Goal: Entertainment & Leisure: Browse casually

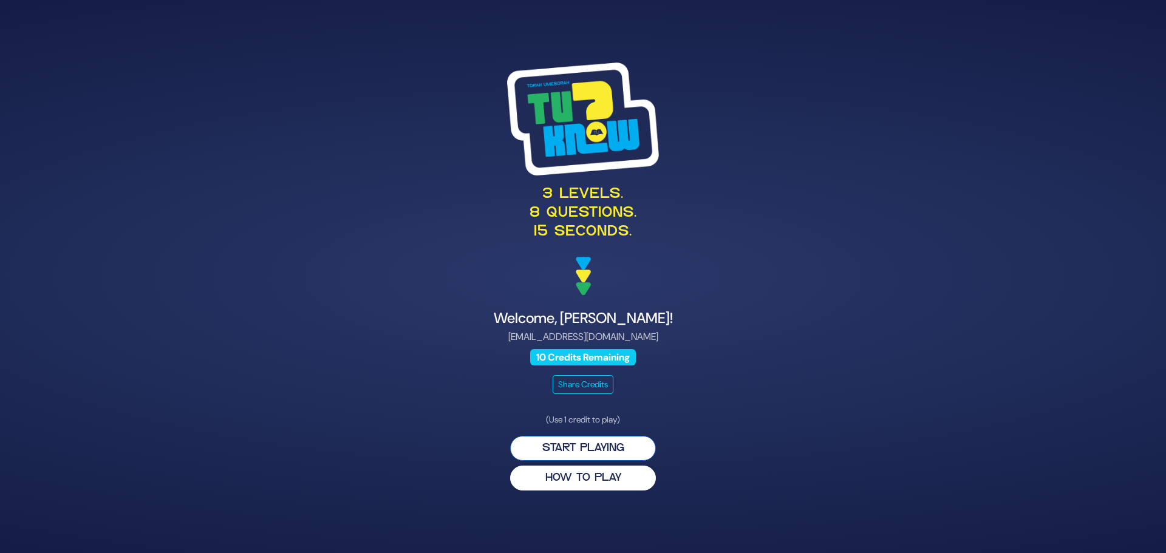
click at [589, 449] on button "Start Playing" at bounding box center [583, 448] width 146 height 25
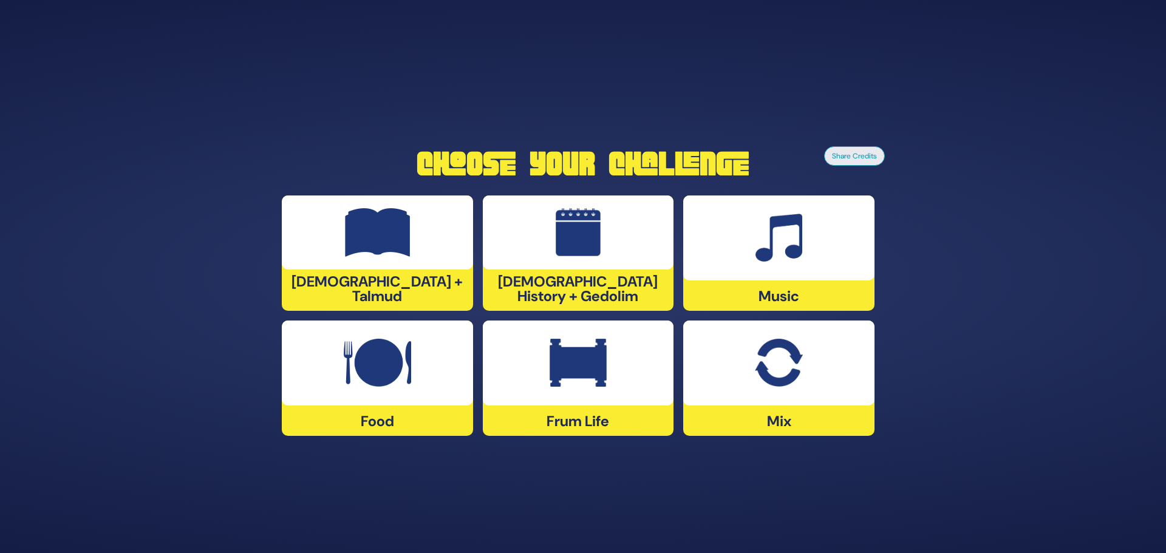
click at [779, 263] on div at bounding box center [778, 238] width 191 height 85
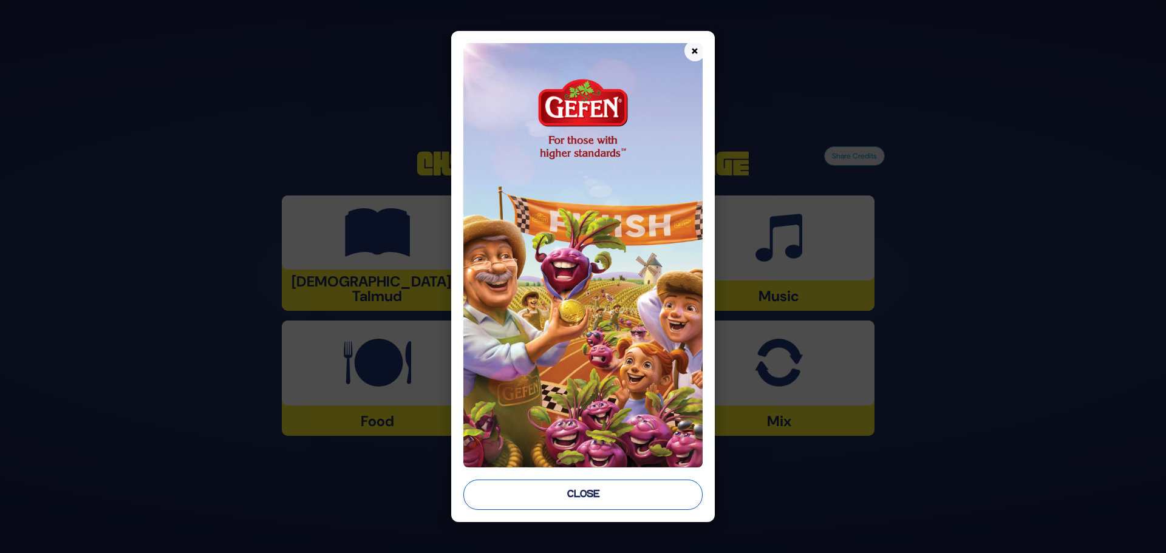
click at [562, 509] on button "Close" at bounding box center [582, 495] width 239 height 30
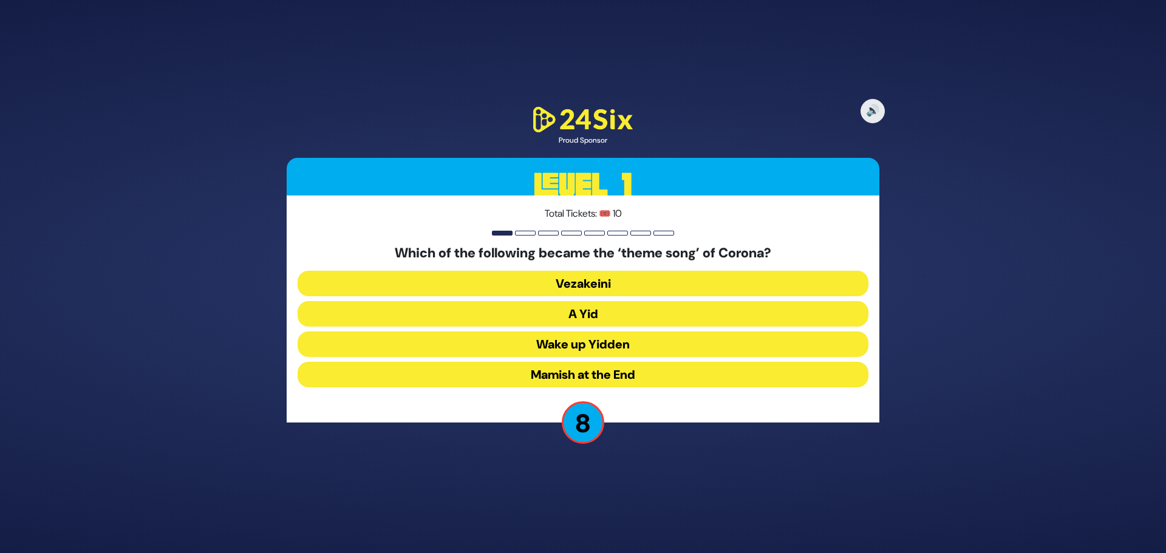
click at [617, 323] on button "A Yid" at bounding box center [583, 314] width 571 height 26
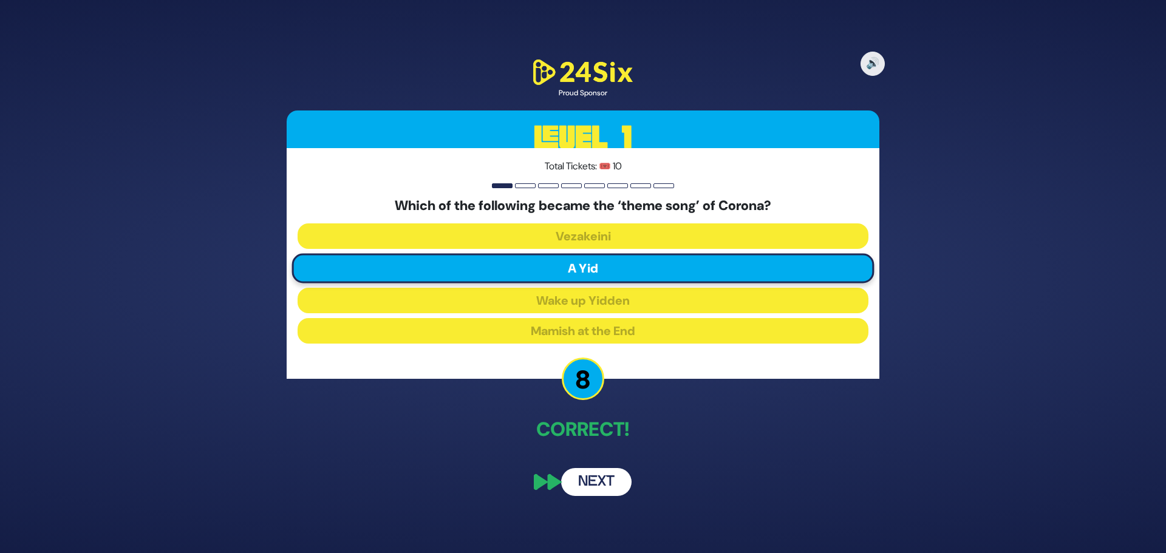
click at [604, 470] on button "Next" at bounding box center [596, 482] width 70 height 28
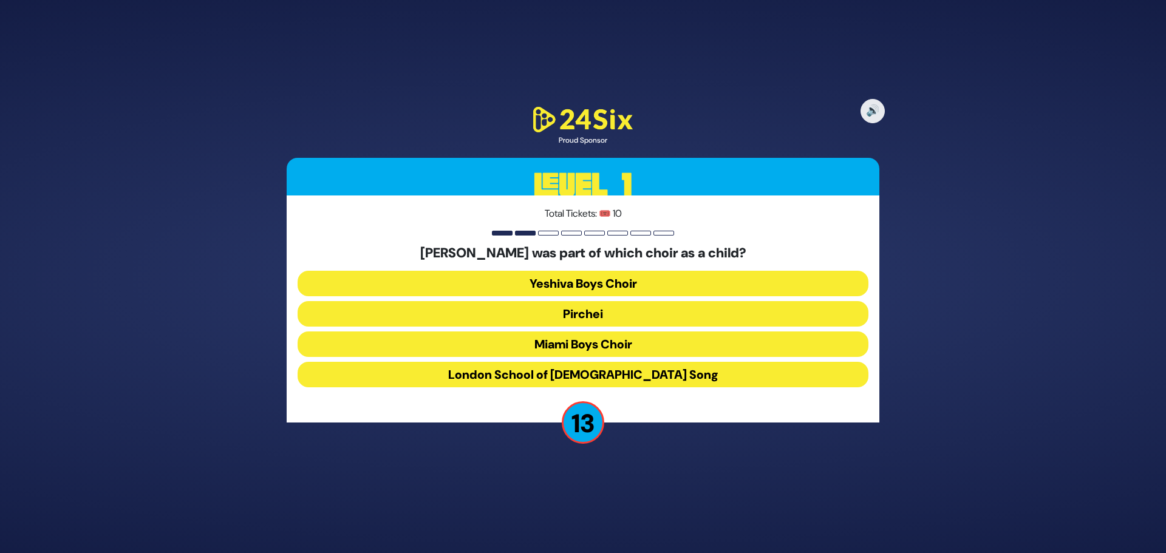
click at [596, 346] on button "Miami Boys Choir" at bounding box center [583, 345] width 571 height 26
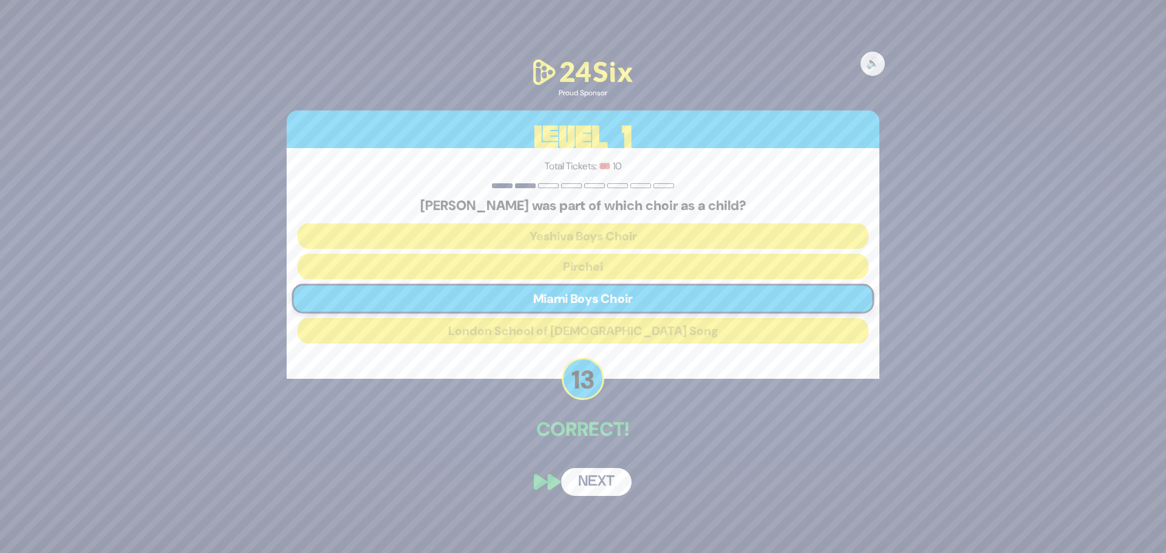
click at [589, 483] on button "Next" at bounding box center [596, 482] width 70 height 28
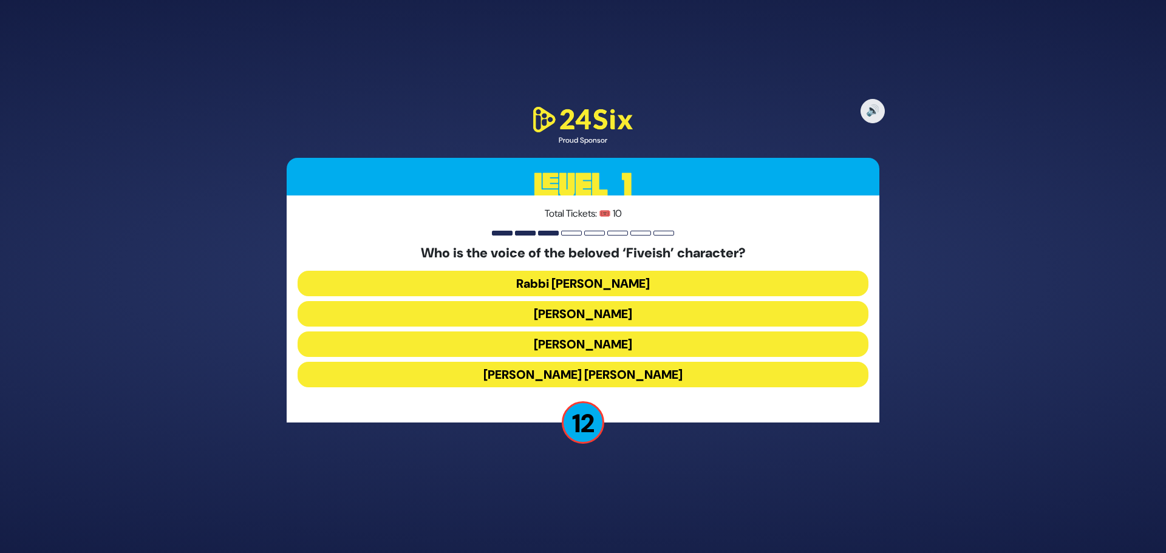
click at [595, 348] on button "[PERSON_NAME]" at bounding box center [583, 345] width 571 height 26
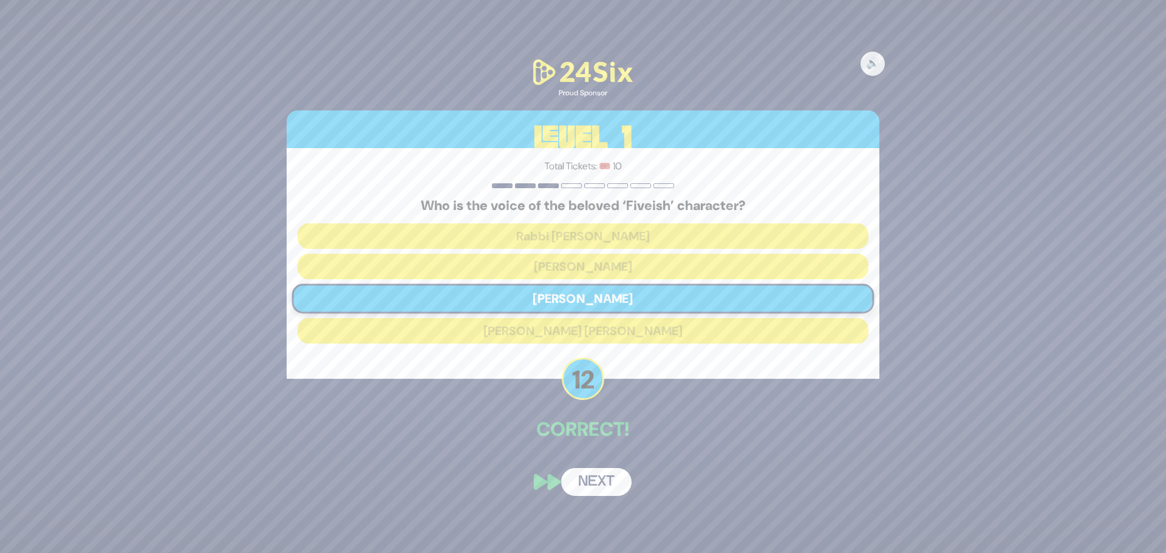
click at [597, 489] on button "Next" at bounding box center [596, 482] width 70 height 28
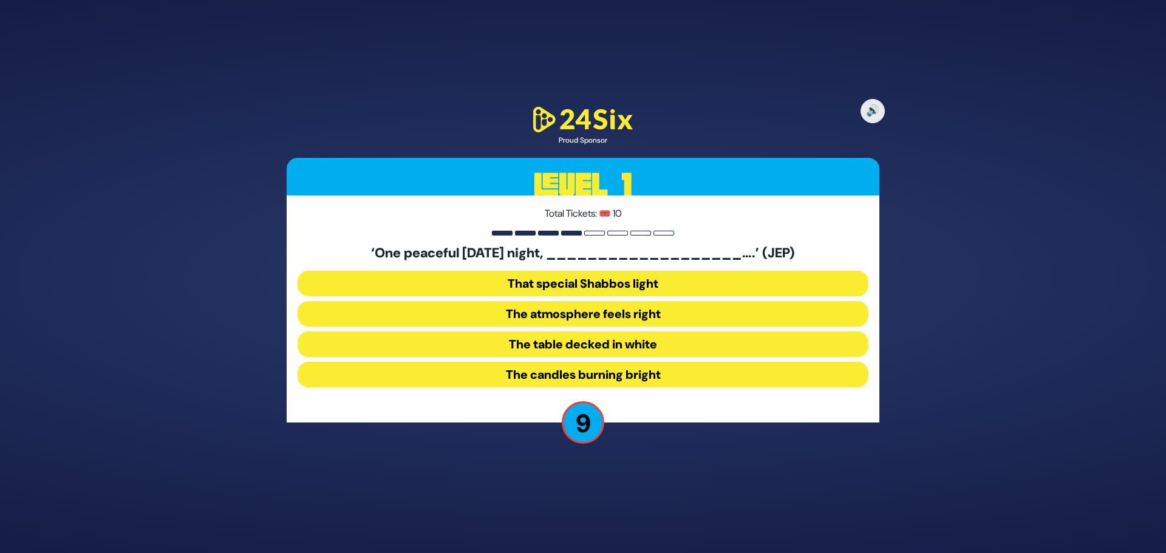
click at [561, 377] on button "The candles burning bright" at bounding box center [583, 375] width 571 height 26
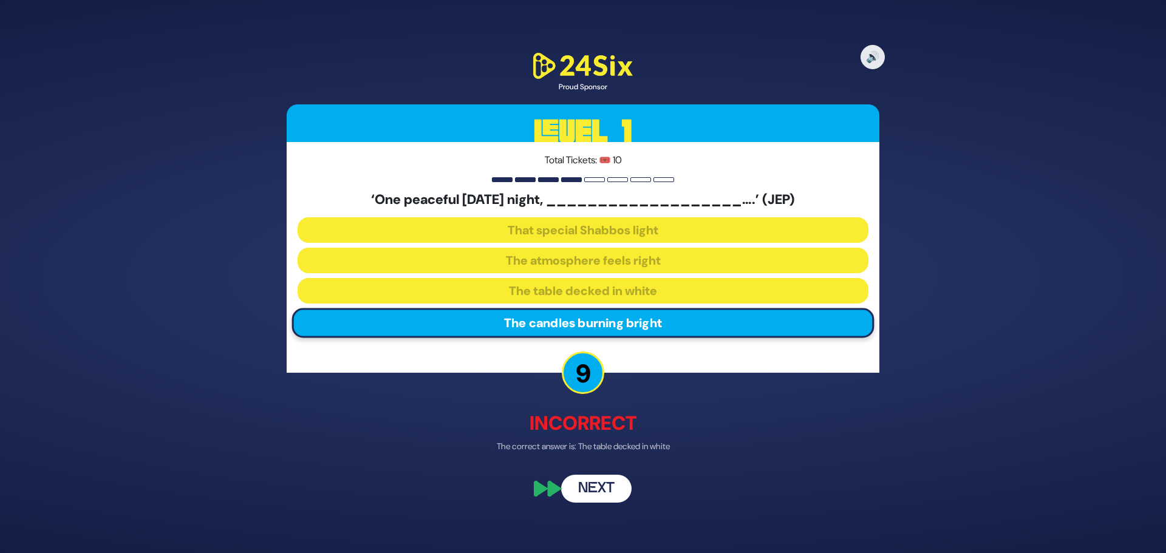
click at [594, 485] on button "Next" at bounding box center [596, 489] width 70 height 28
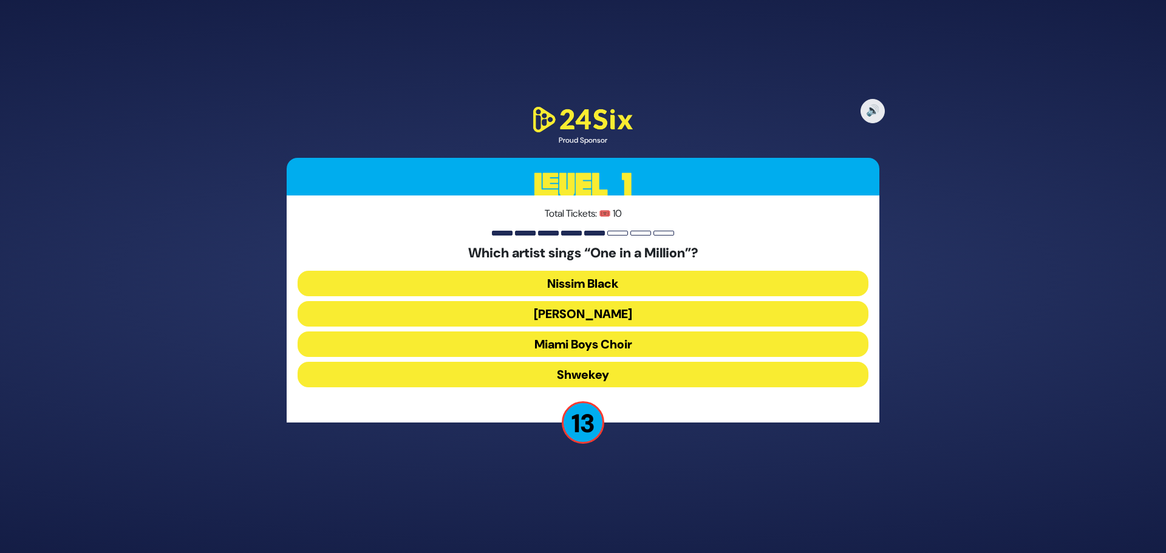
click at [607, 321] on button "[PERSON_NAME]" at bounding box center [583, 314] width 571 height 26
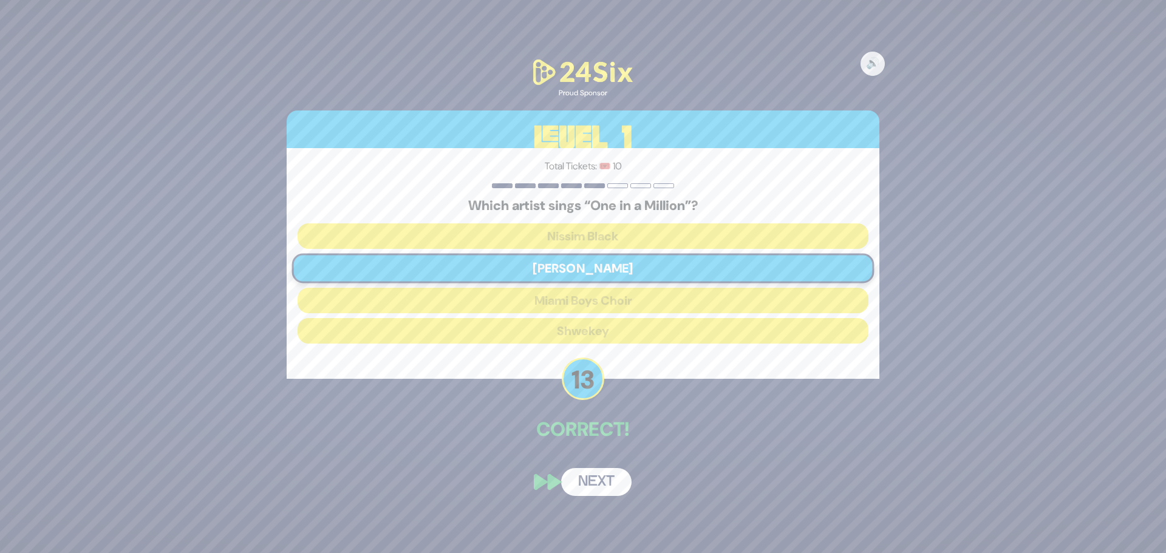
click at [579, 484] on button "Next" at bounding box center [596, 482] width 70 height 28
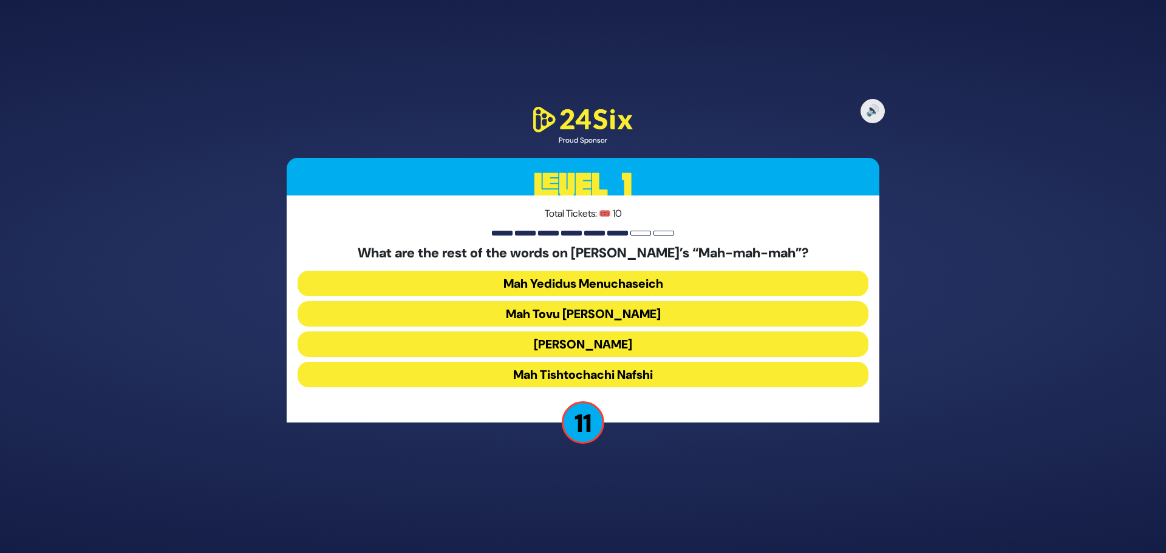
click at [624, 317] on button "Mah Tovu [PERSON_NAME]" at bounding box center [583, 314] width 571 height 26
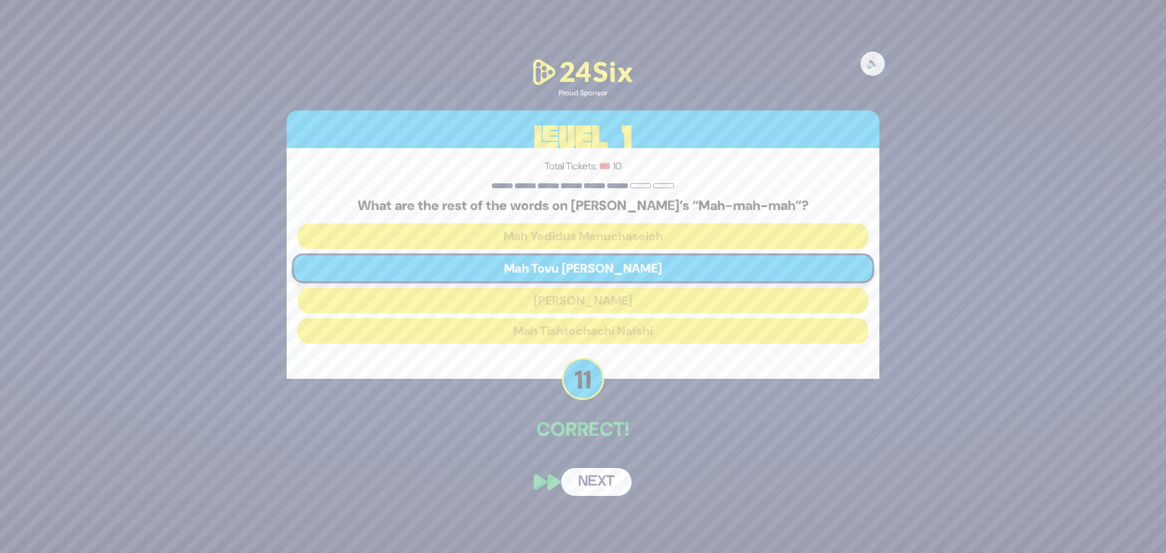
click at [595, 484] on button "Next" at bounding box center [596, 482] width 70 height 28
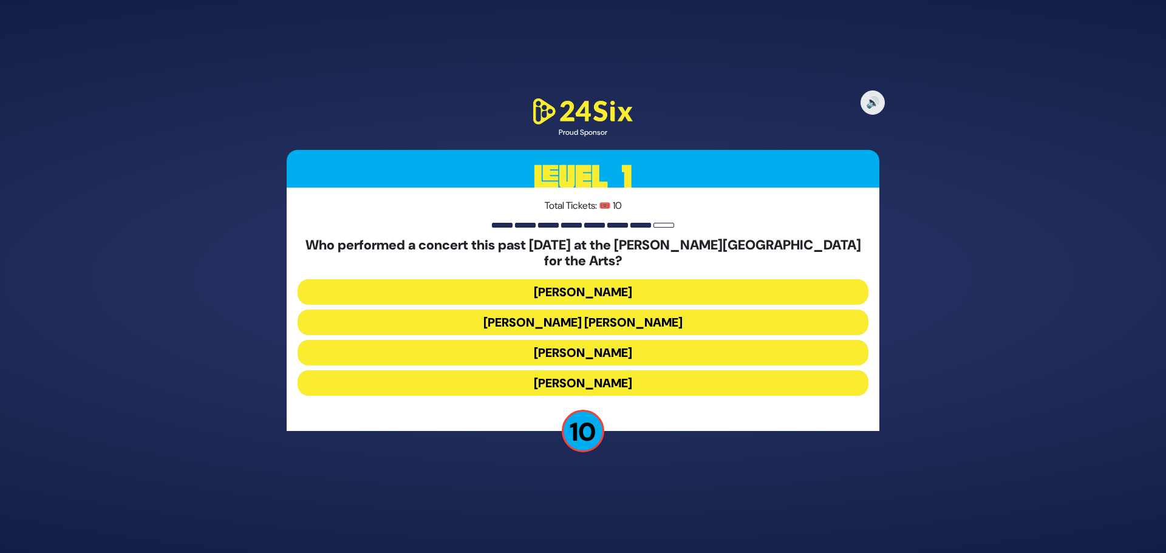
click at [581, 380] on button "[PERSON_NAME]" at bounding box center [583, 384] width 571 height 26
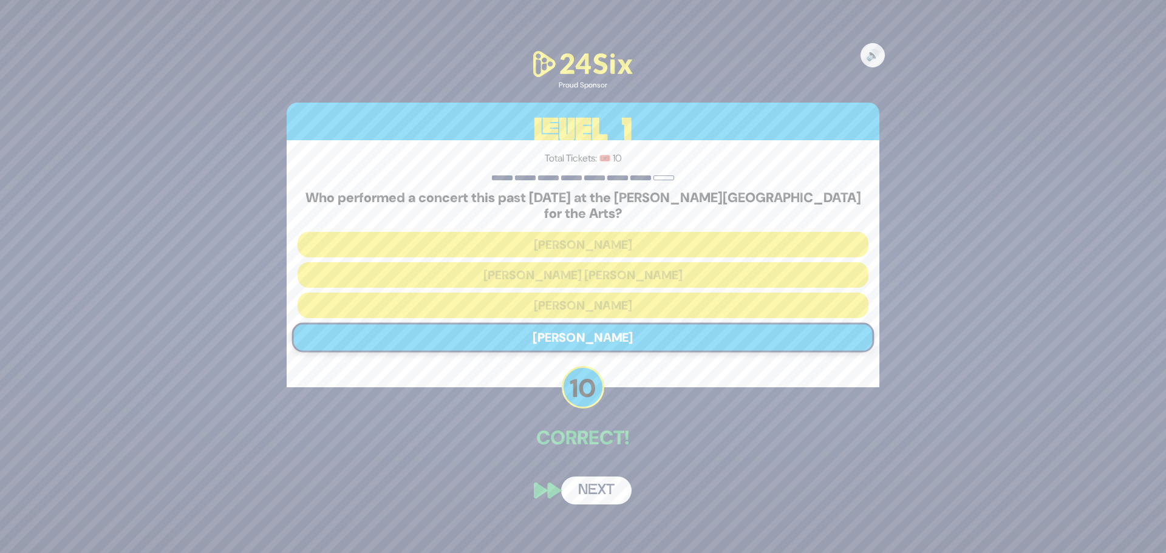
click at [601, 477] on button "Next" at bounding box center [596, 491] width 70 height 28
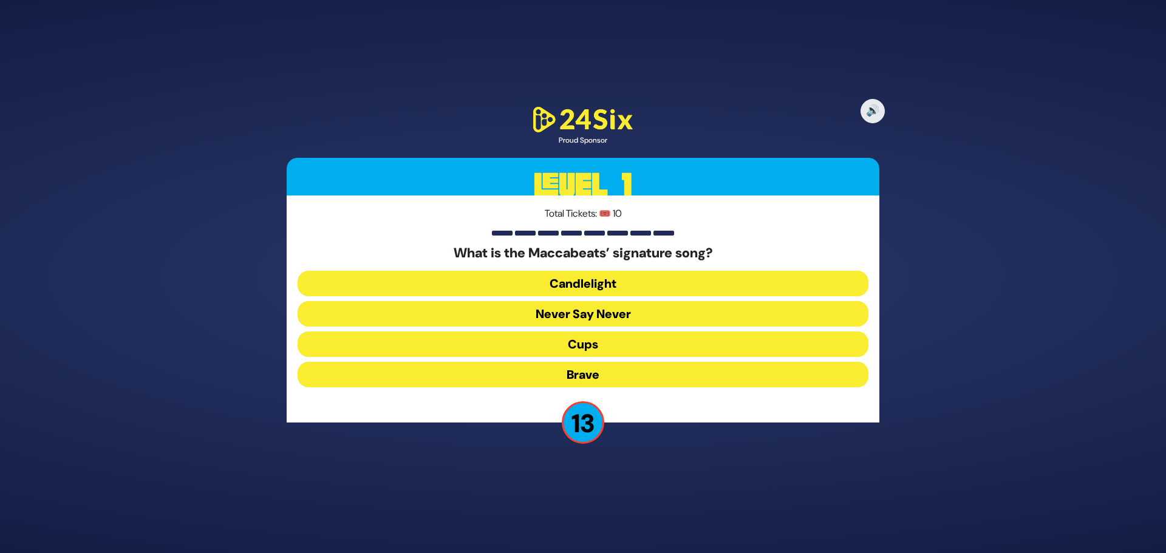
click at [618, 285] on button "Candlelight" at bounding box center [583, 284] width 571 height 26
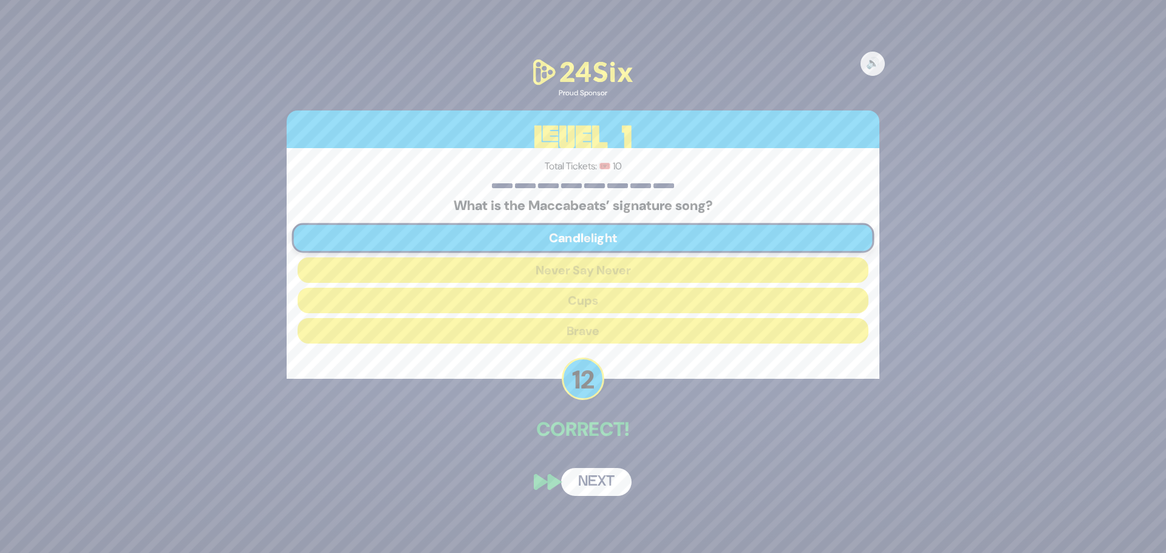
click at [595, 481] on button "Next" at bounding box center [596, 482] width 70 height 28
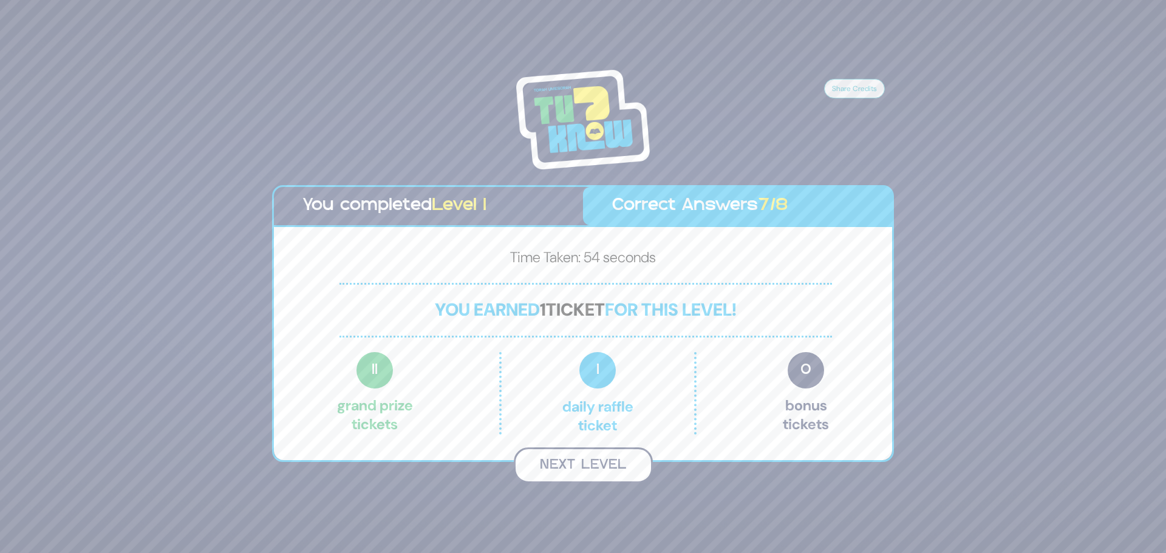
click at [590, 466] on button "Next Level" at bounding box center [583, 466] width 139 height 36
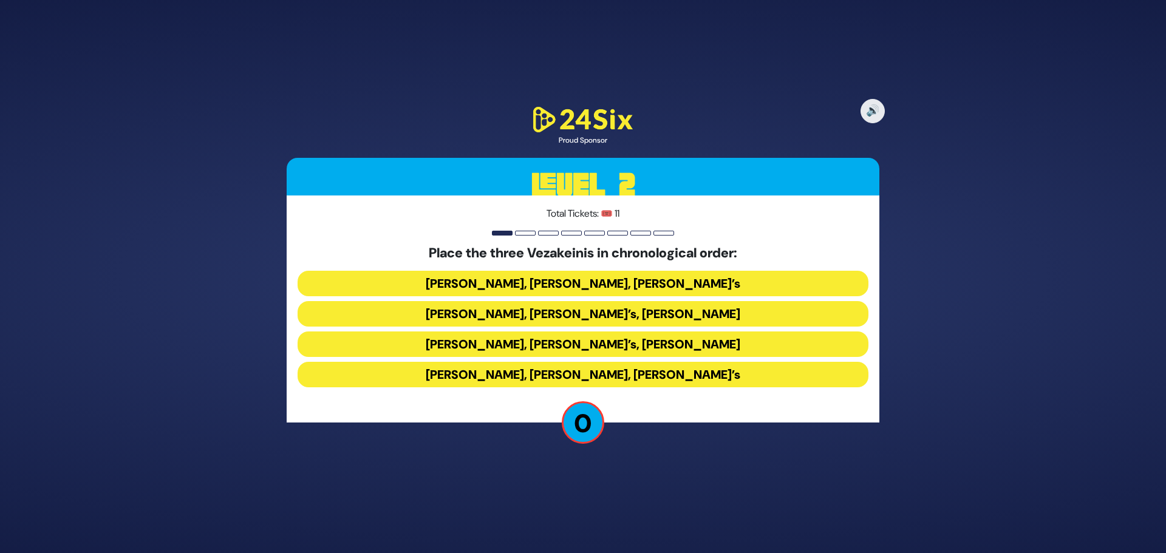
click at [611, 376] on button "[PERSON_NAME], [PERSON_NAME], [PERSON_NAME]’s" at bounding box center [583, 375] width 571 height 26
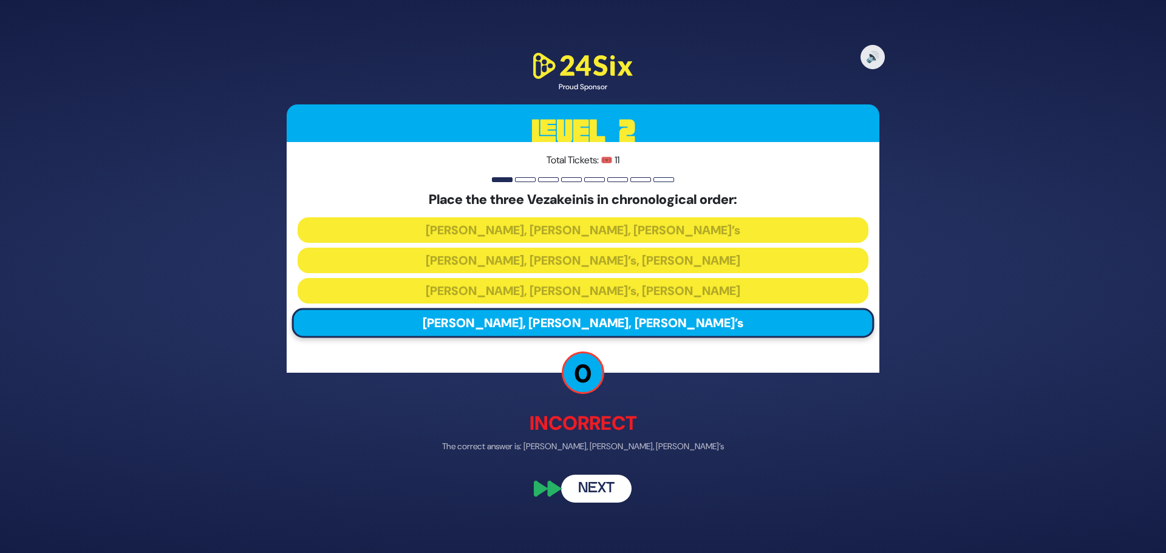
click at [599, 480] on button "Next" at bounding box center [596, 489] width 70 height 28
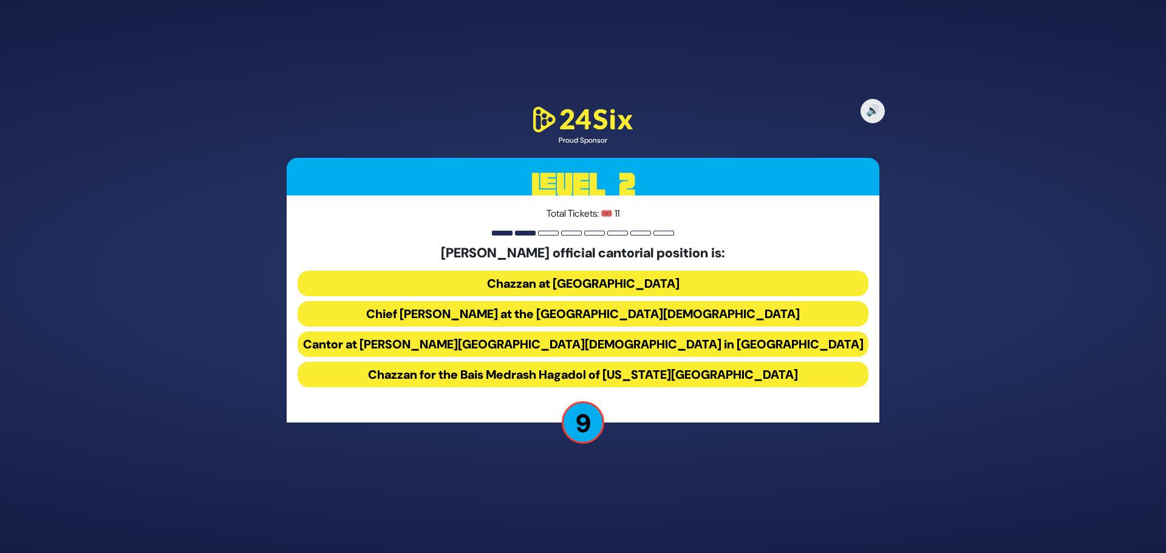
click at [572, 346] on button "Cantor at [PERSON_NAME][GEOGRAPHIC_DATA][DEMOGRAPHIC_DATA] in [GEOGRAPHIC_DATA]" at bounding box center [583, 345] width 571 height 26
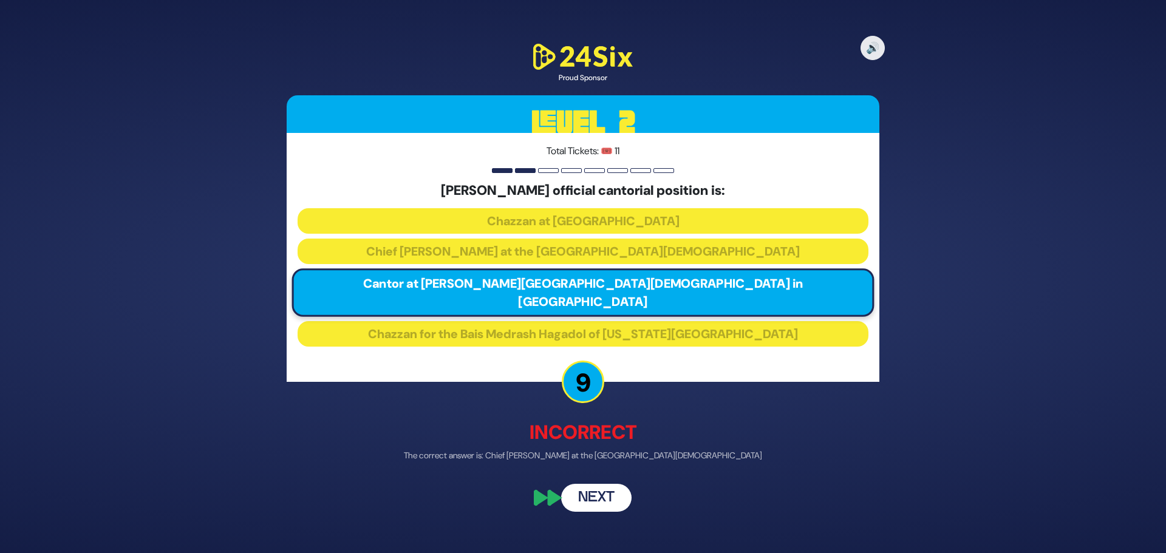
click at [596, 493] on button "Next" at bounding box center [596, 498] width 70 height 28
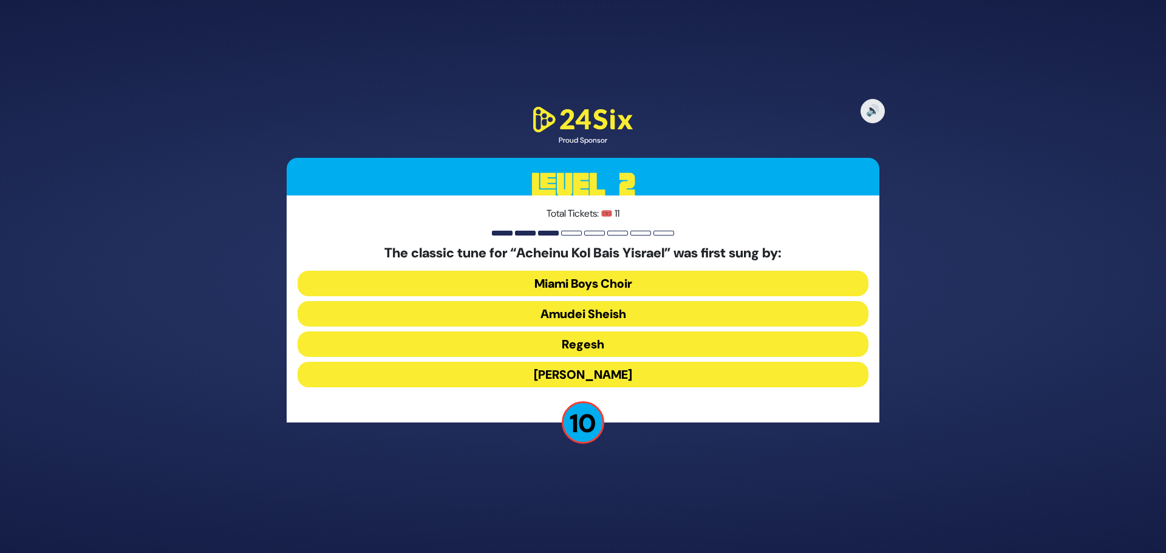
click at [567, 313] on button "Amudei Sheish" at bounding box center [583, 314] width 571 height 26
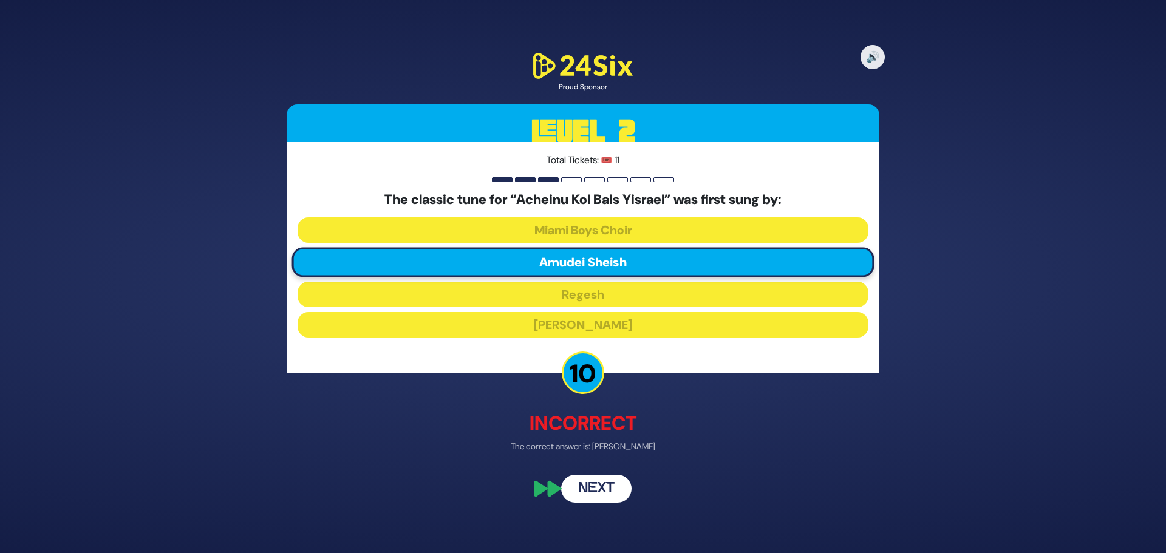
click at [599, 477] on button "Next" at bounding box center [596, 489] width 70 height 28
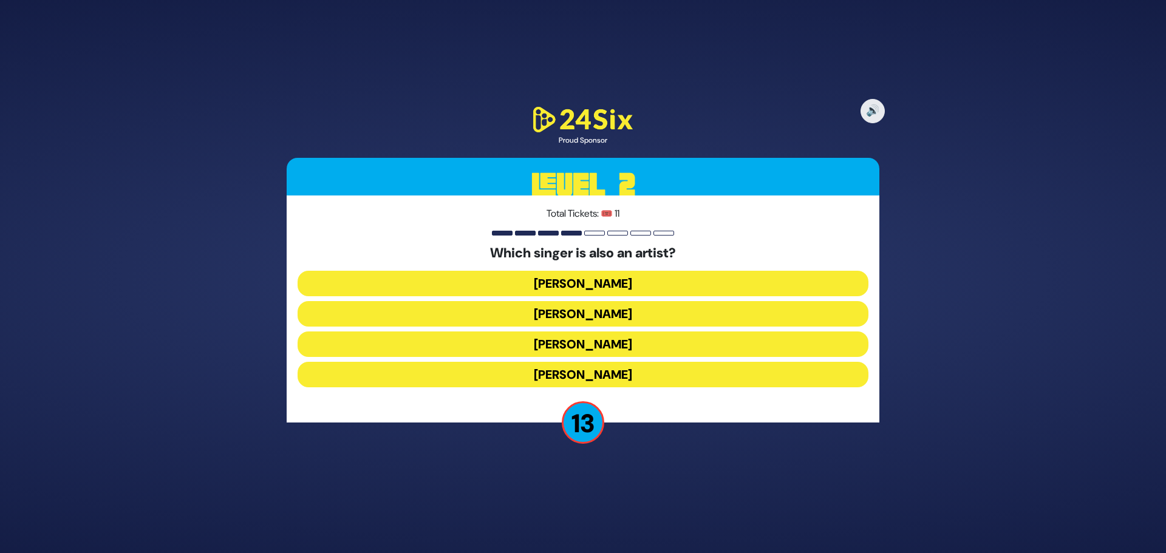
click at [604, 346] on button "[PERSON_NAME]" at bounding box center [583, 345] width 571 height 26
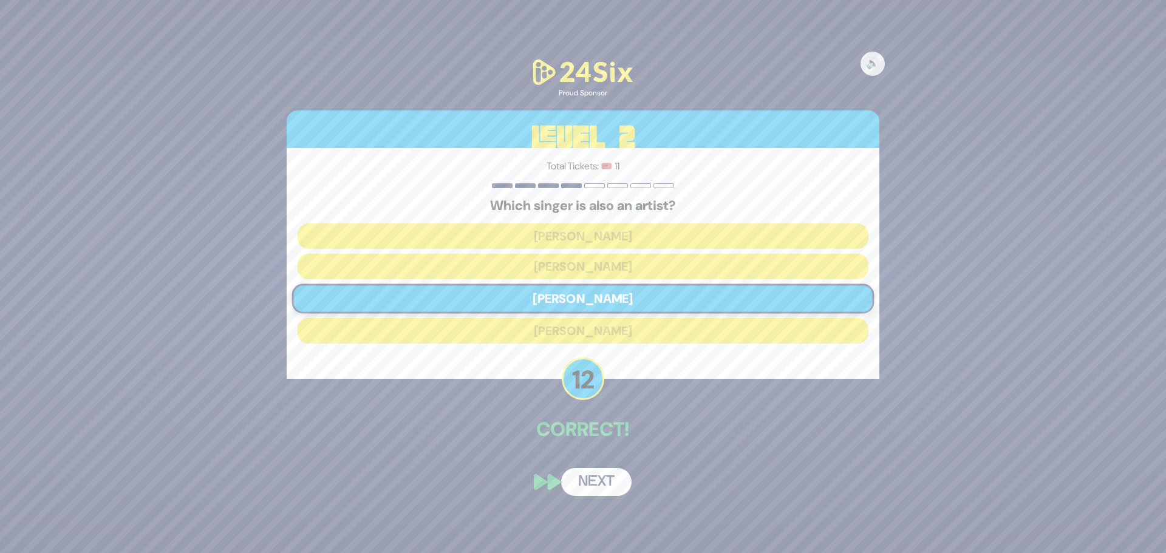
click at [590, 491] on button "Next" at bounding box center [596, 482] width 70 height 28
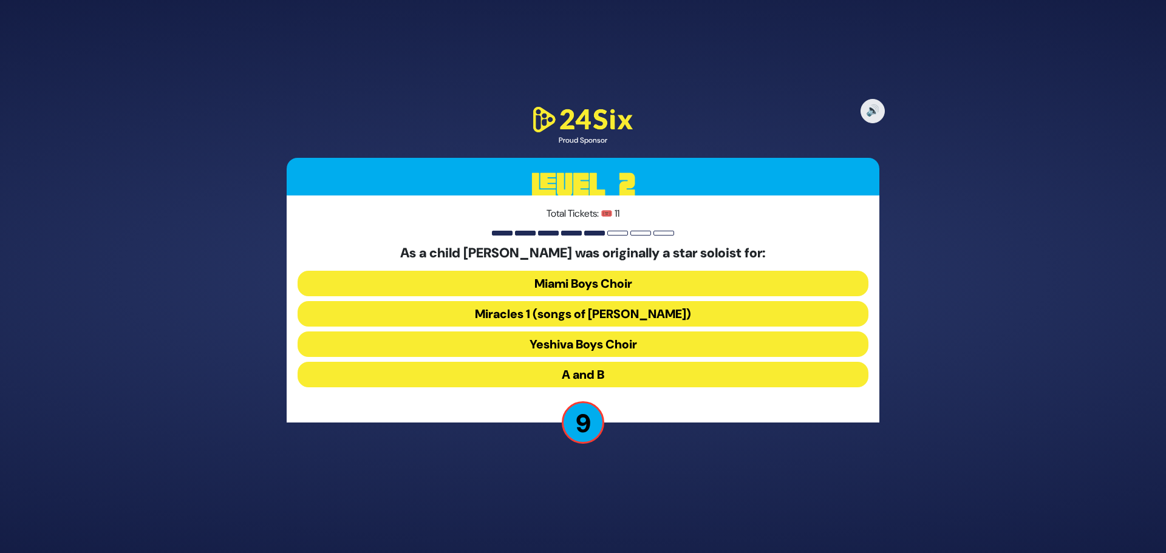
click at [579, 318] on button "Miracles 1 (songs of [PERSON_NAME])" at bounding box center [583, 314] width 571 height 26
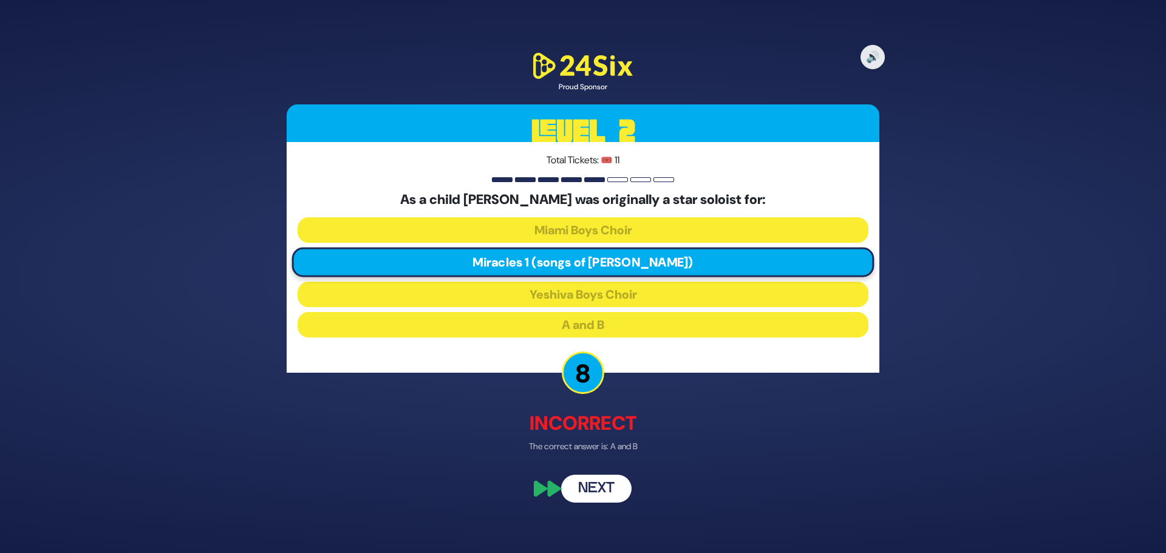
click at [584, 478] on button "Next" at bounding box center [596, 489] width 70 height 28
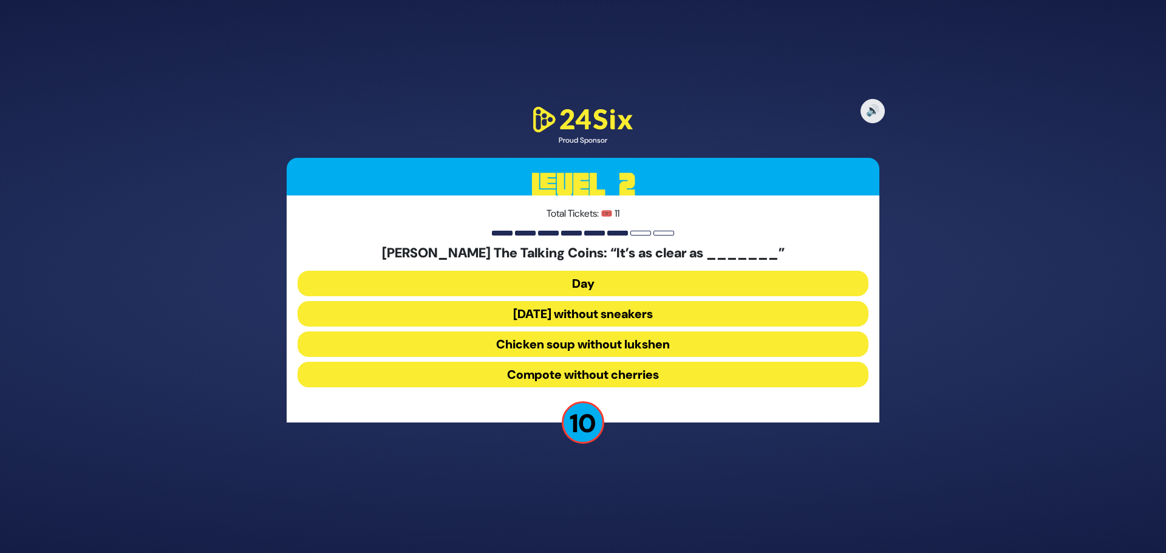
click at [587, 282] on button "Day" at bounding box center [583, 284] width 571 height 26
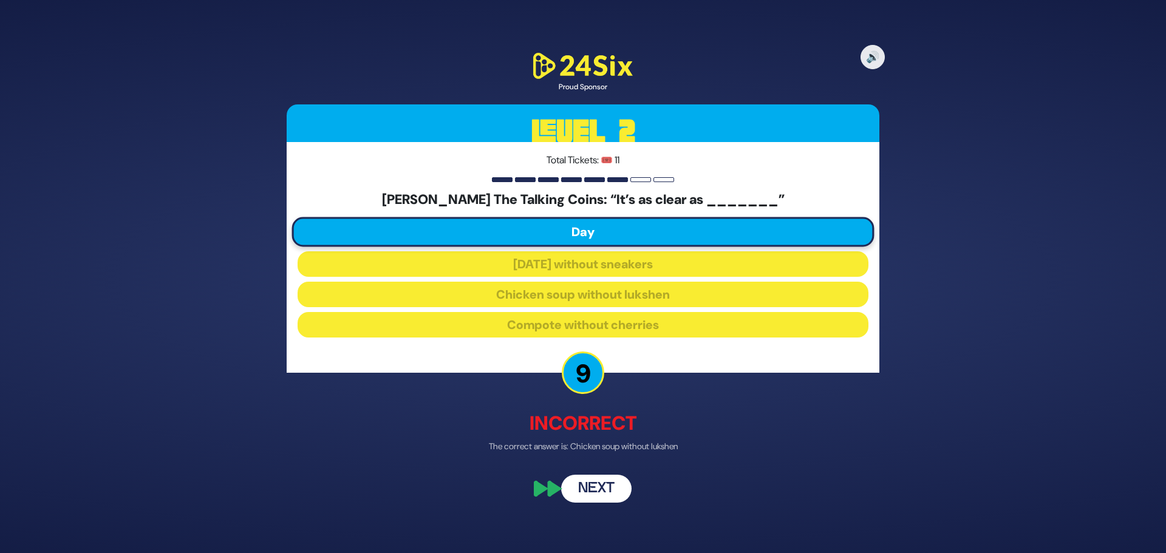
click at [596, 480] on button "Next" at bounding box center [596, 489] width 70 height 28
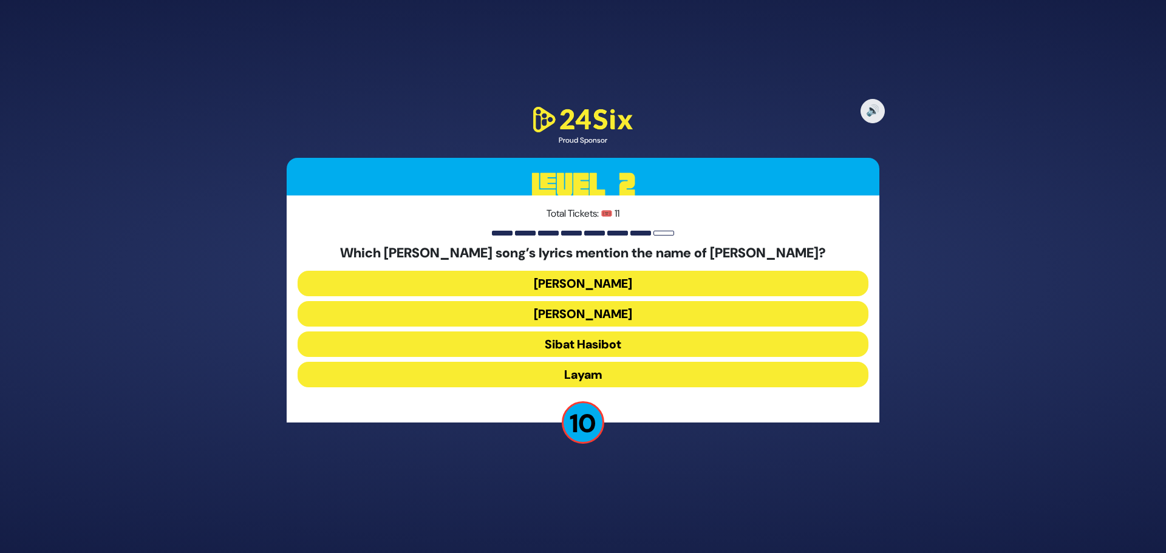
click at [604, 377] on button "Layam" at bounding box center [583, 375] width 571 height 26
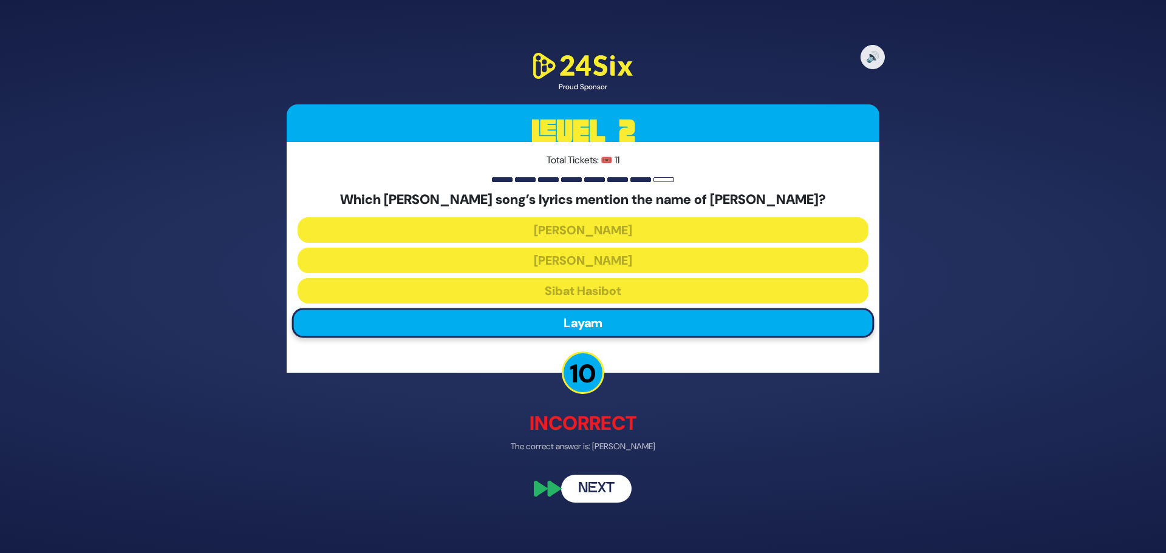
click at [596, 495] on button "Next" at bounding box center [596, 489] width 70 height 28
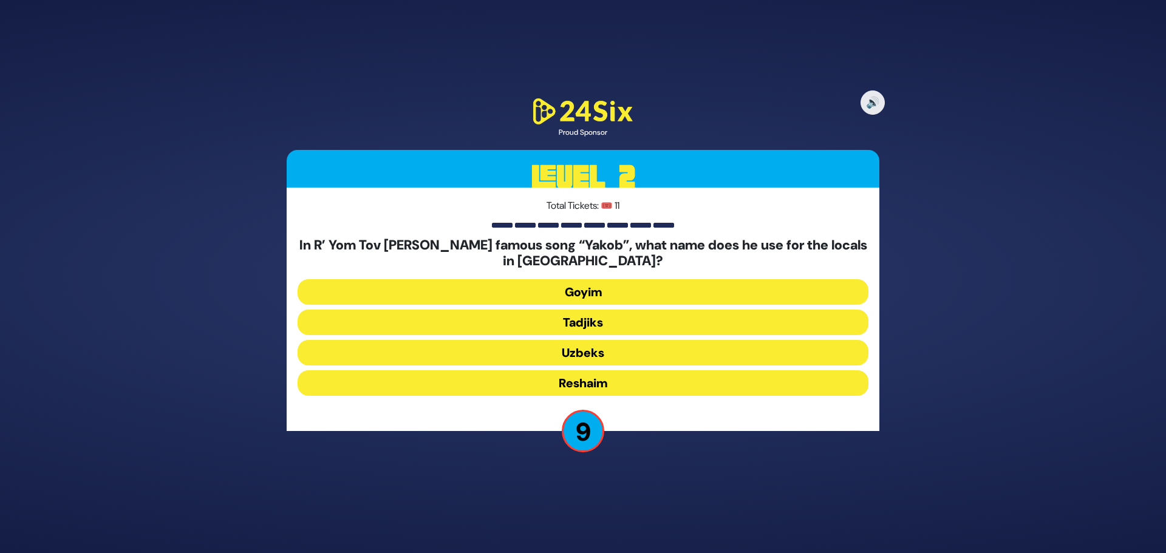
click at [624, 355] on button "Uzbeks" at bounding box center [583, 353] width 571 height 26
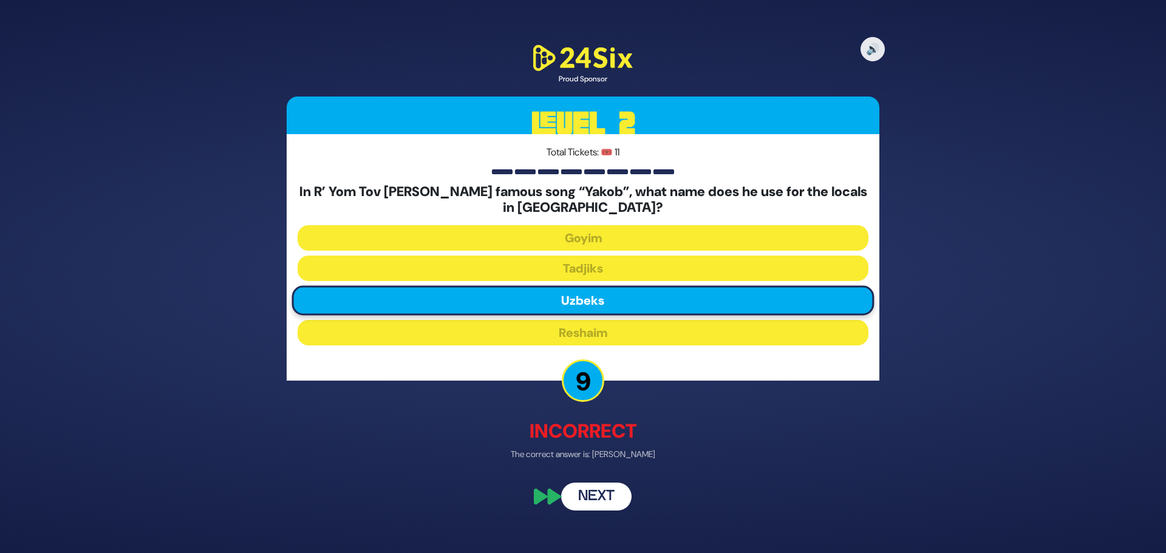
click at [591, 493] on button "Next" at bounding box center [596, 497] width 70 height 28
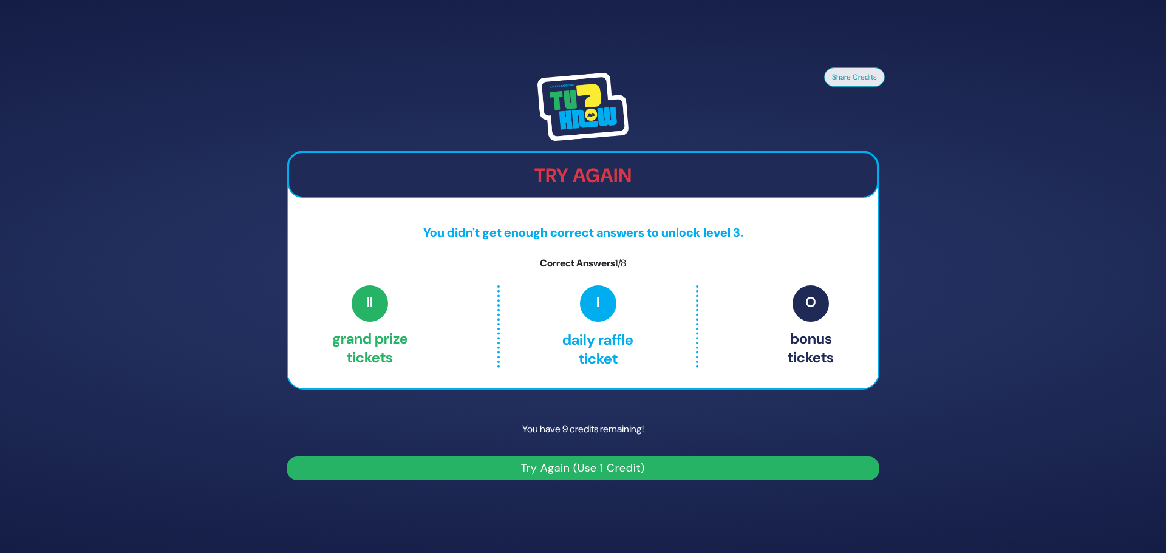
click at [619, 473] on button "Try Again (Use 1 Credit)" at bounding box center [583, 469] width 593 height 24
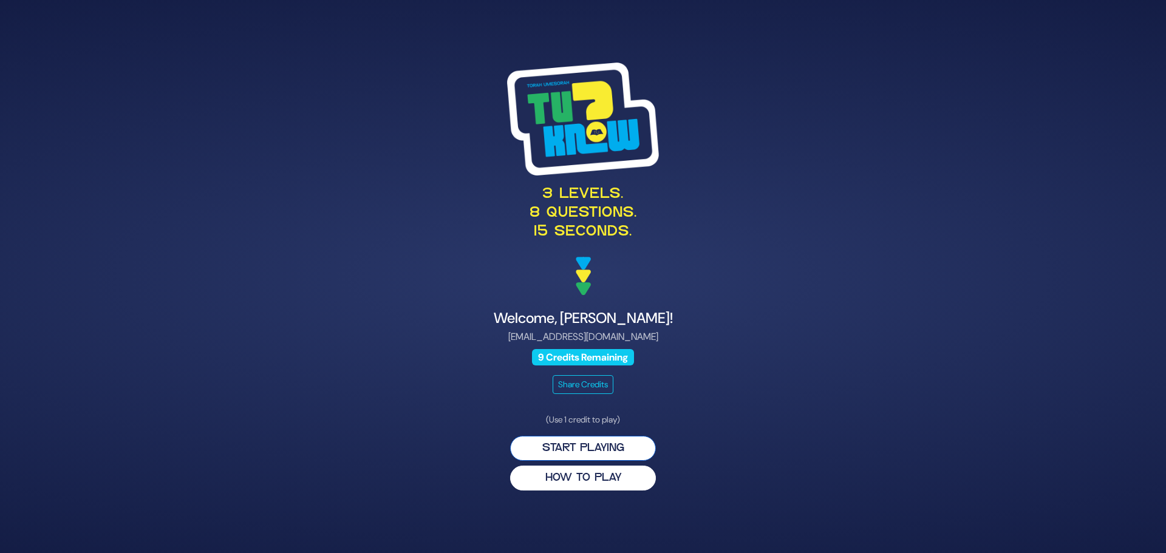
click at [589, 444] on button "Start Playing" at bounding box center [583, 448] width 146 height 25
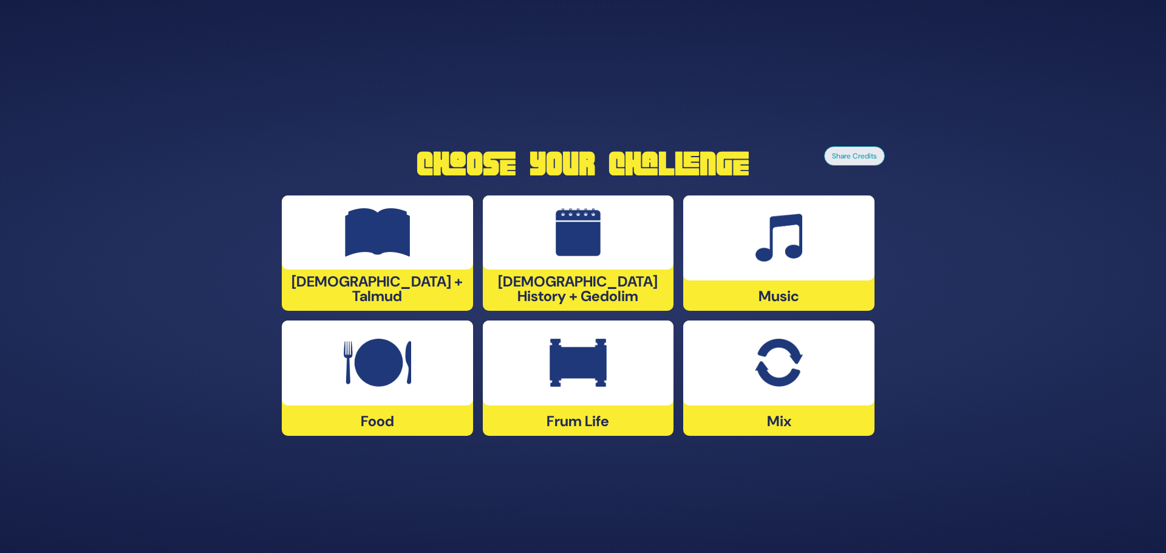
click at [381, 370] on img at bounding box center [377, 363] width 67 height 49
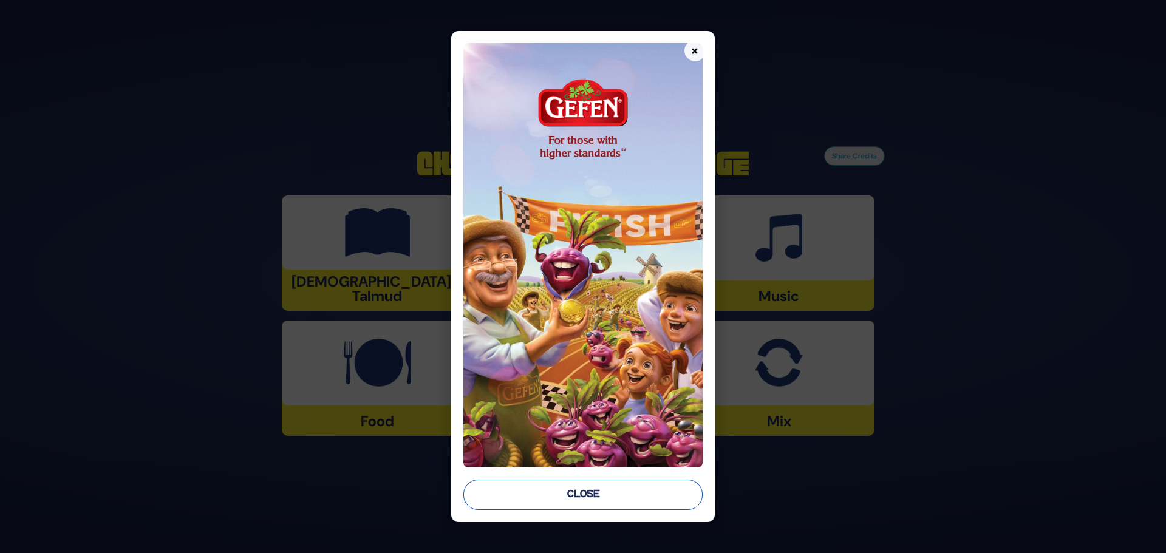
click at [578, 506] on button "Close" at bounding box center [582, 495] width 239 height 30
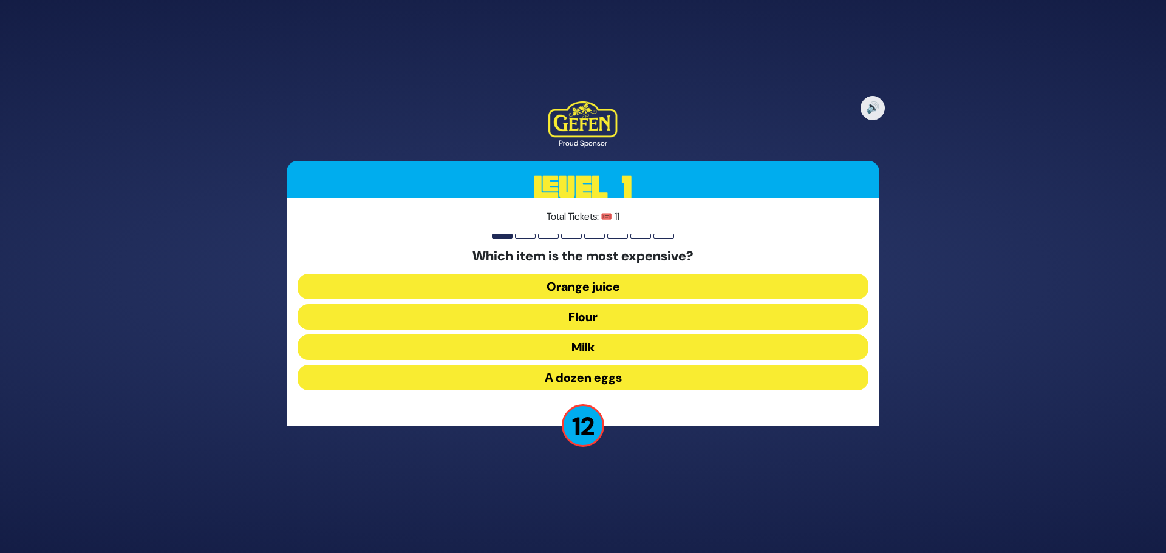
click at [619, 376] on button "A dozen eggs" at bounding box center [583, 378] width 571 height 26
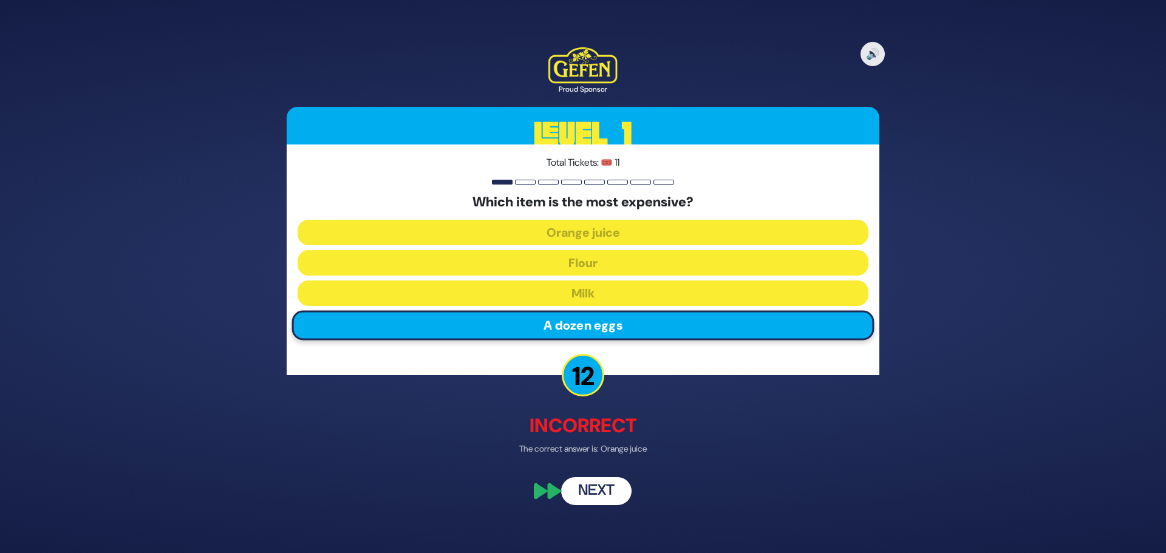
click at [606, 486] on button "Next" at bounding box center [596, 492] width 70 height 28
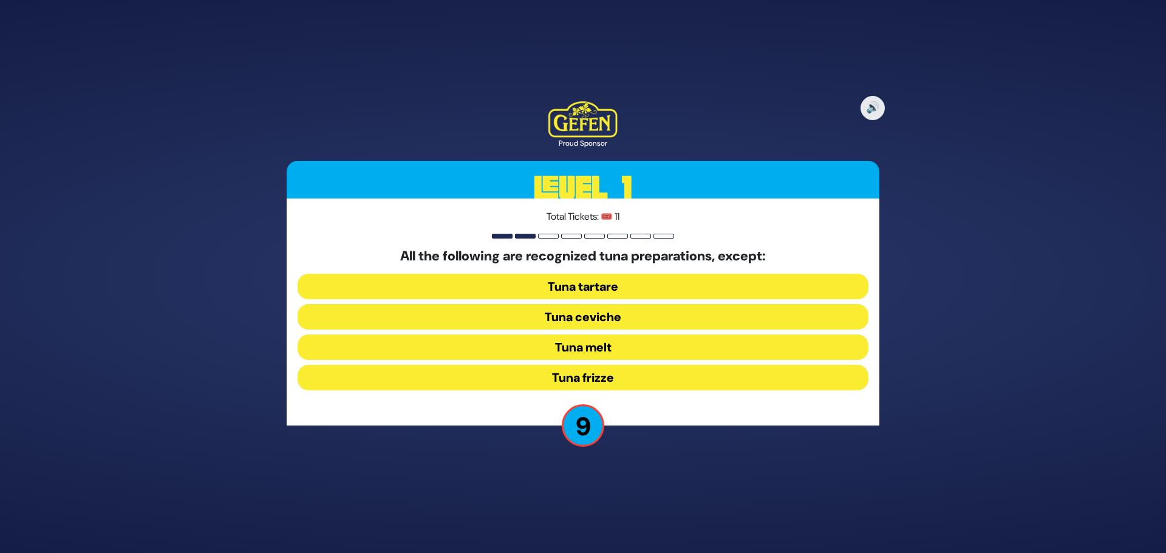
click at [589, 377] on button "Tuna frizze" at bounding box center [583, 378] width 571 height 26
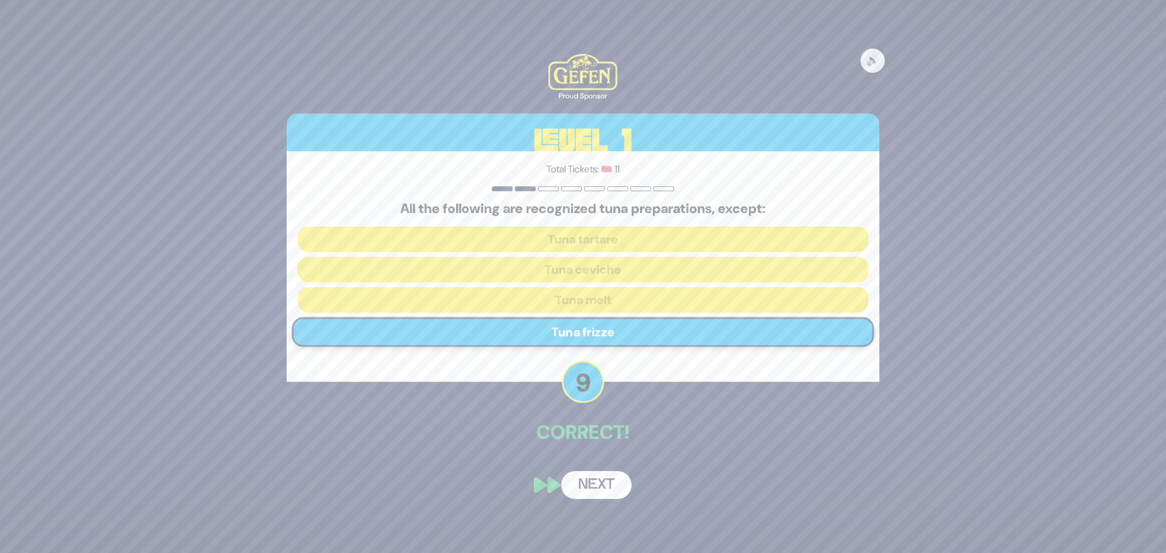
click at [588, 490] on button "Next" at bounding box center [596, 485] width 70 height 28
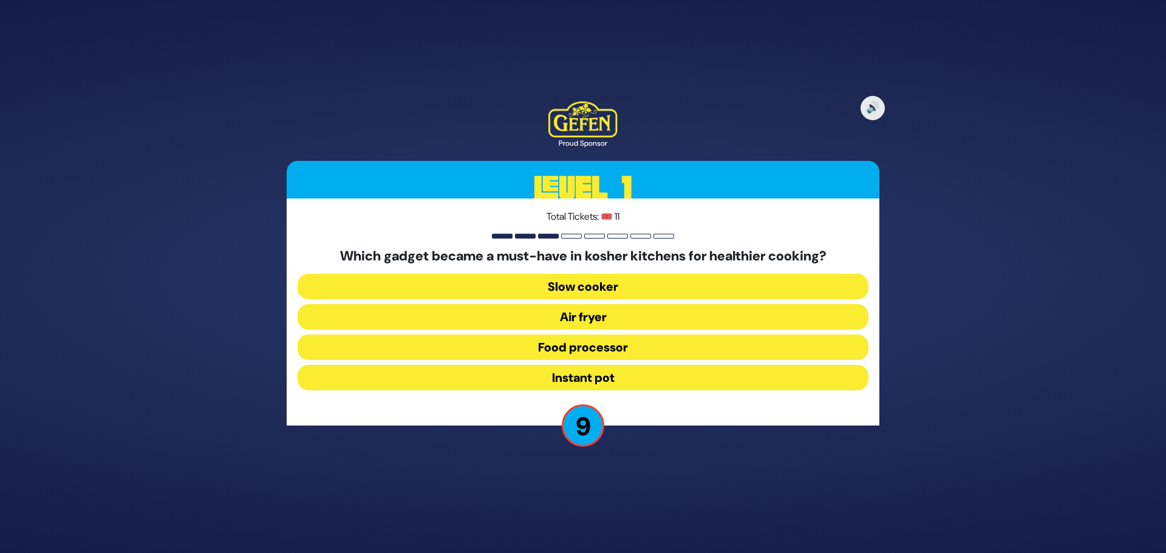
click at [584, 315] on button "Air fryer" at bounding box center [583, 317] width 571 height 26
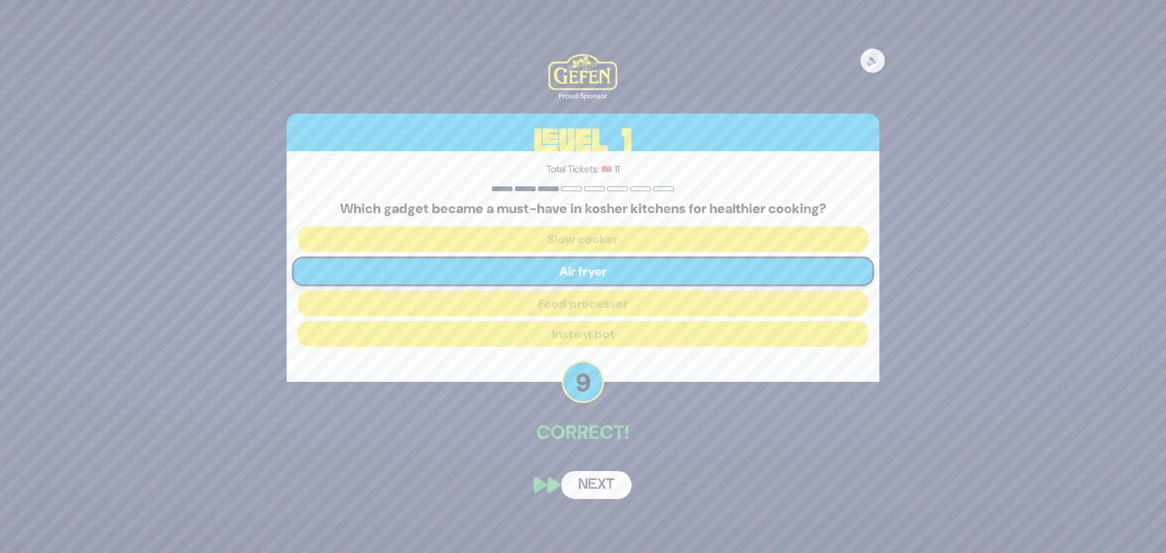
click at [602, 477] on button "Next" at bounding box center [596, 485] width 70 height 28
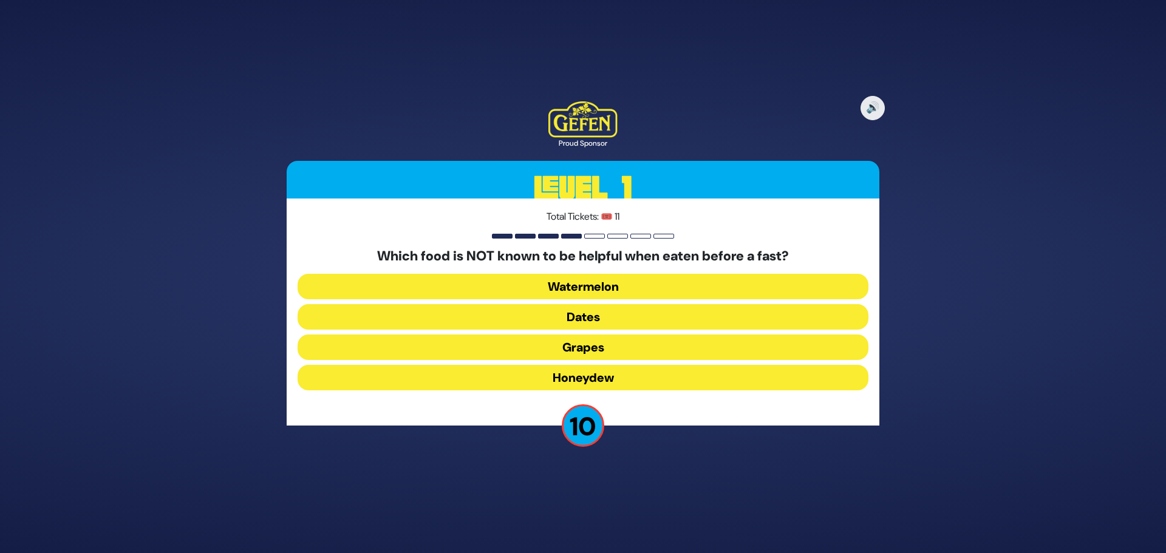
click at [586, 380] on button "Honeydew" at bounding box center [583, 378] width 571 height 26
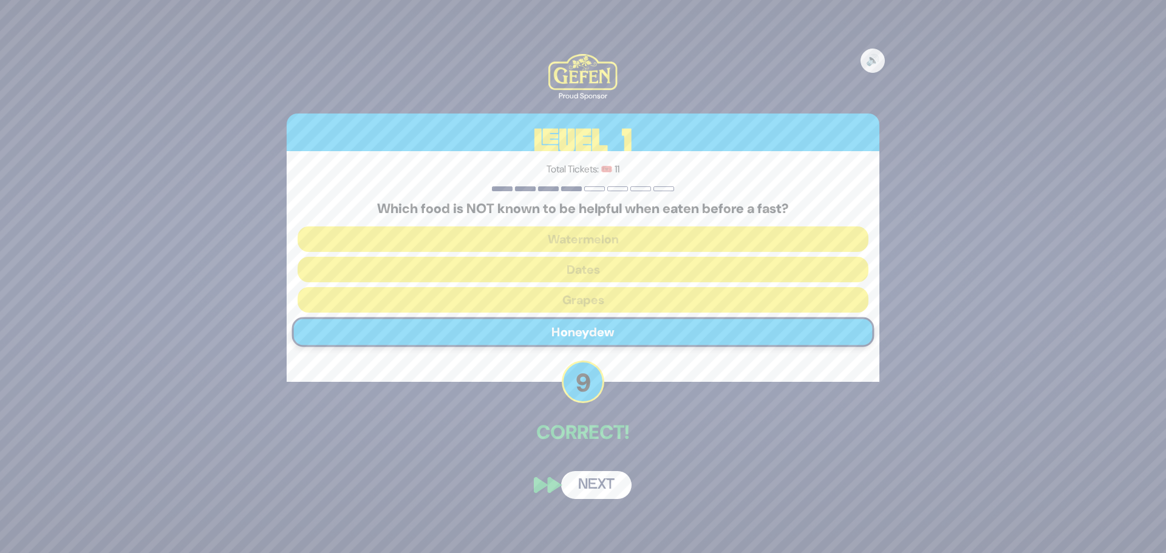
click at [592, 481] on button "Next" at bounding box center [596, 485] width 70 height 28
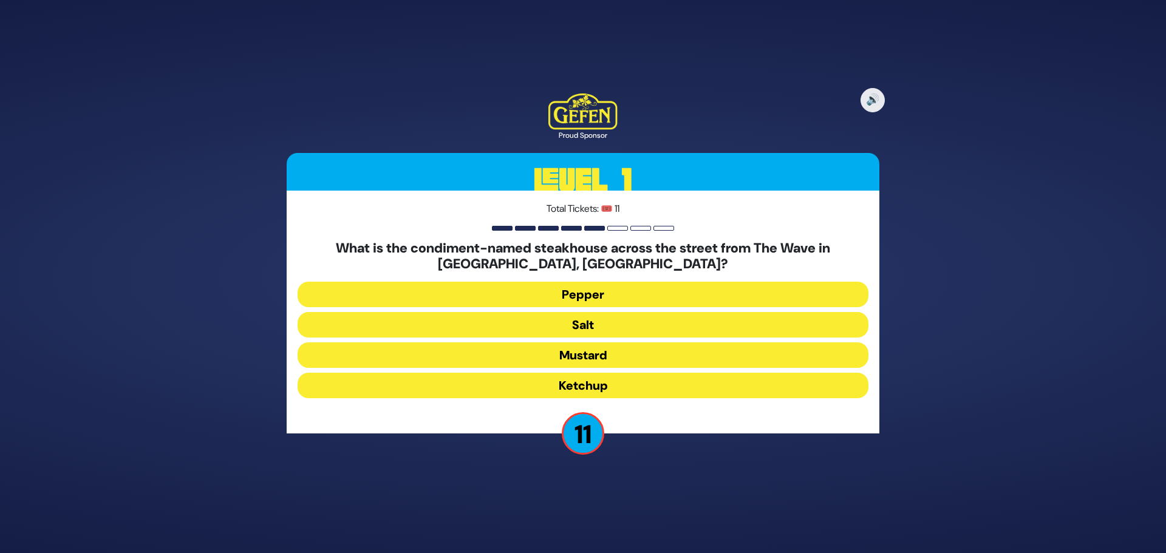
click at [639, 324] on button "Salt" at bounding box center [583, 325] width 571 height 26
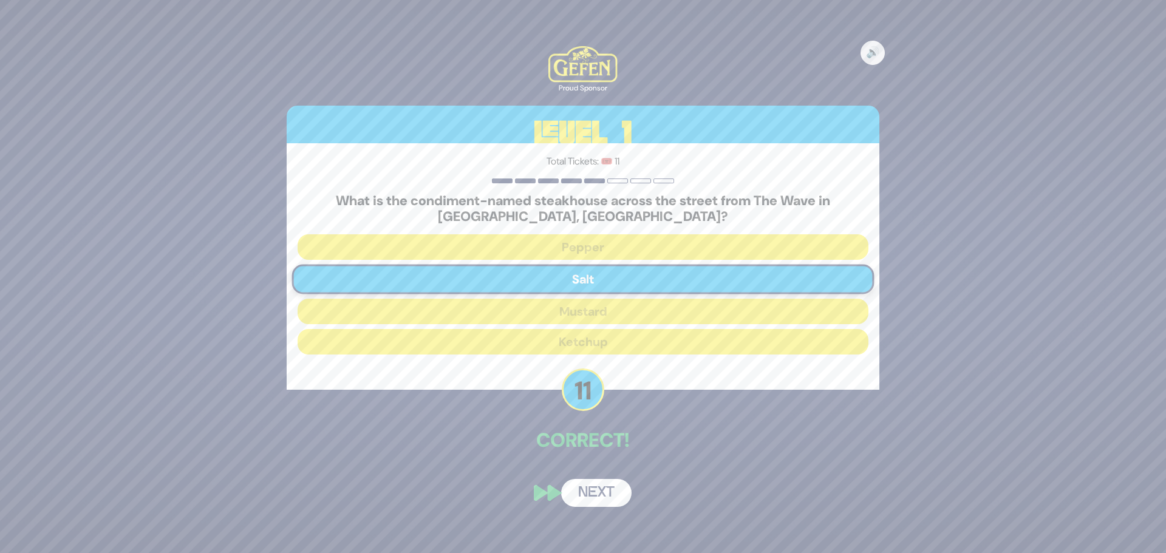
click at [580, 501] on button "Next" at bounding box center [596, 493] width 70 height 28
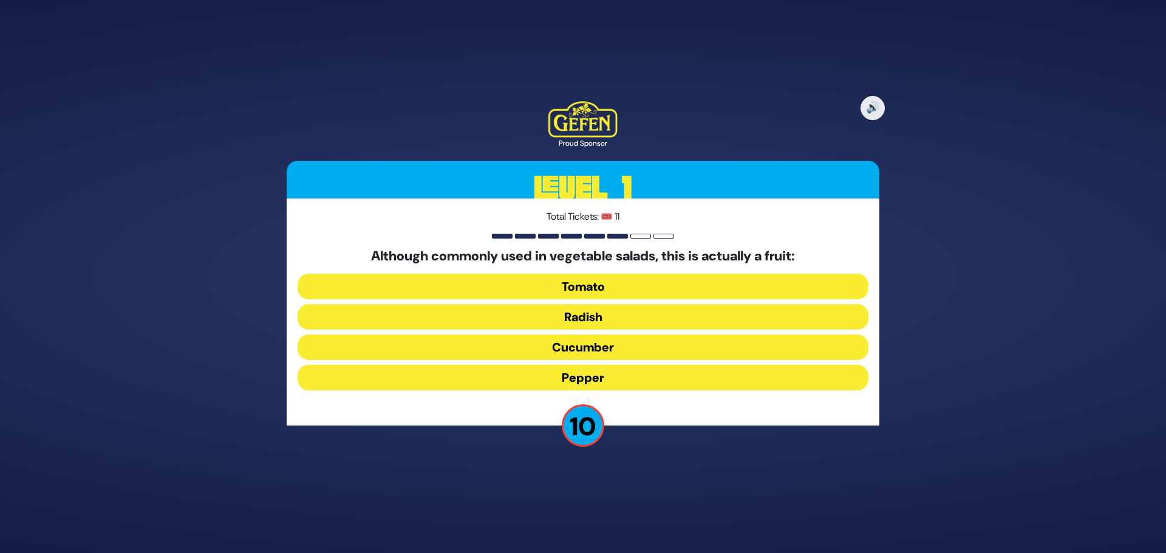
click at [583, 290] on button "Tomato" at bounding box center [583, 287] width 571 height 26
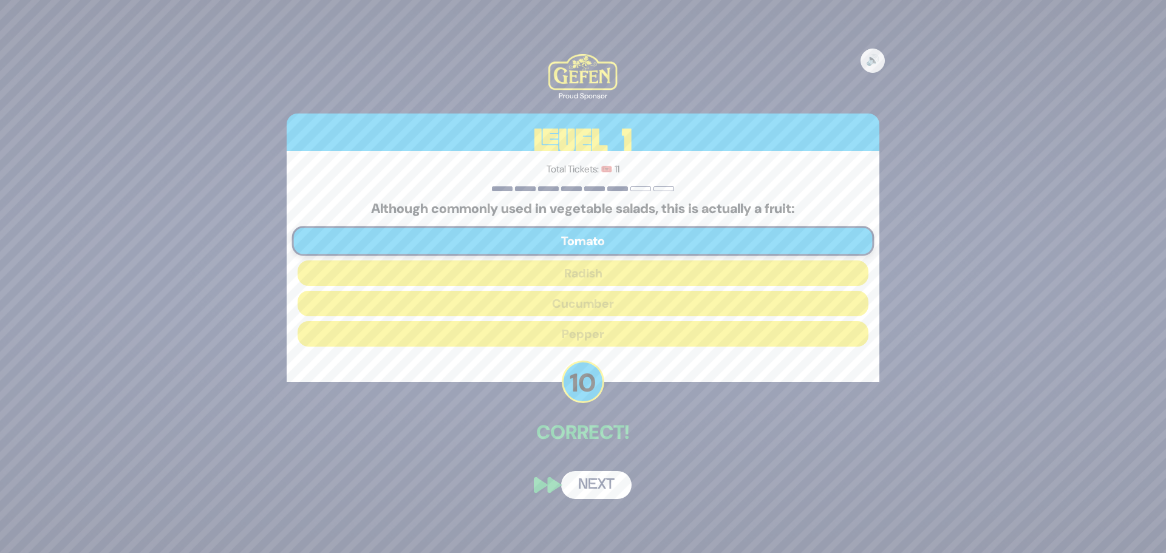
click at [590, 484] on button "Next" at bounding box center [596, 485] width 70 height 28
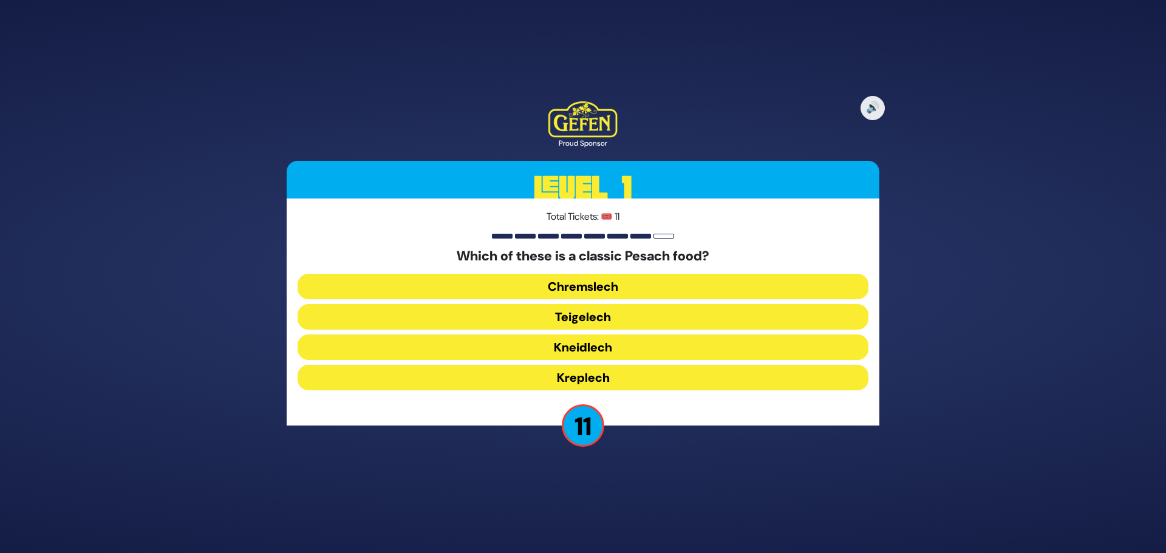
click at [605, 380] on button "Kreplech" at bounding box center [583, 378] width 571 height 26
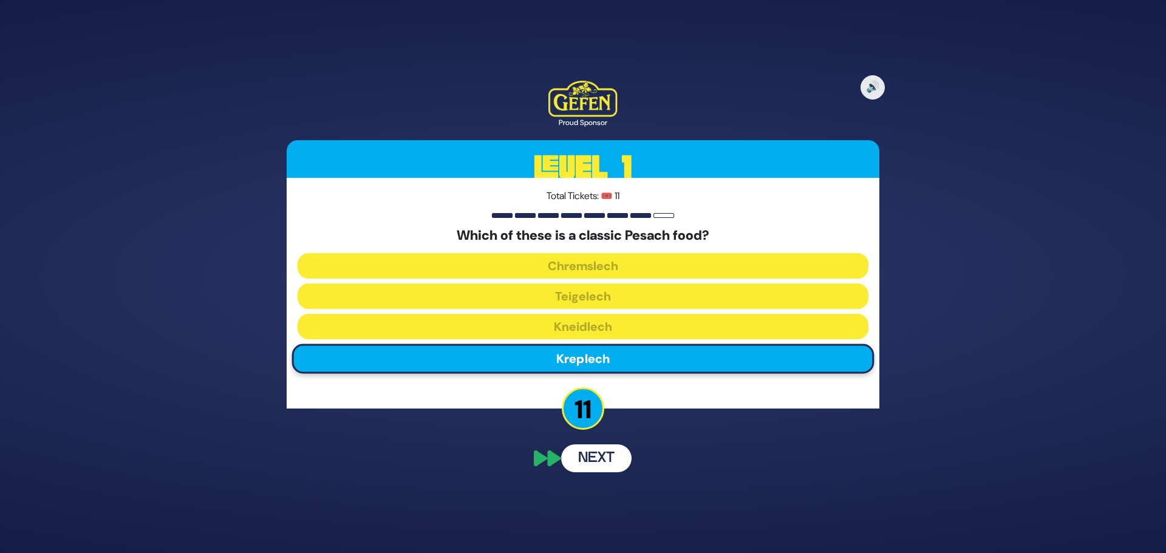
click at [605, 380] on div "🔊 Proud Sponsor Level 1 Total Tickets: 🎟️ 11 Which of these is a classic Pesach…" at bounding box center [583, 276] width 622 height 421
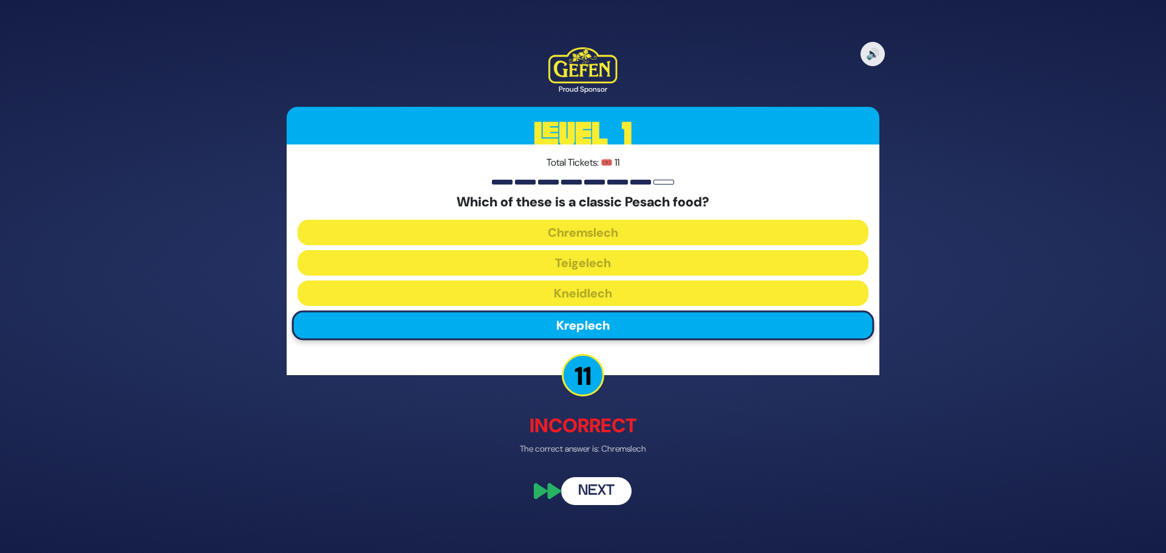
click at [583, 491] on button "Next" at bounding box center [596, 492] width 70 height 28
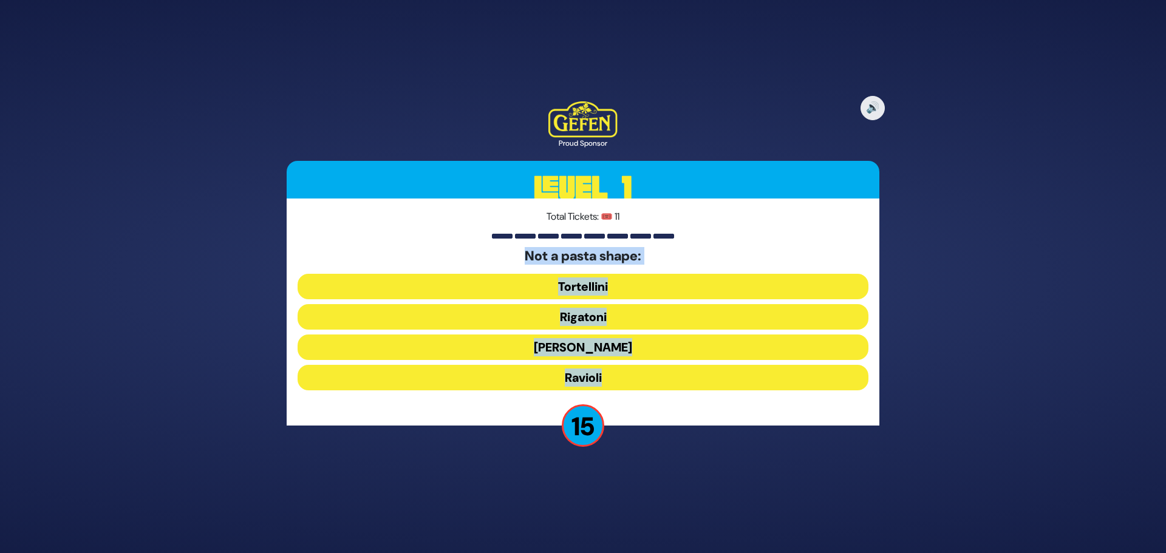
click at [483, 249] on h5 "Not a pasta shape:" at bounding box center [583, 256] width 571 height 16
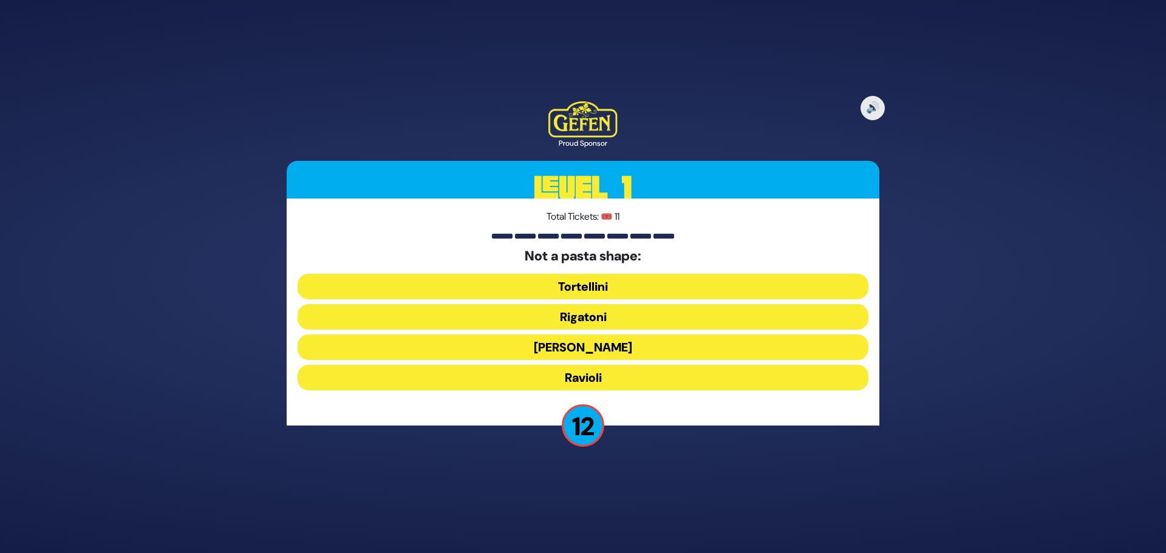
click at [605, 376] on button "Ravioli" at bounding box center [583, 378] width 571 height 26
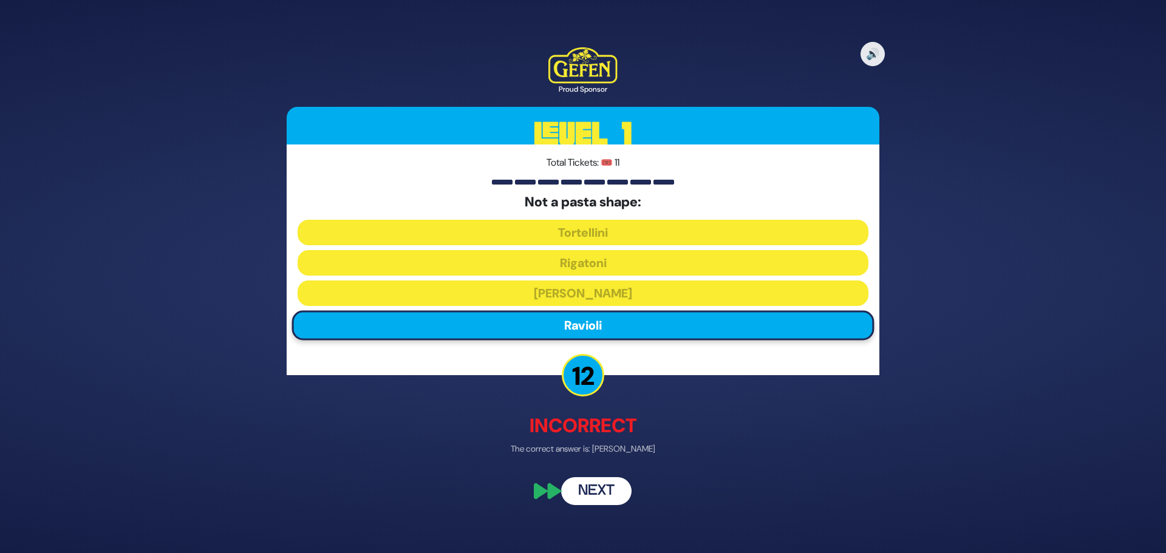
click at [599, 488] on button "Next" at bounding box center [596, 492] width 70 height 28
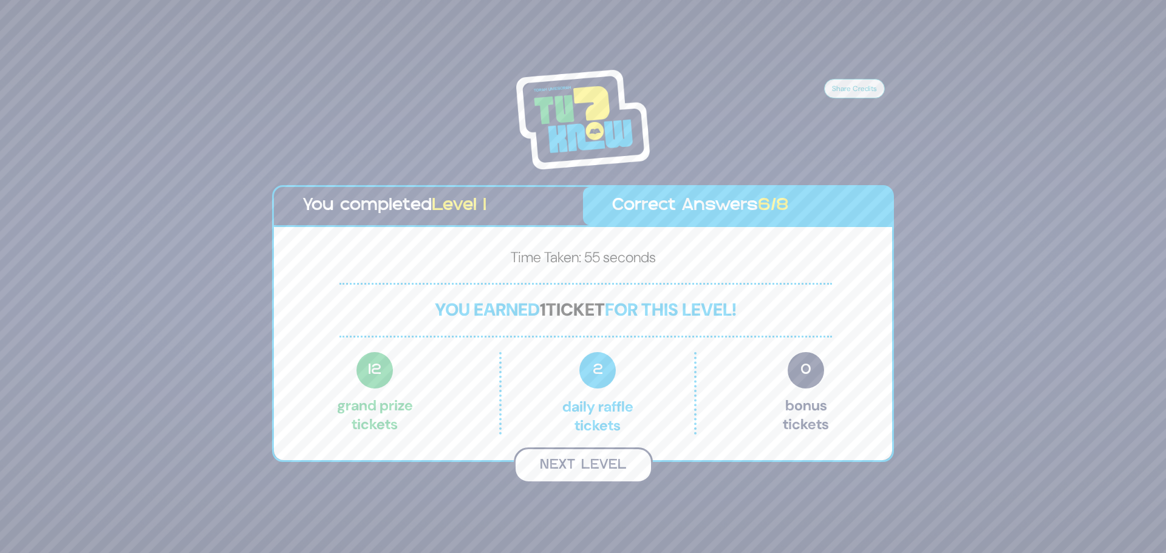
click at [589, 463] on button "Next Level" at bounding box center [583, 466] width 139 height 36
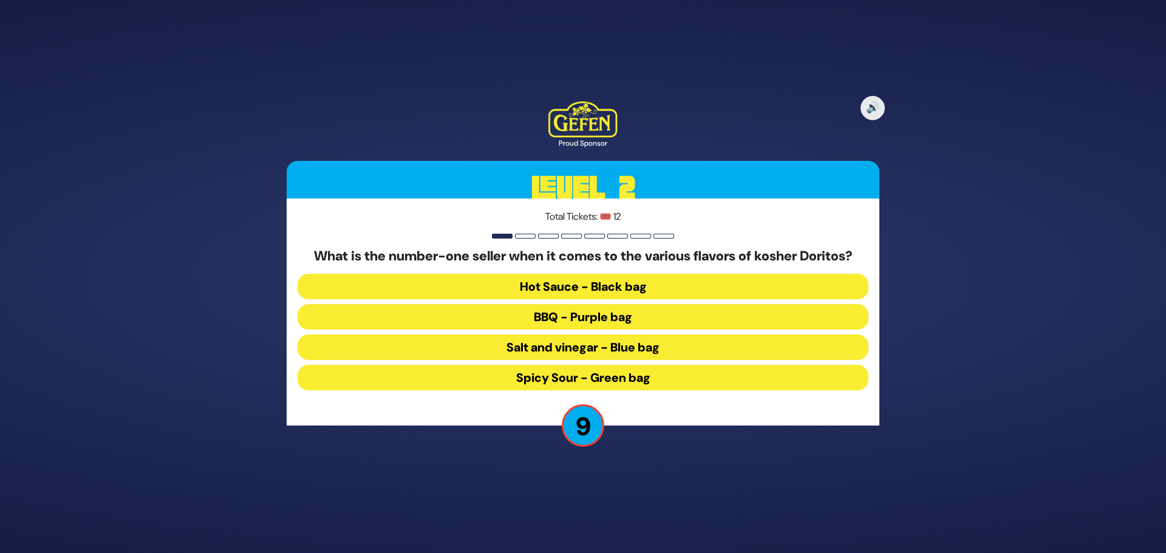
click at [657, 378] on button "Spicy Sour - Green bag" at bounding box center [583, 378] width 571 height 26
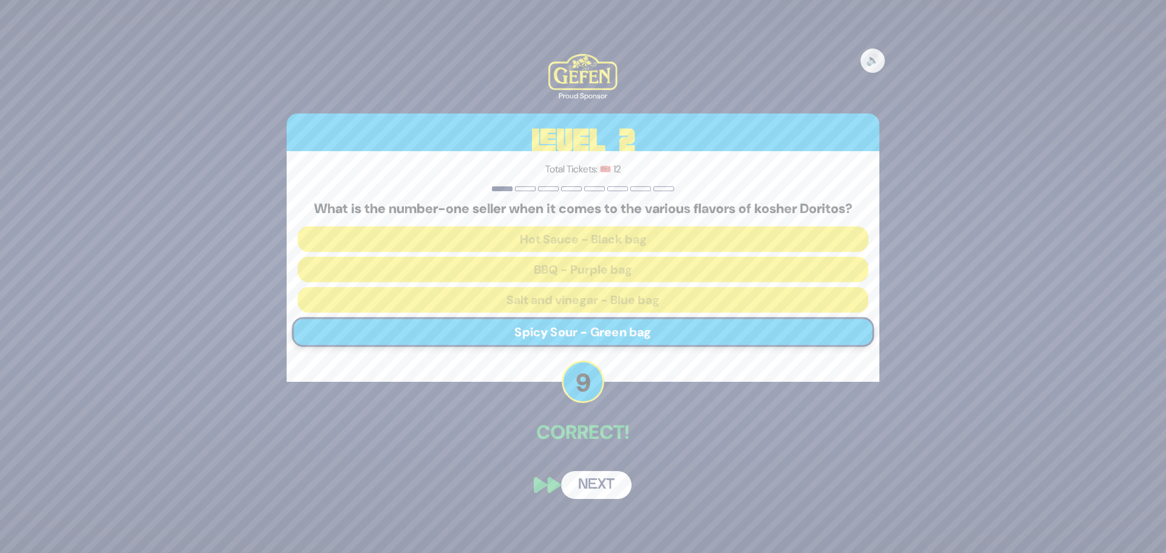
click at [593, 476] on button "Next" at bounding box center [596, 485] width 70 height 28
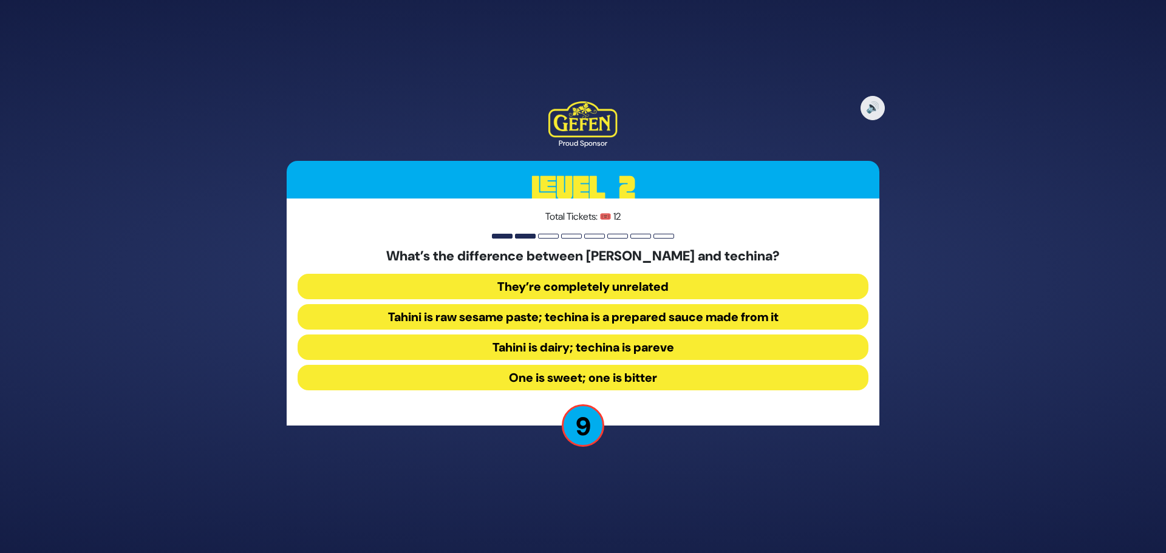
click at [750, 312] on button "Tahini is raw sesame paste; techina is a prepared sauce made from it" at bounding box center [583, 317] width 571 height 26
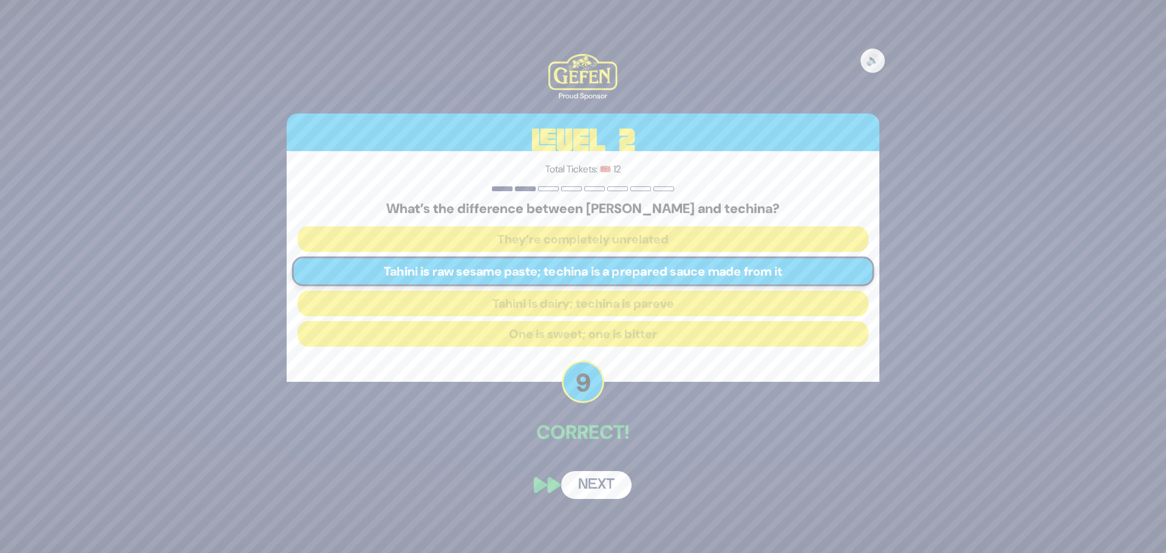
click at [587, 476] on button "Next" at bounding box center [596, 485] width 70 height 28
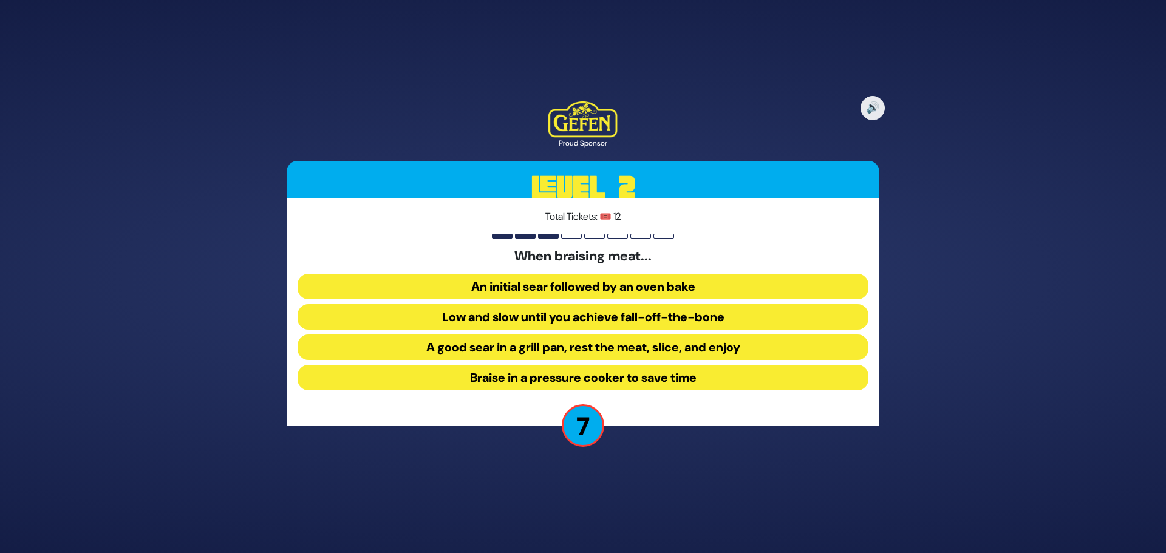
click at [583, 346] on button "A good sear in a grill pan, rest the meat, slice, and enjoy" at bounding box center [583, 348] width 571 height 26
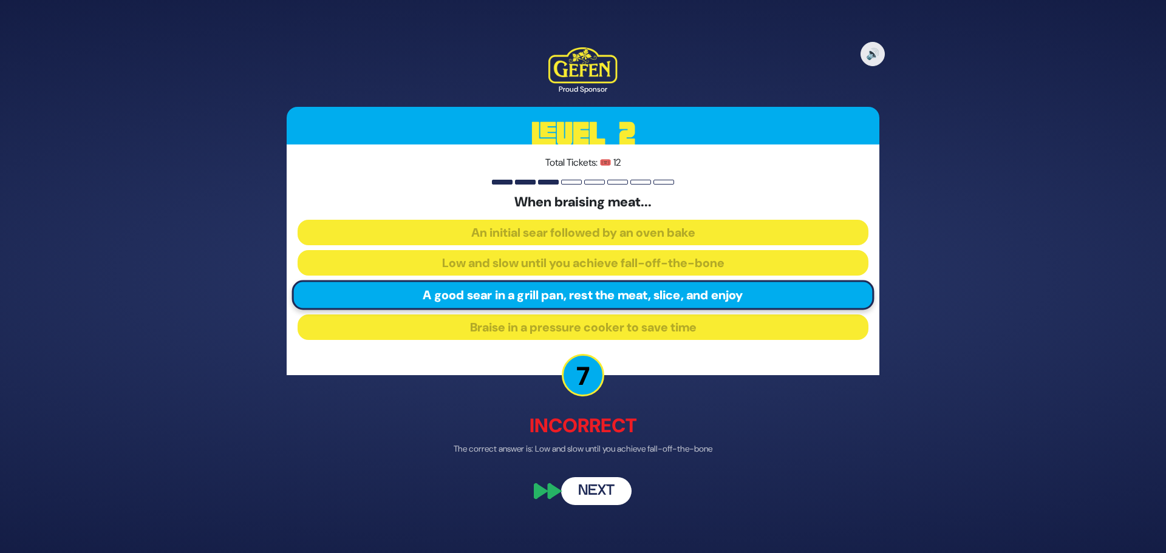
click at [582, 481] on button "Next" at bounding box center [596, 492] width 70 height 28
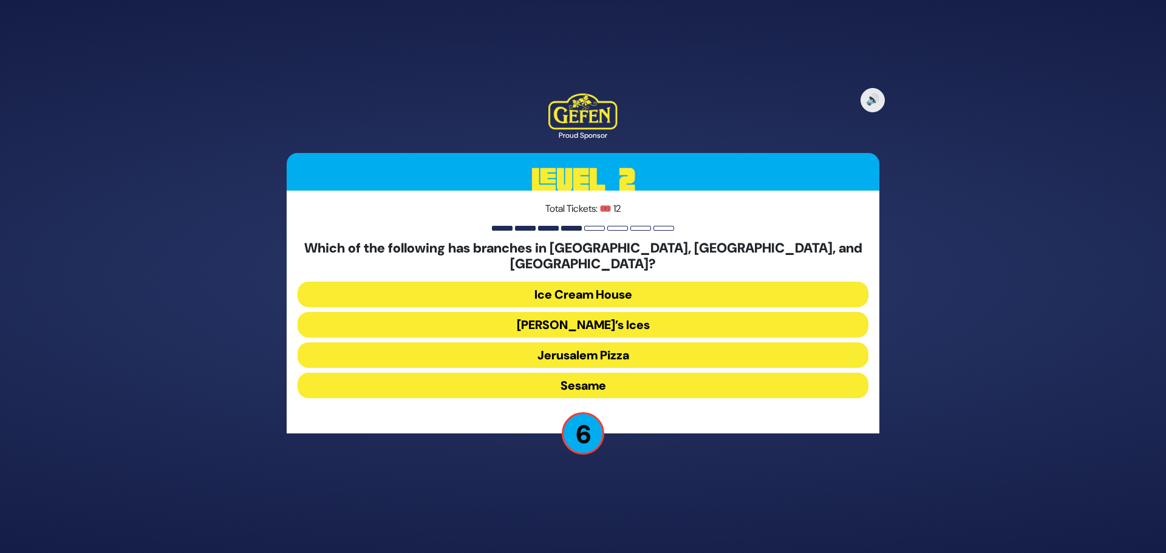
click at [582, 375] on button "Sesame" at bounding box center [583, 386] width 571 height 26
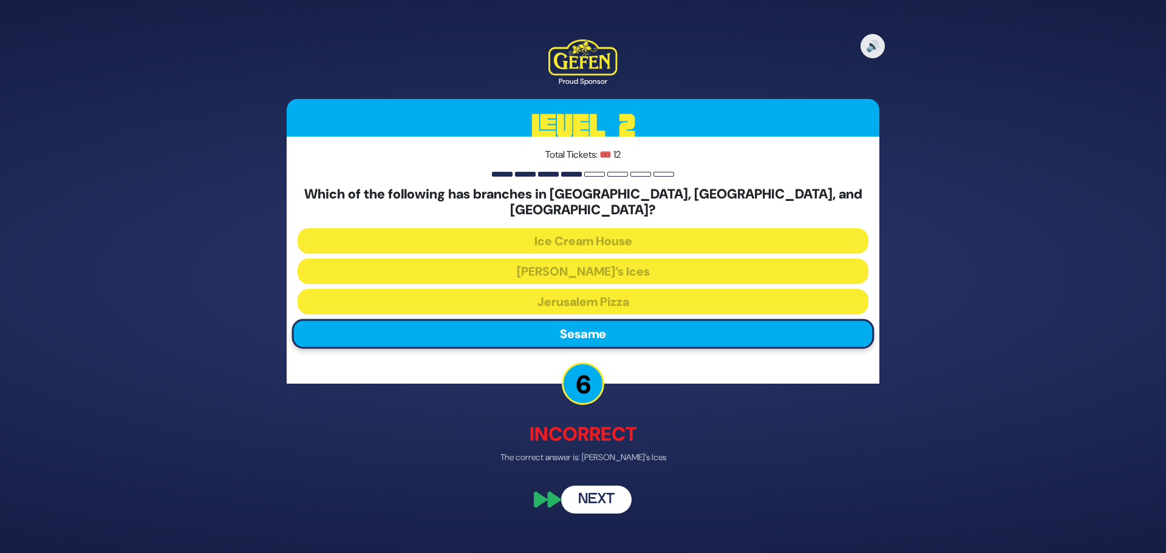
click at [589, 488] on button "Next" at bounding box center [596, 500] width 70 height 28
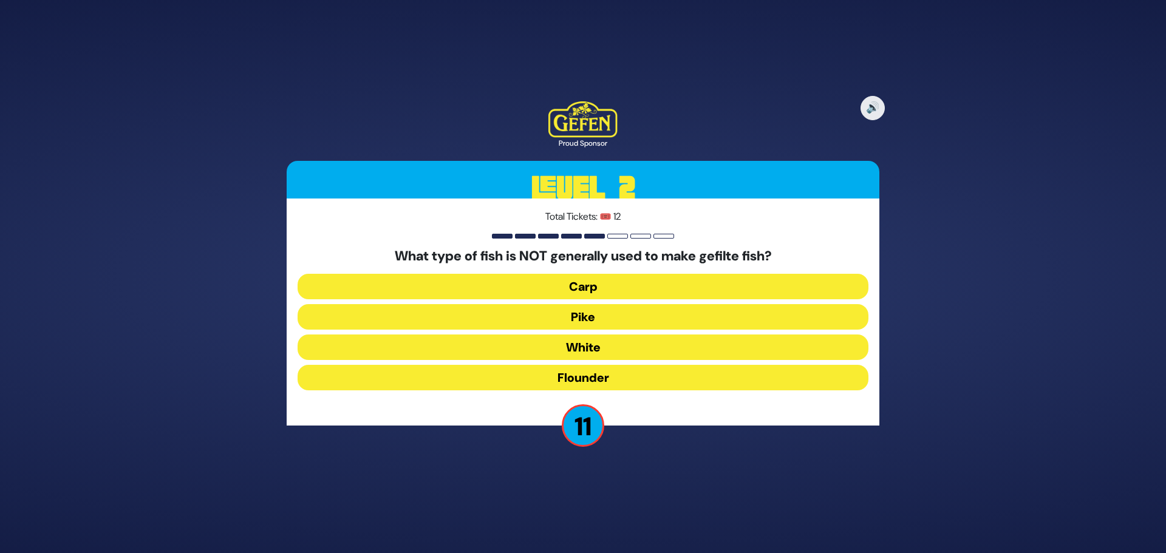
click at [590, 378] on button "Flounder" at bounding box center [583, 378] width 571 height 26
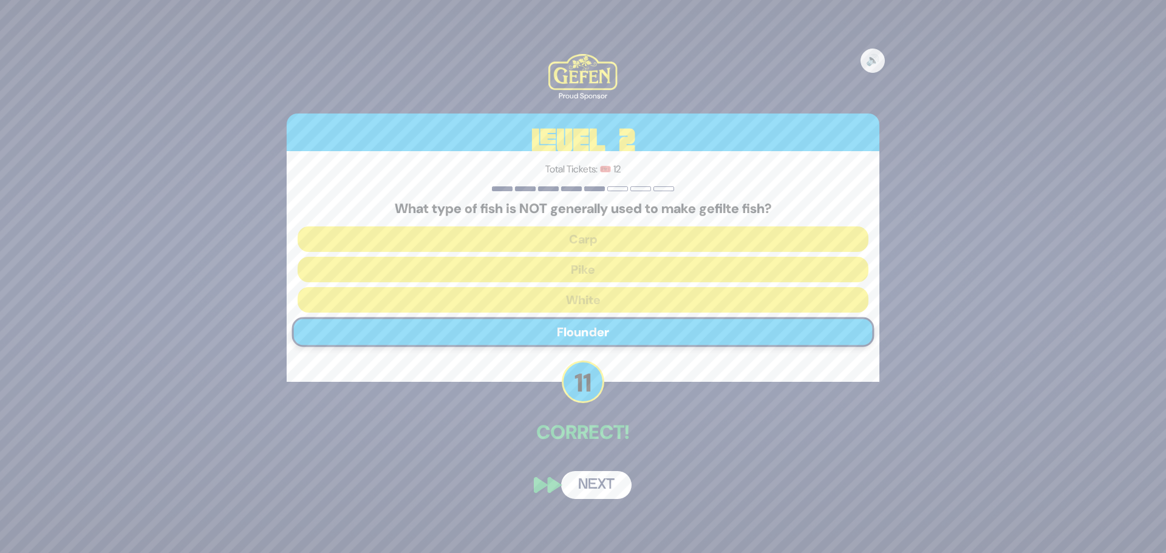
click at [601, 482] on button "Next" at bounding box center [596, 485] width 70 height 28
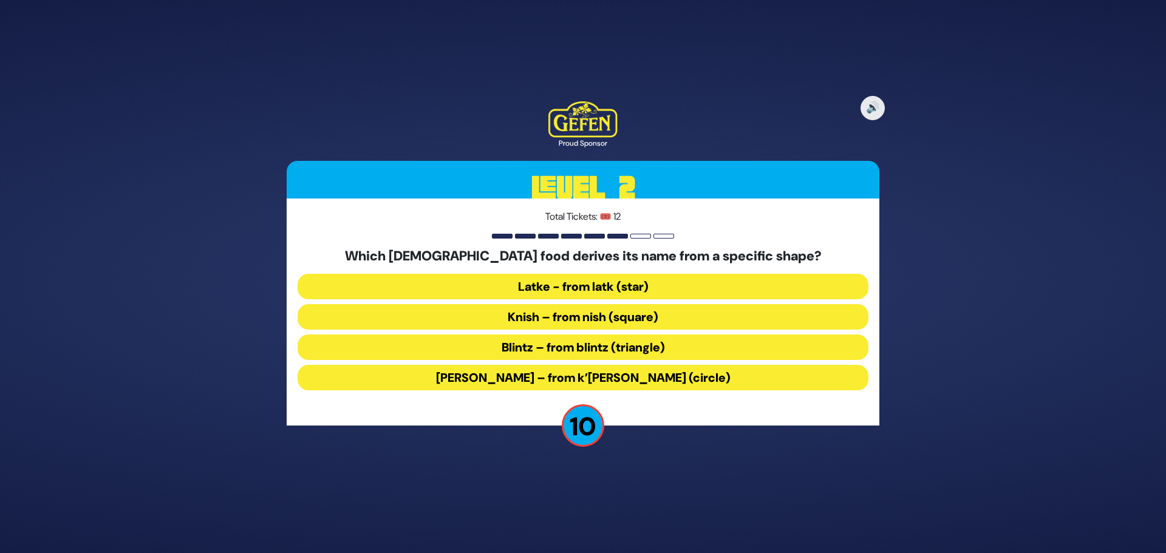
click at [582, 371] on button "Kugel – from k’igel (circle)" at bounding box center [583, 378] width 571 height 26
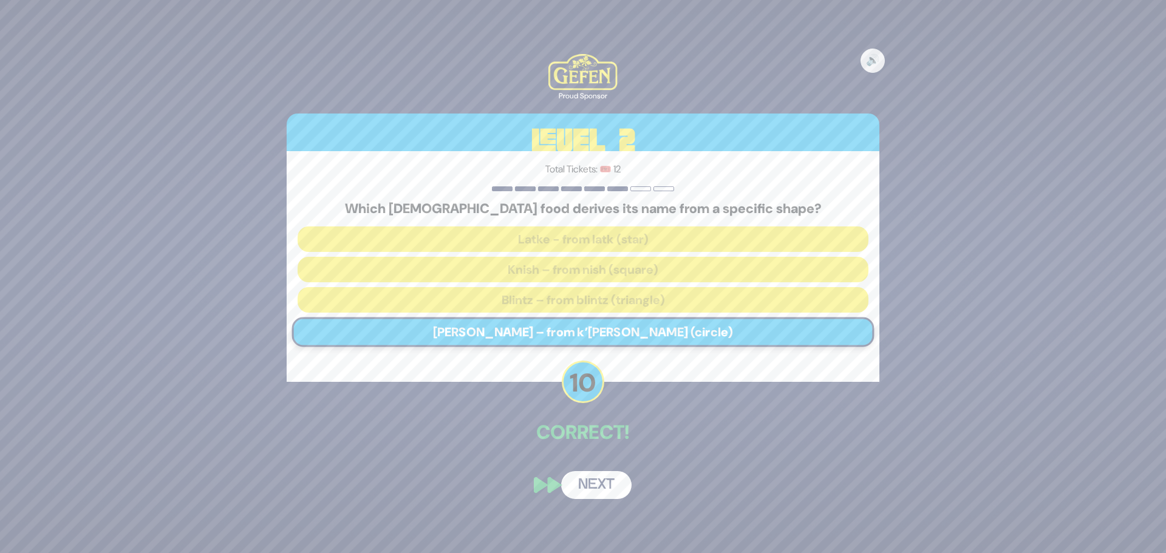
click at [592, 482] on button "Next" at bounding box center [596, 485] width 70 height 28
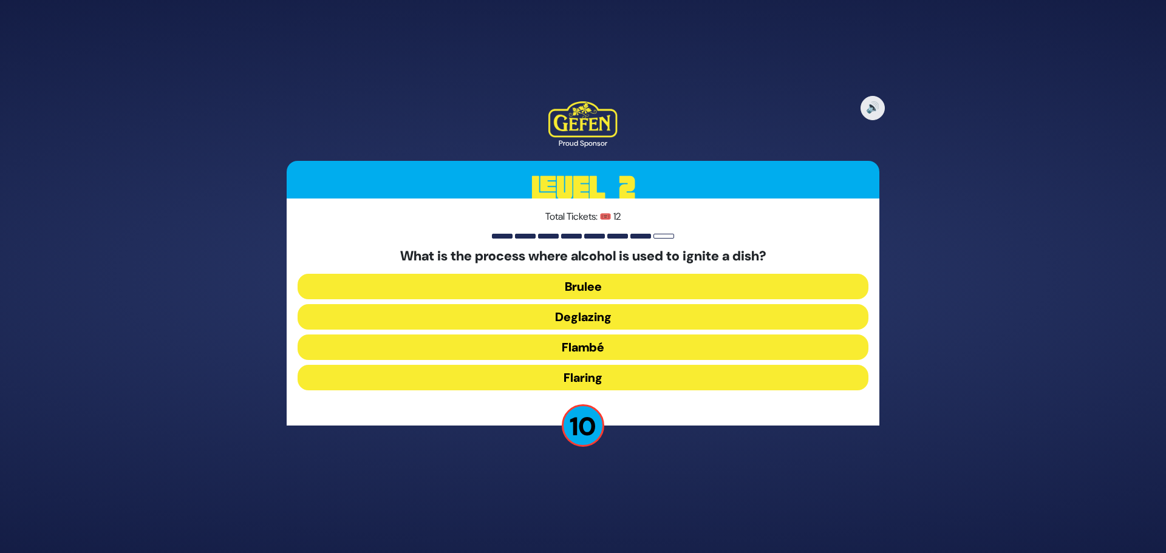
click at [579, 380] on button "Flaring" at bounding box center [583, 378] width 571 height 26
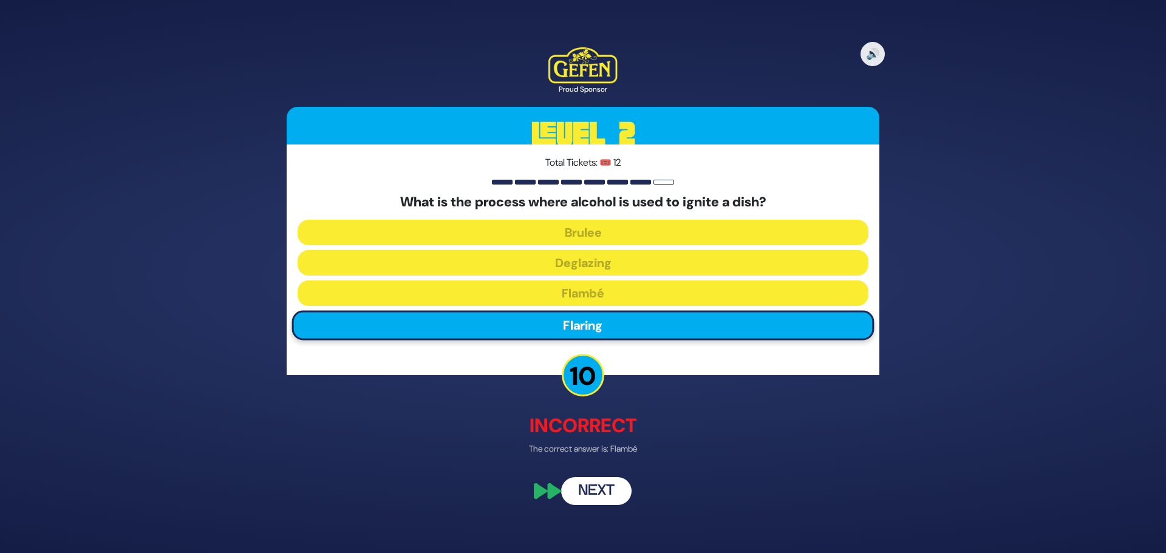
click at [586, 487] on button "Next" at bounding box center [596, 492] width 70 height 28
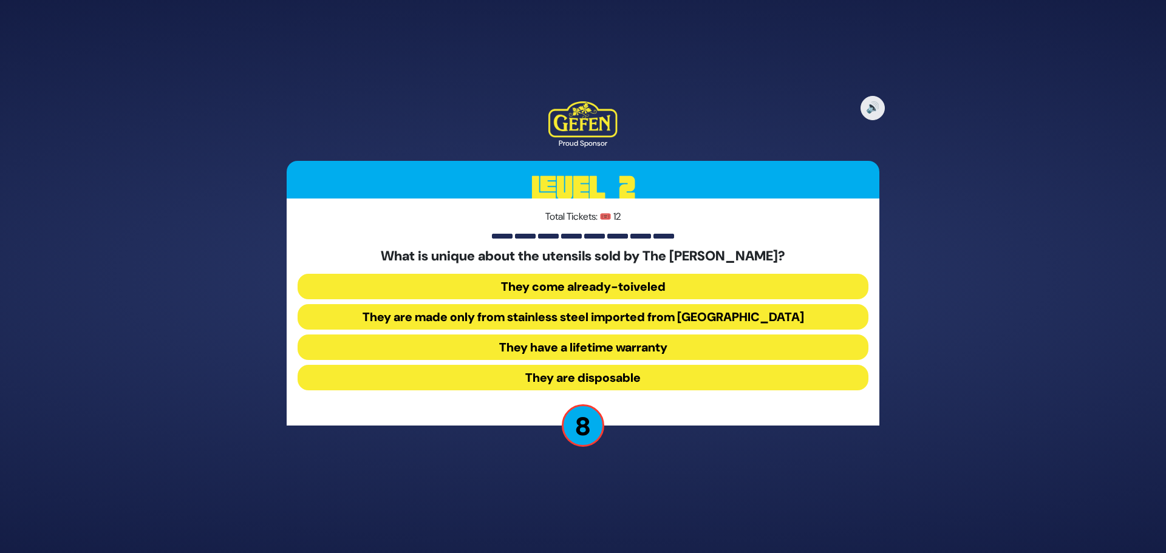
click at [669, 287] on button "They come already-toiveled" at bounding box center [583, 287] width 571 height 26
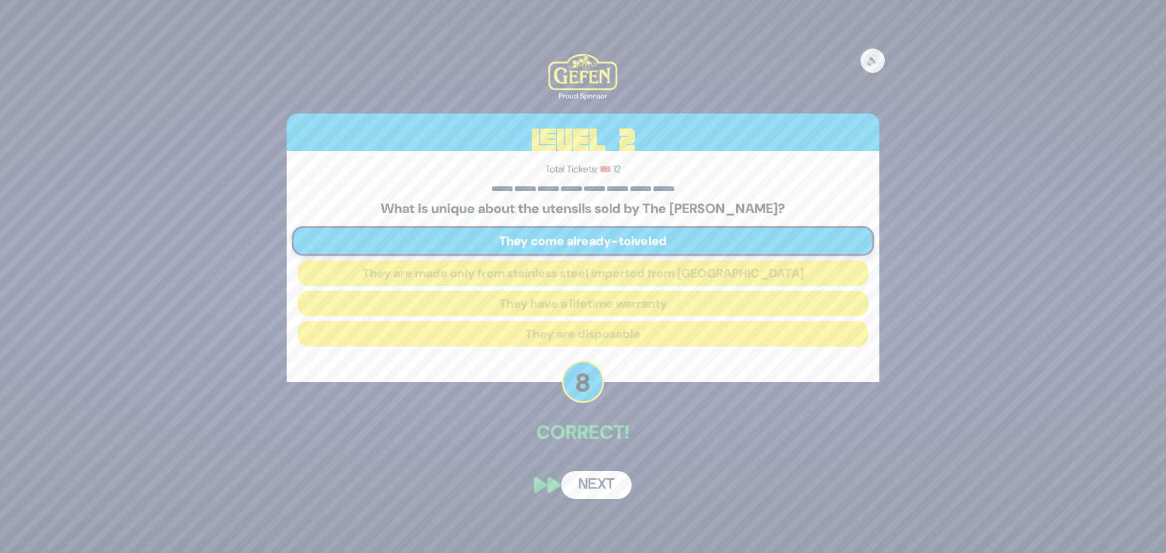
click at [586, 482] on button "Next" at bounding box center [596, 485] width 70 height 28
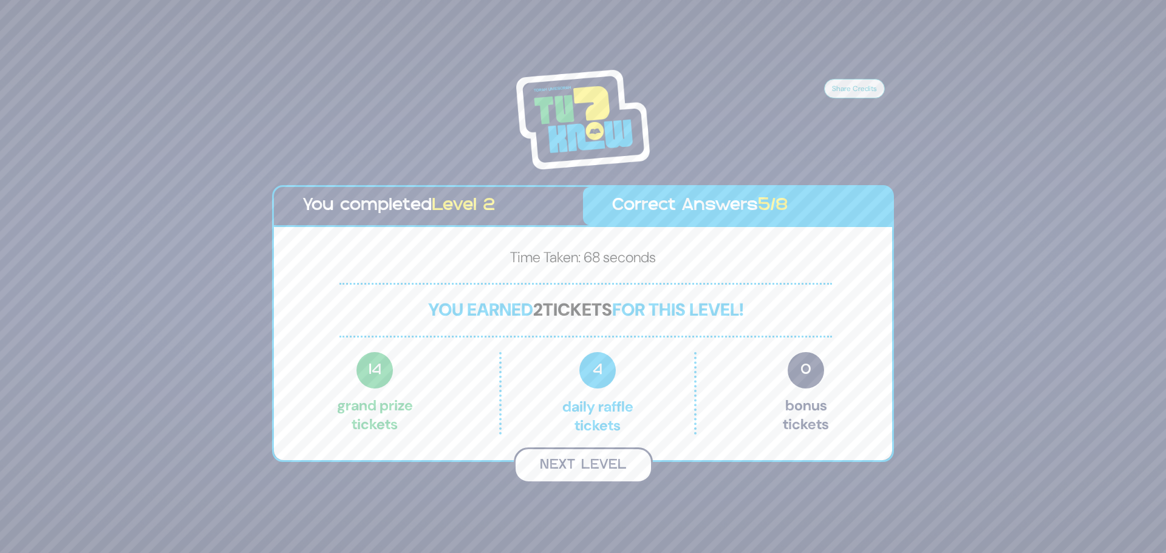
click at [583, 472] on button "Next Level" at bounding box center [583, 466] width 139 height 36
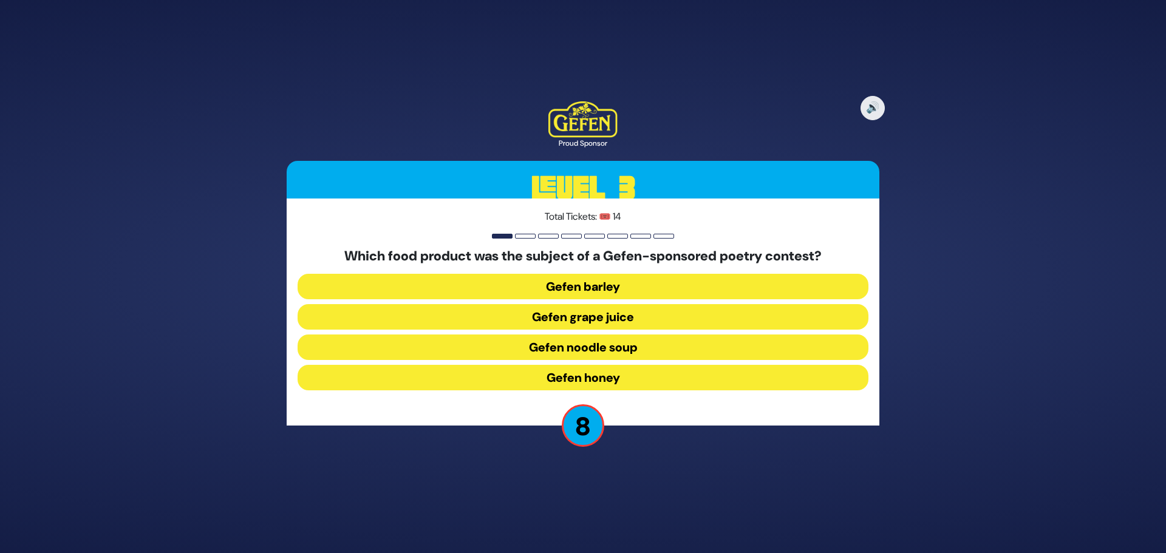
click at [626, 346] on button "Gefen noodle soup" at bounding box center [583, 348] width 571 height 26
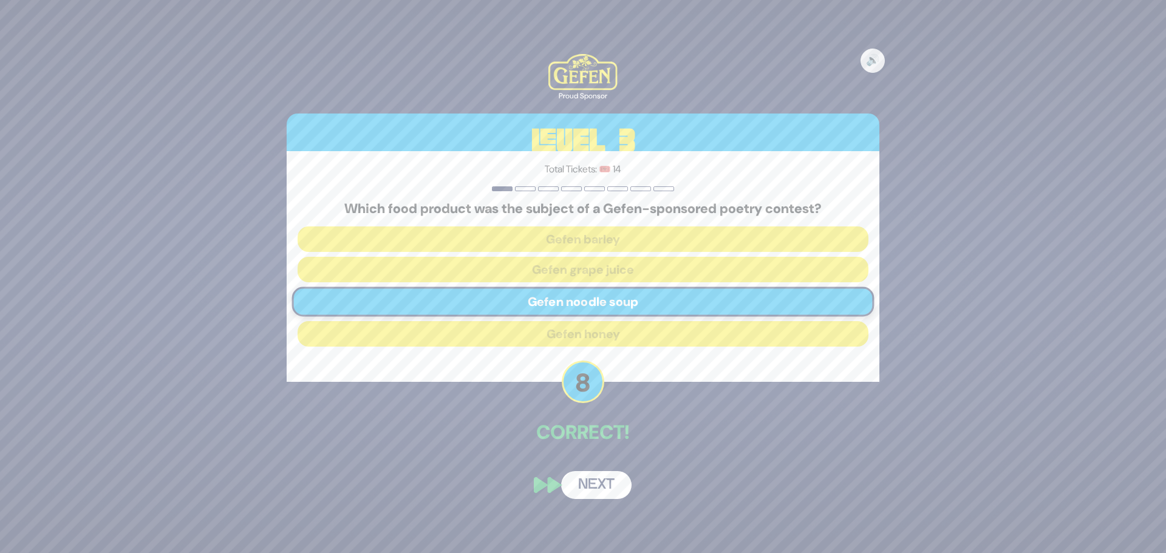
click at [579, 483] on button "Next" at bounding box center [596, 485] width 70 height 28
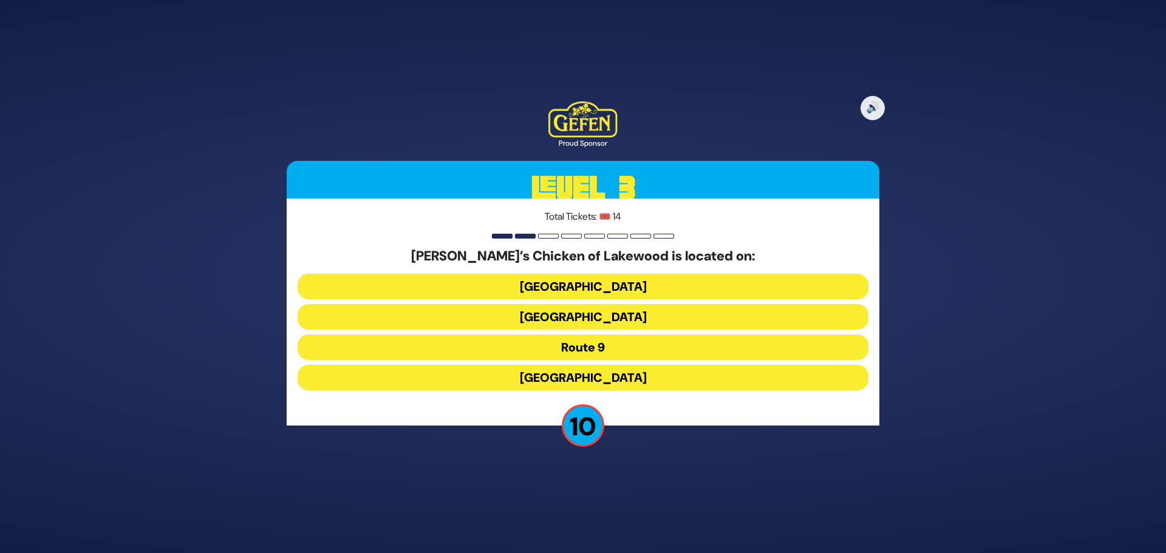
click at [598, 286] on button "Avenue of the States" at bounding box center [583, 287] width 571 height 26
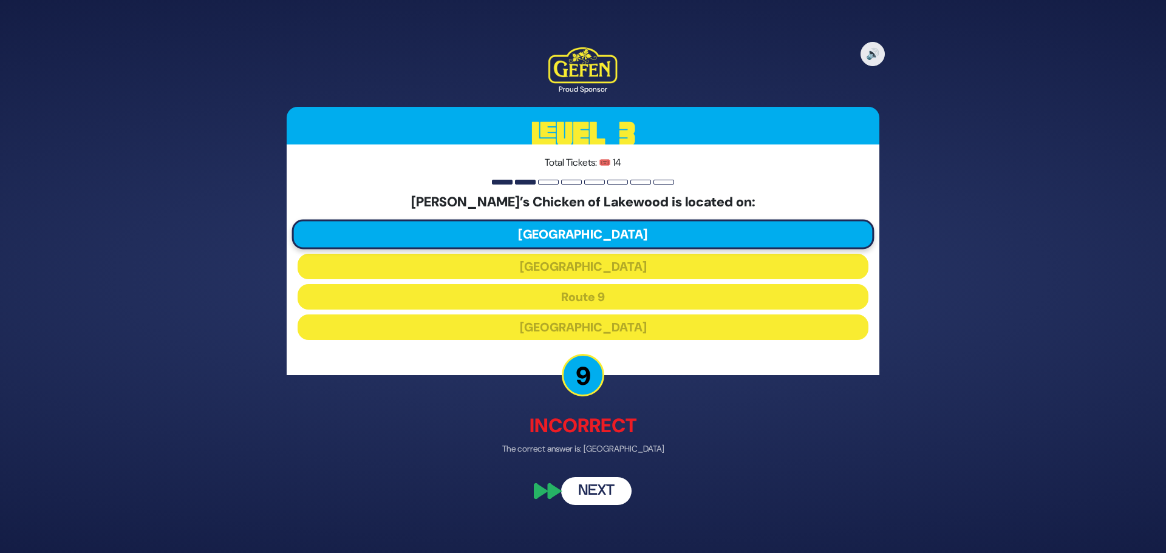
click at [594, 487] on button "Next" at bounding box center [596, 492] width 70 height 28
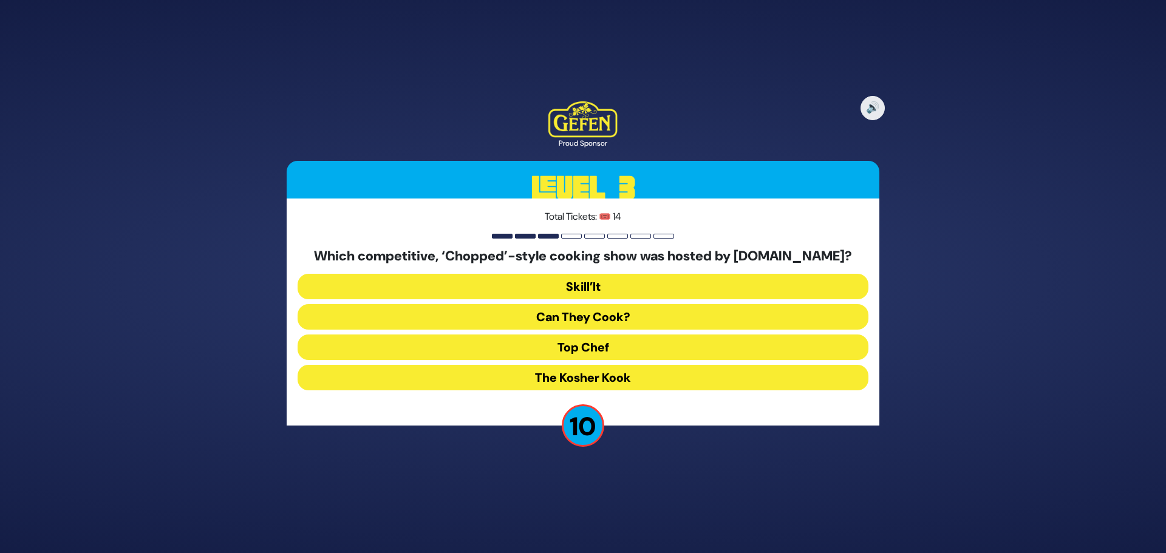
click at [575, 378] on button "The Kosher Kook" at bounding box center [583, 378] width 571 height 26
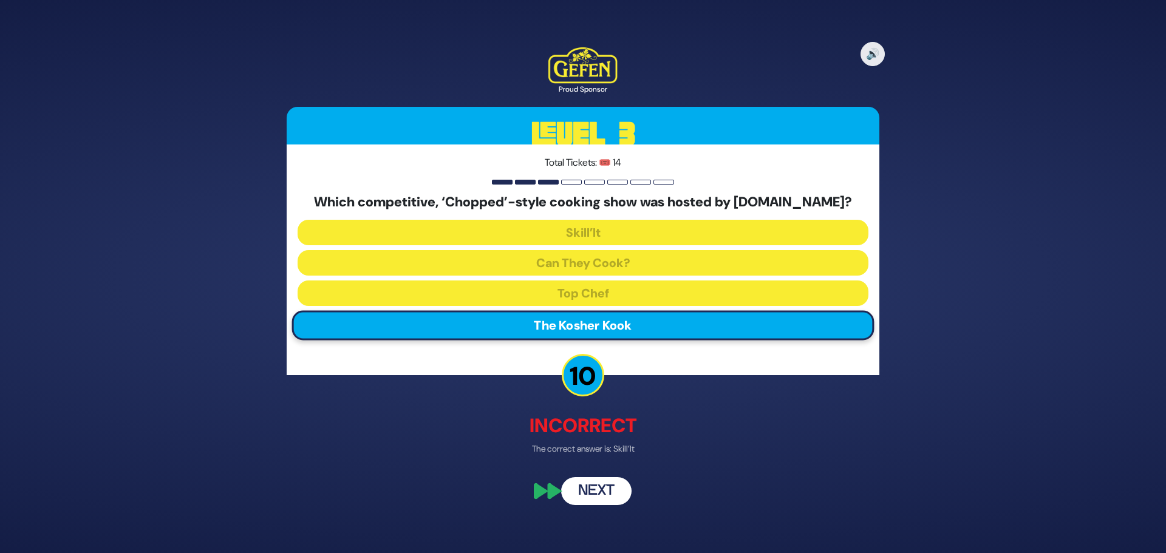
click at [594, 480] on button "Next" at bounding box center [596, 492] width 70 height 28
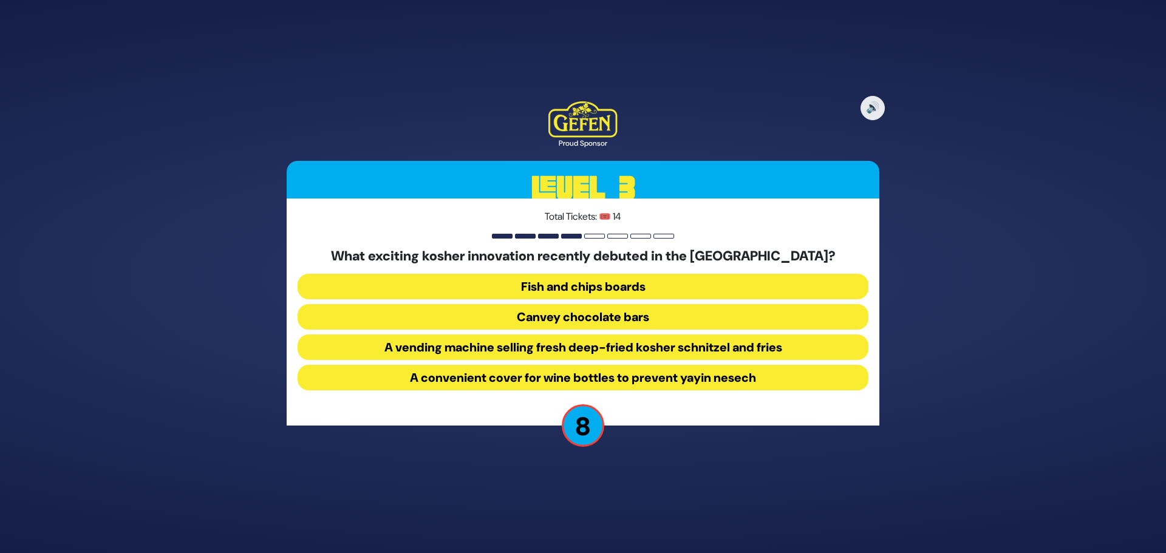
click at [471, 342] on button "A vending machine selling fresh deep-fried kosher schnitzel and fries" at bounding box center [583, 348] width 571 height 26
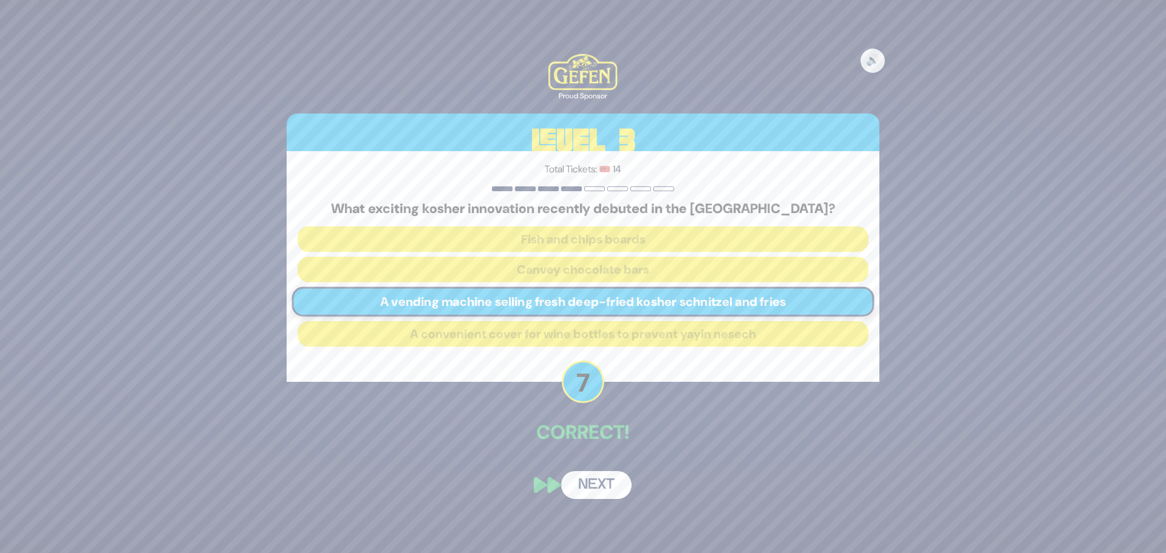
click at [606, 488] on button "Next" at bounding box center [596, 485] width 70 height 28
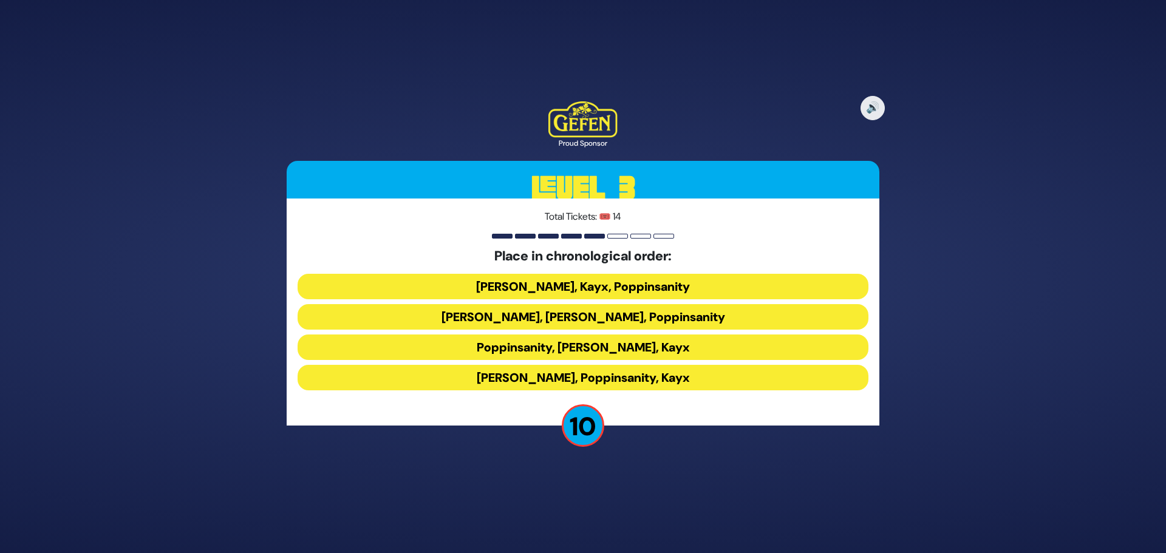
click at [531, 383] on button "Siegelmans, Poppinsanity, Kayx" at bounding box center [583, 378] width 571 height 26
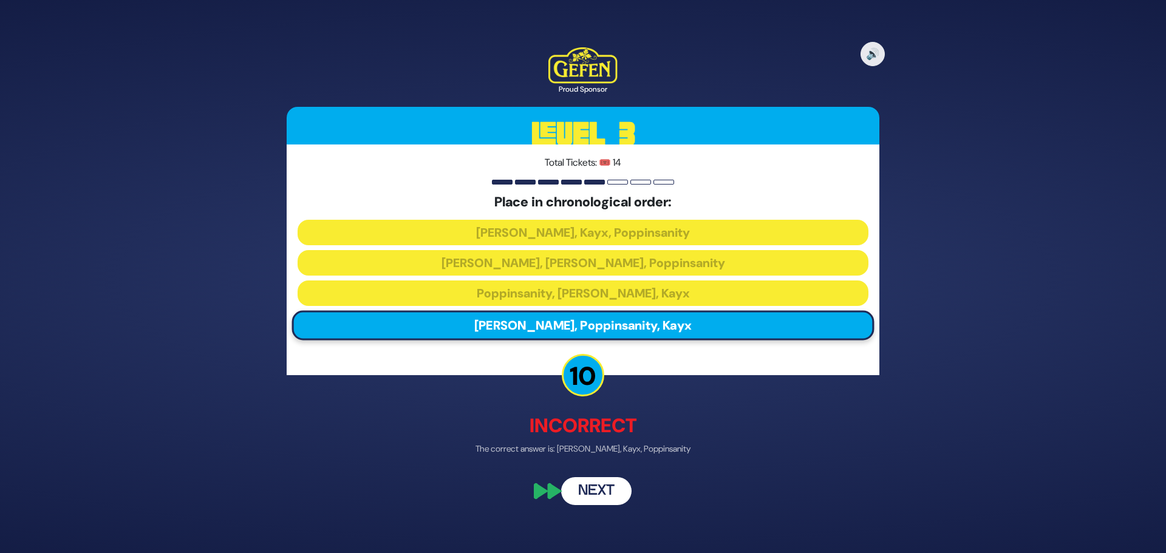
click at [608, 490] on button "Next" at bounding box center [596, 492] width 70 height 28
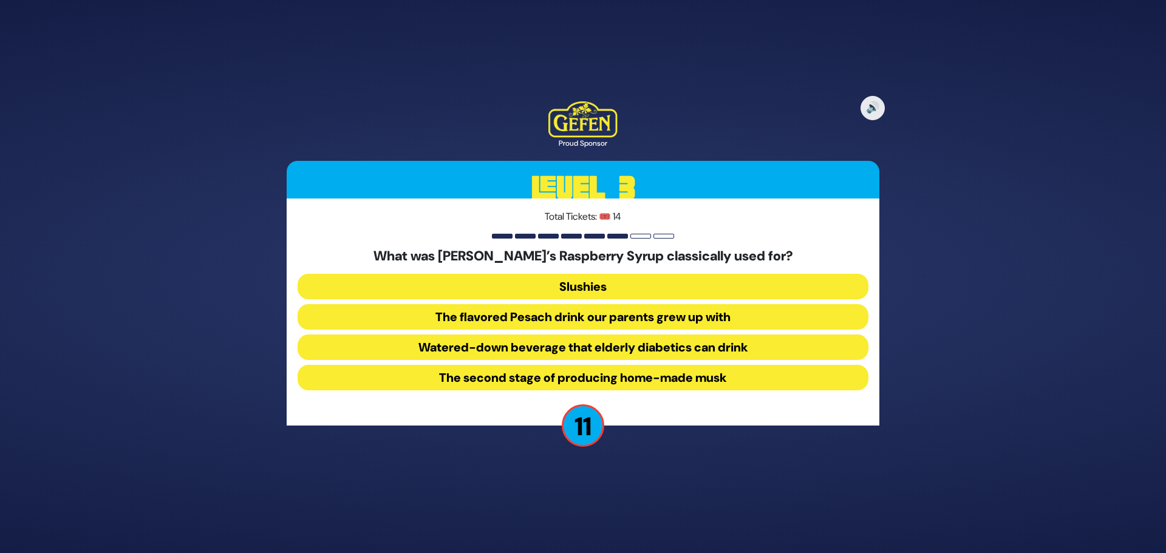
click at [666, 323] on button "The flavored Pesach drink our parents grew up with" at bounding box center [583, 317] width 571 height 26
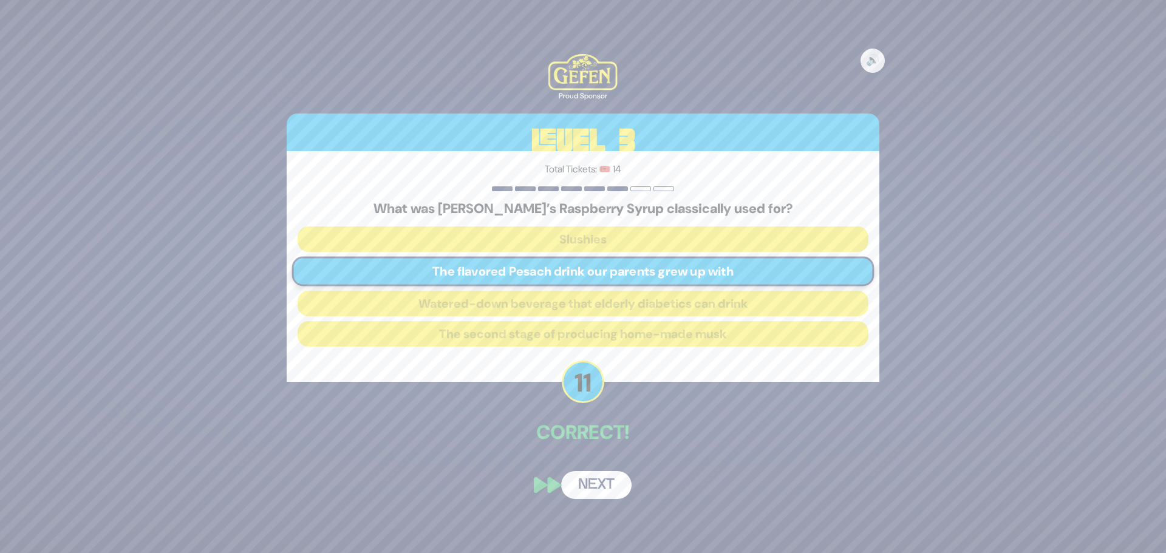
click at [597, 490] on button "Next" at bounding box center [596, 485] width 70 height 28
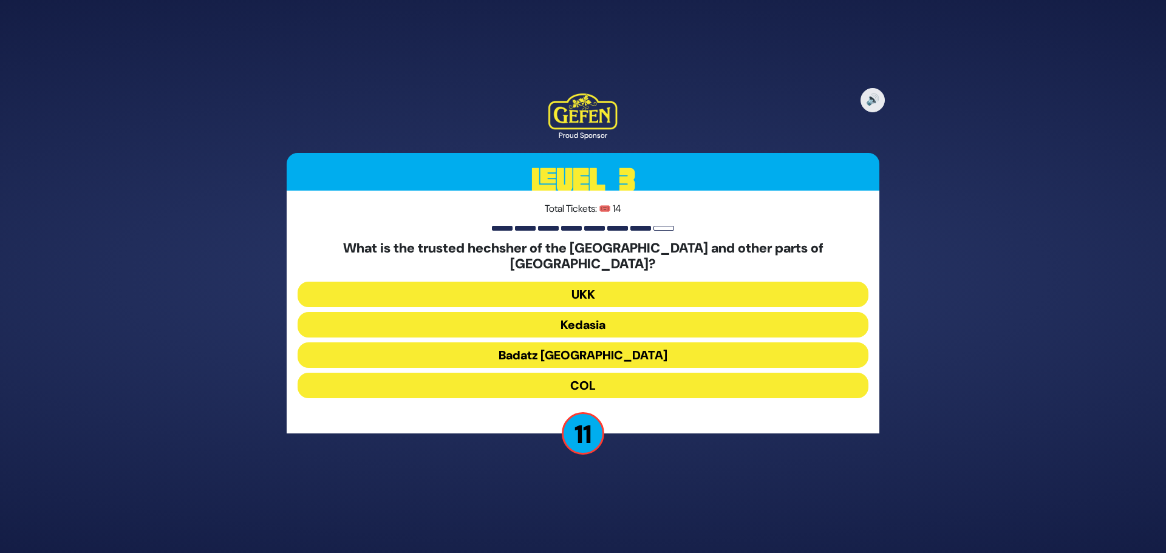
click at [623, 350] on button "Badatz London" at bounding box center [583, 356] width 571 height 26
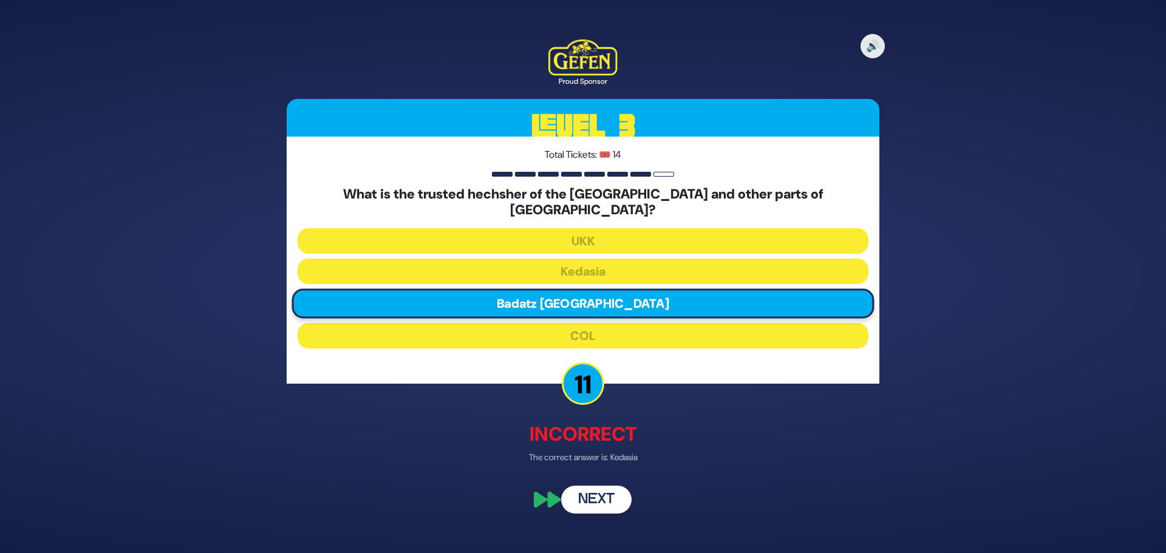
click at [610, 489] on button "Next" at bounding box center [596, 500] width 70 height 28
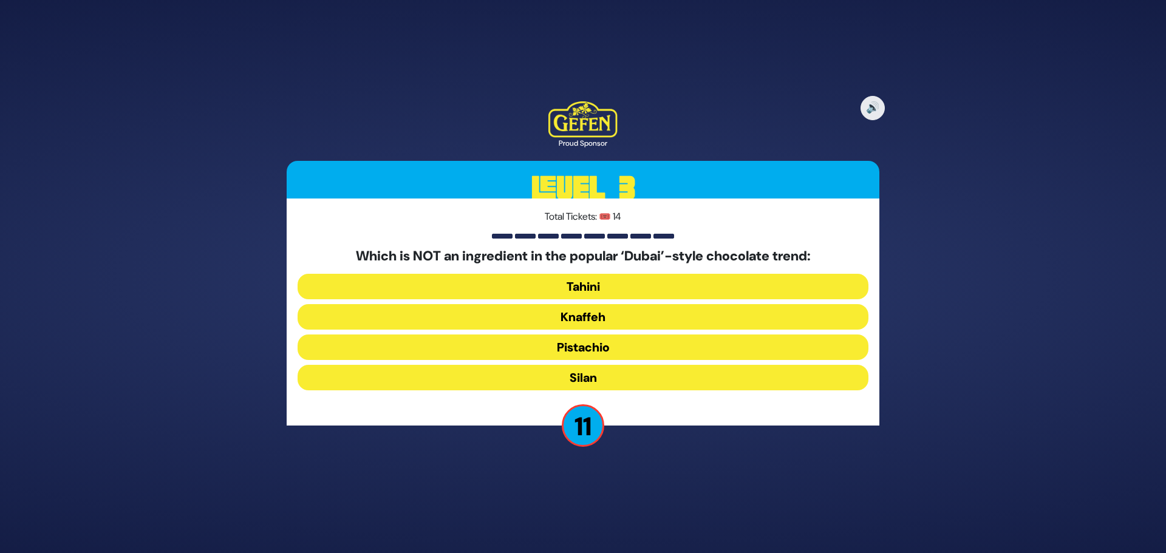
click at [654, 292] on button "Tahini" at bounding box center [583, 287] width 571 height 26
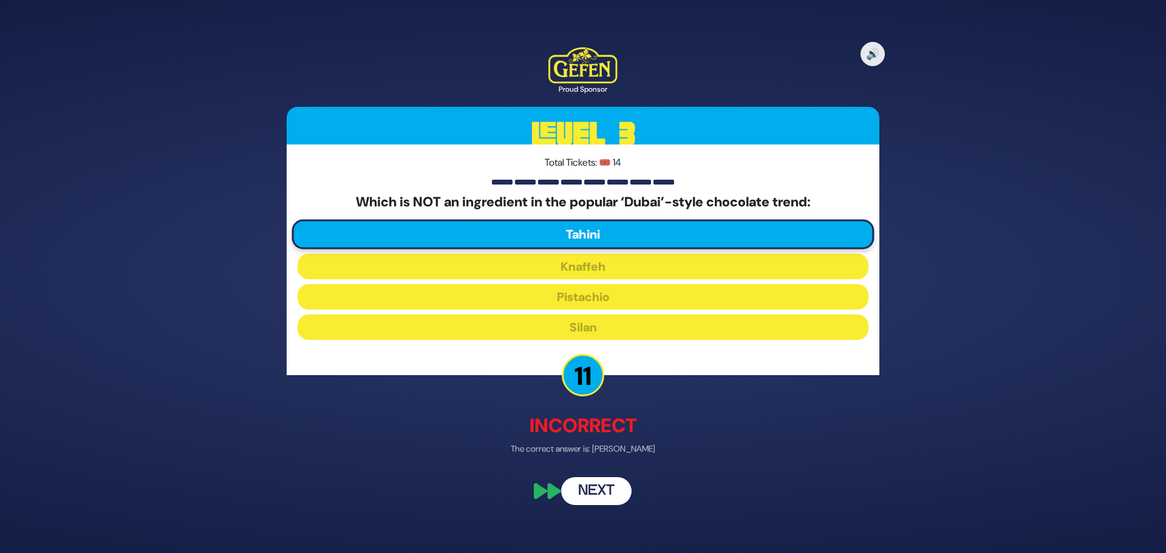
click at [603, 493] on button "Next" at bounding box center [596, 492] width 70 height 28
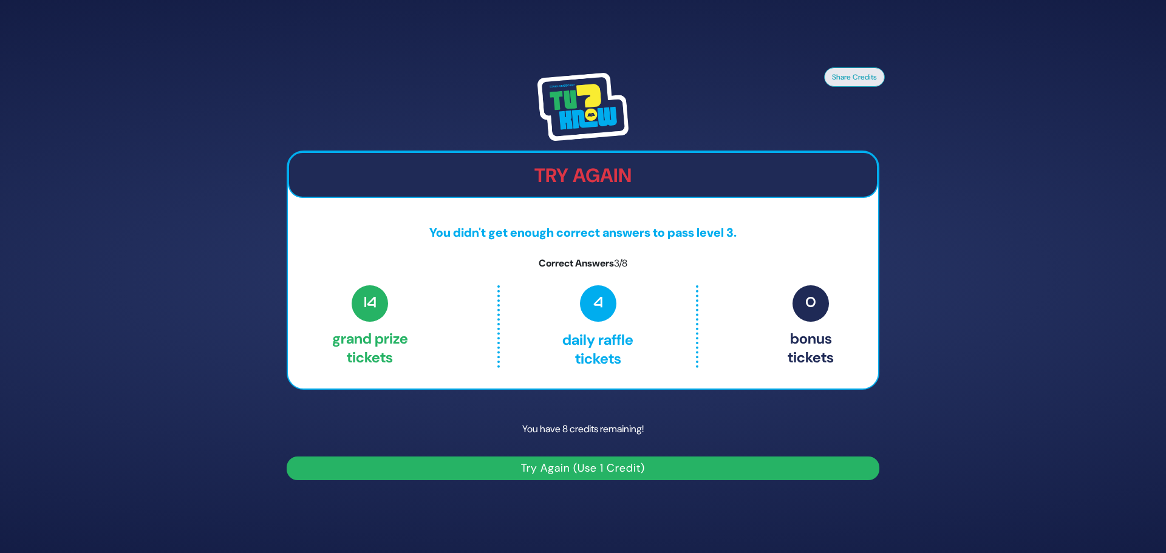
click at [539, 467] on button "Try Again (Use 1 Credit)" at bounding box center [583, 469] width 593 height 24
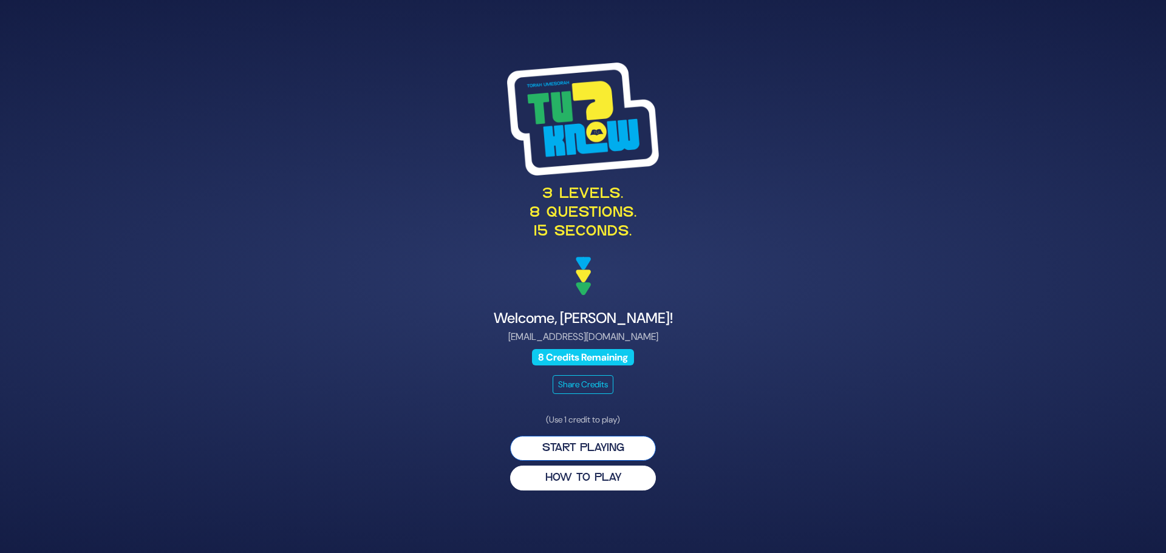
click at [617, 450] on button "Start Playing" at bounding box center [583, 448] width 146 height 25
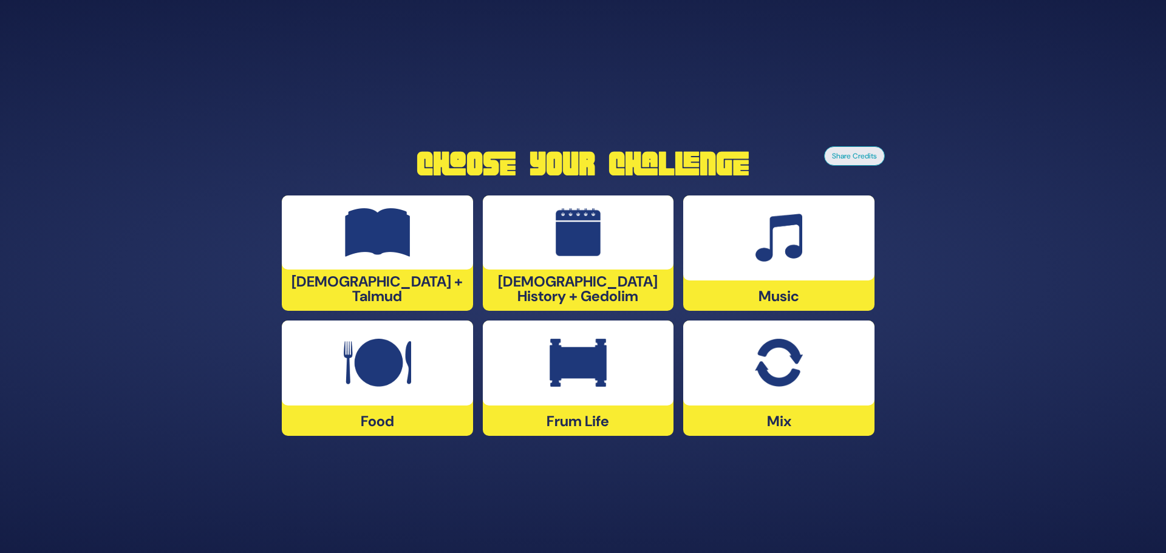
click at [425, 380] on div at bounding box center [377, 363] width 191 height 85
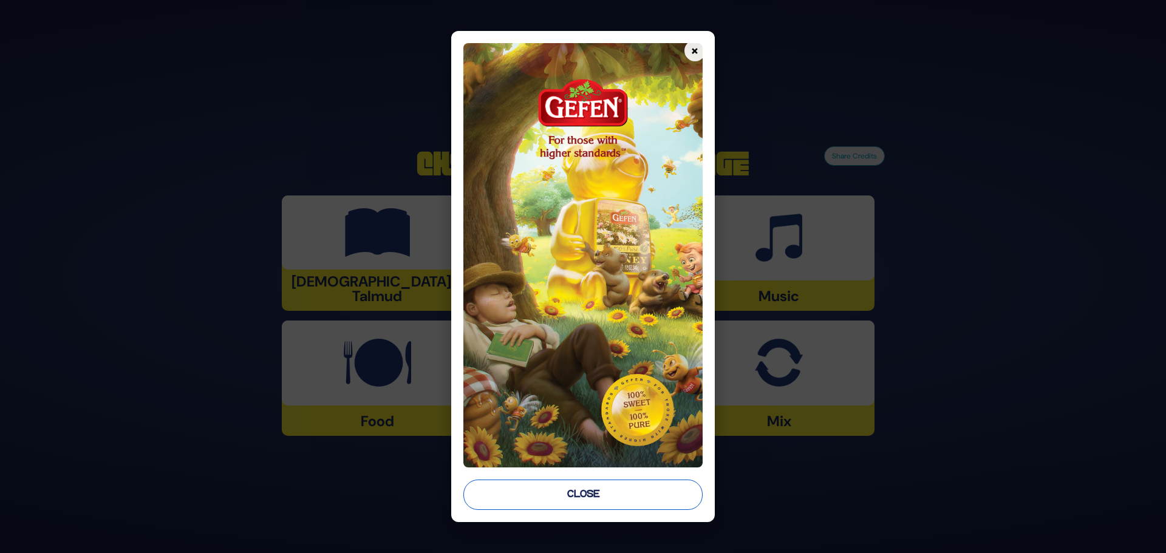
click at [576, 491] on button "Close" at bounding box center [582, 495] width 239 height 30
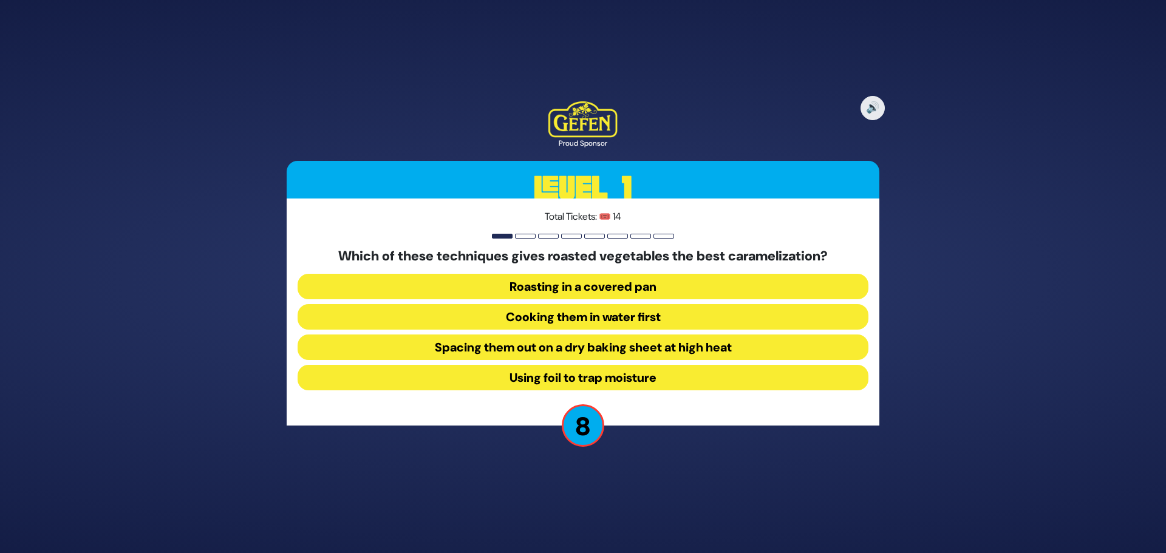
click at [754, 341] on button "Spacing them out on a dry baking sheet at high heat" at bounding box center [583, 348] width 571 height 26
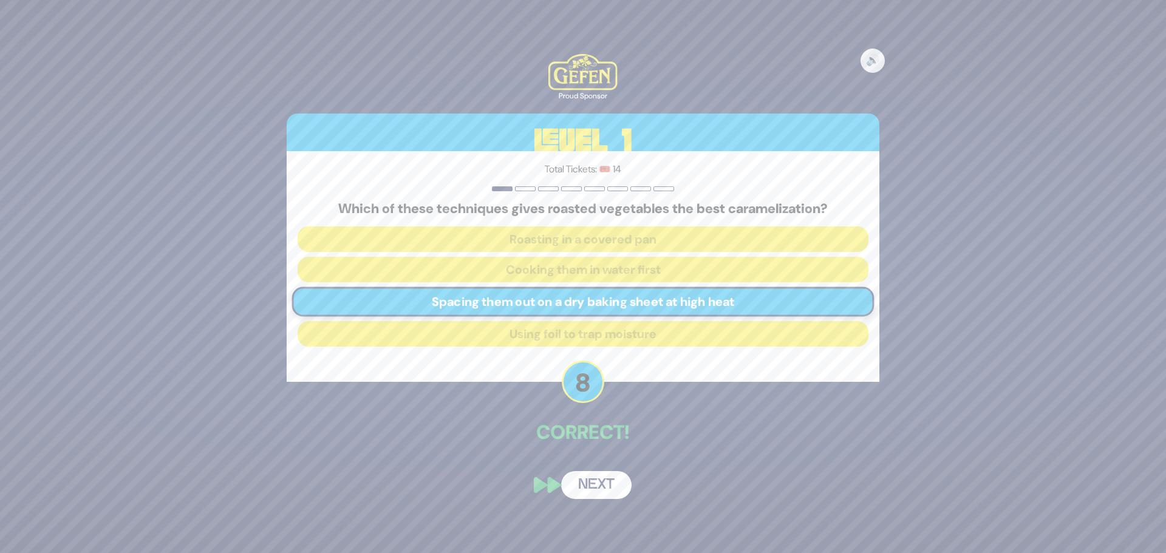
click at [613, 493] on button "Next" at bounding box center [596, 485] width 70 height 28
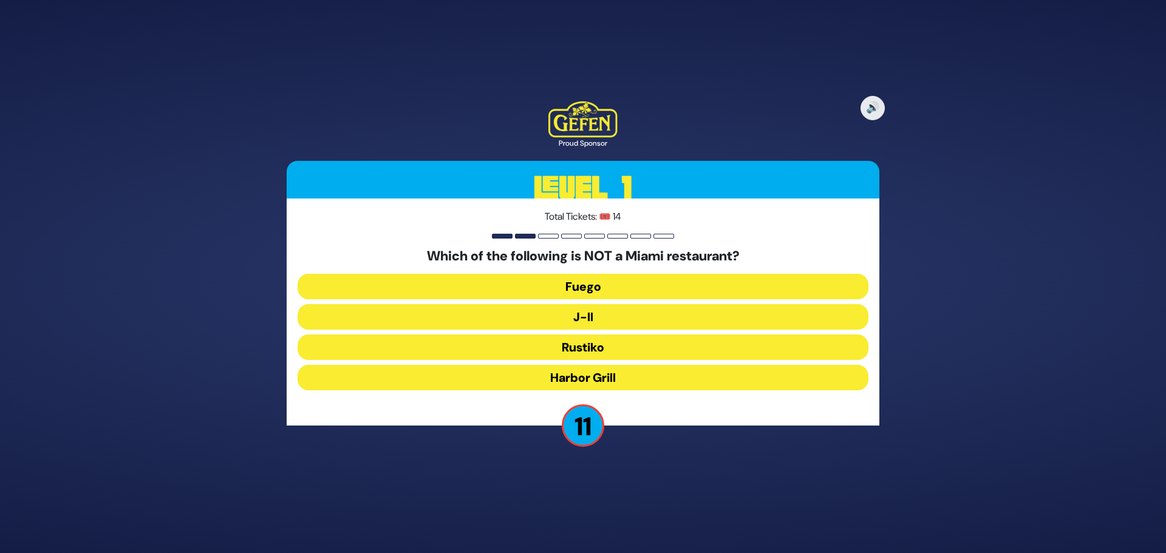
click at [638, 321] on button "J-II" at bounding box center [583, 317] width 571 height 26
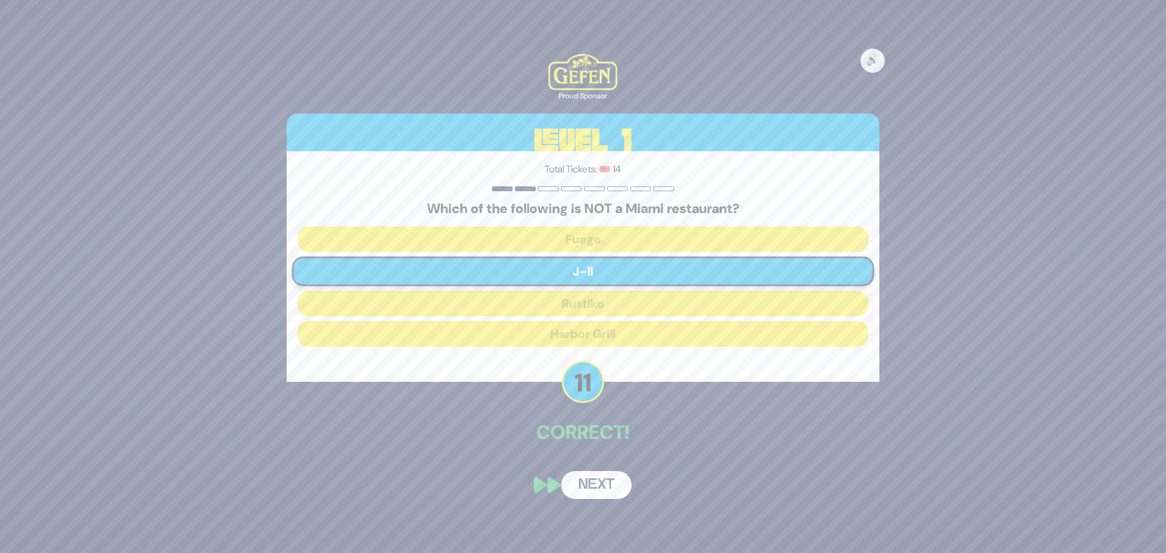
click at [589, 491] on button "Next" at bounding box center [596, 485] width 70 height 28
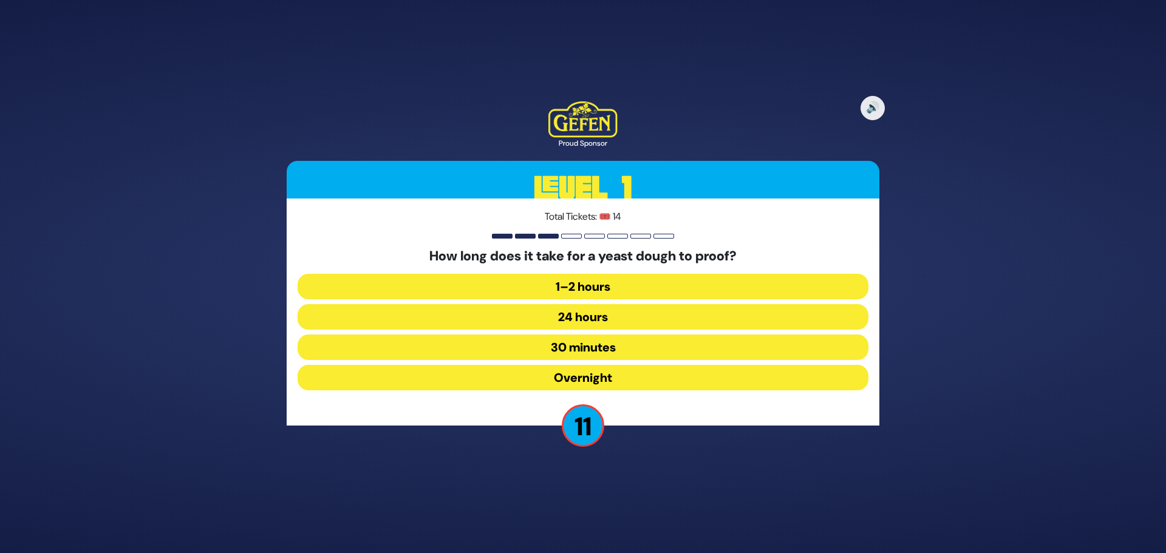
click at [582, 345] on button "30 minutes" at bounding box center [583, 348] width 571 height 26
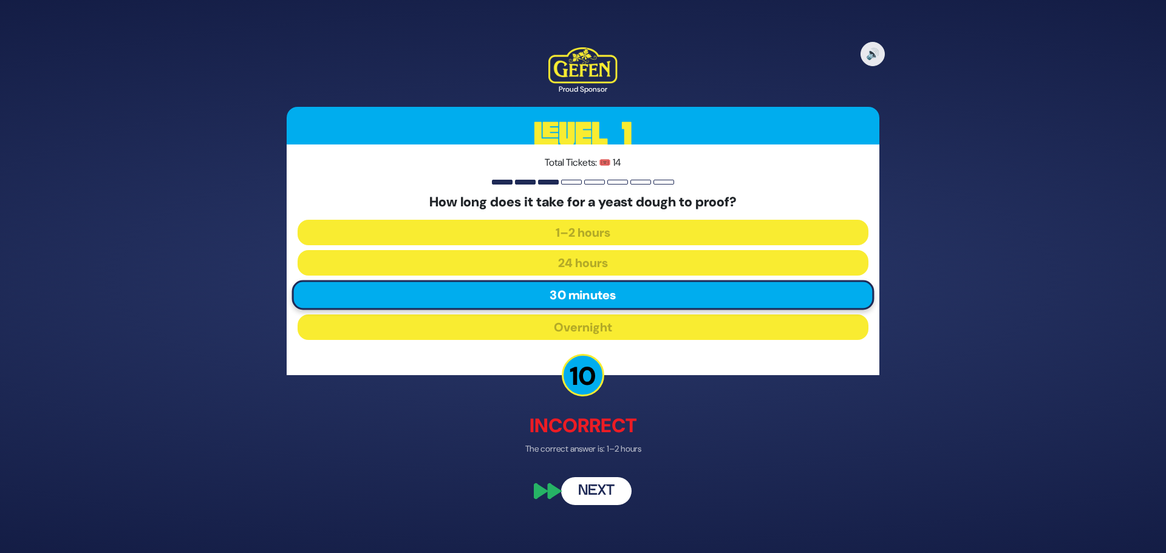
click at [596, 487] on button "Next" at bounding box center [596, 492] width 70 height 28
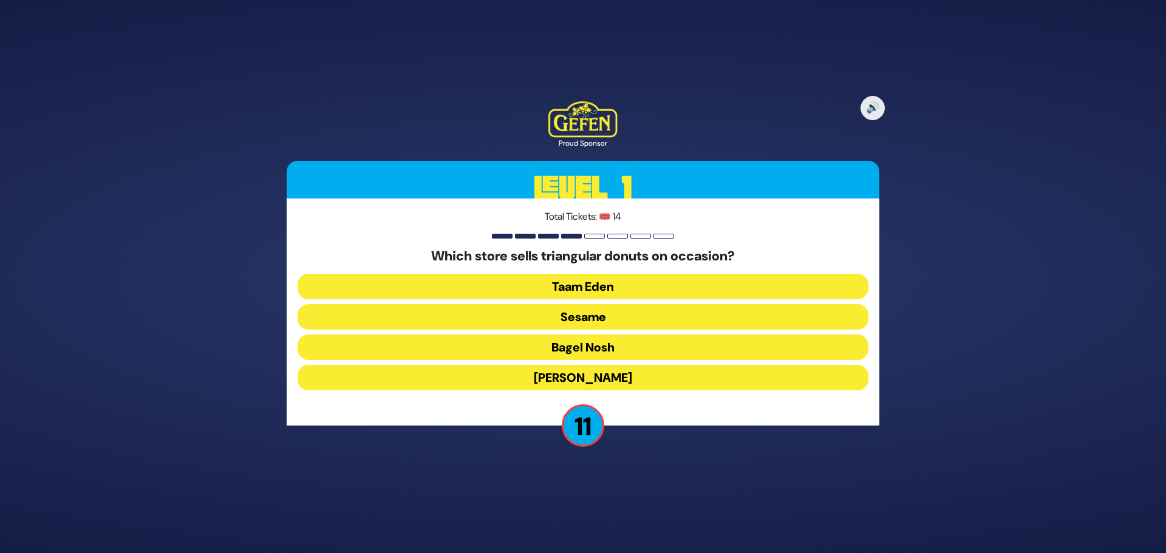
click at [587, 324] on button "Sesame" at bounding box center [583, 317] width 571 height 26
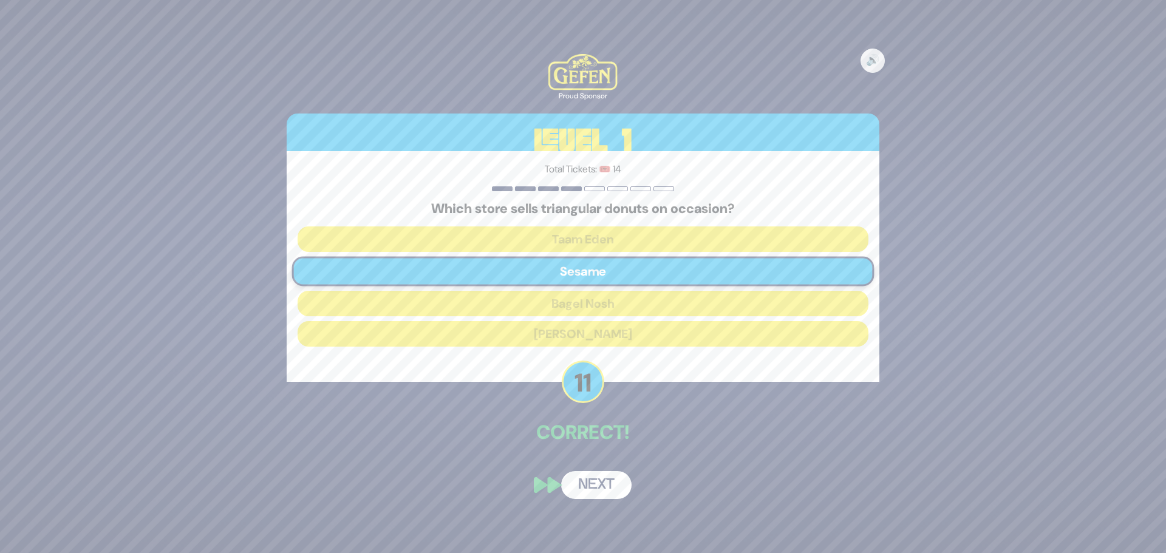
click at [605, 487] on button "Next" at bounding box center [596, 485] width 70 height 28
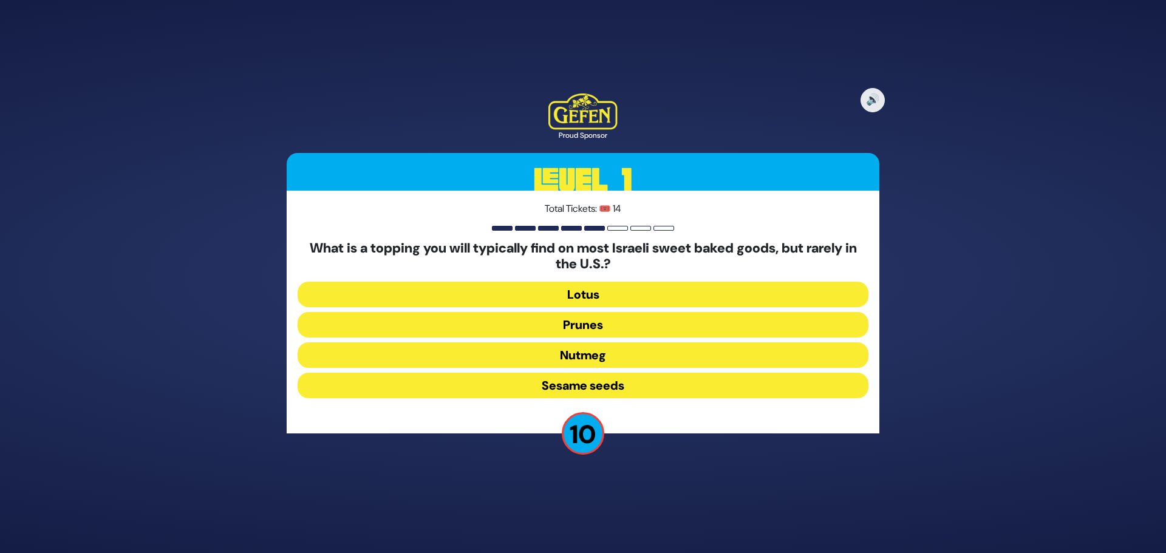
click at [578, 391] on button "Sesame seeds" at bounding box center [583, 386] width 571 height 26
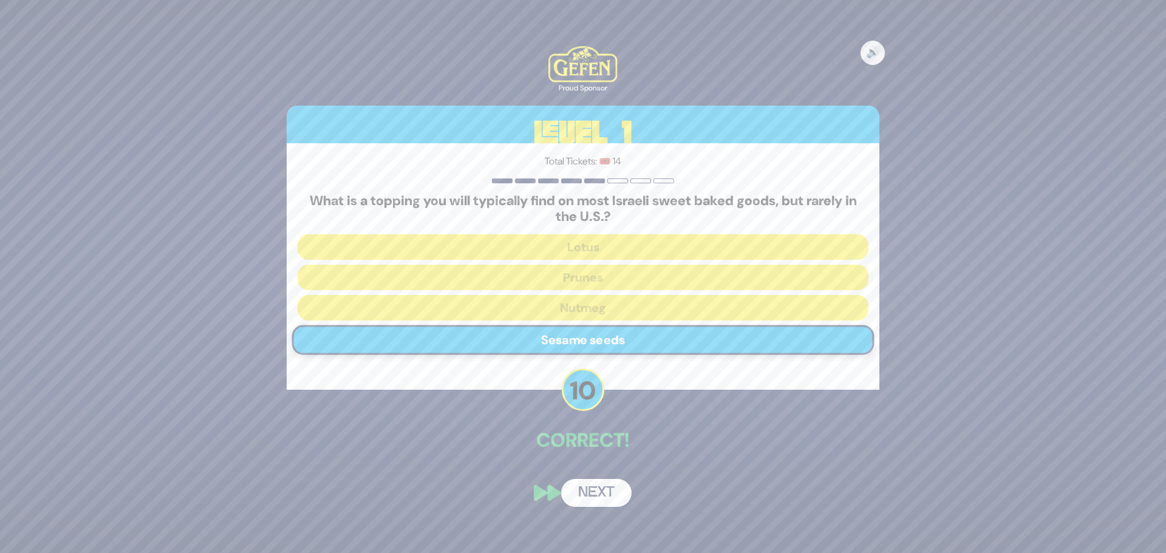
click at [607, 485] on button "Next" at bounding box center [596, 493] width 70 height 28
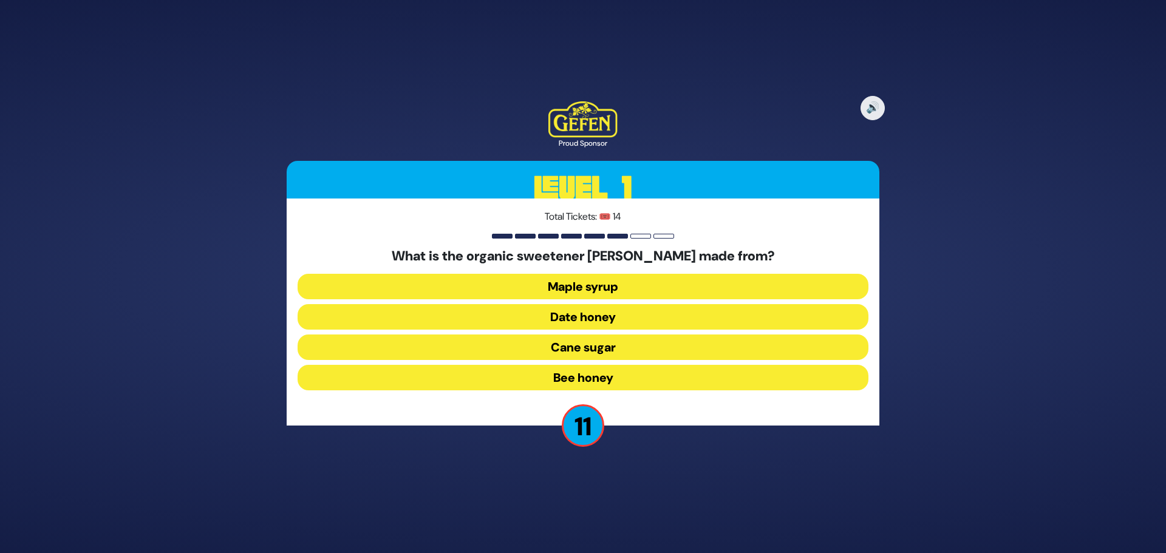
click at [565, 312] on button "Date honey" at bounding box center [583, 317] width 571 height 26
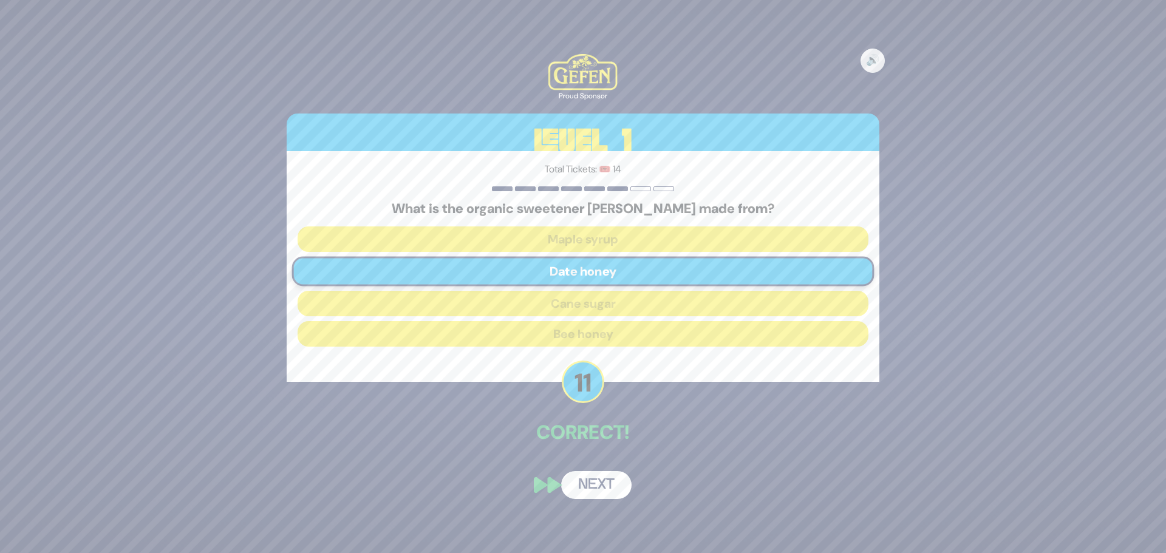
click at [598, 493] on button "Next" at bounding box center [596, 485] width 70 height 28
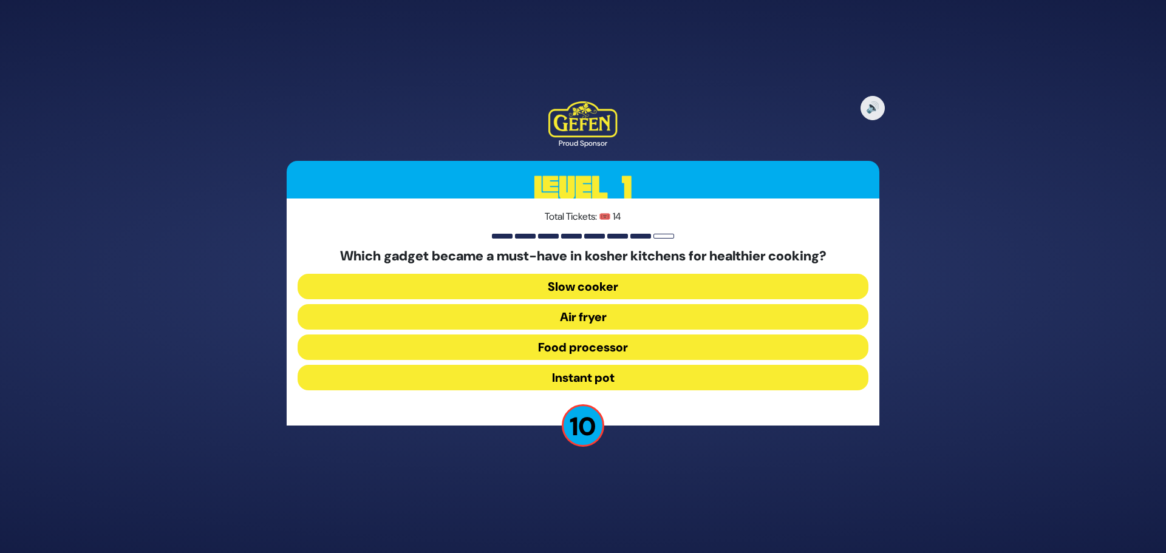
click at [584, 322] on button "Air fryer" at bounding box center [583, 317] width 571 height 26
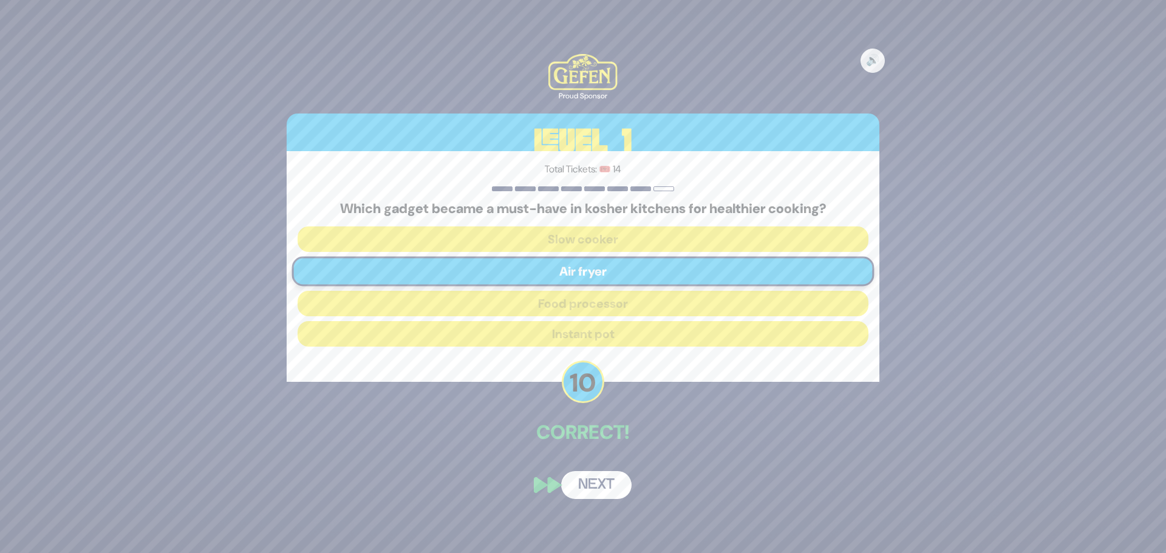
click at [586, 486] on button "Next" at bounding box center [596, 485] width 70 height 28
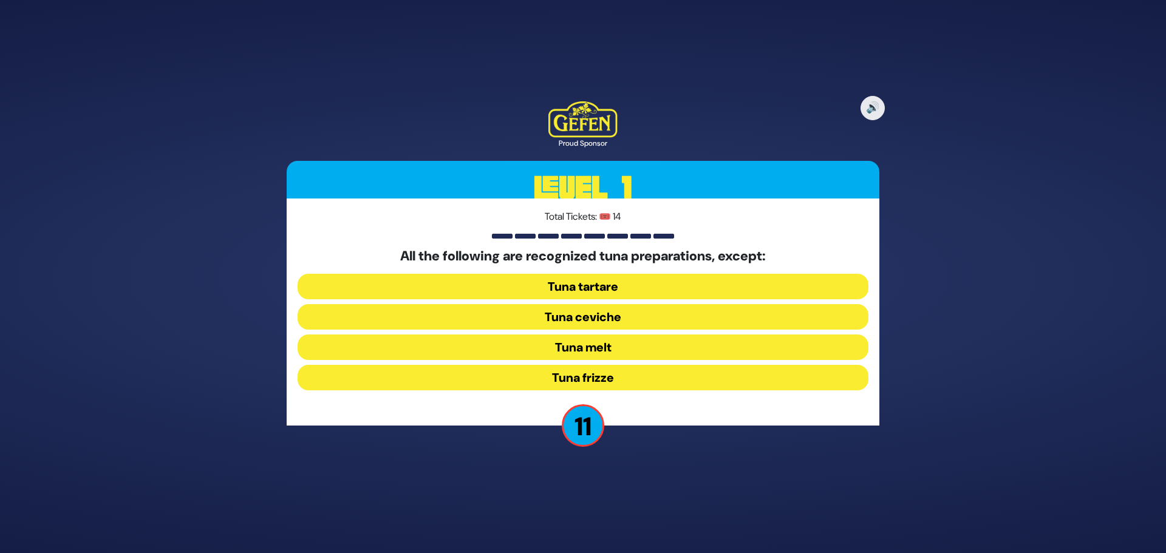
click at [598, 377] on button "Tuna frizze" at bounding box center [583, 378] width 571 height 26
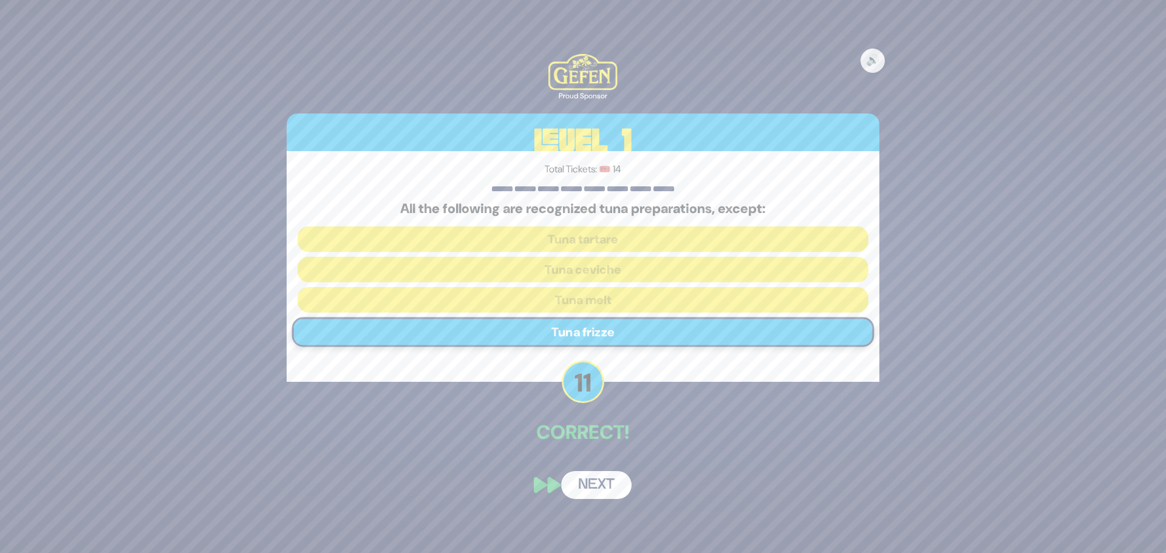
click at [589, 479] on button "Next" at bounding box center [596, 485] width 70 height 28
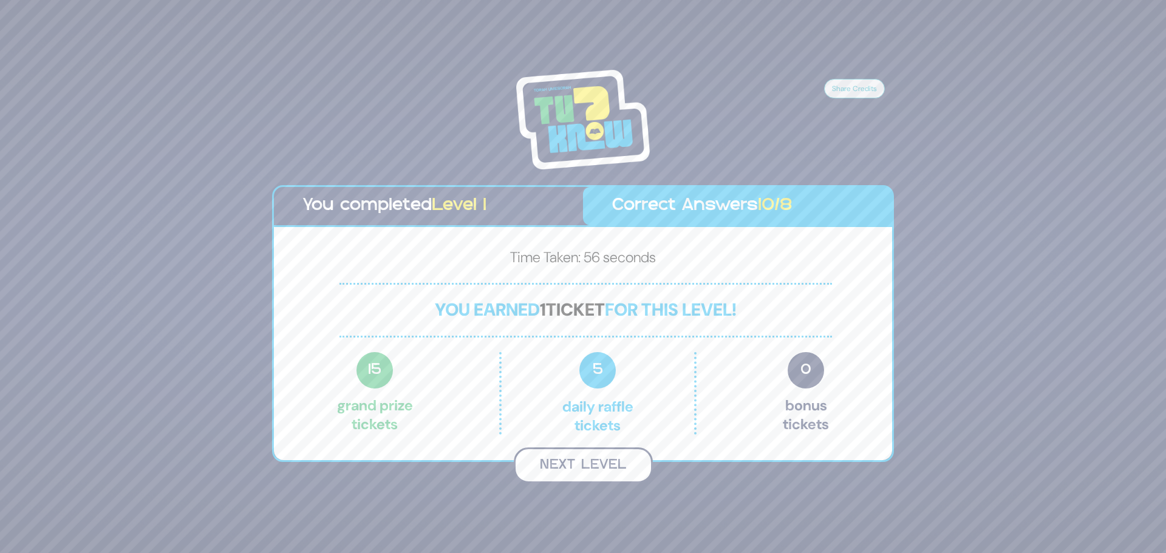
click at [565, 466] on button "Next Level" at bounding box center [583, 466] width 139 height 36
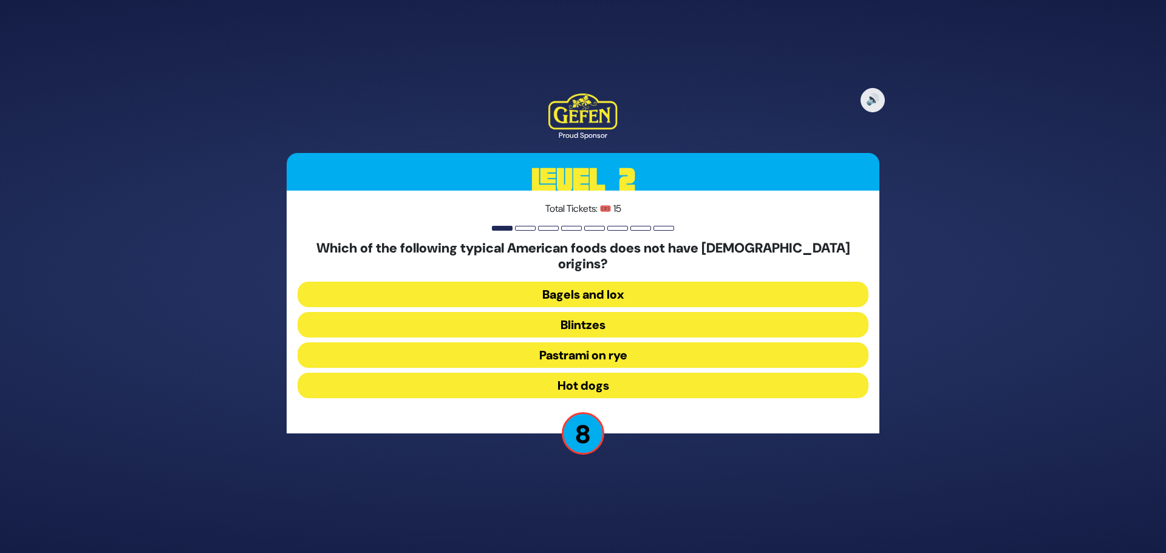
click at [587, 373] on button "Hot dogs" at bounding box center [583, 386] width 571 height 26
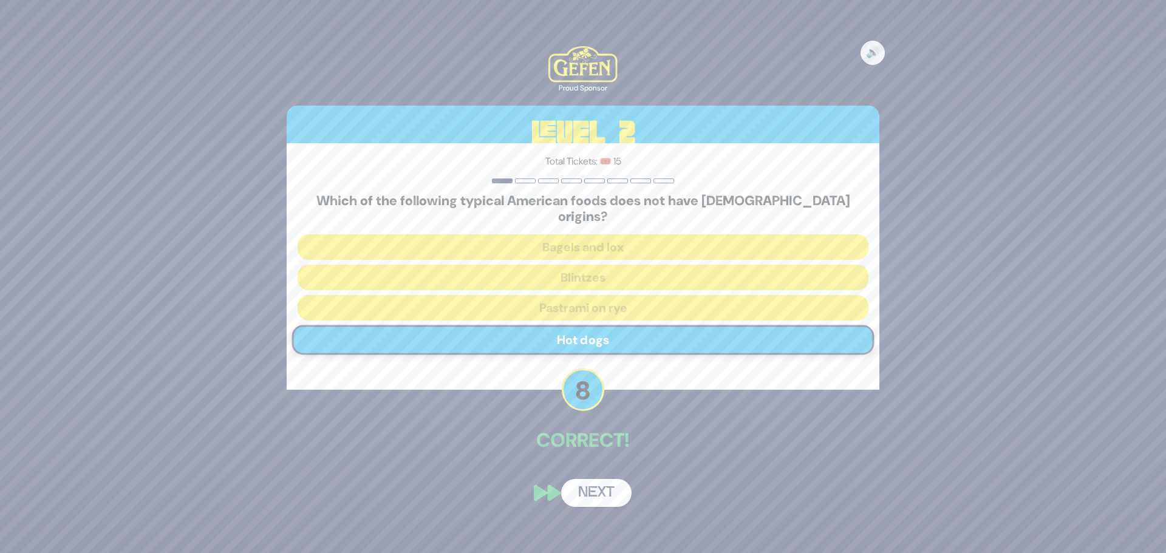
click at [601, 480] on button "Next" at bounding box center [596, 493] width 70 height 28
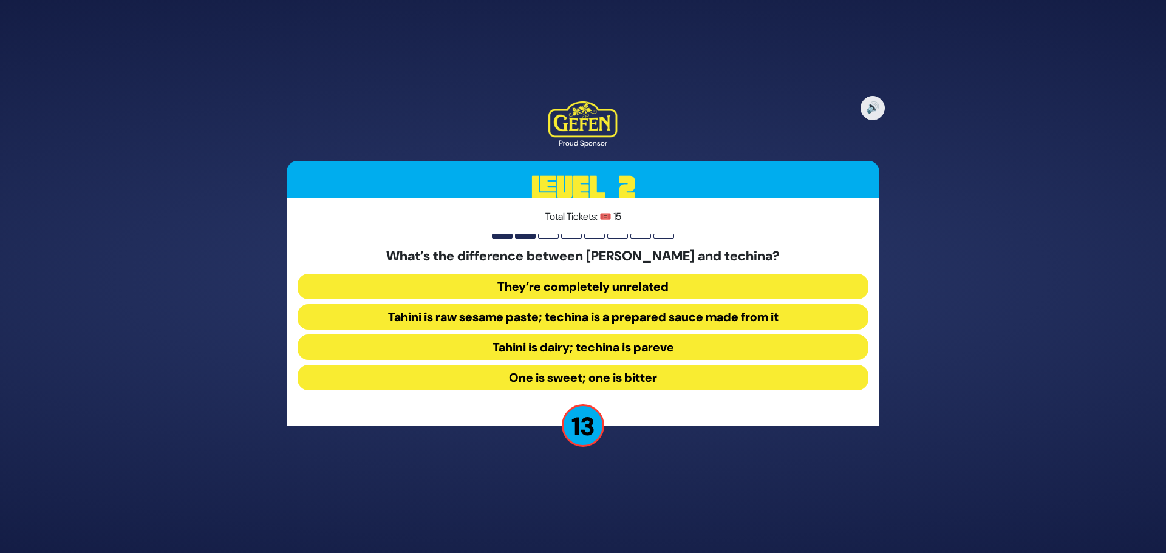
click at [530, 327] on button "Tahini is raw sesame paste; techina is a prepared sauce made from it" at bounding box center [583, 317] width 571 height 26
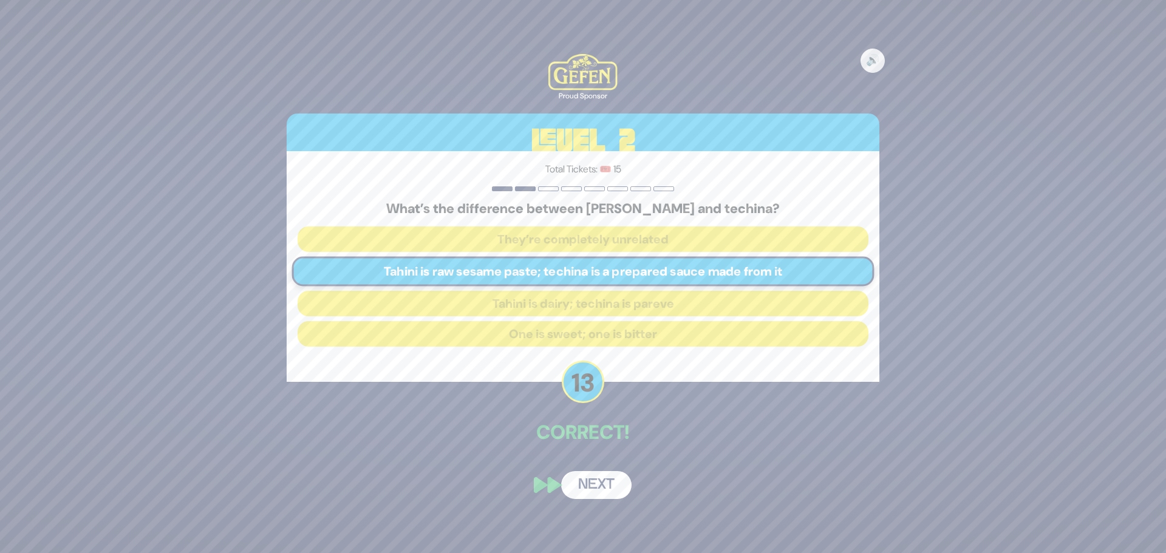
click at [612, 485] on button "Next" at bounding box center [596, 485] width 70 height 28
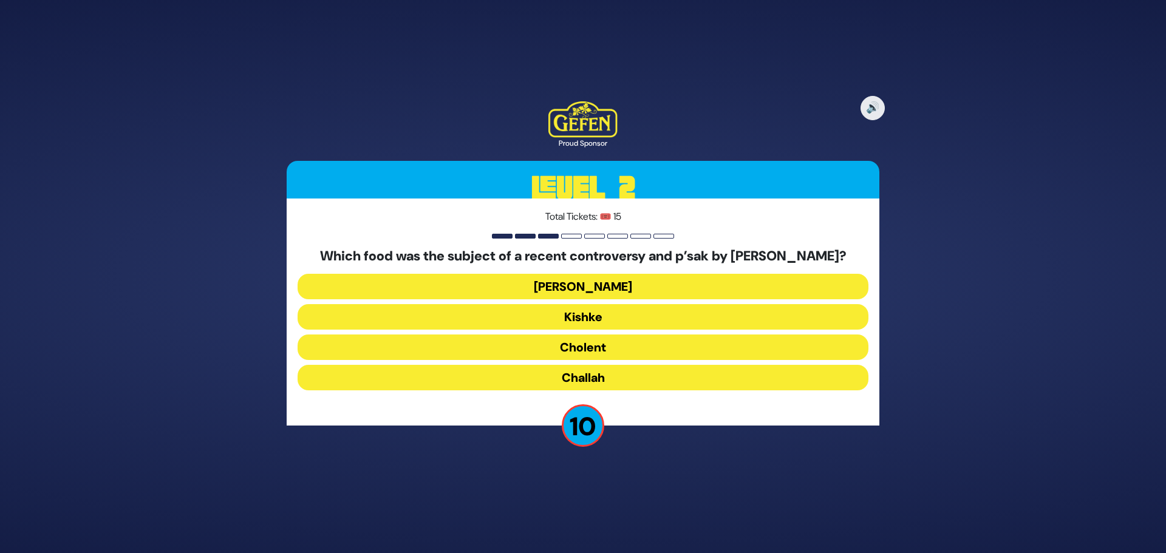
click at [575, 357] on button "Cholent" at bounding box center [583, 348] width 571 height 26
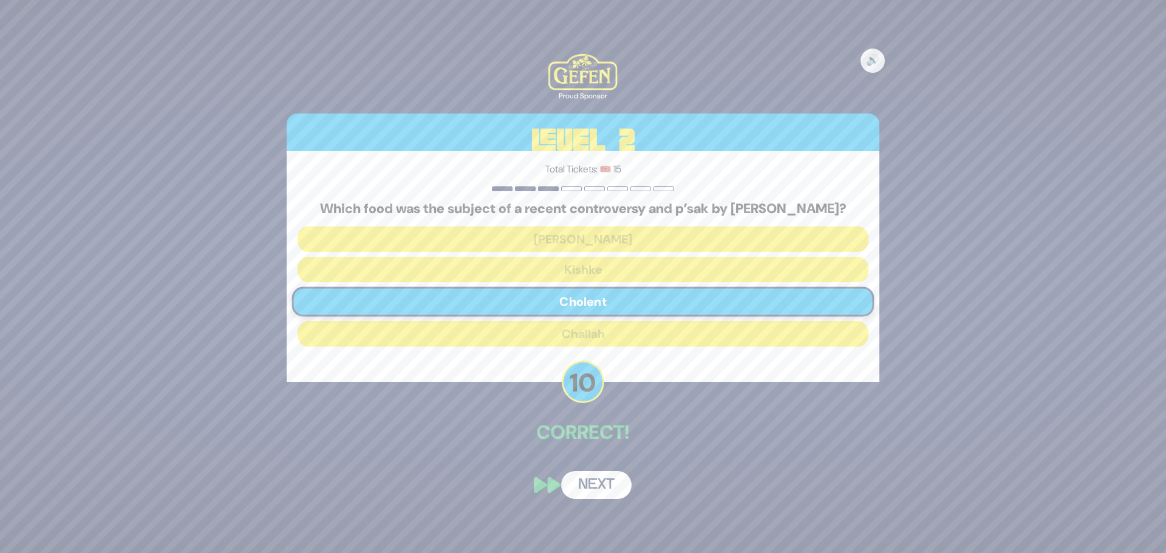
click at [598, 490] on button "Next" at bounding box center [596, 485] width 70 height 28
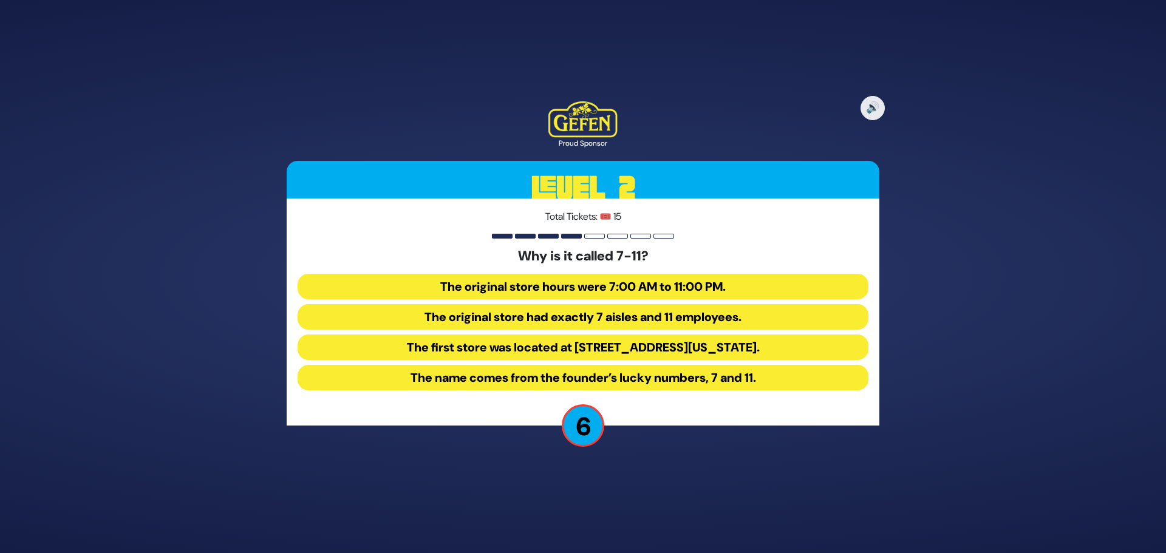
click at [685, 348] on button "The first store was located at 7 Eleventh Street in Dallas, Texas." at bounding box center [583, 348] width 571 height 26
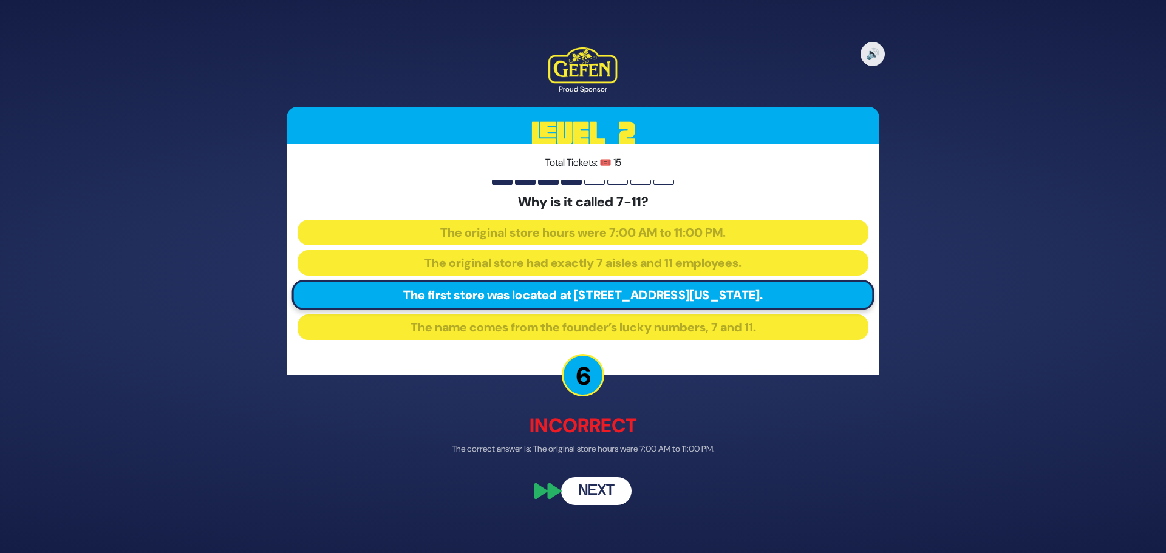
click at [588, 486] on button "Next" at bounding box center [596, 492] width 70 height 28
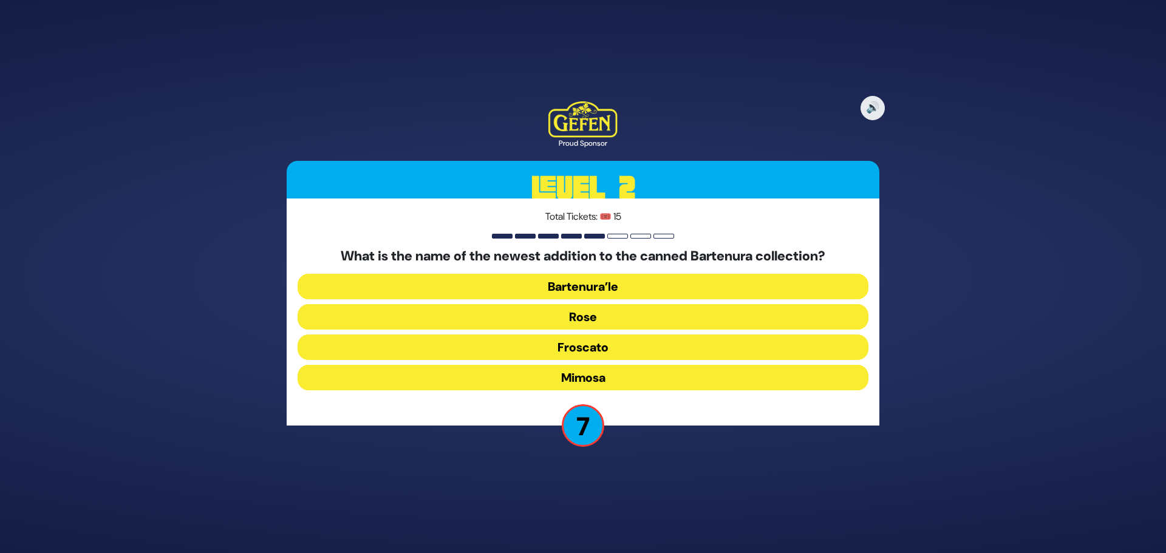
click at [604, 380] on button "Mimosa" at bounding box center [583, 378] width 571 height 26
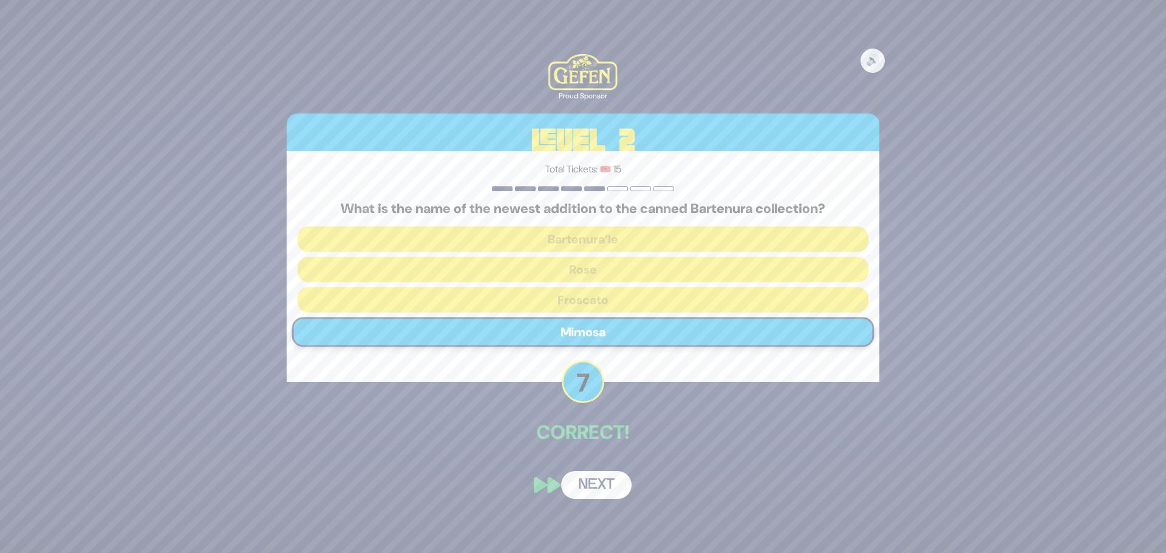
click at [588, 485] on button "Next" at bounding box center [596, 485] width 70 height 28
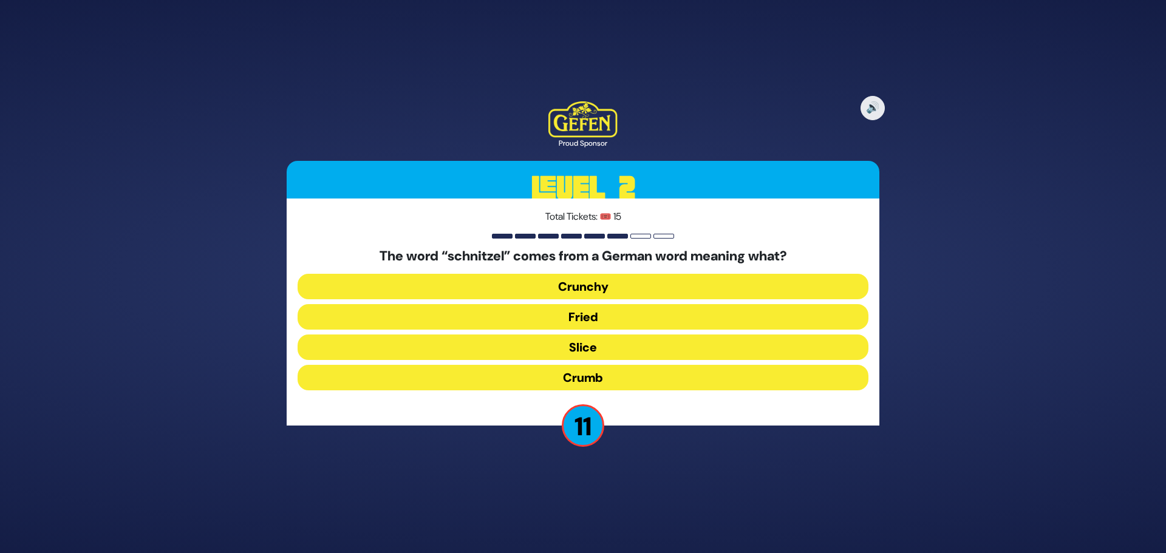
click at [580, 318] on button "Fried" at bounding box center [583, 317] width 571 height 26
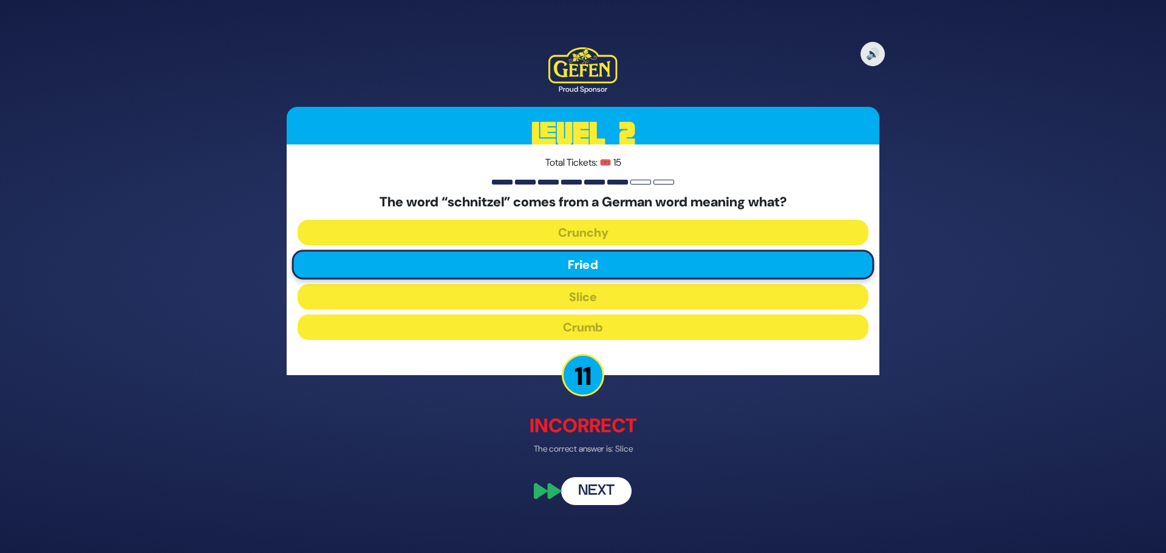
click at [610, 497] on button "Next" at bounding box center [596, 492] width 70 height 28
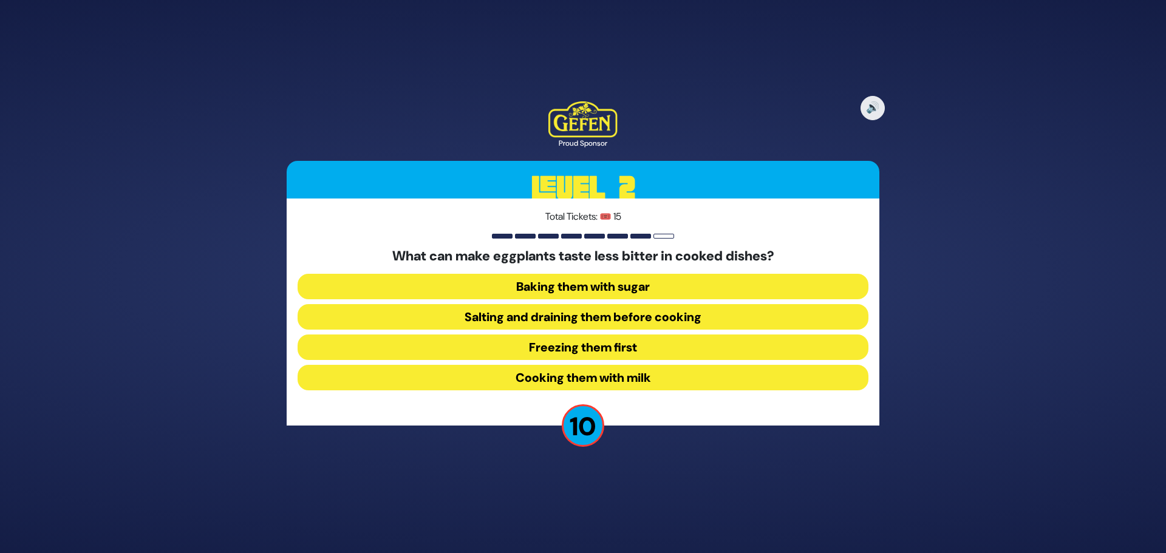
click at [546, 325] on button "Salting and draining them before cooking" at bounding box center [583, 317] width 571 height 26
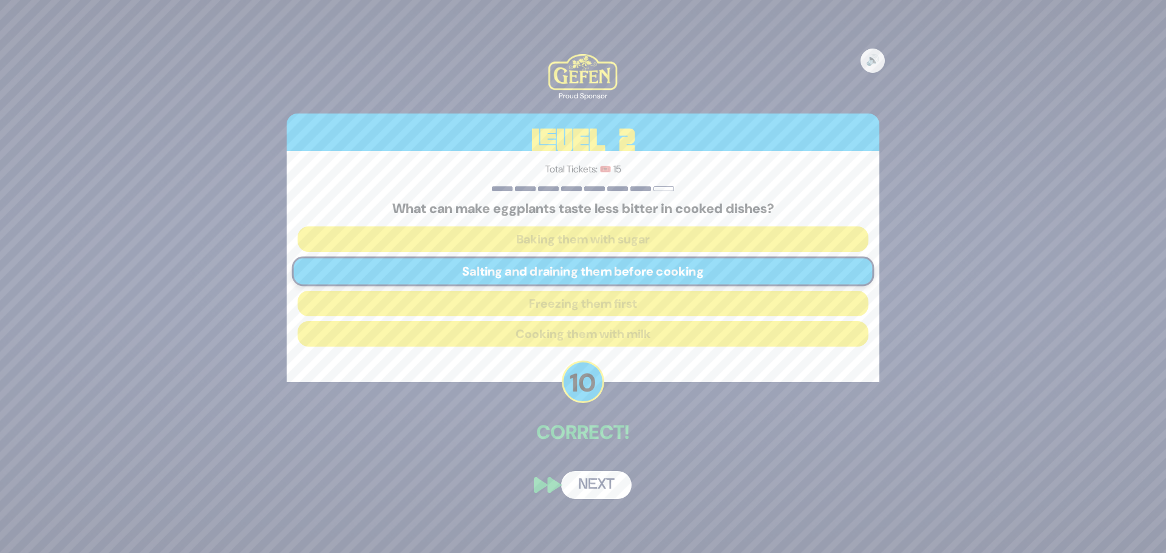
click at [587, 490] on button "Next" at bounding box center [596, 485] width 70 height 28
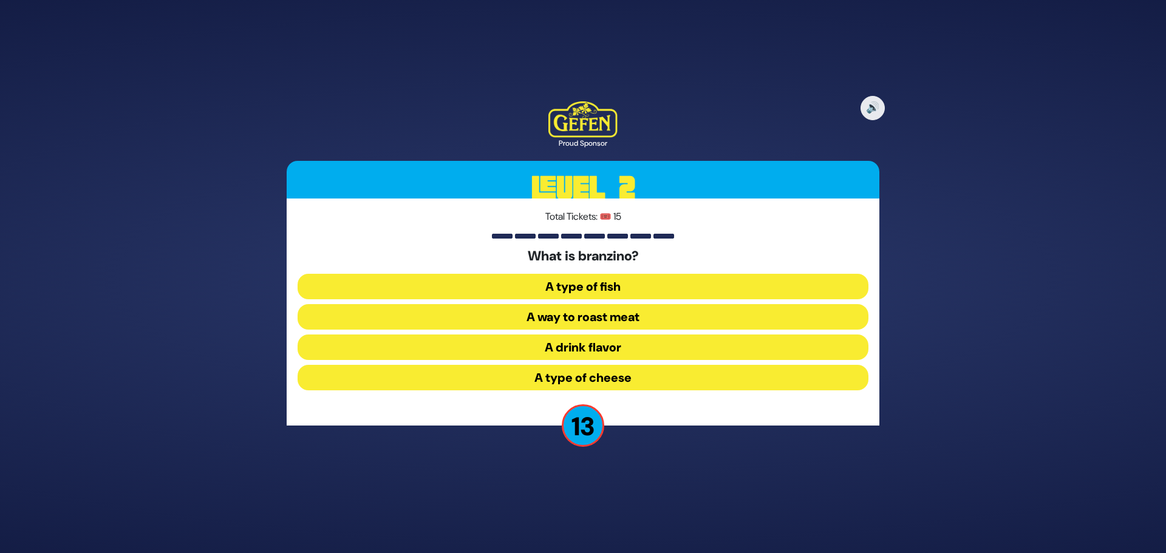
click at [646, 293] on button "A type of fish" at bounding box center [583, 287] width 571 height 26
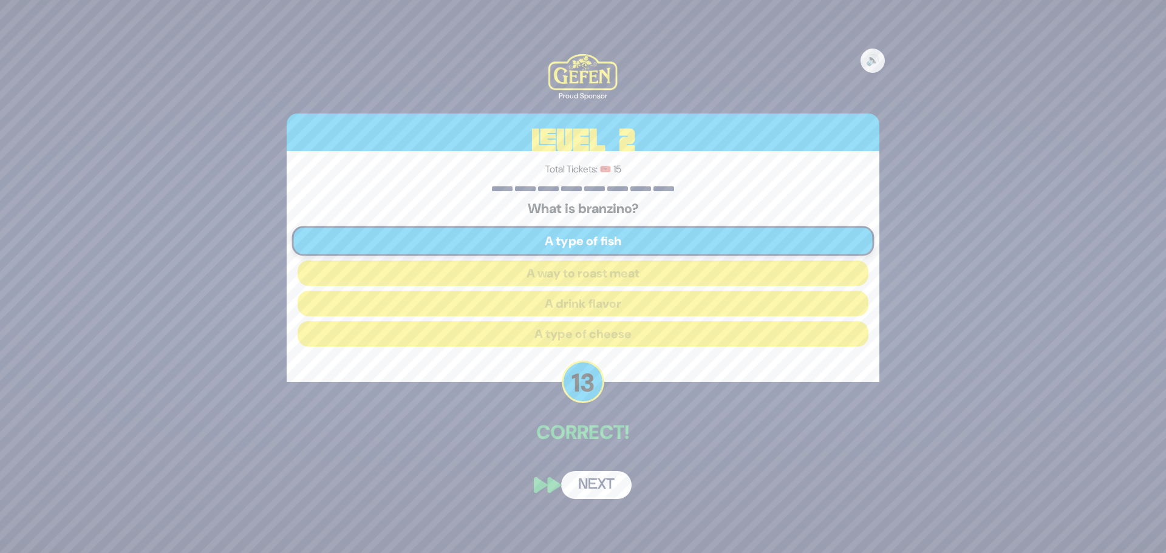
click at [609, 493] on button "Next" at bounding box center [596, 485] width 70 height 28
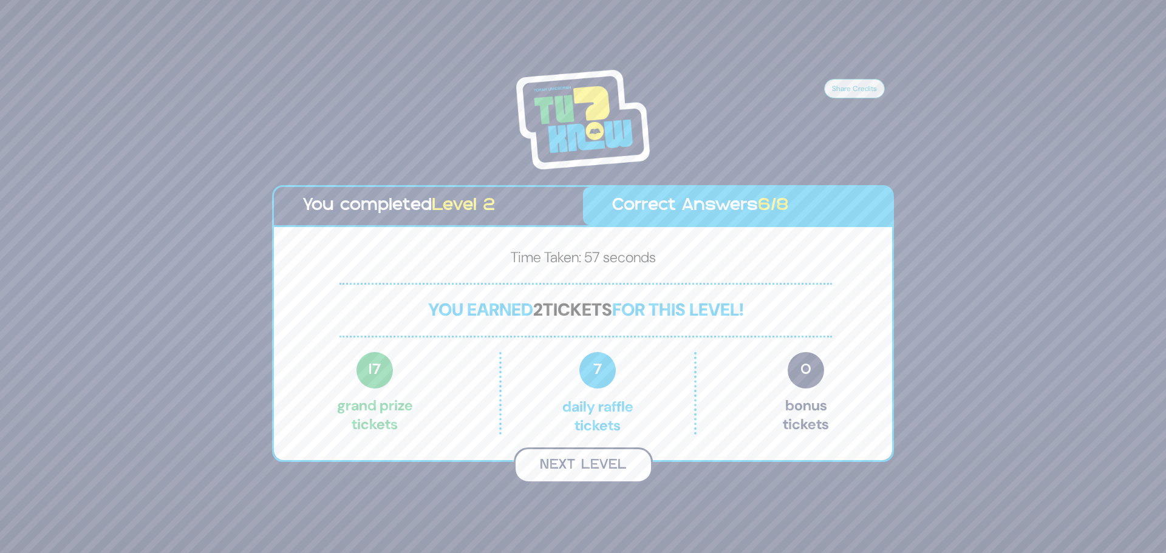
click at [625, 470] on button "Next Level" at bounding box center [583, 466] width 139 height 36
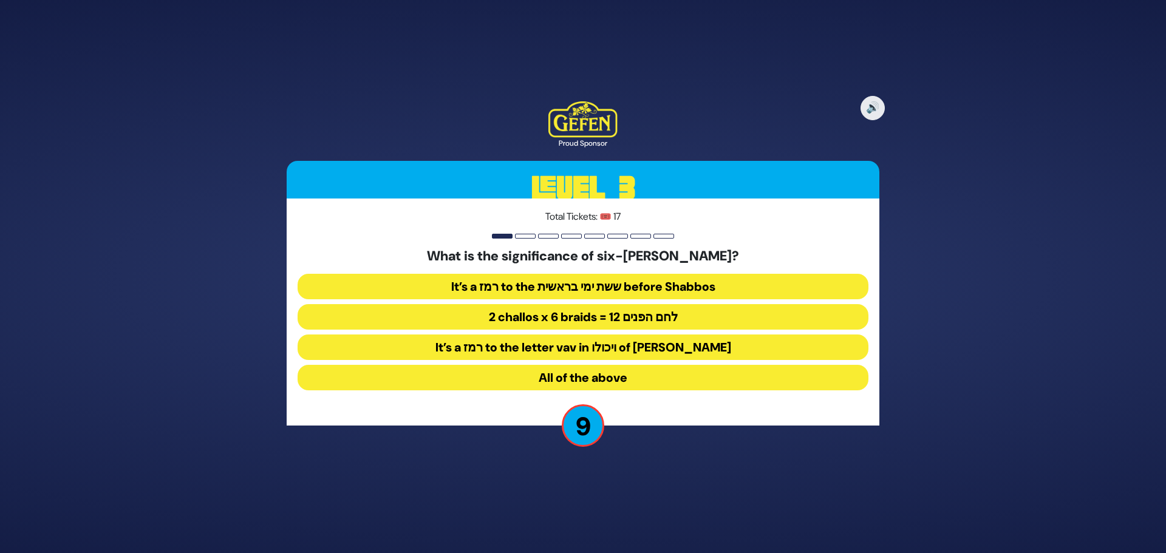
click at [623, 372] on button "All of the above" at bounding box center [583, 378] width 571 height 26
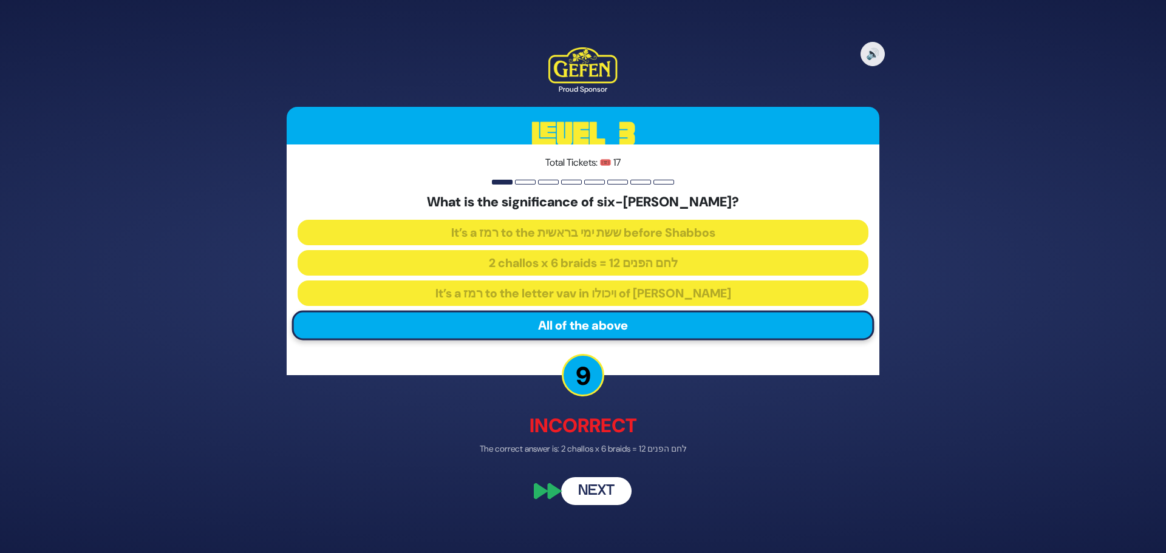
click at [602, 484] on button "Next" at bounding box center [596, 492] width 70 height 28
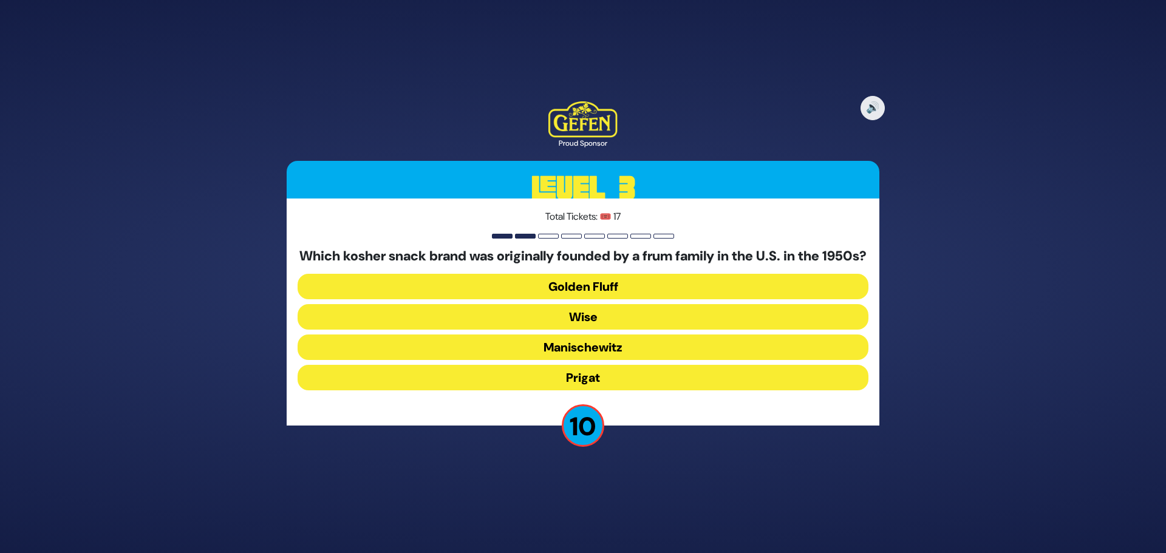
click at [575, 350] on button "Manischewitz" at bounding box center [583, 348] width 571 height 26
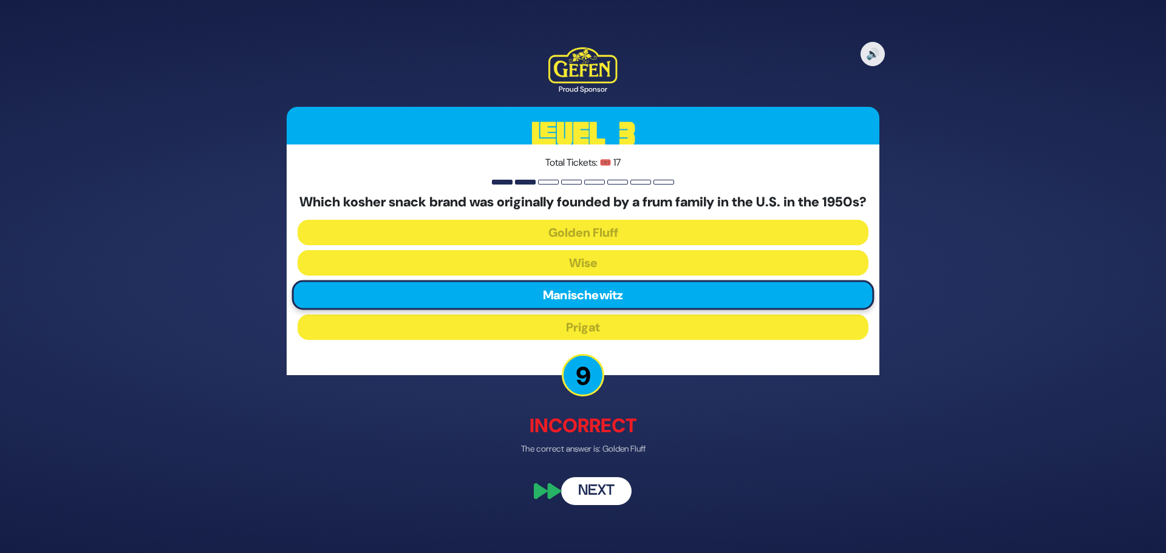
click at [596, 488] on button "Next" at bounding box center [596, 492] width 70 height 28
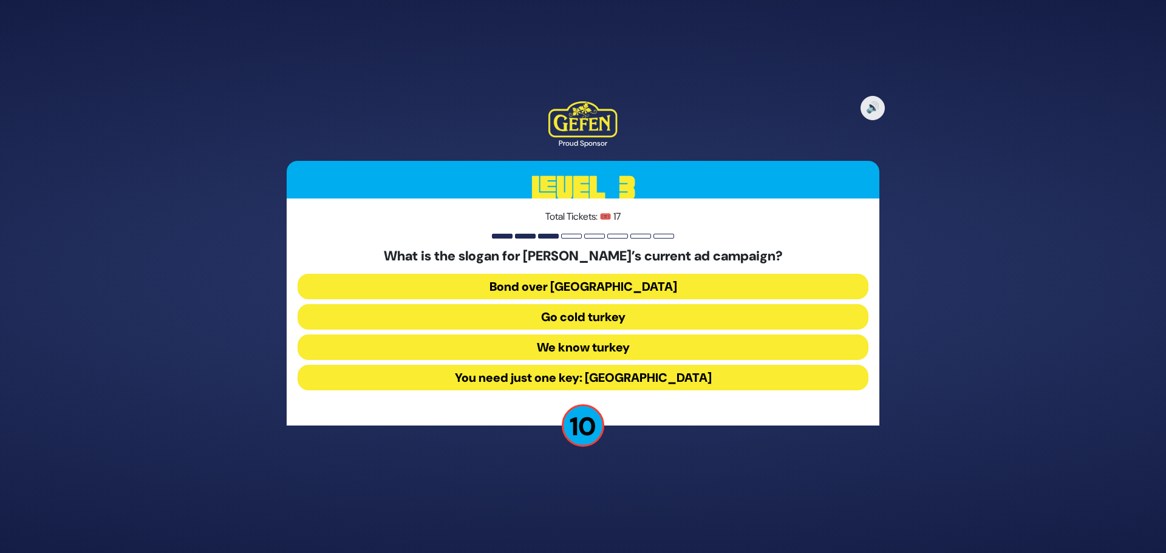
click at [597, 383] on button "You need just one key: Turkey" at bounding box center [583, 378] width 571 height 26
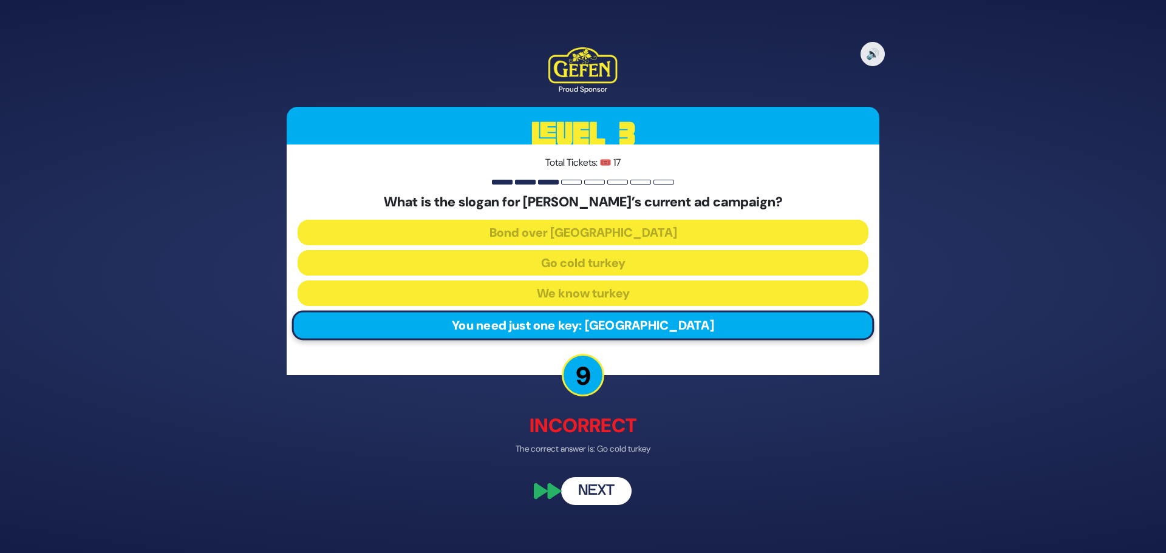
click at [601, 485] on button "Next" at bounding box center [596, 492] width 70 height 28
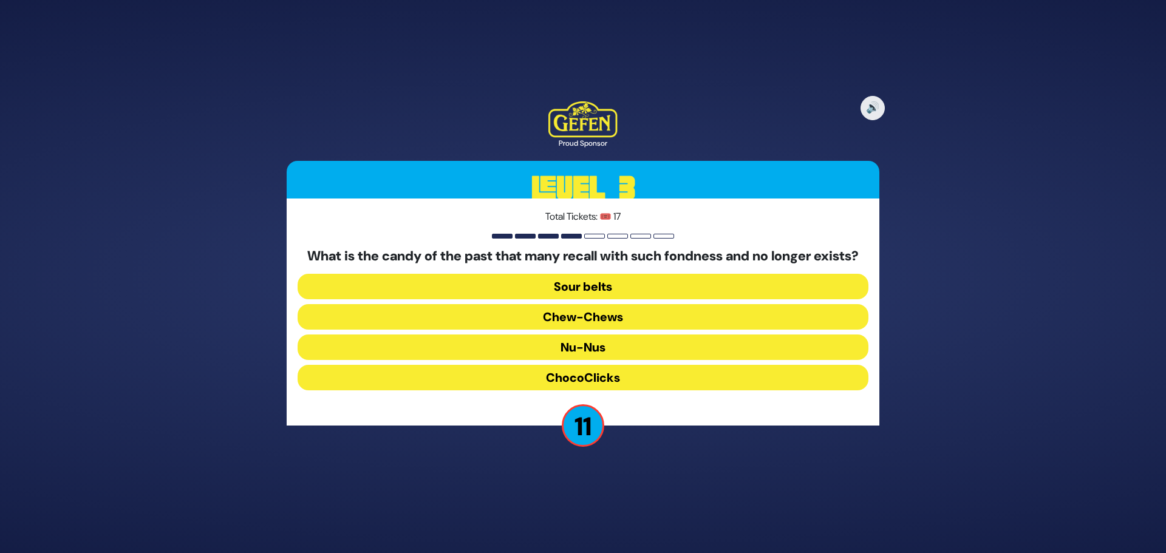
click at [642, 323] on button "Chew-Chews" at bounding box center [583, 317] width 571 height 26
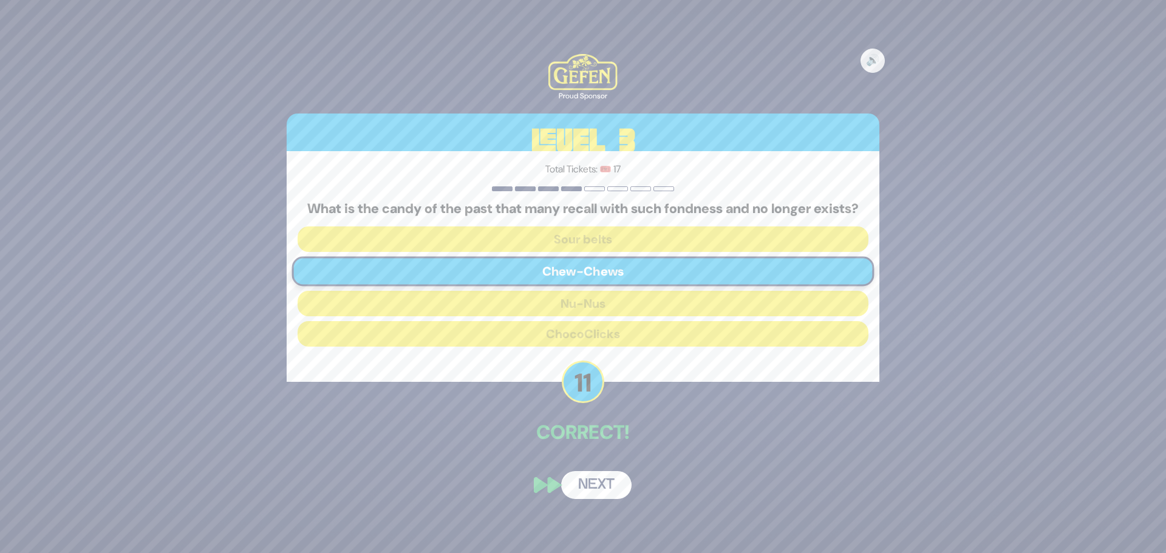
click at [607, 491] on button "Next" at bounding box center [596, 485] width 70 height 28
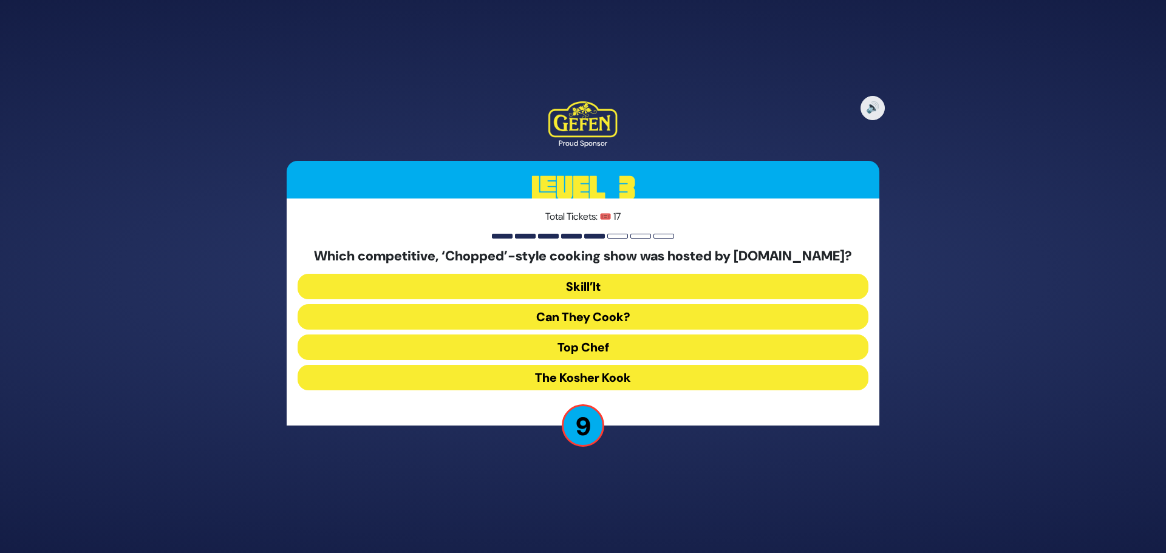
click at [617, 289] on button "Skill’It" at bounding box center [583, 287] width 571 height 26
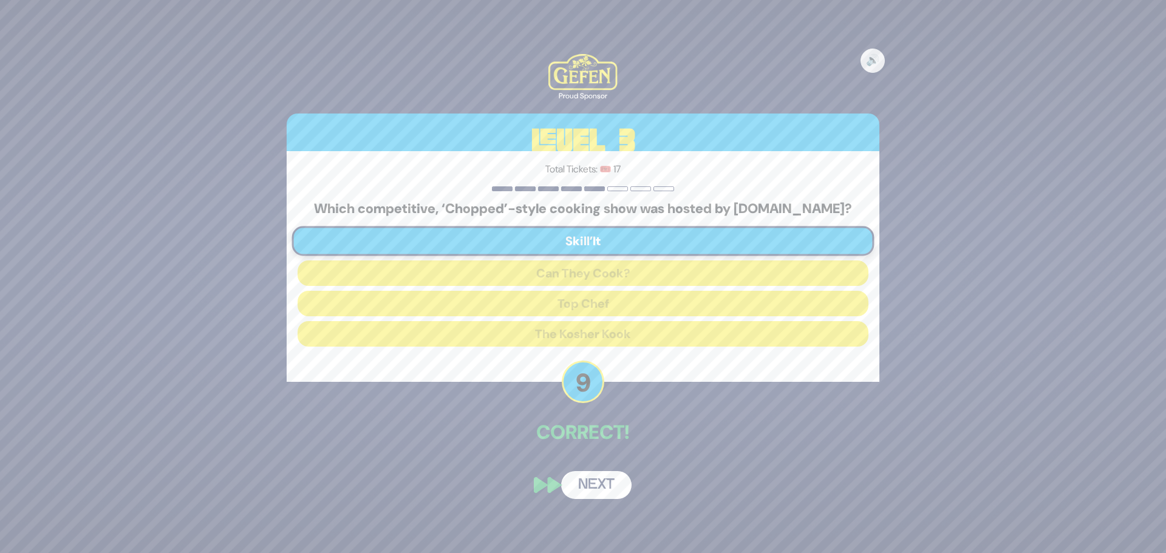
click at [606, 483] on button "Next" at bounding box center [596, 485] width 70 height 28
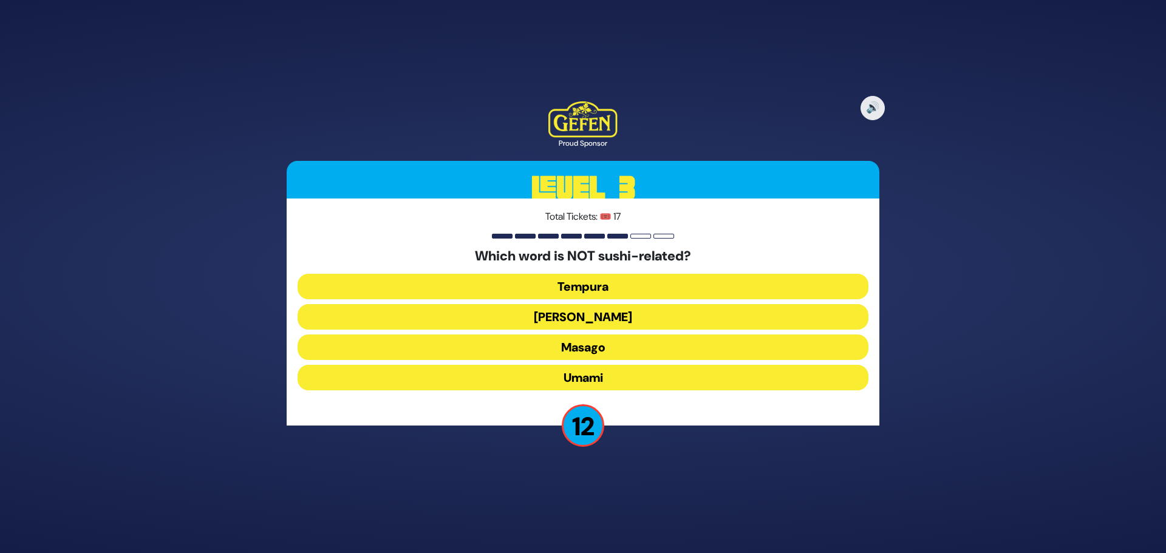
click at [668, 349] on button "Masago" at bounding box center [583, 348] width 571 height 26
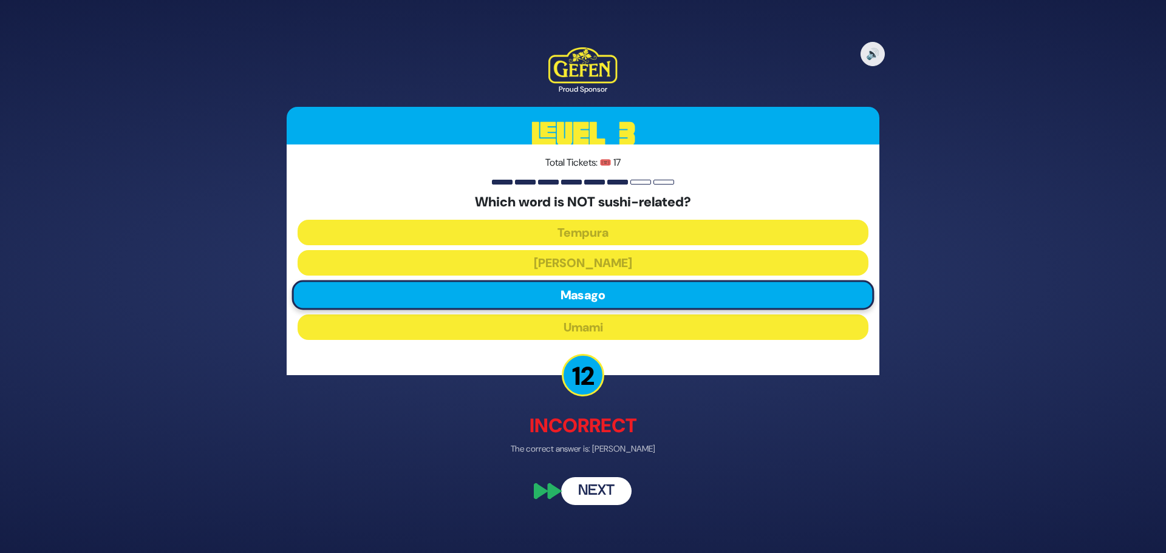
click at [598, 494] on button "Next" at bounding box center [596, 492] width 70 height 28
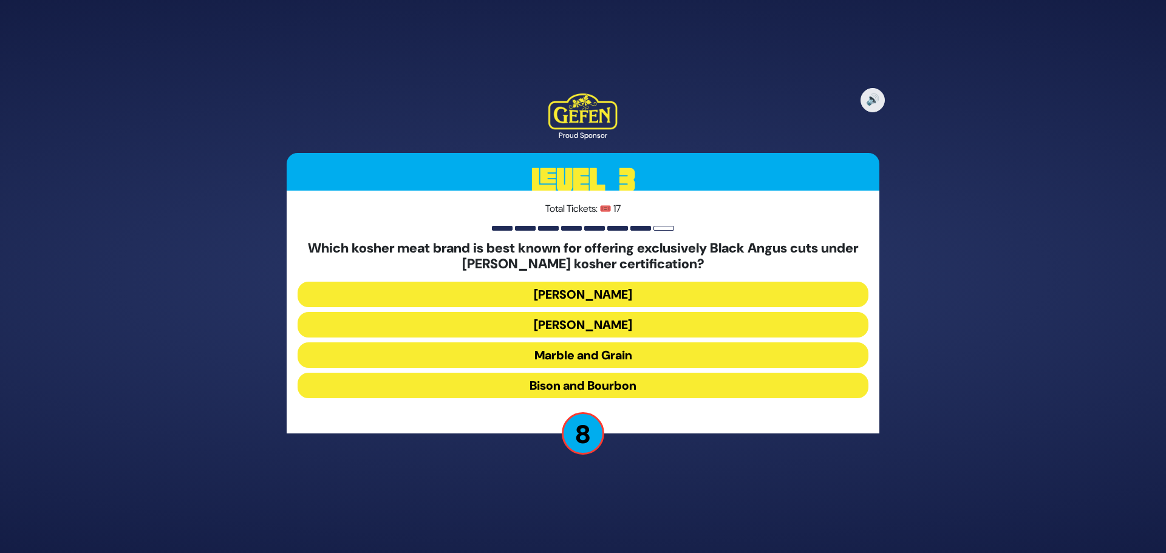
click at [602, 354] on button "Marble and Grain" at bounding box center [583, 356] width 571 height 26
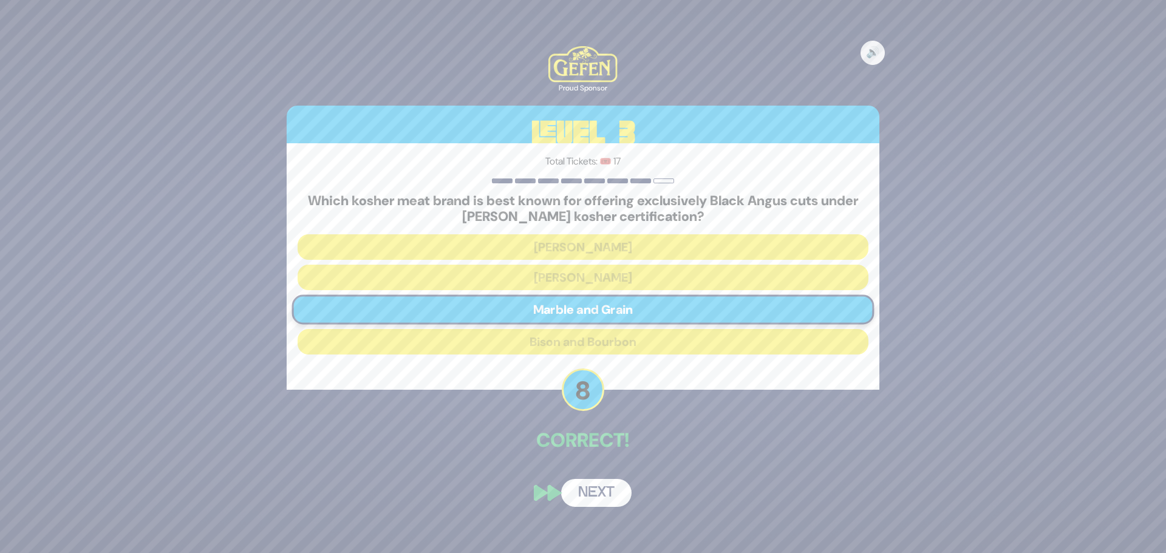
click at [601, 483] on button "Next" at bounding box center [596, 493] width 70 height 28
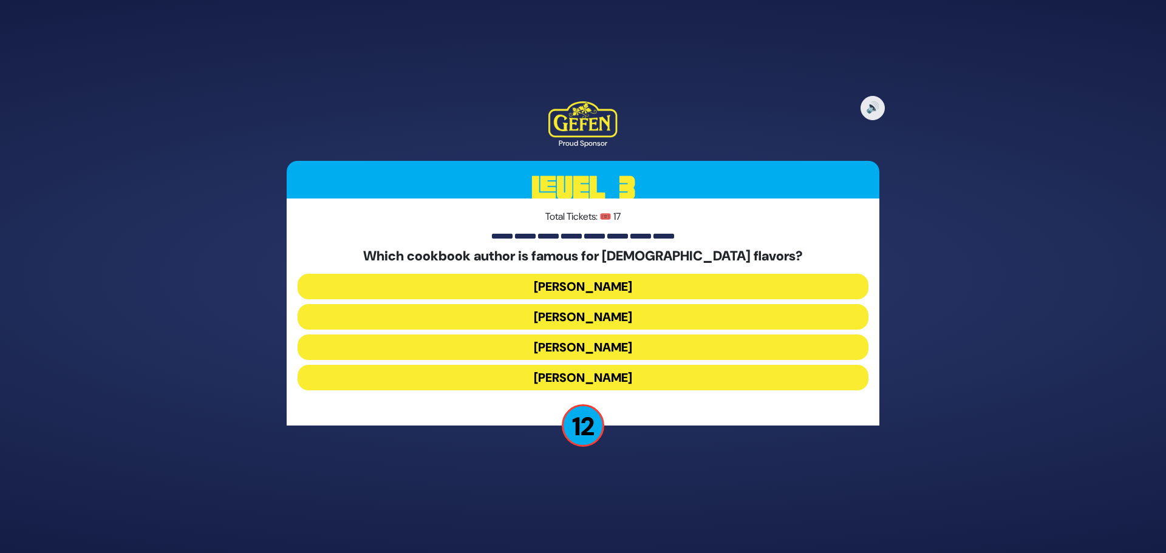
click at [609, 372] on button "Danielle Renov" at bounding box center [583, 378] width 571 height 26
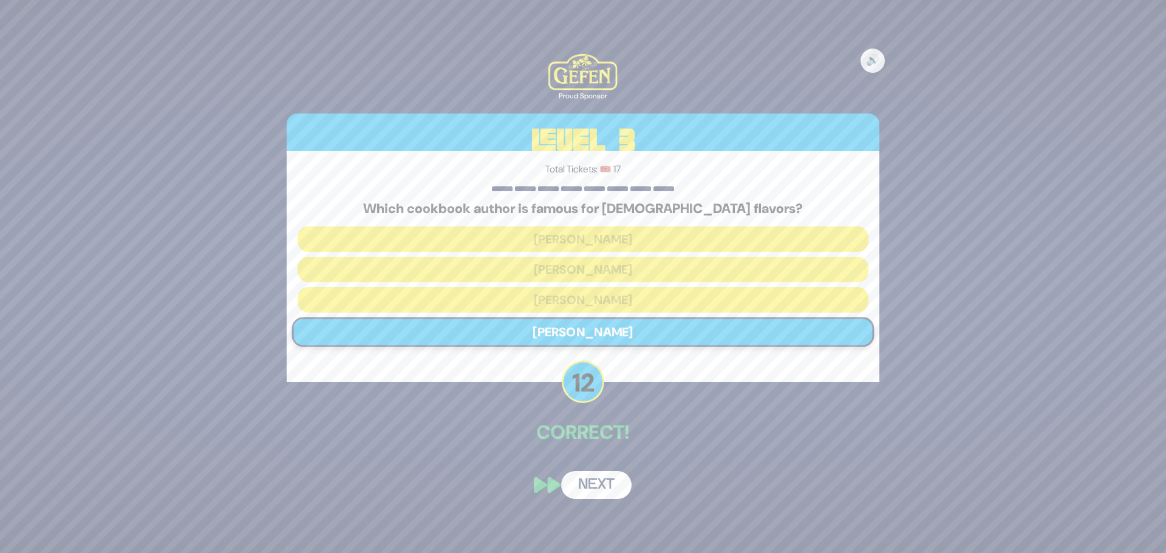
click at [586, 477] on button "Next" at bounding box center [596, 485] width 70 height 28
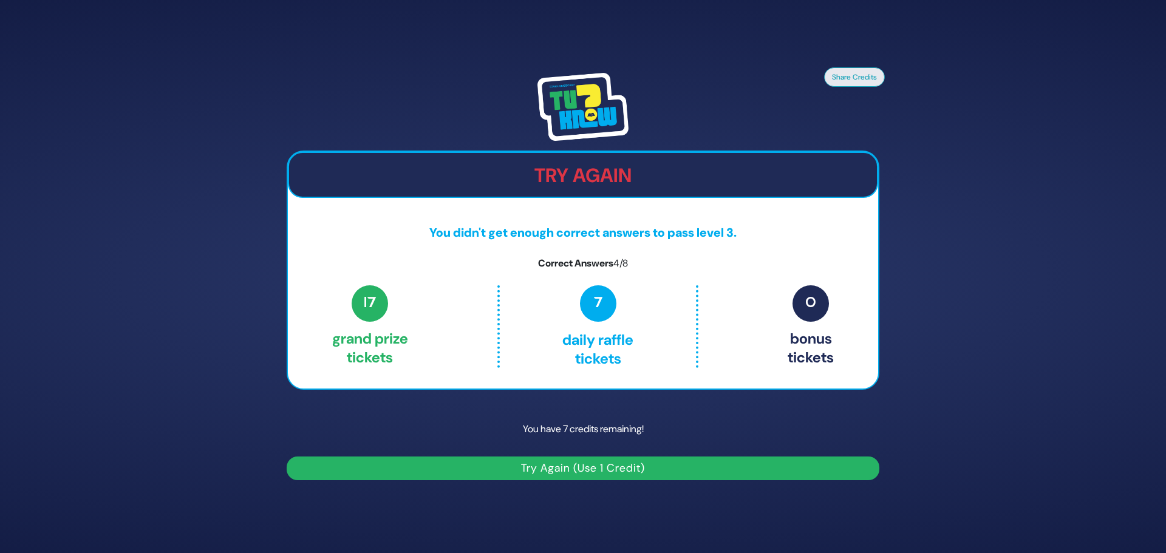
click at [640, 466] on button "Try Again (Use 1 Credit)" at bounding box center [583, 469] width 593 height 24
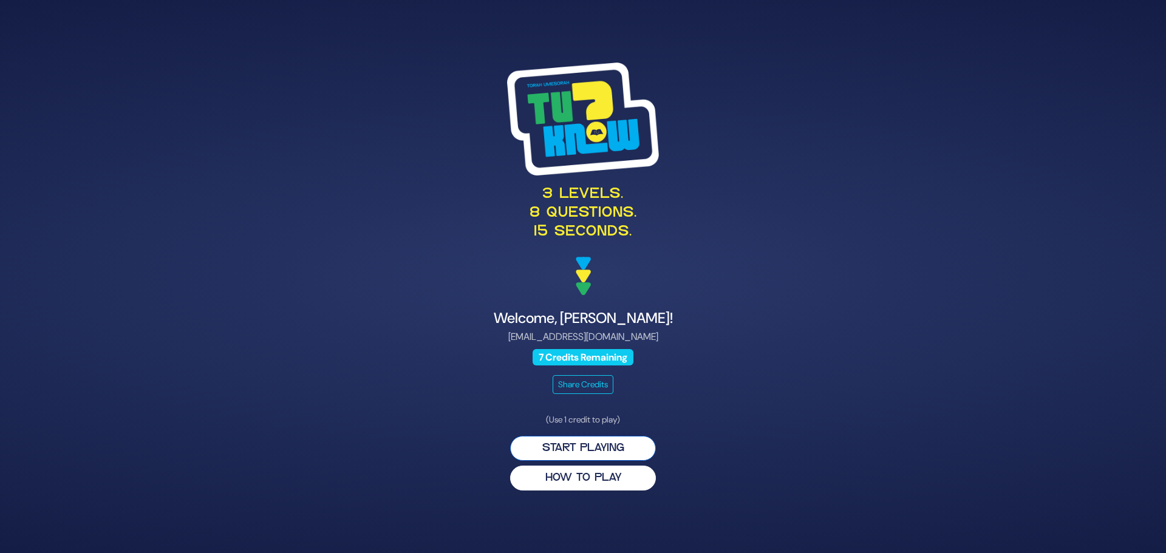
click at [596, 442] on button "Start Playing" at bounding box center [583, 448] width 146 height 25
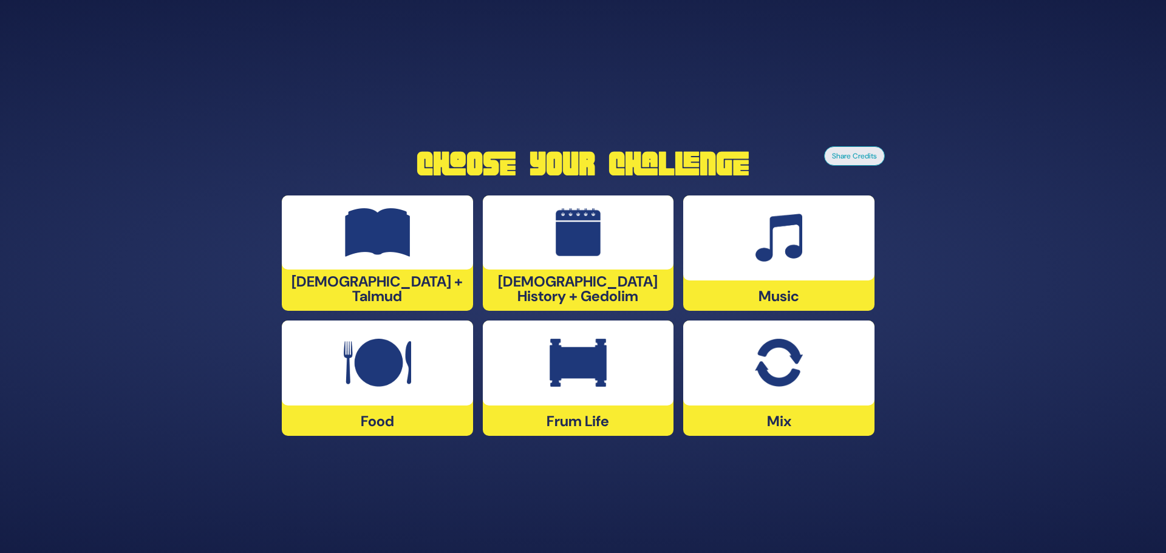
click at [357, 347] on img at bounding box center [377, 363] width 67 height 49
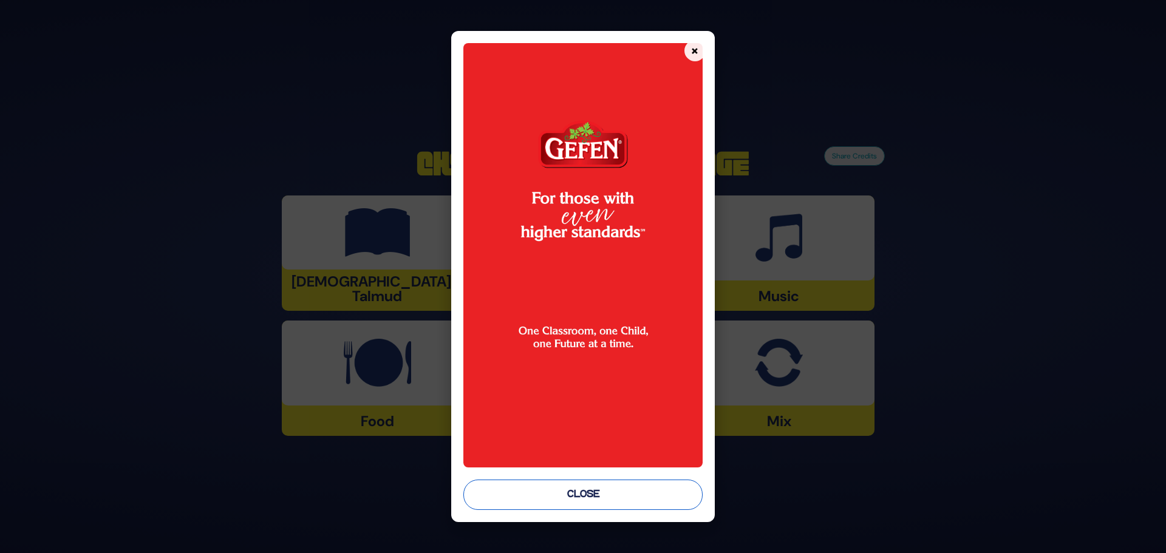
click at [575, 497] on button "Close" at bounding box center [582, 495] width 239 height 30
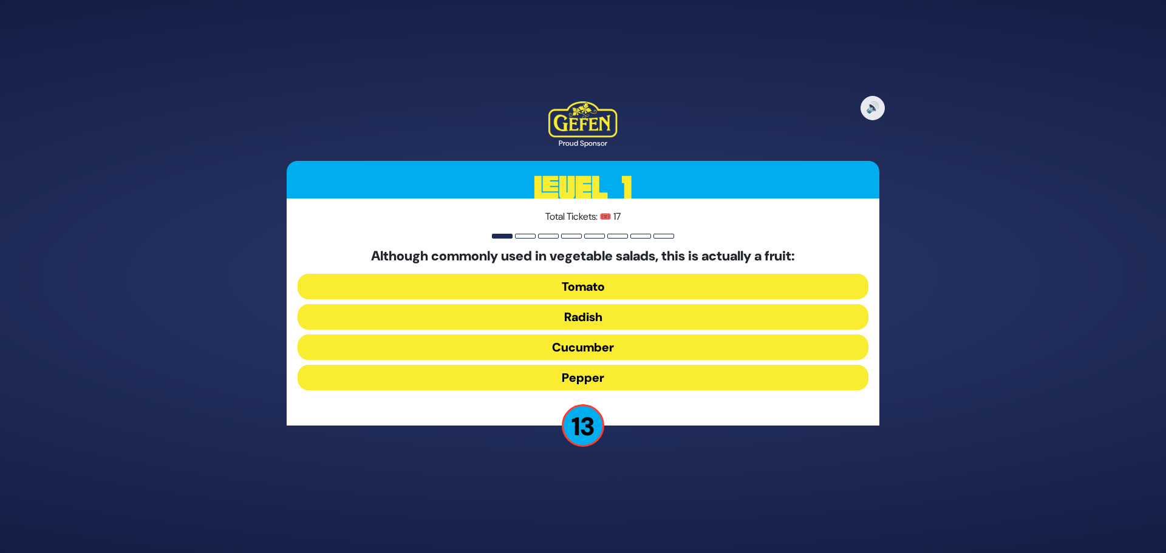
click at [686, 291] on button "Tomato" at bounding box center [583, 287] width 571 height 26
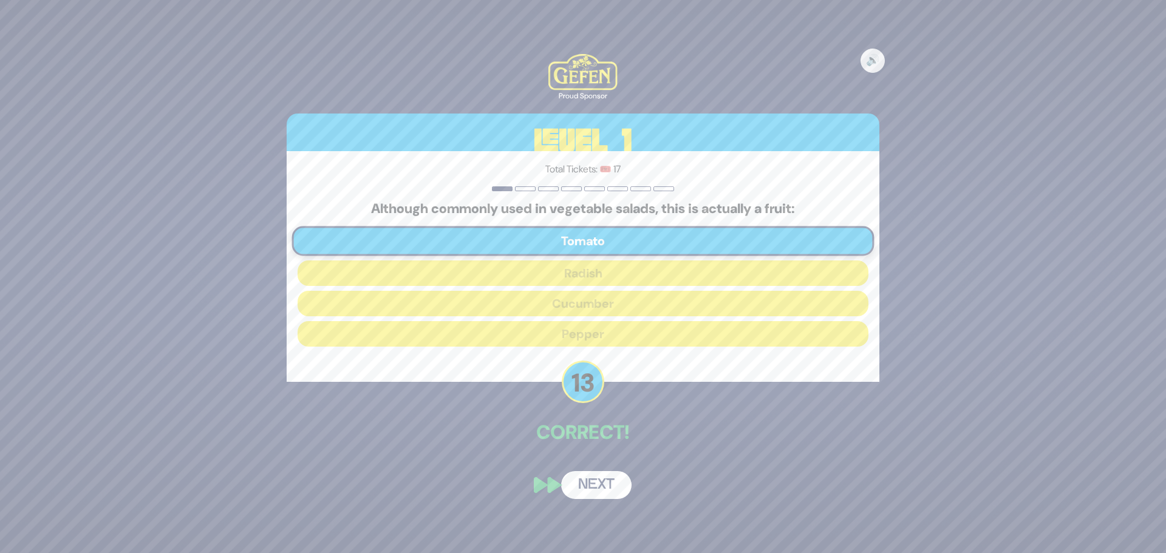
click at [586, 481] on button "Next" at bounding box center [596, 485] width 70 height 28
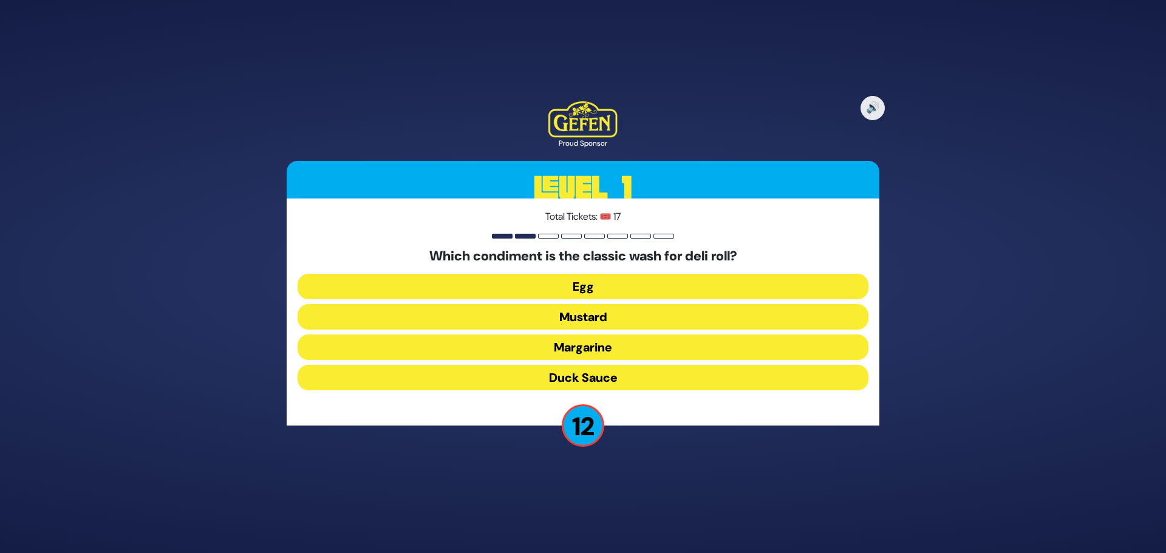
click at [599, 319] on button "Mustard" at bounding box center [583, 317] width 571 height 26
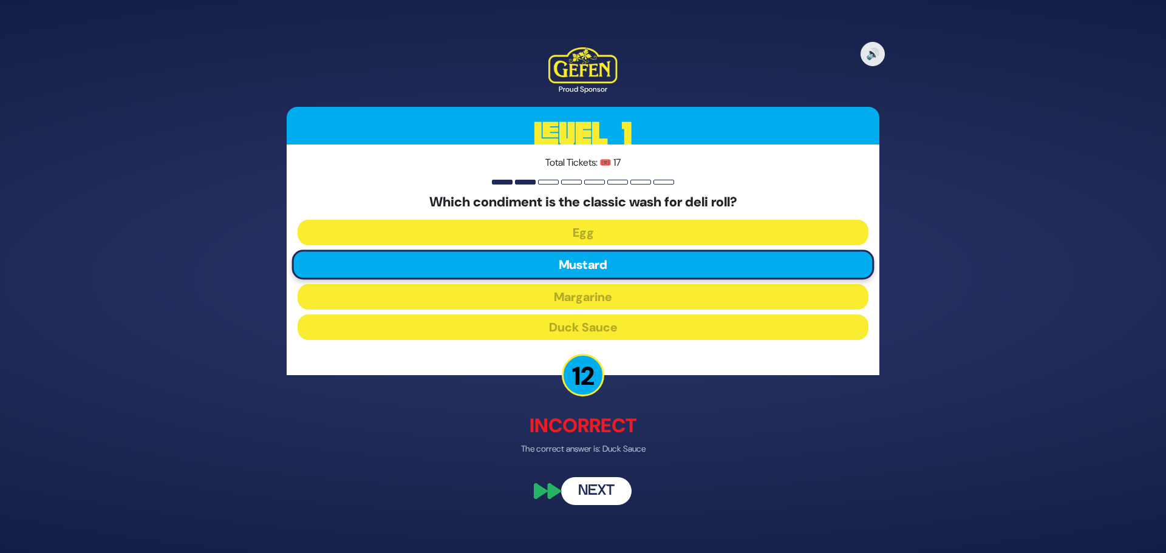
click at [768, 455] on p "The correct answer is: Duck Sauce" at bounding box center [583, 449] width 593 height 13
click at [606, 495] on button "Next" at bounding box center [596, 492] width 70 height 28
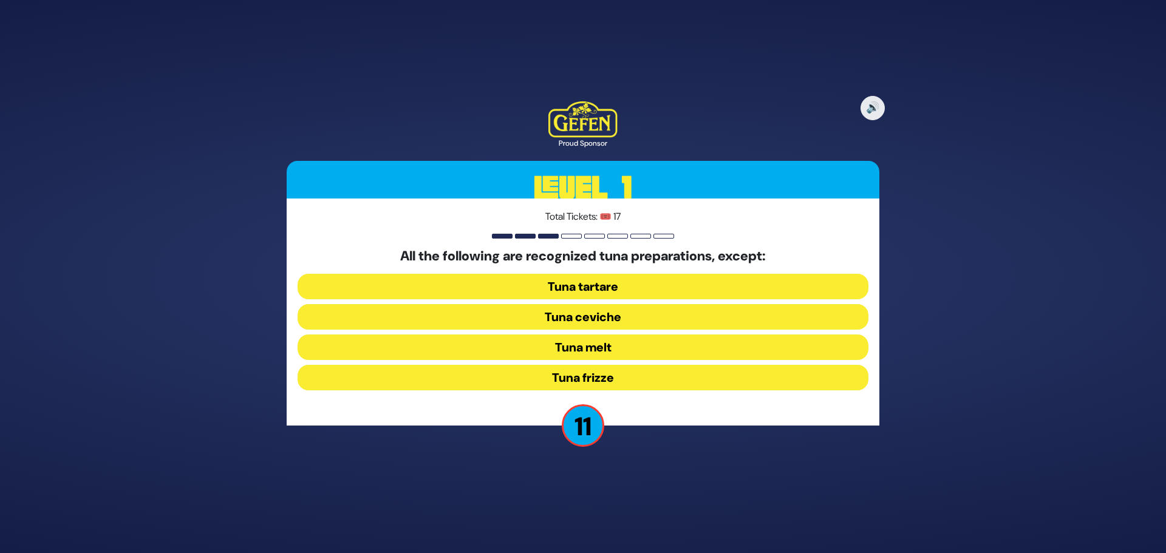
click at [582, 316] on button "Tuna ceviche" at bounding box center [583, 317] width 571 height 26
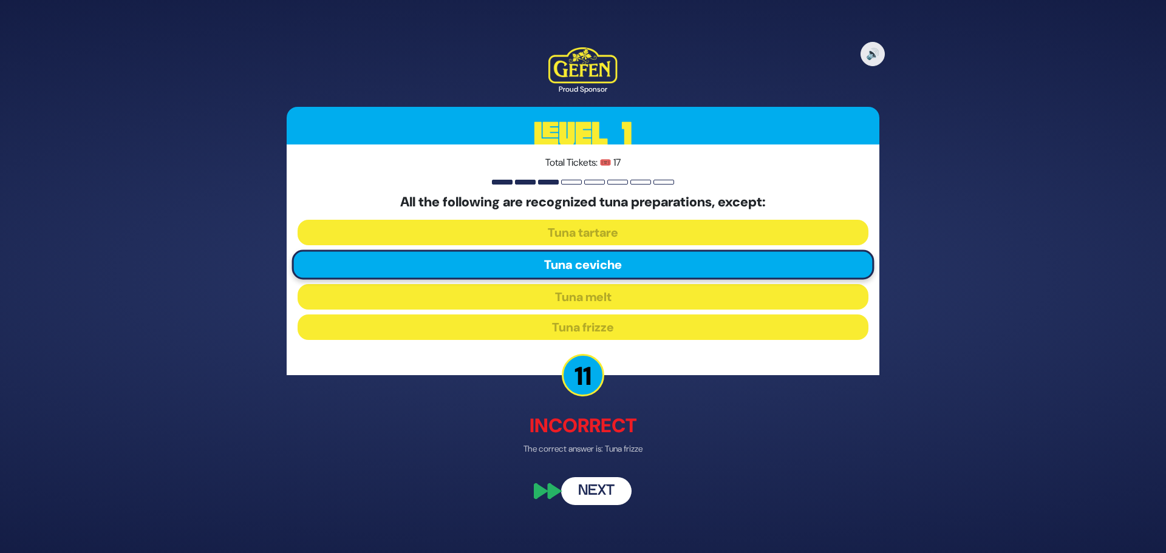
click at [595, 493] on button "Next" at bounding box center [596, 492] width 70 height 28
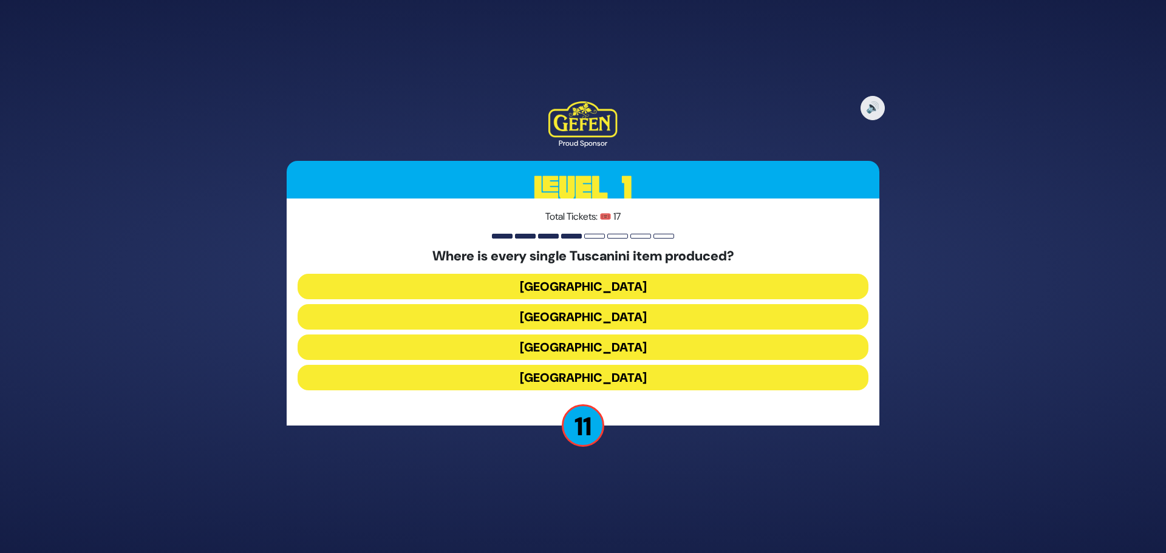
click at [572, 355] on button "Italy" at bounding box center [583, 348] width 571 height 26
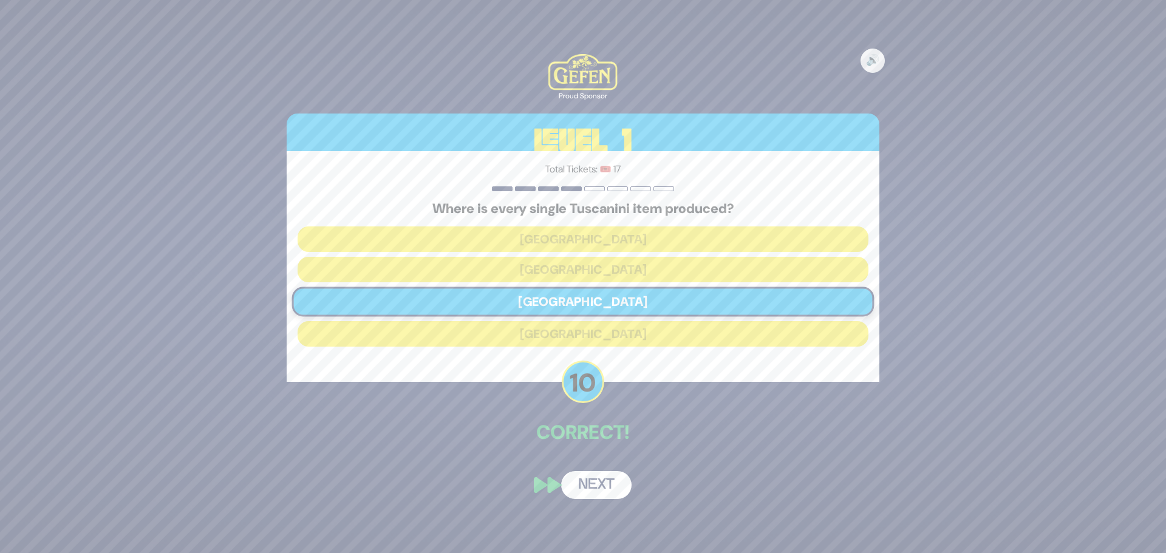
click at [606, 485] on button "Next" at bounding box center [596, 485] width 70 height 28
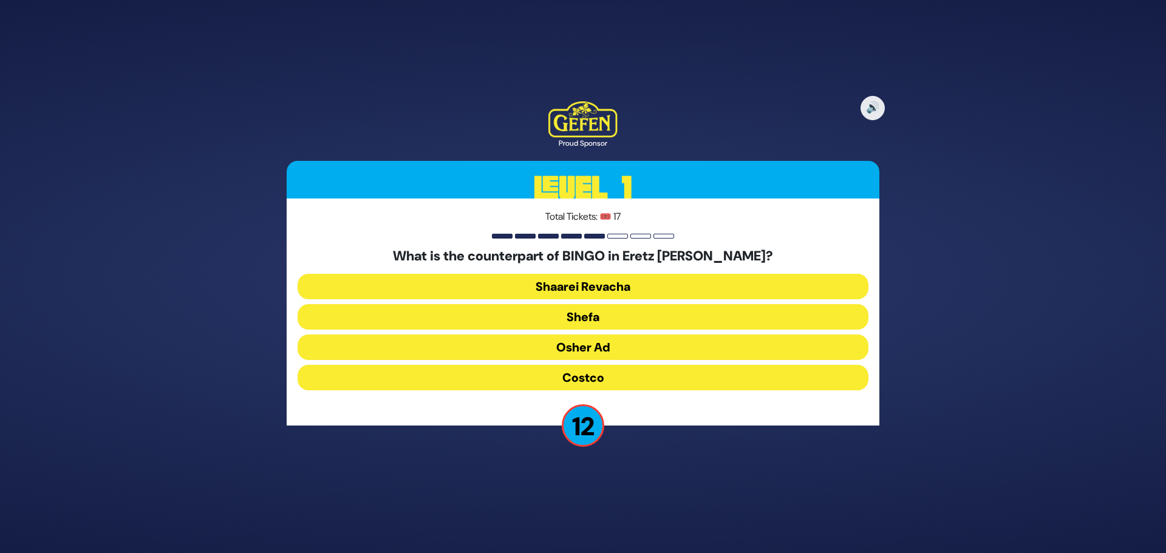
click at [624, 348] on button "Osher Ad" at bounding box center [583, 348] width 571 height 26
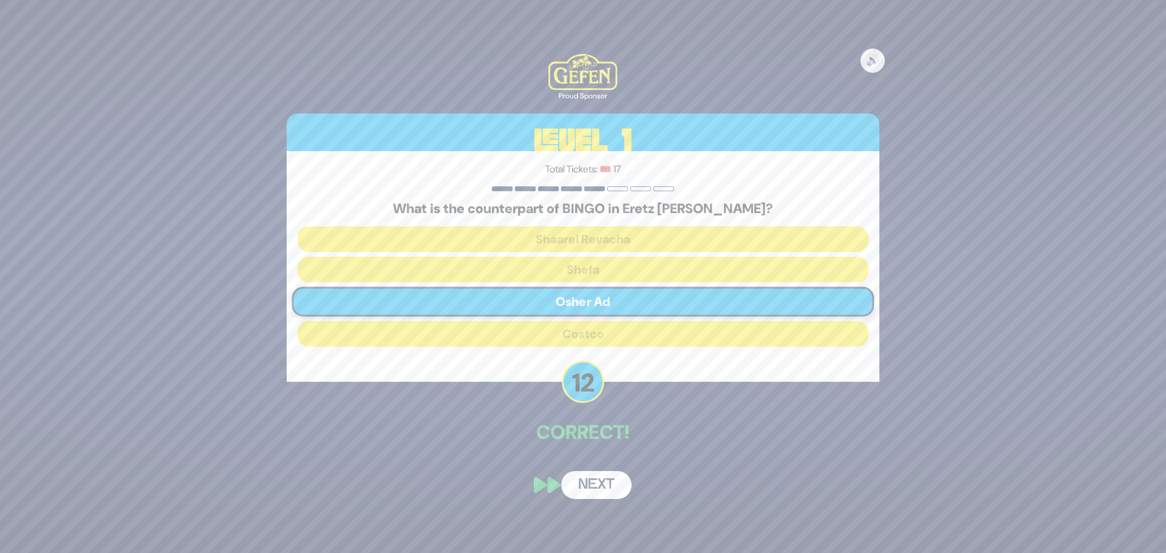
click at [601, 488] on button "Next" at bounding box center [596, 485] width 70 height 28
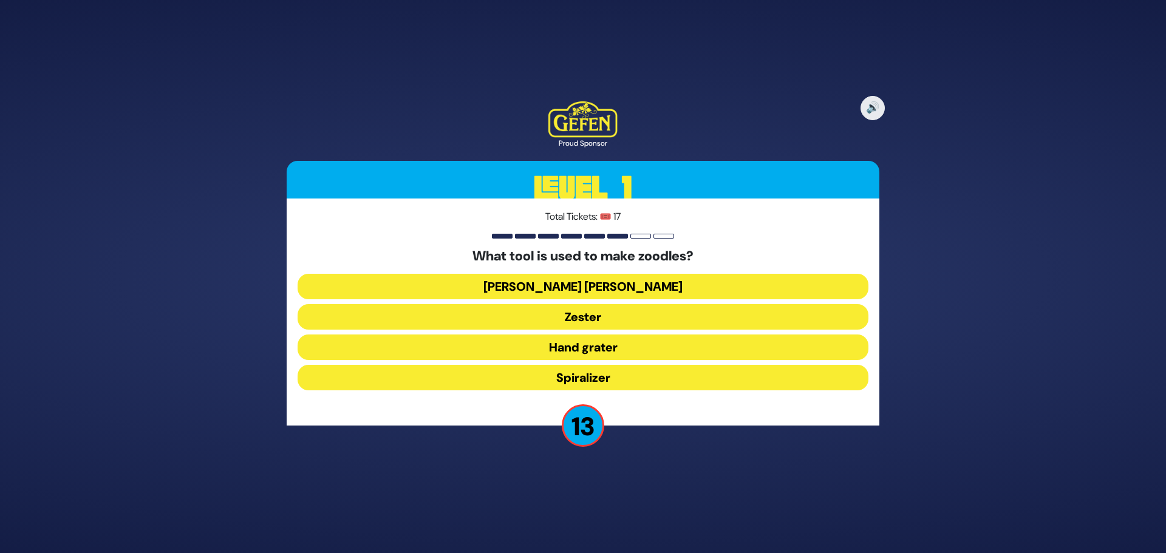
click at [613, 284] on button "Julienne peeler" at bounding box center [583, 287] width 571 height 26
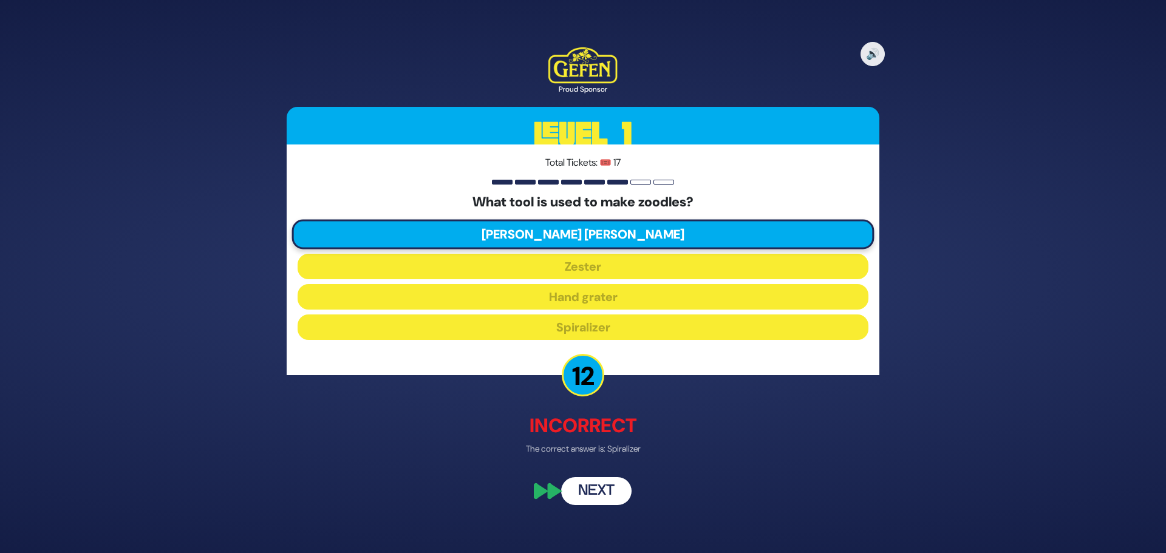
click at [596, 485] on button "Next" at bounding box center [596, 492] width 70 height 28
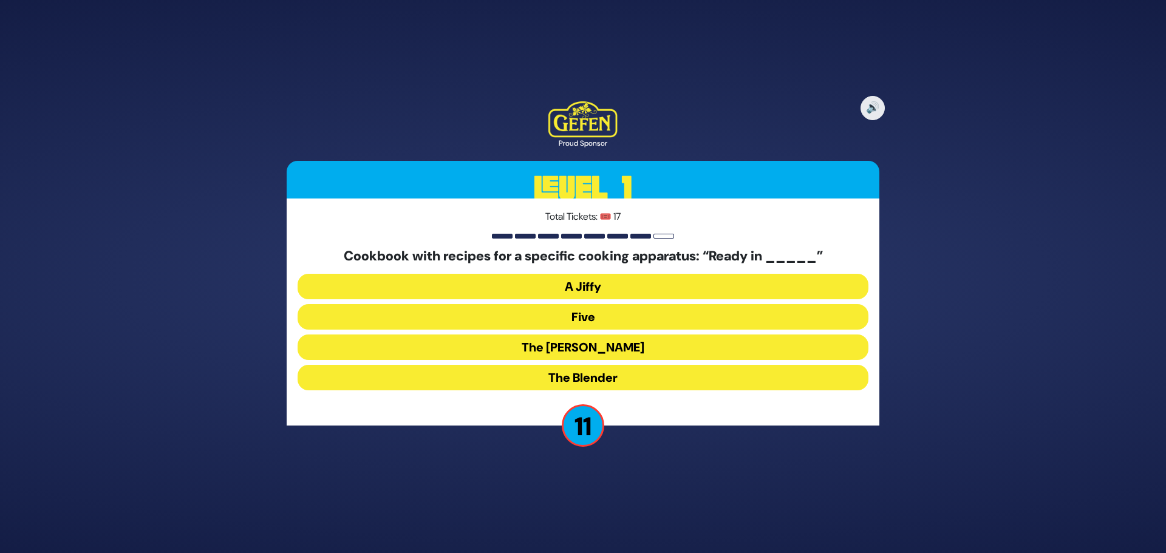
click at [617, 347] on button "The Betty" at bounding box center [583, 348] width 571 height 26
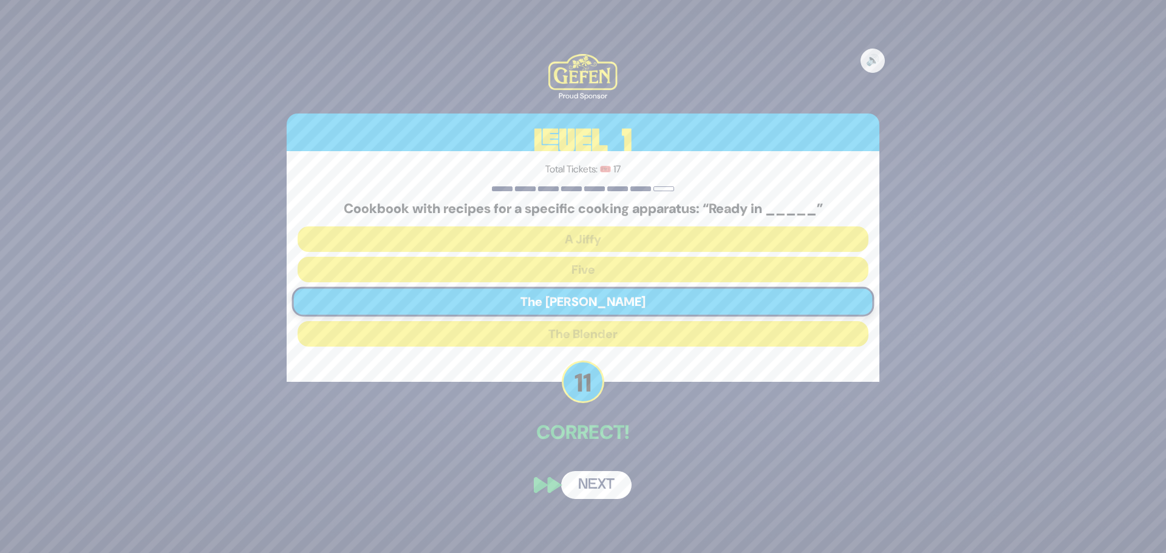
click at [596, 488] on button "Next" at bounding box center [596, 485] width 70 height 28
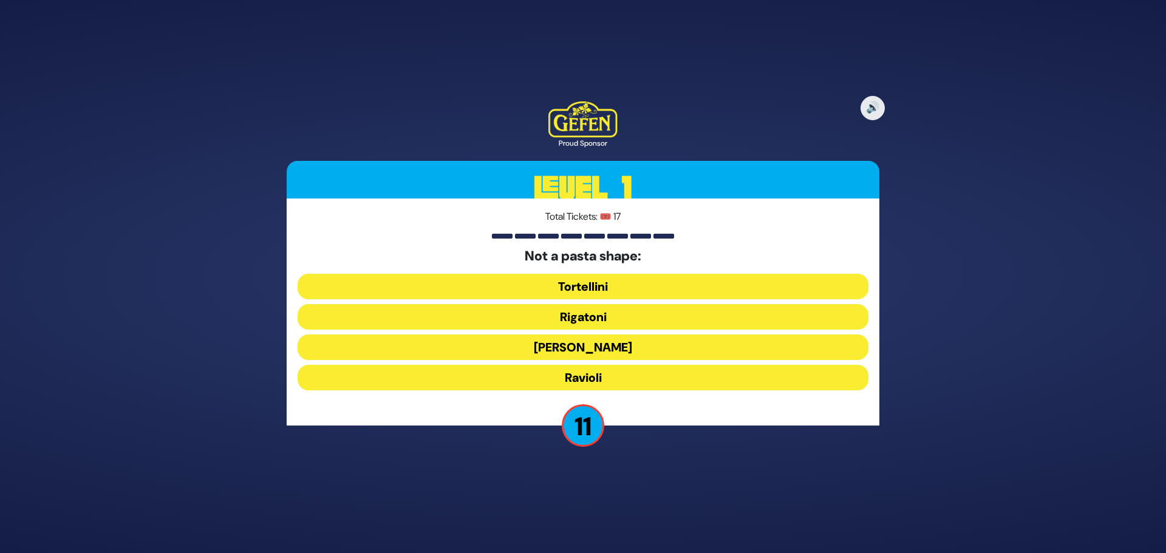
click at [618, 354] on button "Ronzoni" at bounding box center [583, 348] width 571 height 26
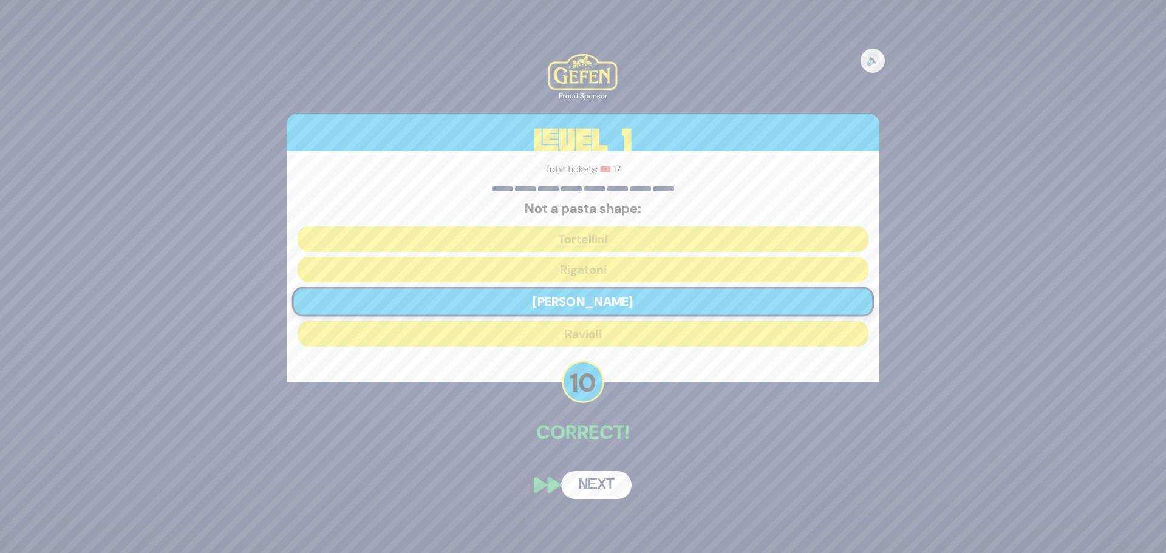
click at [592, 483] on button "Next" at bounding box center [596, 485] width 70 height 28
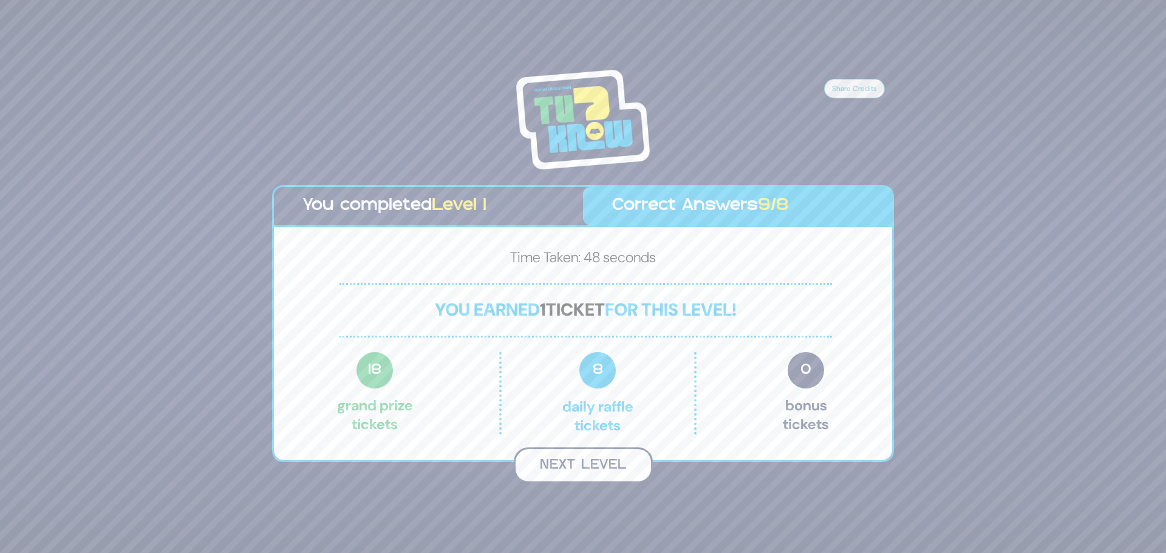
click at [585, 474] on button "Next Level" at bounding box center [583, 466] width 139 height 36
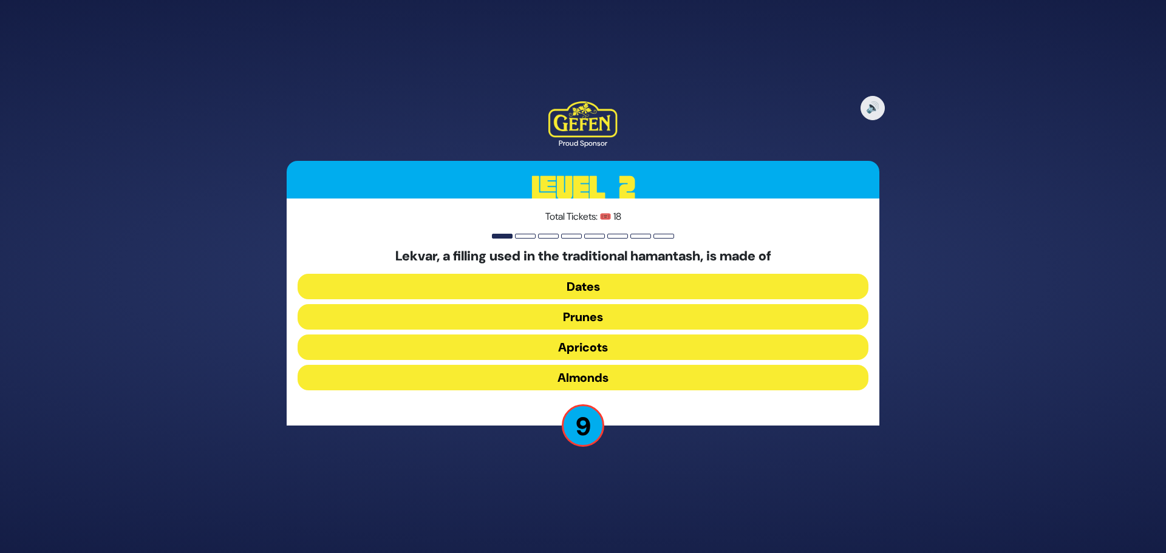
click at [596, 290] on button "Dates" at bounding box center [583, 287] width 571 height 26
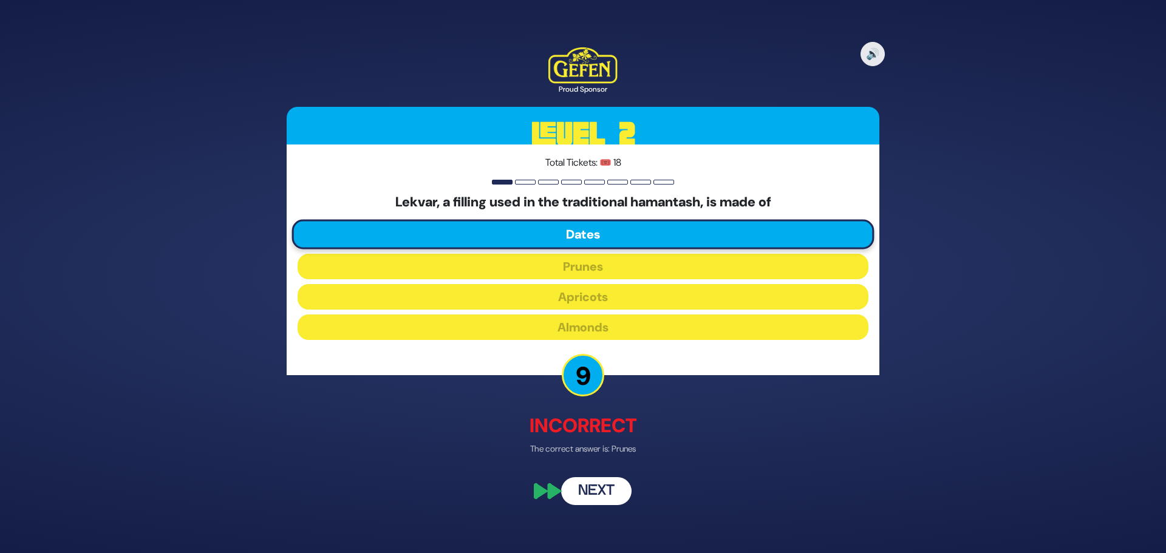
click at [595, 491] on button "Next" at bounding box center [596, 492] width 70 height 28
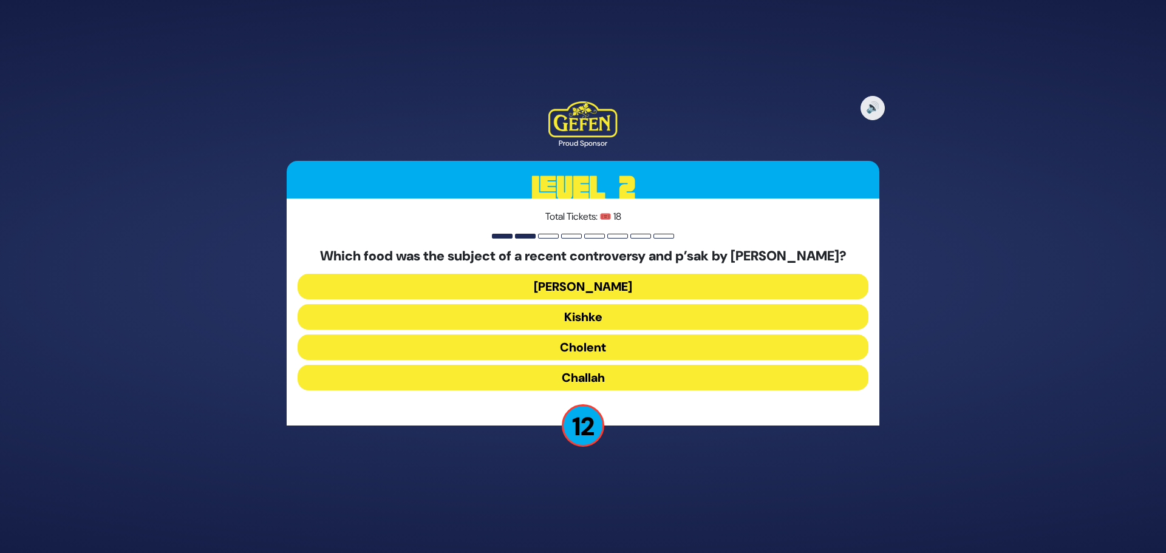
click at [550, 360] on button "Cholent" at bounding box center [583, 348] width 571 height 26
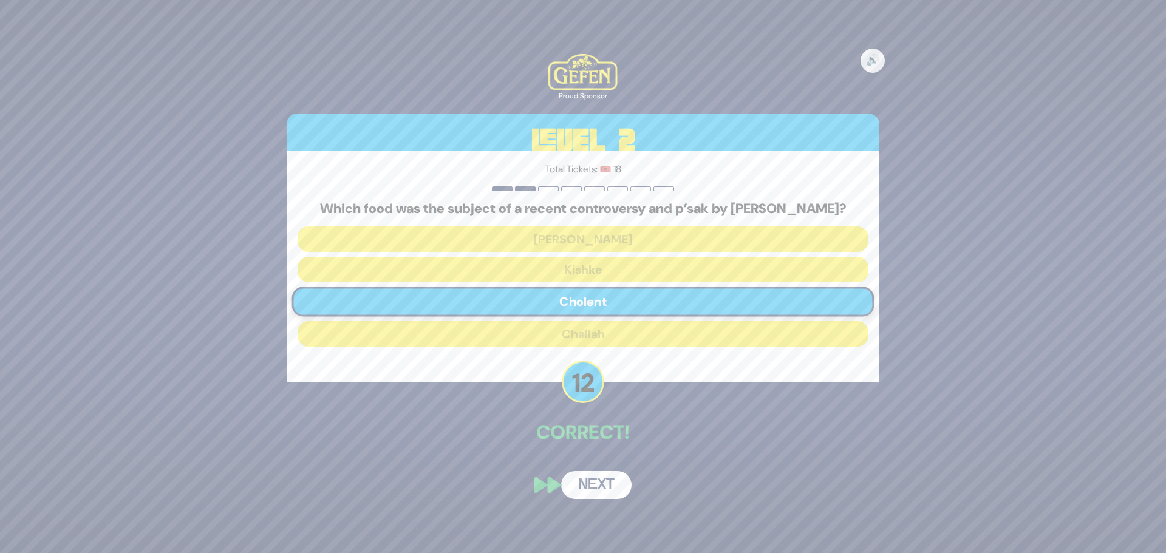
click at [602, 492] on button "Next" at bounding box center [596, 485] width 70 height 28
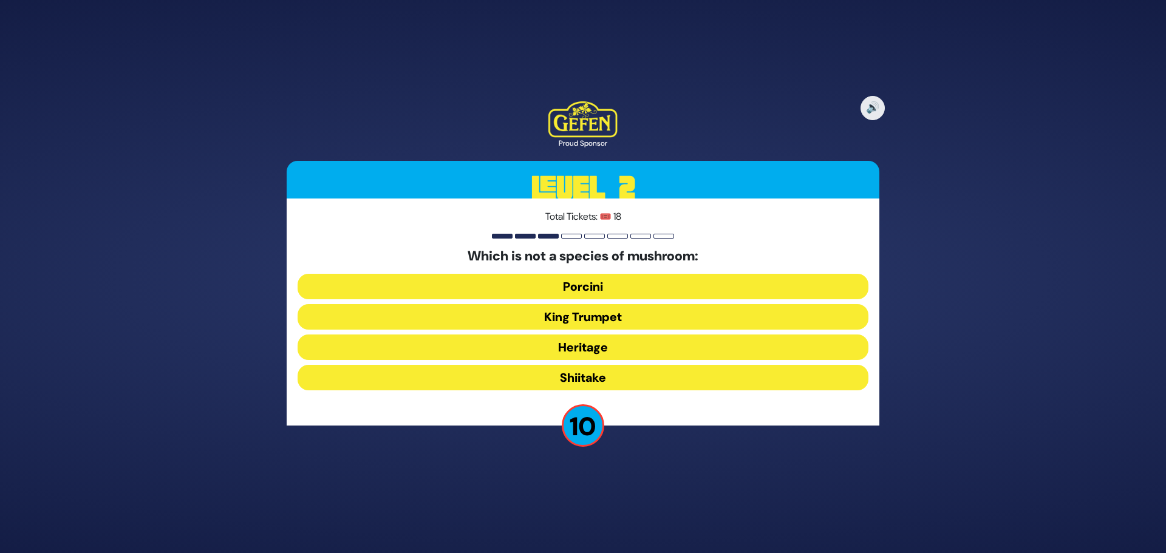
click at [616, 321] on button "King Trumpet" at bounding box center [583, 317] width 571 height 26
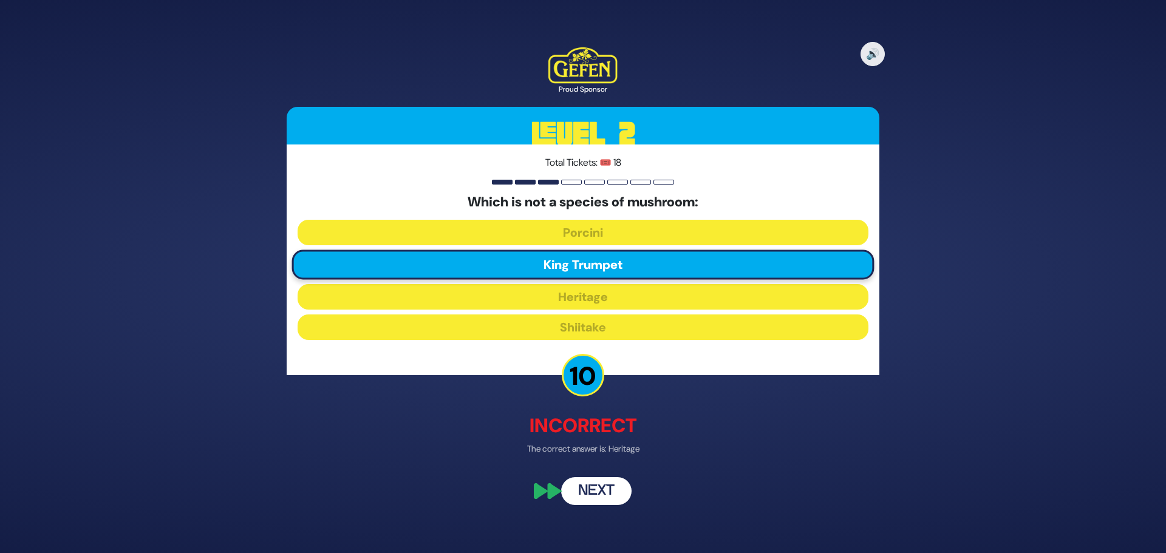
click at [600, 493] on button "Next" at bounding box center [596, 492] width 70 height 28
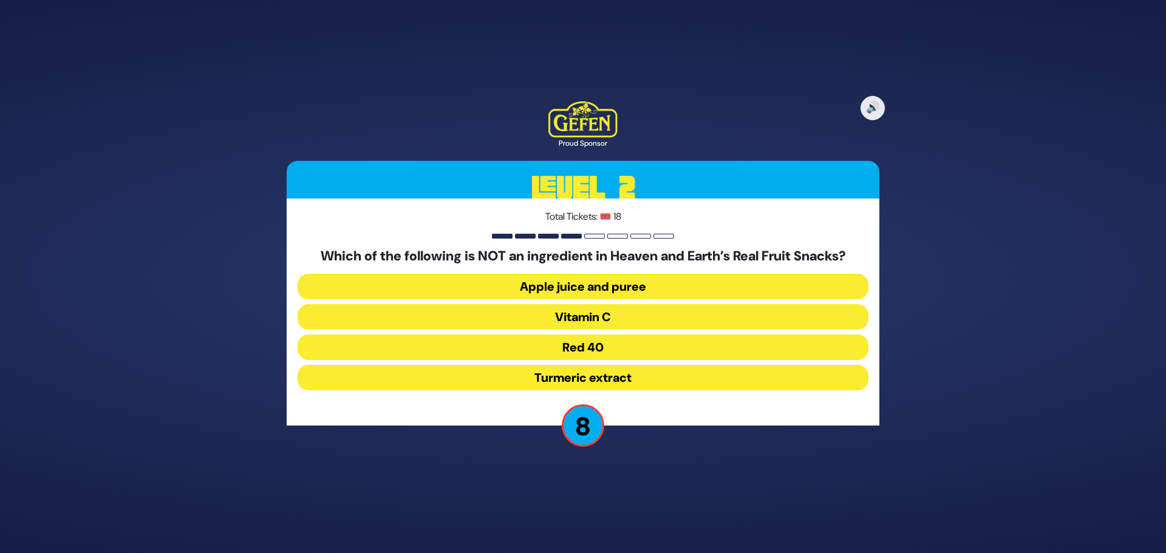
click at [624, 343] on button "Red 40" at bounding box center [583, 348] width 571 height 26
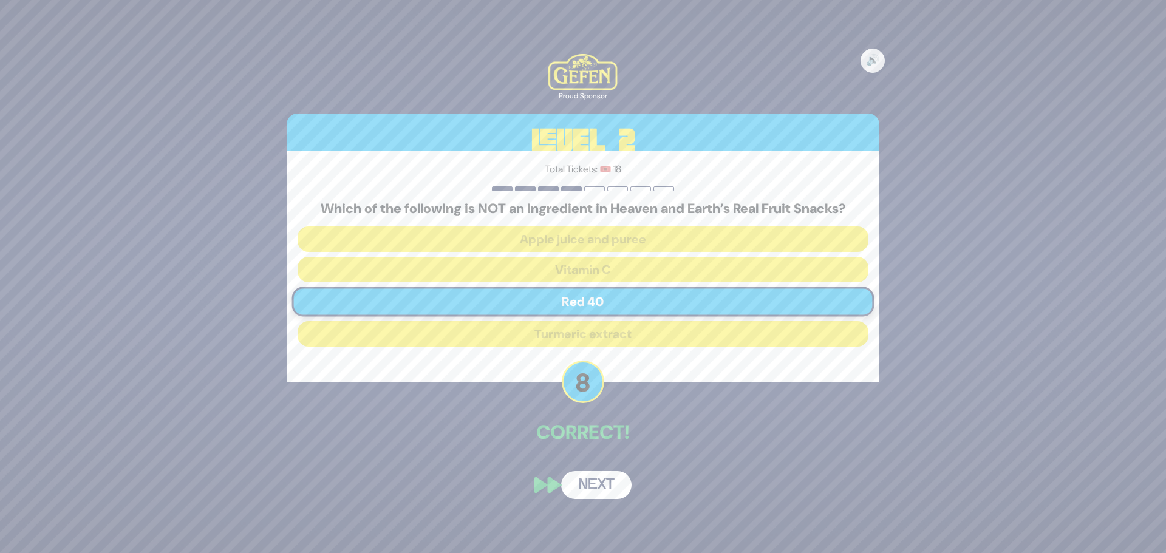
click at [594, 479] on button "Next" at bounding box center [596, 485] width 70 height 28
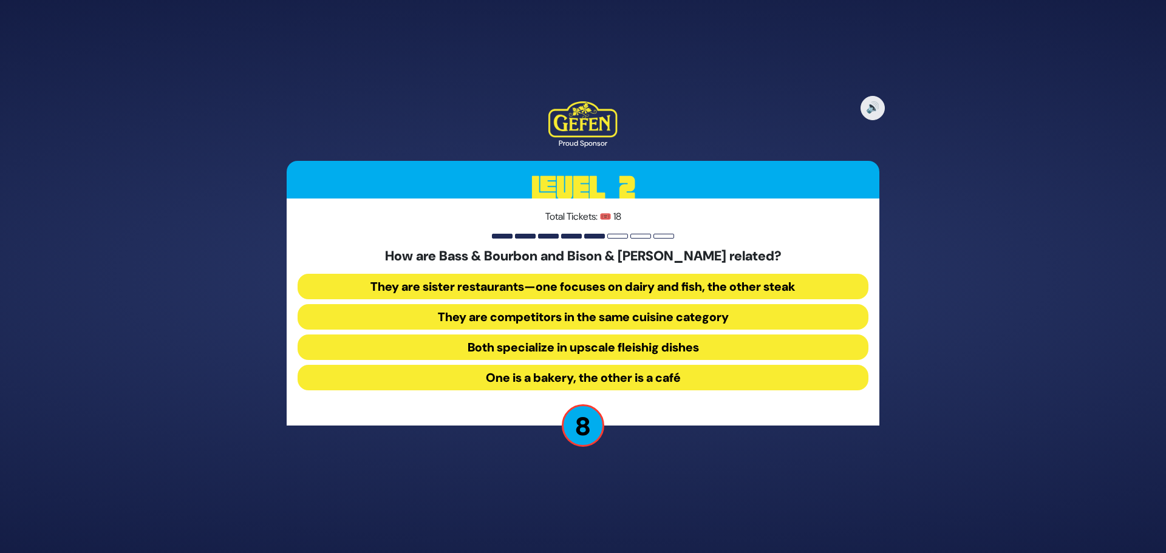
click at [819, 290] on button "They are sister restaurants—one focuses on dairy and fish, the other steak" at bounding box center [583, 287] width 571 height 26
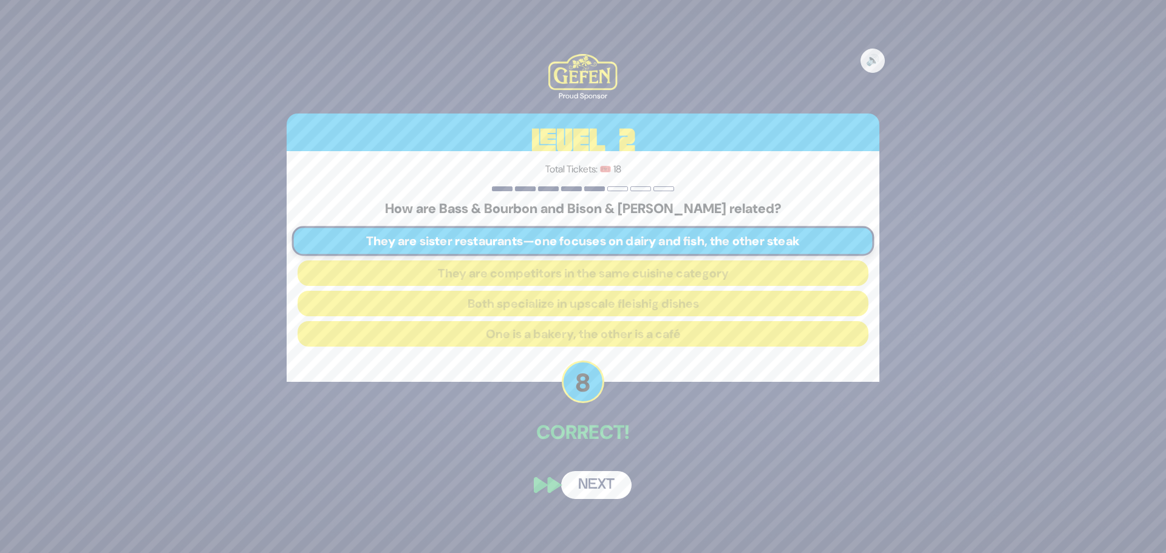
click at [594, 481] on button "Next" at bounding box center [596, 485] width 70 height 28
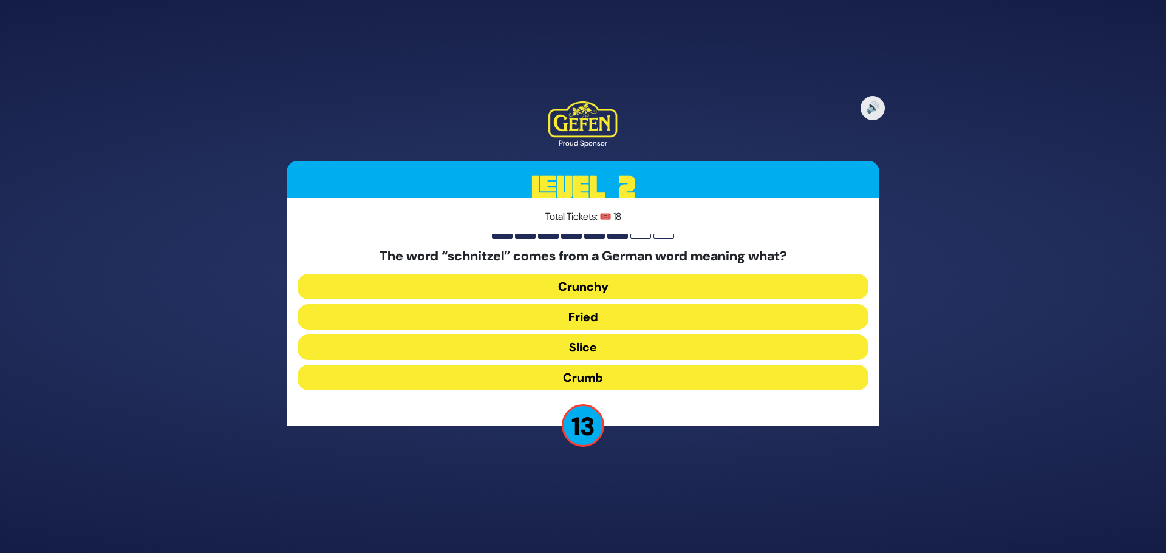
click at [577, 346] on button "Slice" at bounding box center [583, 348] width 571 height 26
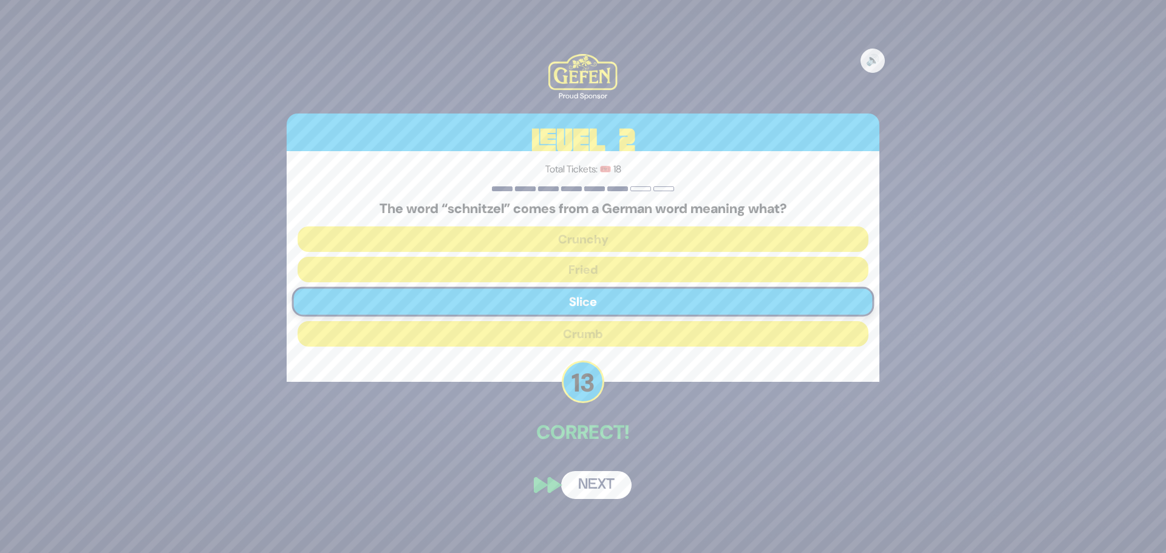
click at [586, 487] on button "Next" at bounding box center [596, 485] width 70 height 28
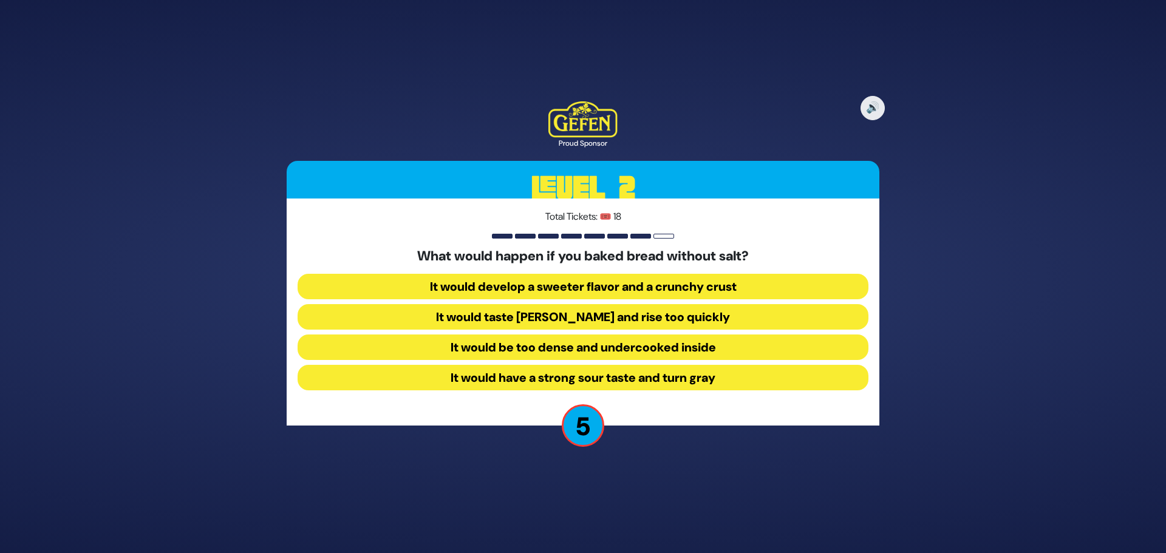
click at [647, 343] on button "It would be too dense and undercooked inside" at bounding box center [583, 348] width 571 height 26
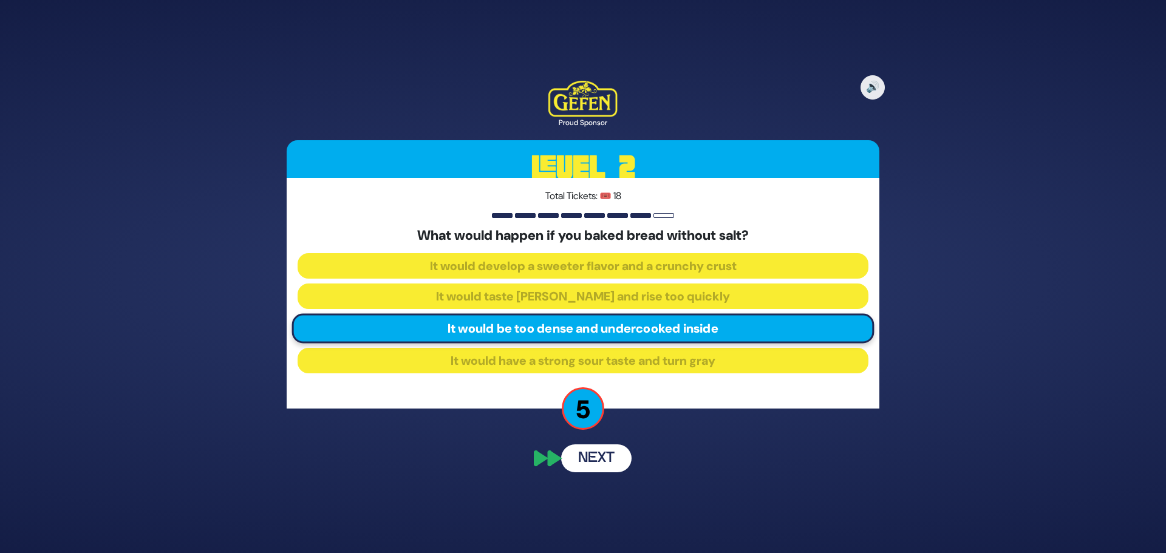
click at [599, 462] on button "Next" at bounding box center [596, 459] width 70 height 28
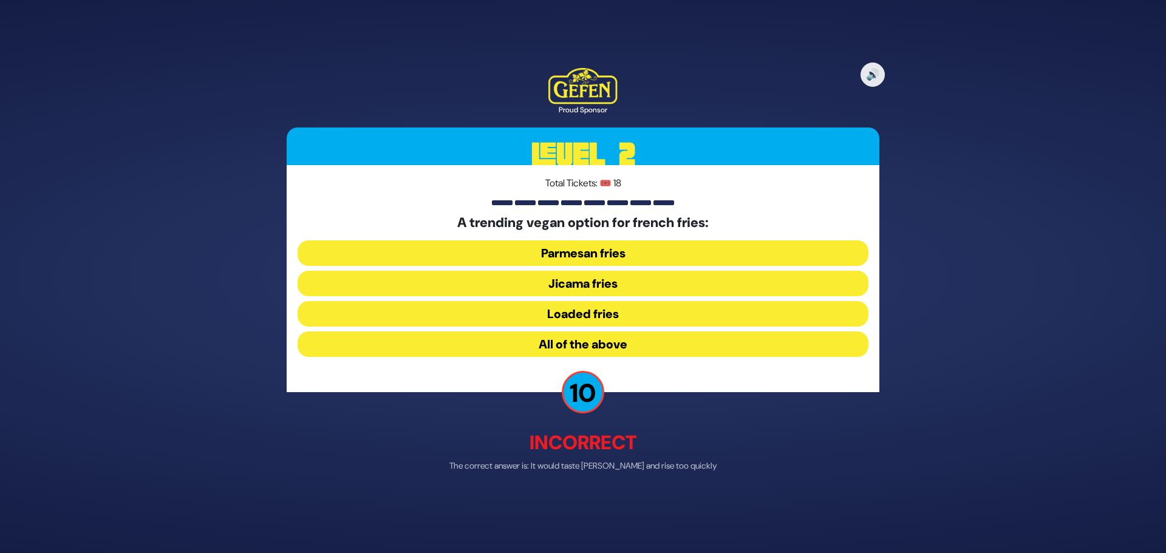
click at [590, 315] on button "Loaded fries" at bounding box center [583, 315] width 571 height 26
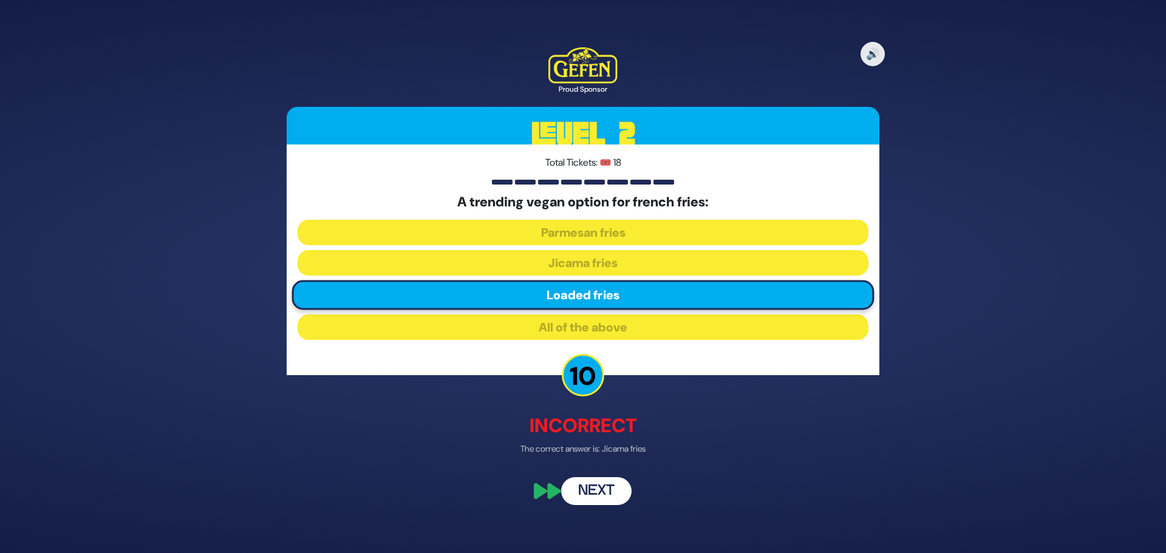
click at [610, 488] on button "Next" at bounding box center [596, 492] width 70 height 28
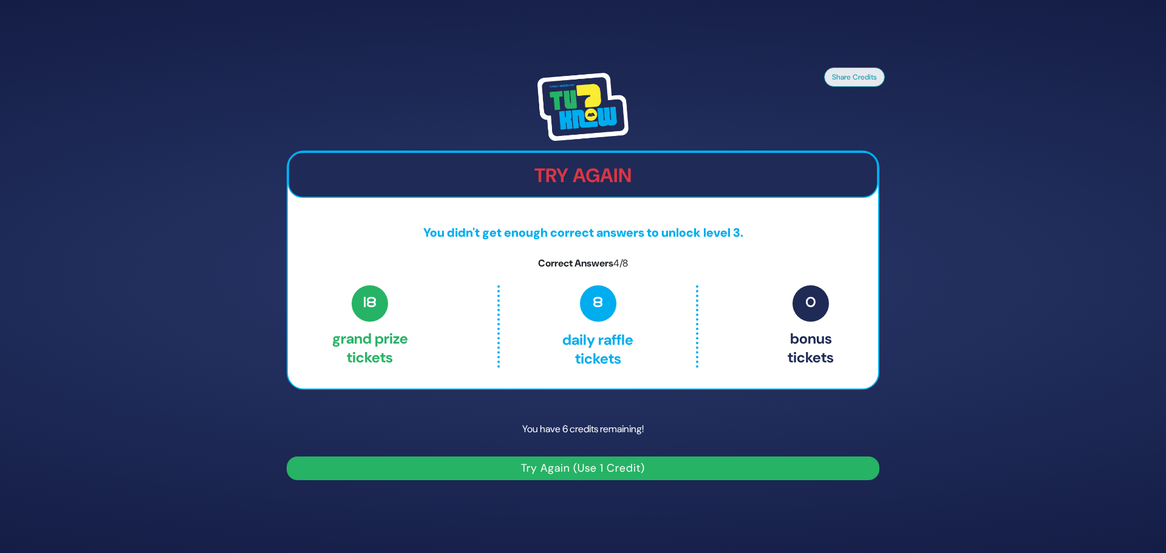
click at [539, 461] on button "Try Again (Use 1 Credit)" at bounding box center [583, 469] width 593 height 24
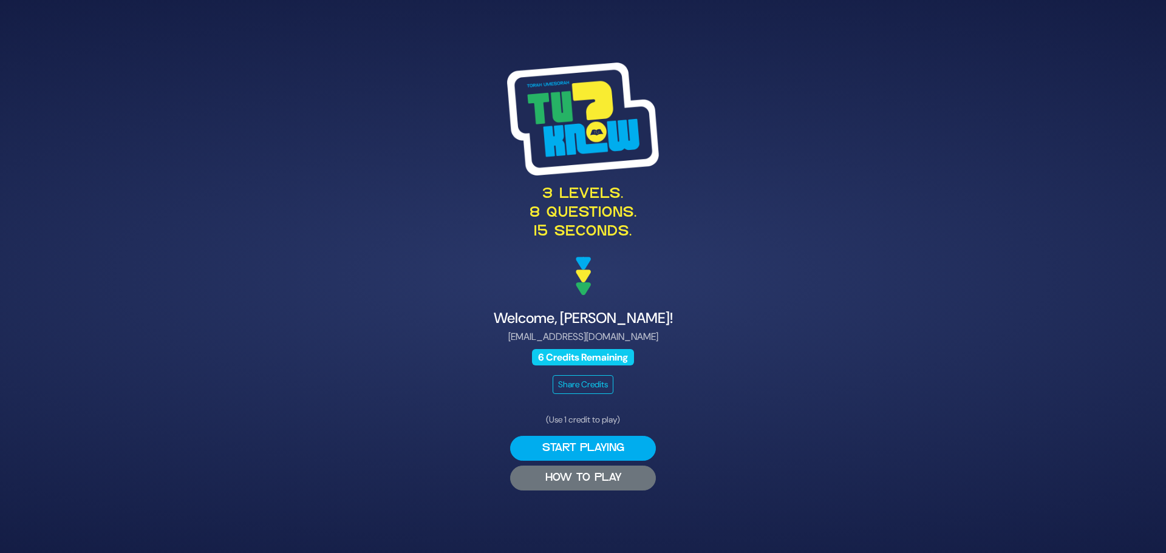
click at [577, 414] on p "(Use 1 credit to play)" at bounding box center [583, 420] width 146 height 13
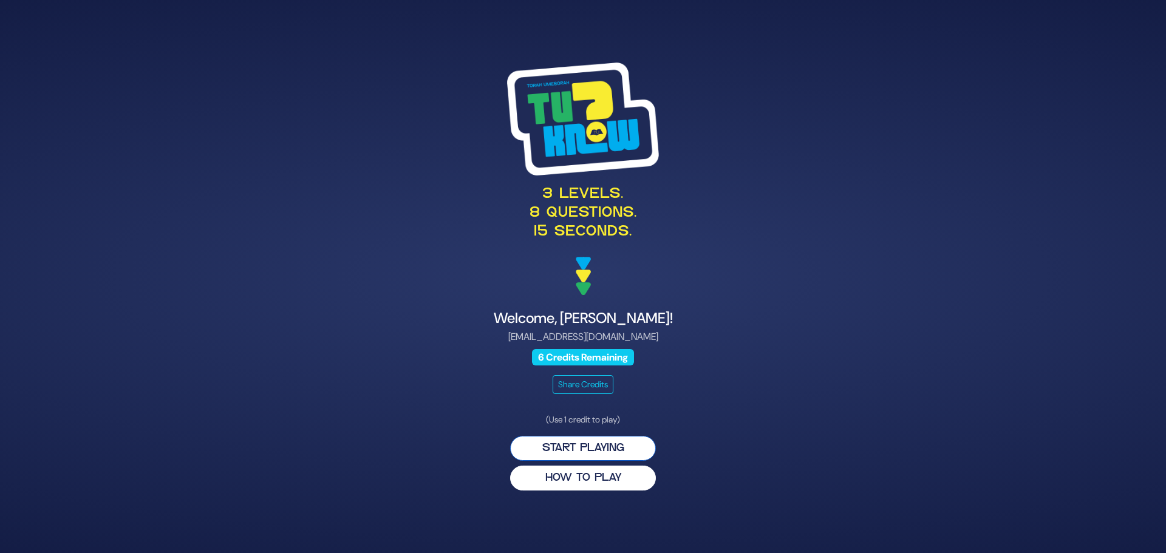
click at [555, 451] on button "Start Playing" at bounding box center [583, 448] width 146 height 25
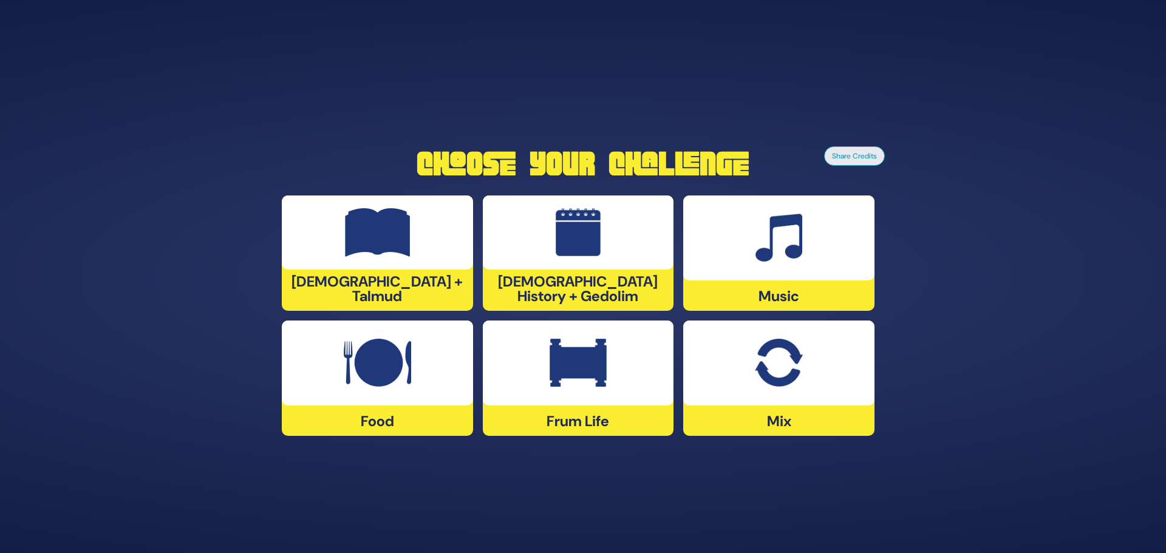
click at [802, 245] on img at bounding box center [779, 238] width 47 height 49
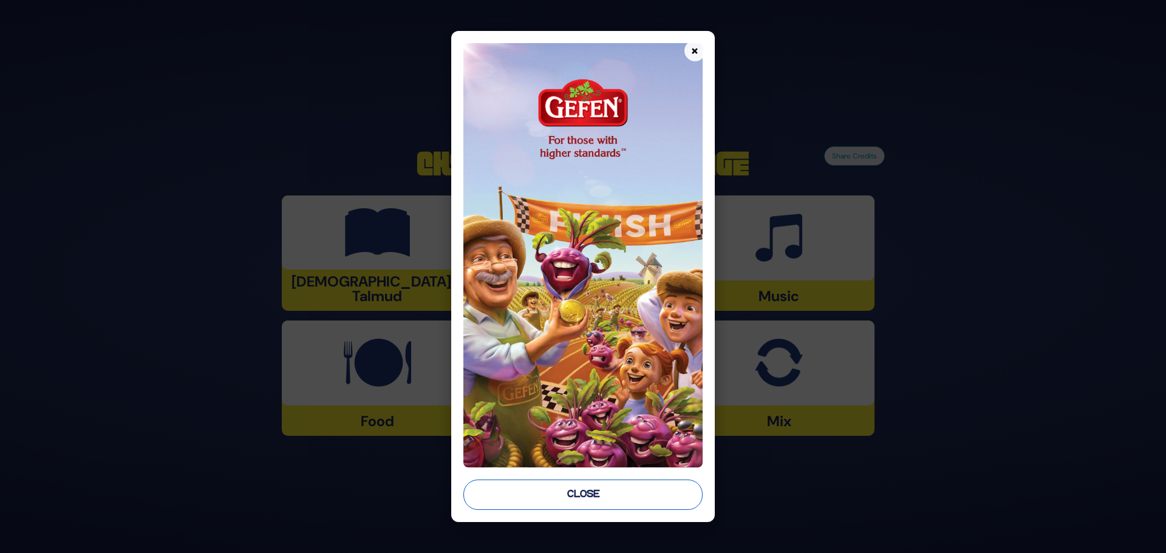
click at [559, 494] on button "Close" at bounding box center [582, 495] width 239 height 30
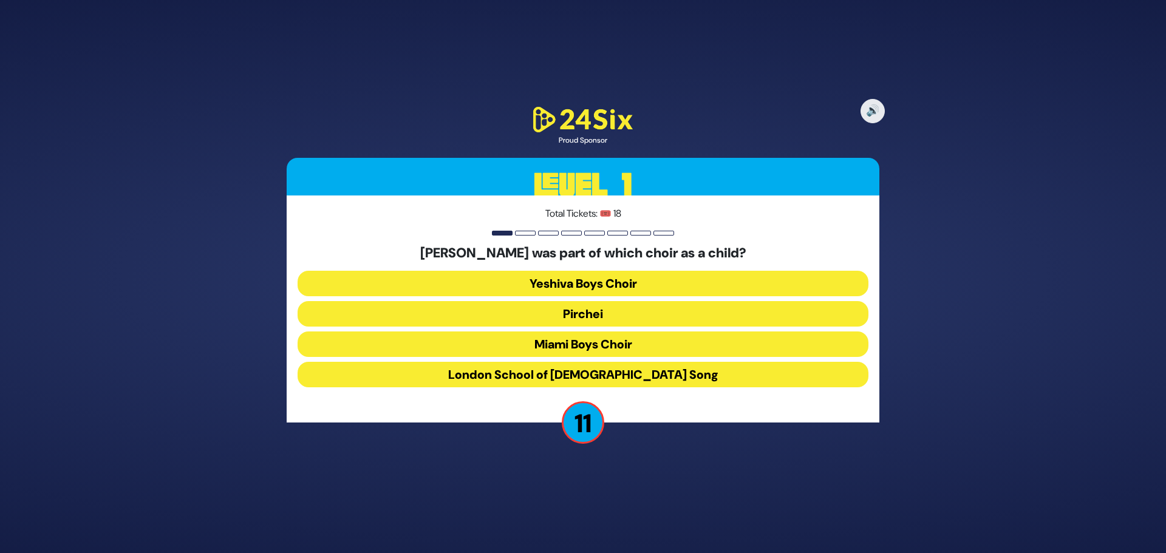
click at [593, 340] on button "Miami Boys Choir" at bounding box center [583, 345] width 571 height 26
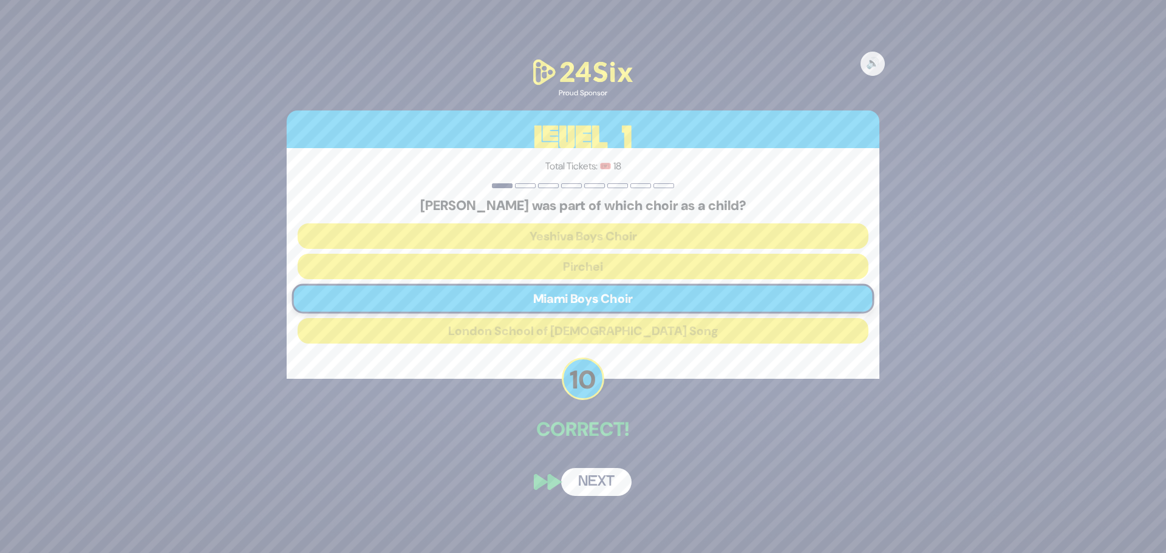
click at [589, 485] on button "Next" at bounding box center [596, 482] width 70 height 28
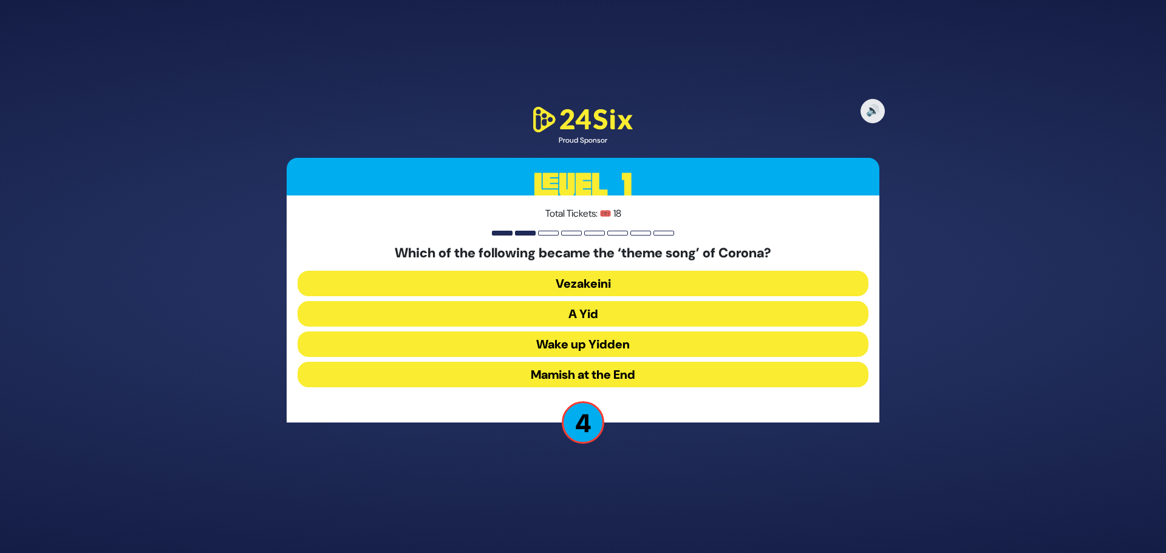
click at [591, 319] on button "A Yid" at bounding box center [583, 314] width 571 height 26
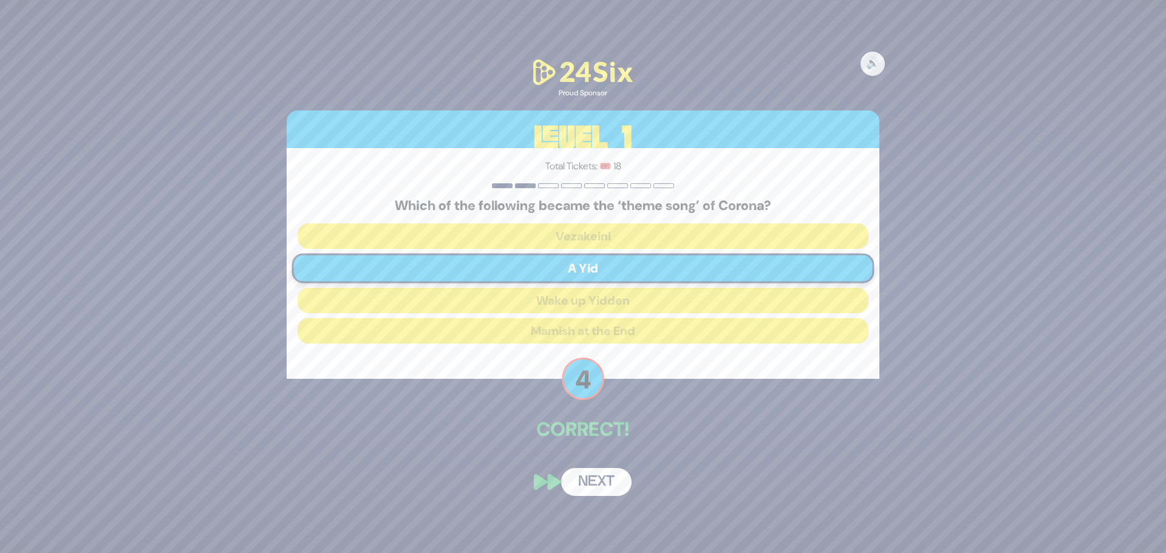
click at [580, 489] on button "Next" at bounding box center [596, 482] width 70 height 28
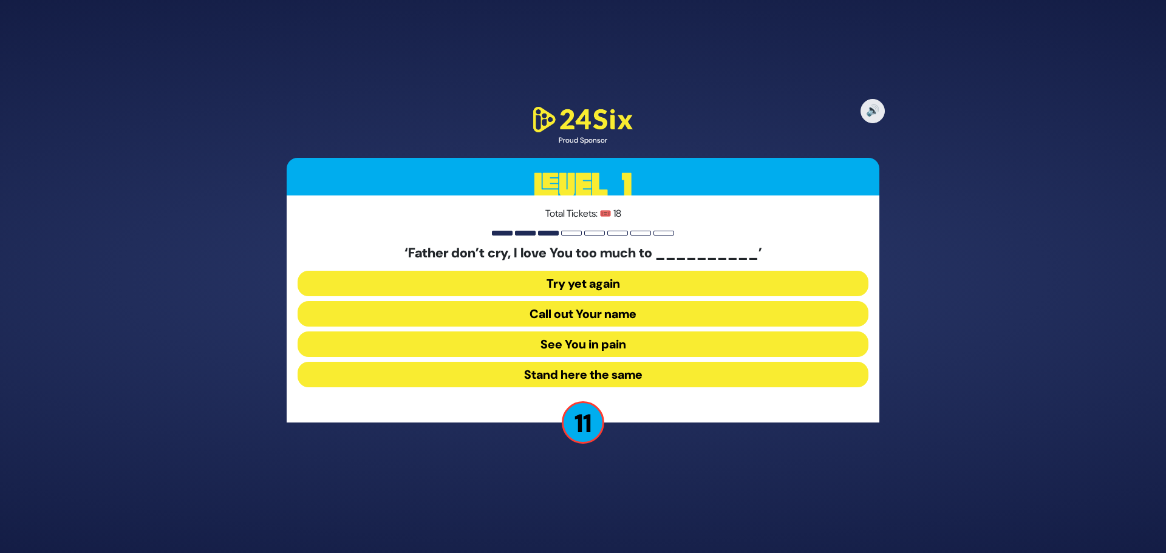
click at [598, 349] on button "See You in pain" at bounding box center [583, 345] width 571 height 26
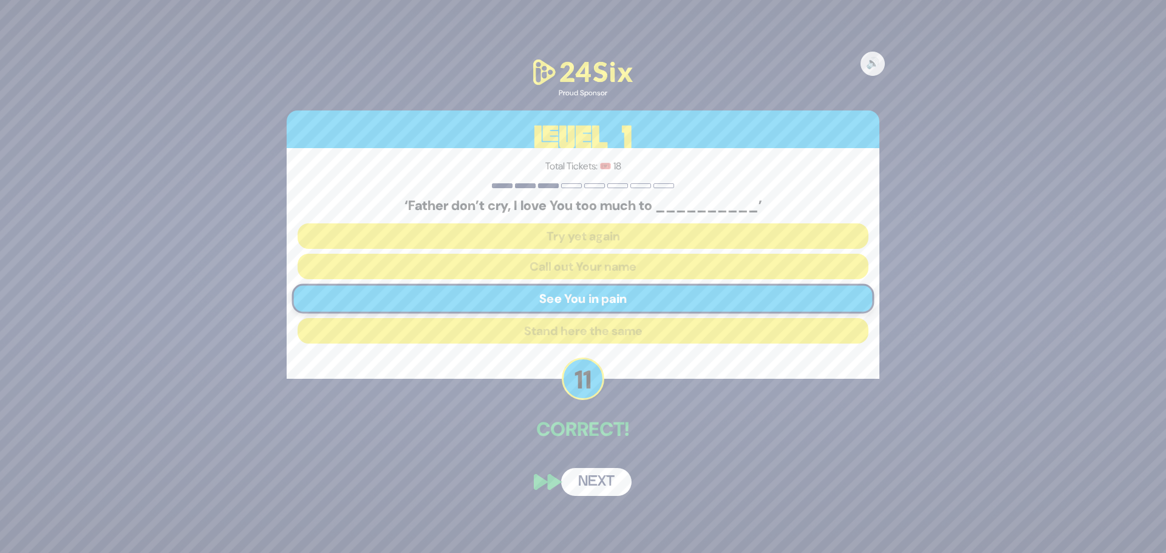
click at [584, 486] on button "Next" at bounding box center [596, 482] width 70 height 28
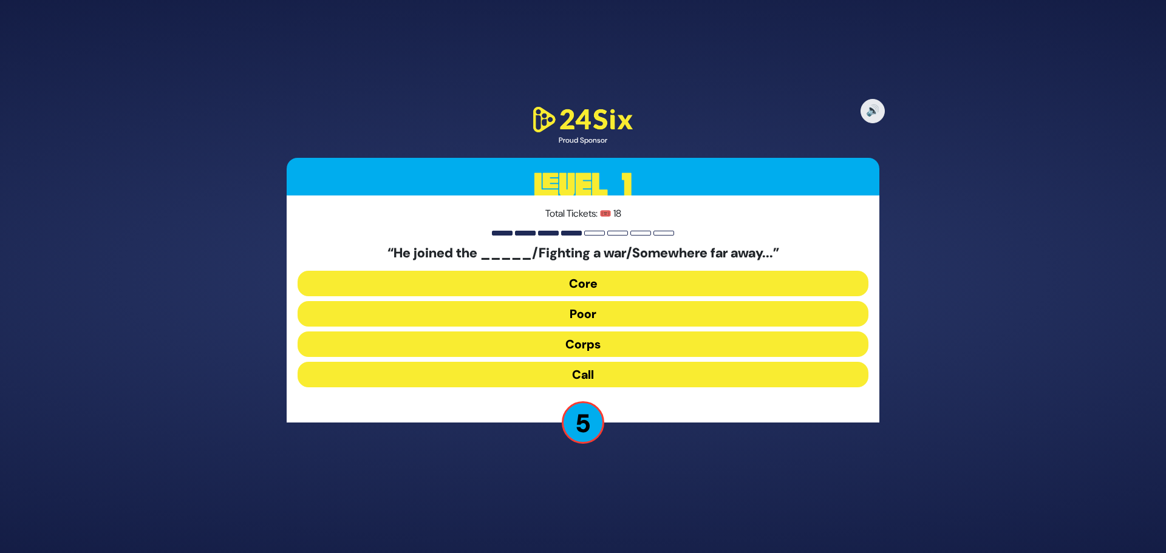
click at [579, 286] on button "Core" at bounding box center [583, 284] width 571 height 26
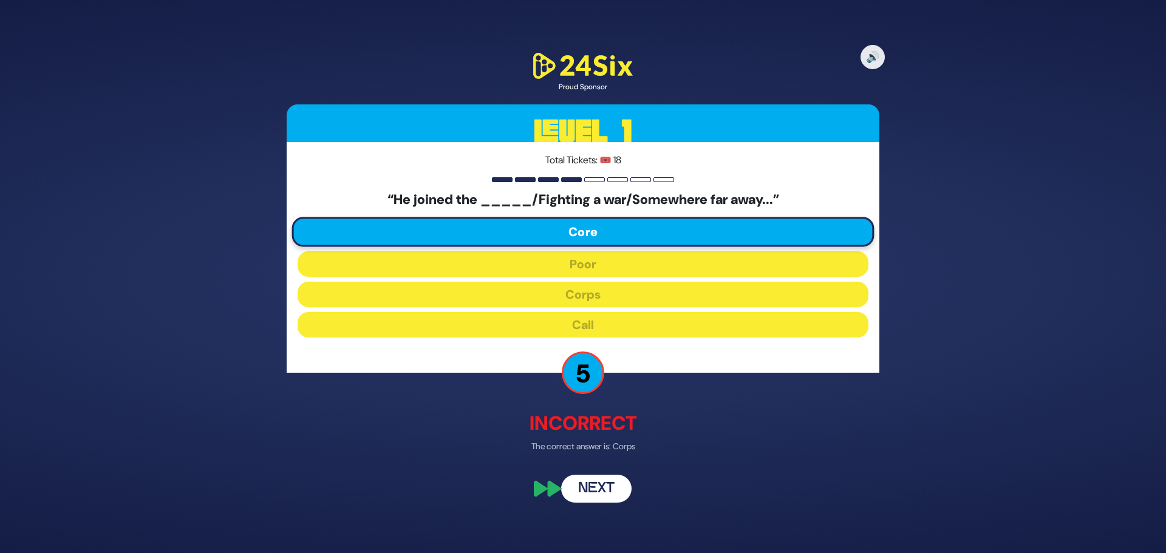
click at [591, 493] on button "Next" at bounding box center [596, 489] width 70 height 28
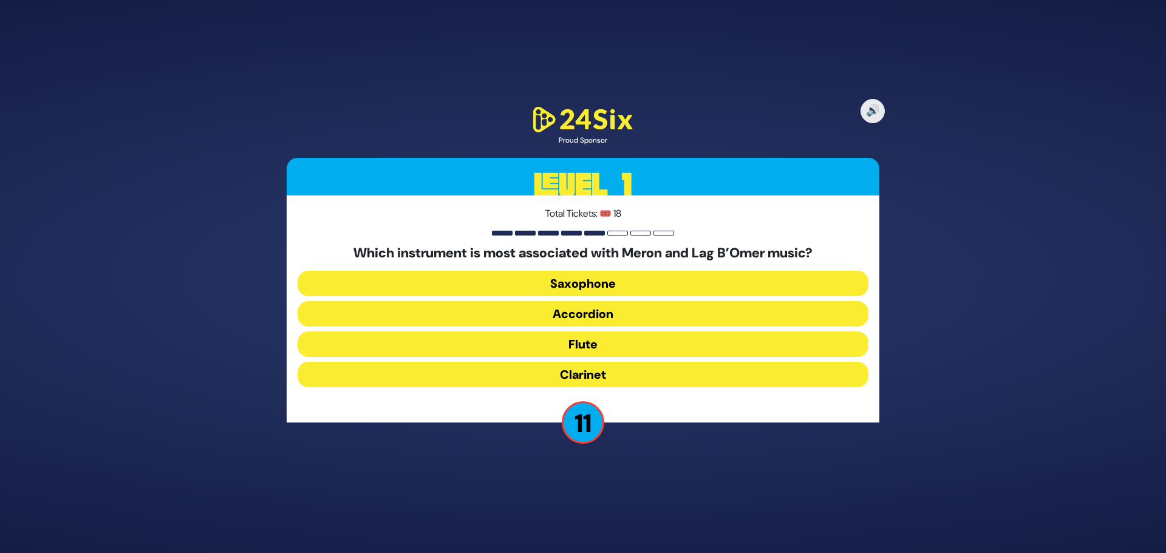
click at [582, 377] on button "Clarinet" at bounding box center [583, 375] width 571 height 26
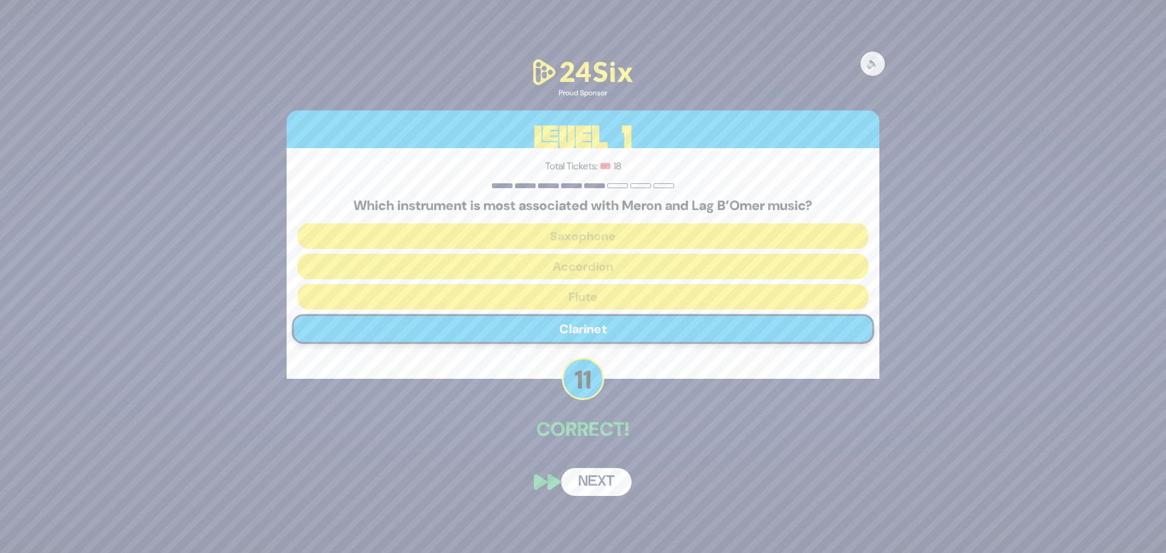
click at [593, 491] on button "Next" at bounding box center [596, 482] width 70 height 28
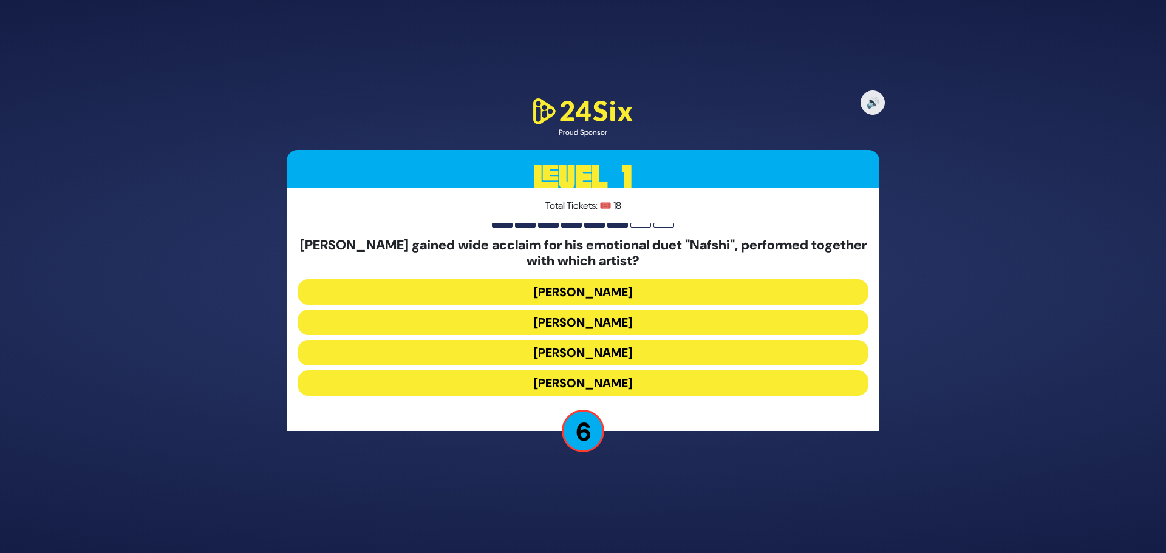
click at [562, 319] on button "[PERSON_NAME]" at bounding box center [583, 323] width 571 height 26
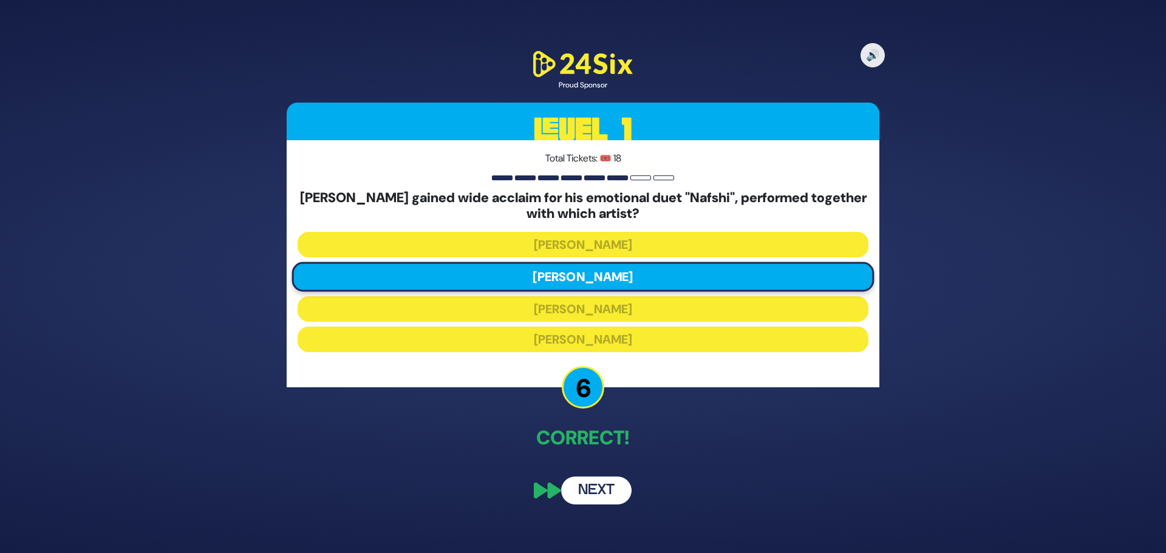
click at [607, 492] on button "Next" at bounding box center [596, 491] width 70 height 28
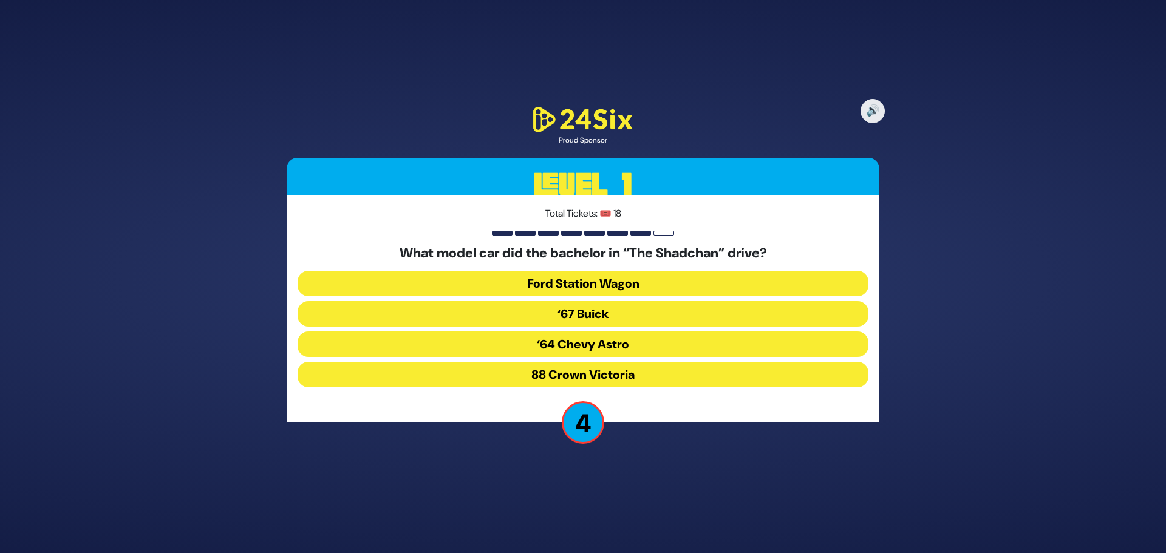
click at [596, 318] on button "‘67 Buick" at bounding box center [583, 314] width 571 height 26
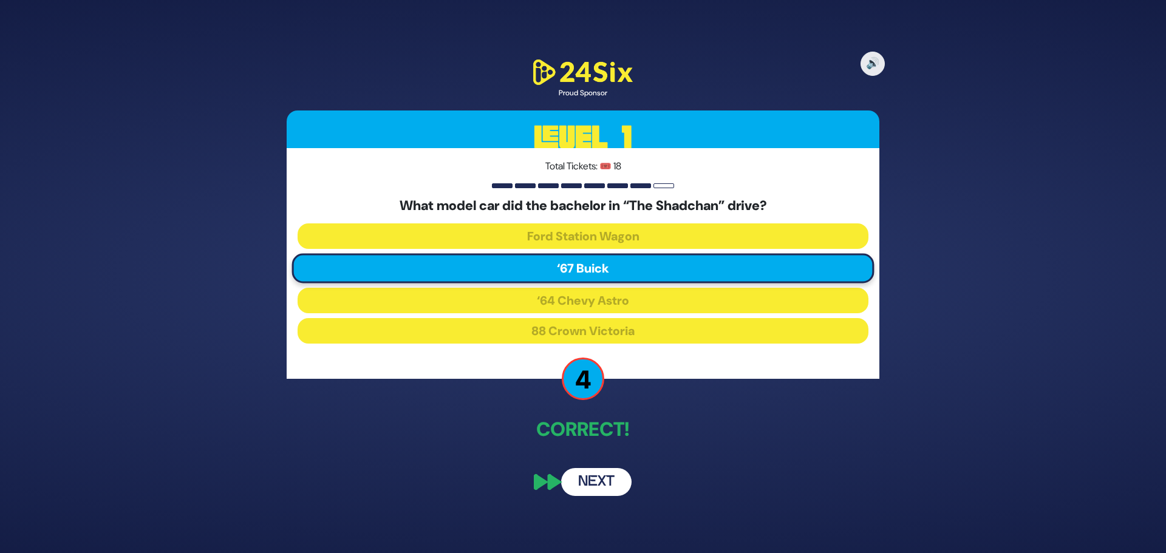
click at [583, 488] on button "Next" at bounding box center [596, 482] width 70 height 28
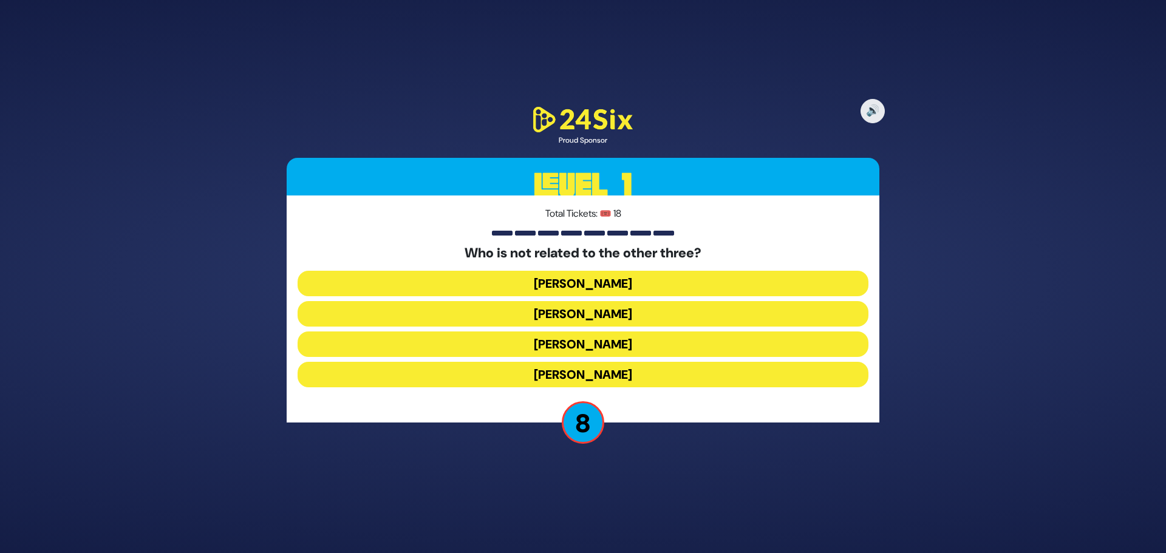
click at [604, 380] on button "Shie Fried" at bounding box center [583, 375] width 571 height 26
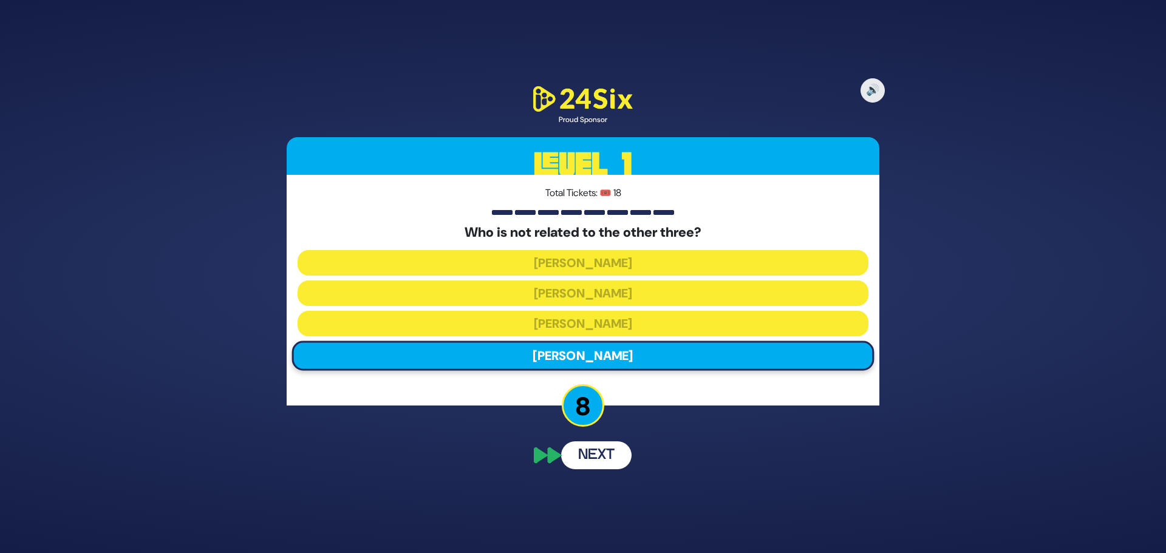
click at [598, 464] on button "Next" at bounding box center [596, 456] width 70 height 28
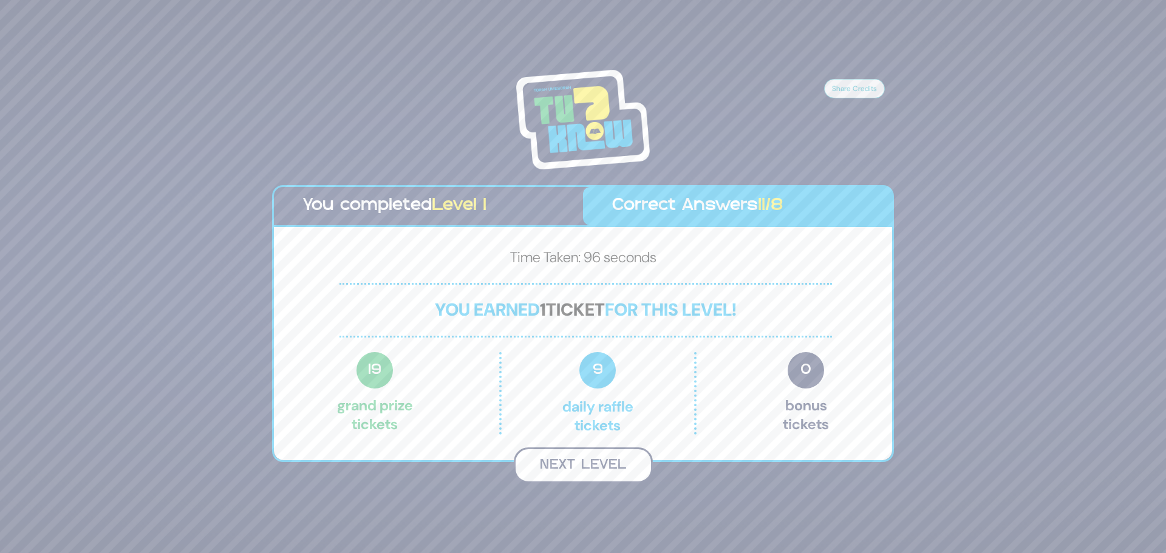
click at [609, 464] on button "Next Level" at bounding box center [583, 466] width 139 height 36
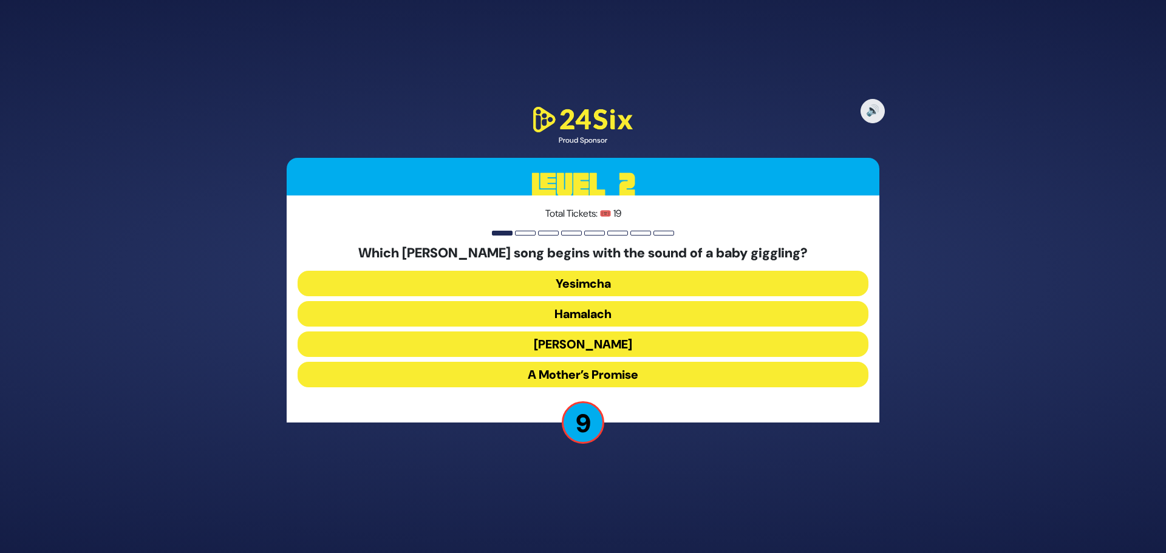
click at [582, 309] on button "Hamalach" at bounding box center [583, 314] width 571 height 26
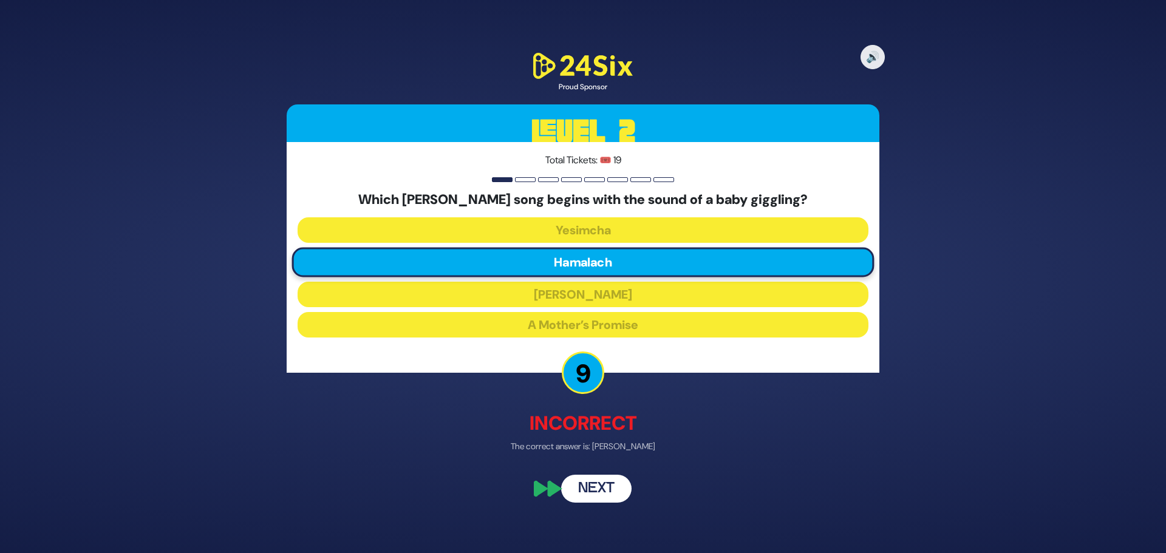
click at [604, 487] on button "Next" at bounding box center [596, 489] width 70 height 28
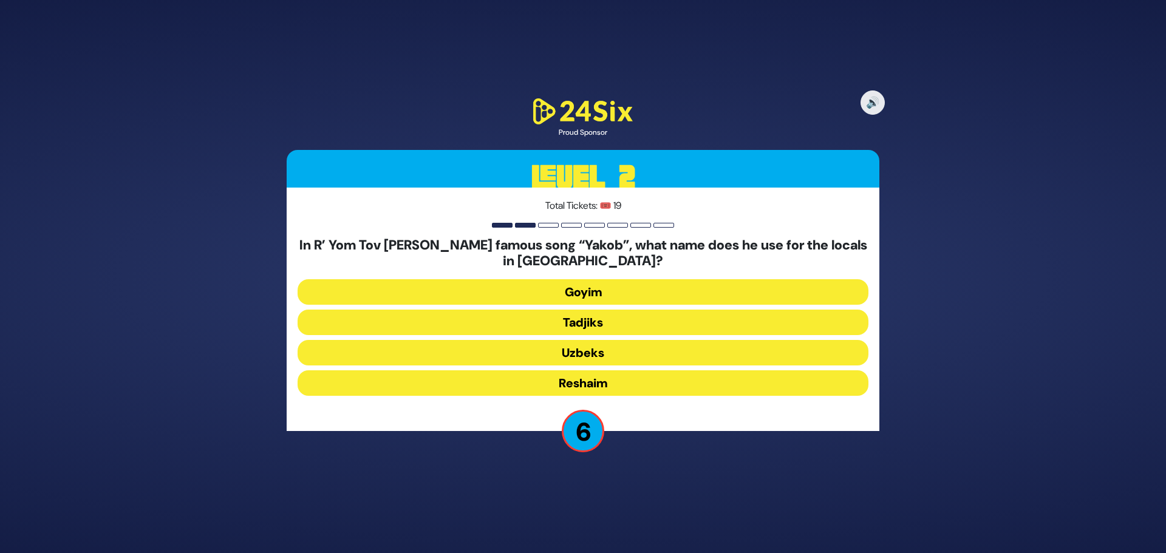
click at [583, 325] on button "Tadjiks" at bounding box center [583, 323] width 571 height 26
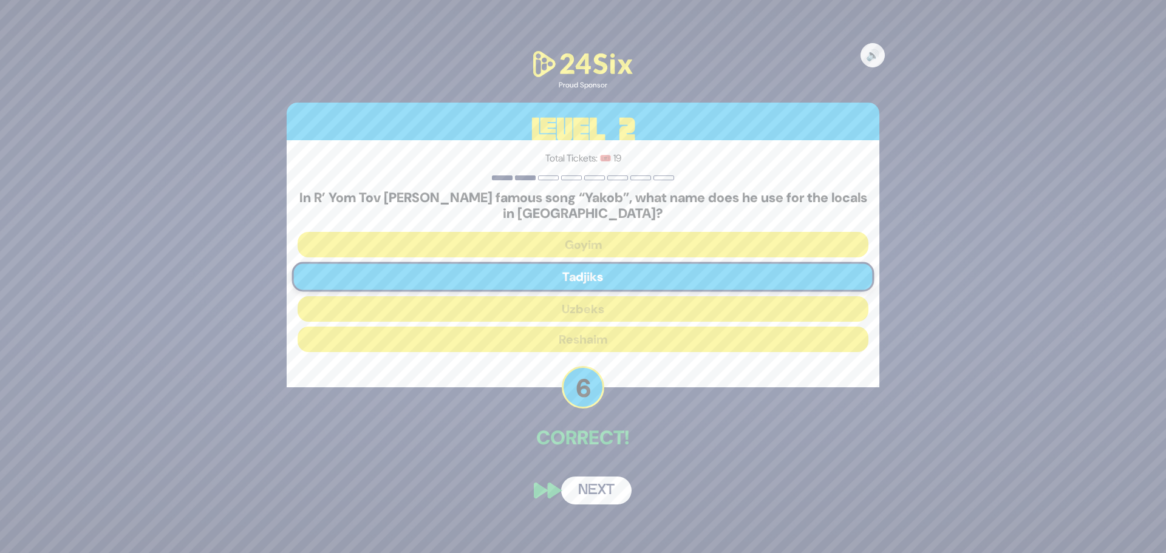
click at [604, 493] on button "Next" at bounding box center [596, 491] width 70 height 28
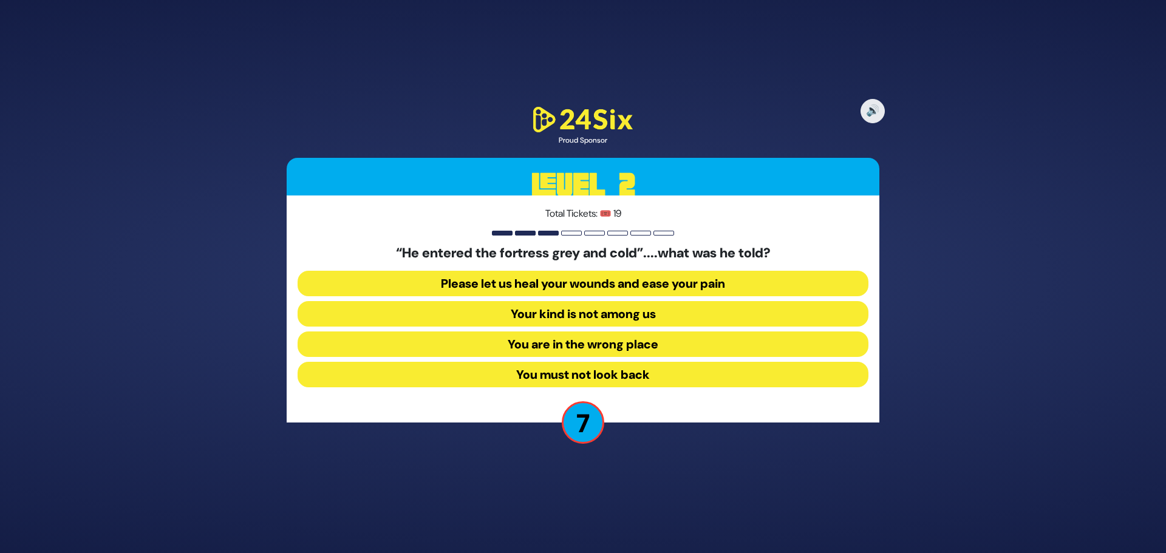
click at [539, 318] on button "Your kind is not among us" at bounding box center [583, 314] width 571 height 26
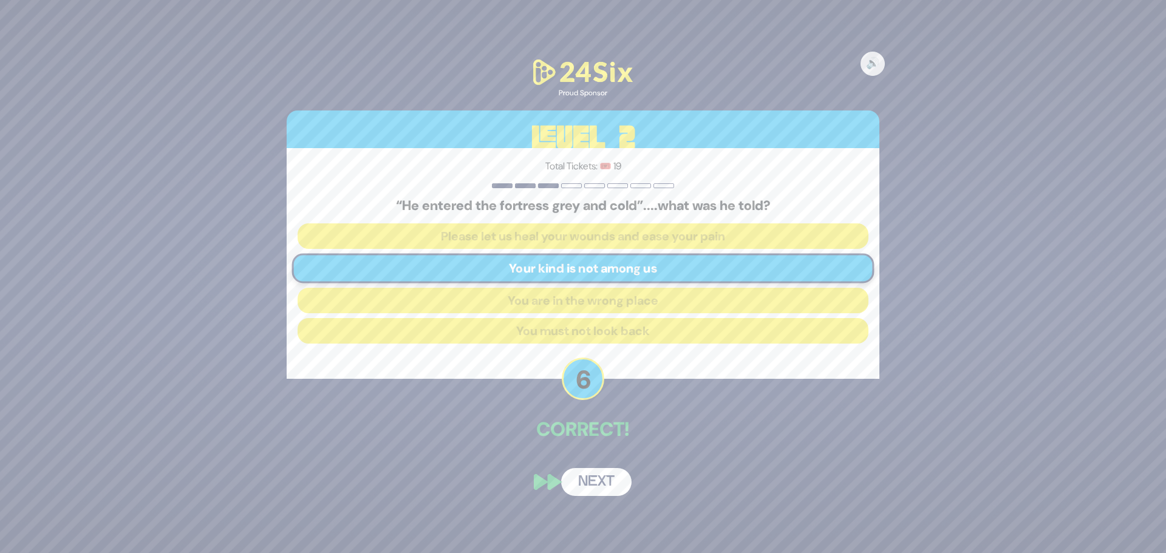
click at [600, 482] on button "Next" at bounding box center [596, 482] width 70 height 28
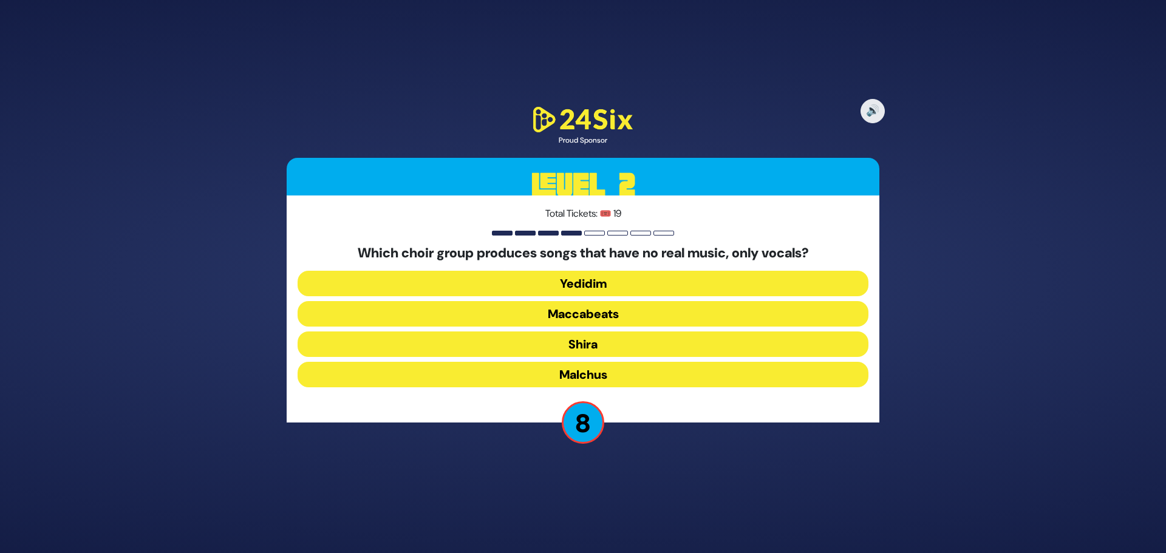
click at [589, 323] on button "Maccabeats" at bounding box center [583, 314] width 571 height 26
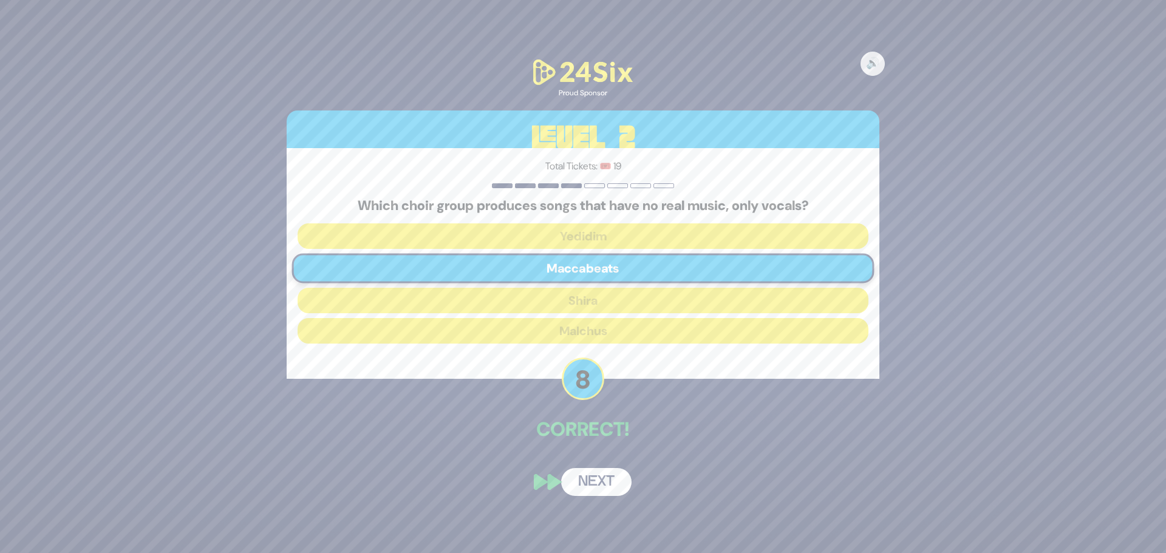
click at [579, 485] on button "Next" at bounding box center [596, 482] width 70 height 28
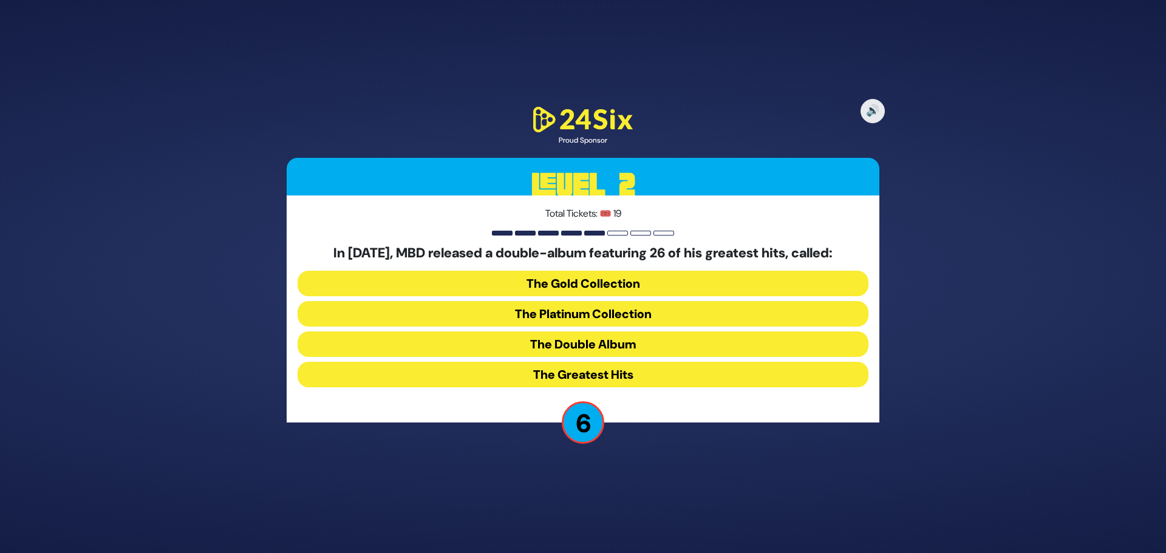
click at [606, 315] on button "The Platinum Collection" at bounding box center [583, 314] width 571 height 26
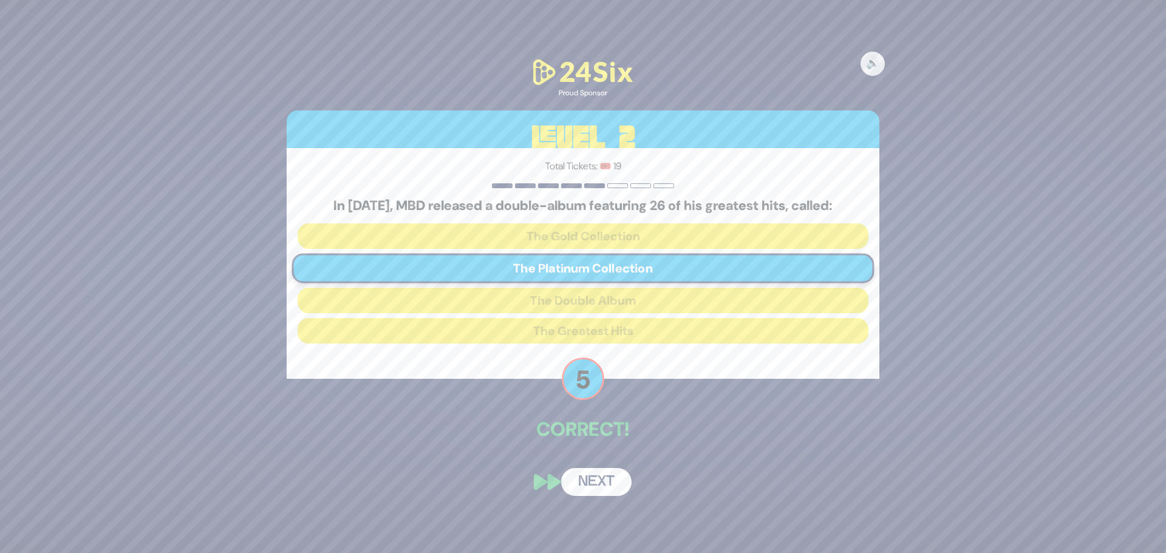
click at [609, 489] on button "Next" at bounding box center [596, 482] width 70 height 28
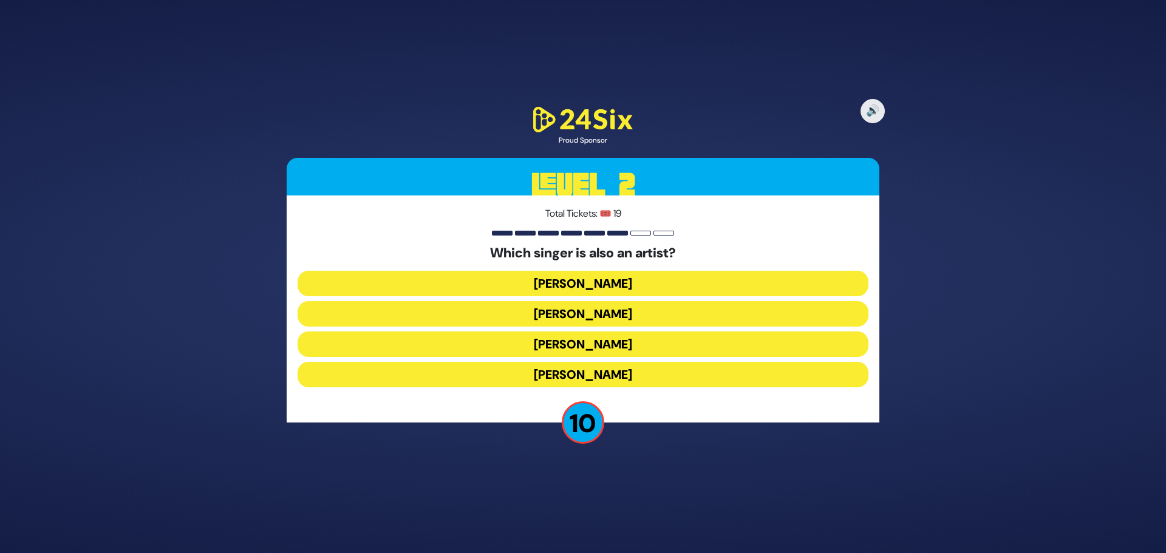
click at [572, 343] on button "Lipa Schmeltzer" at bounding box center [583, 345] width 571 height 26
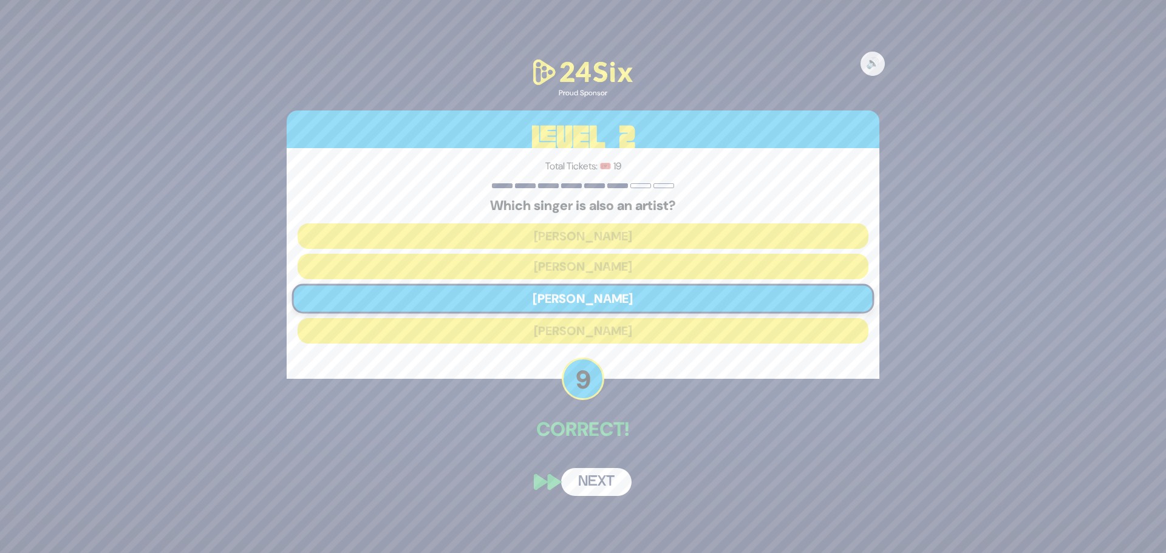
click at [593, 488] on button "Next" at bounding box center [596, 482] width 70 height 28
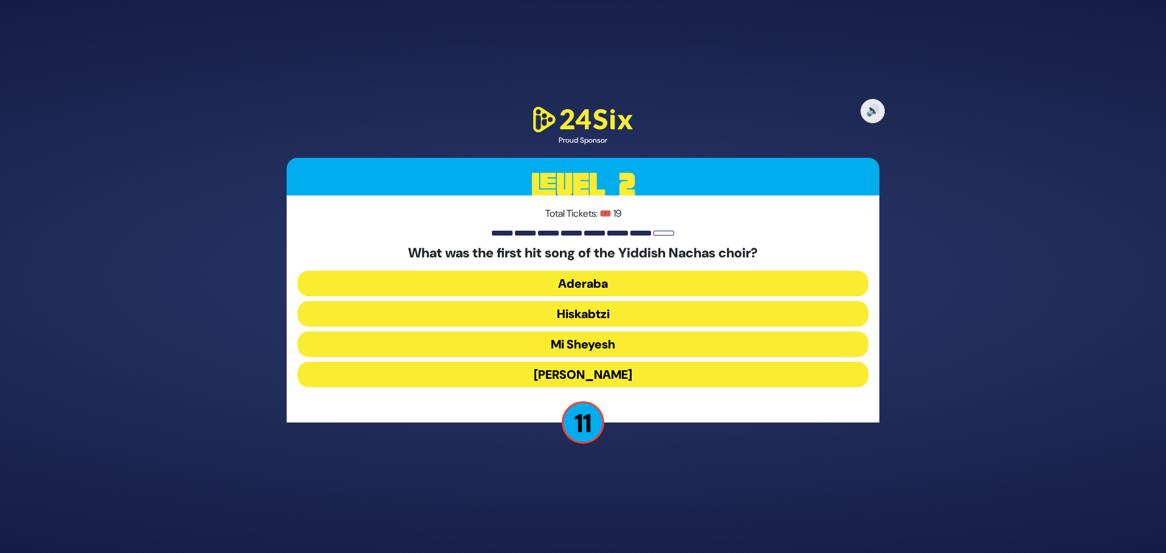
click at [573, 309] on button "Hiskabtzi" at bounding box center [583, 314] width 571 height 26
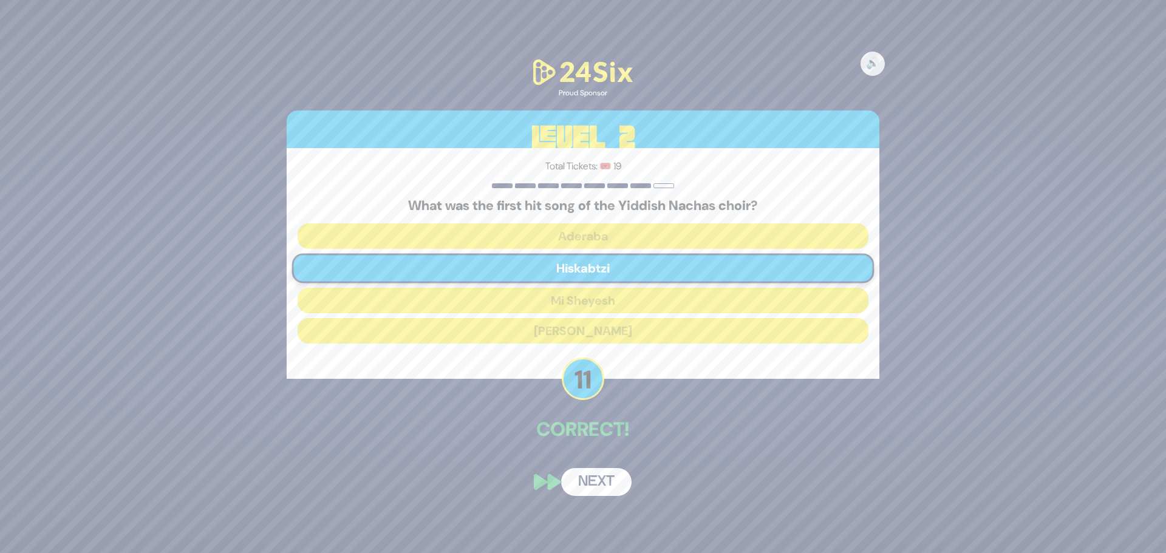
click at [609, 485] on button "Next" at bounding box center [596, 482] width 70 height 28
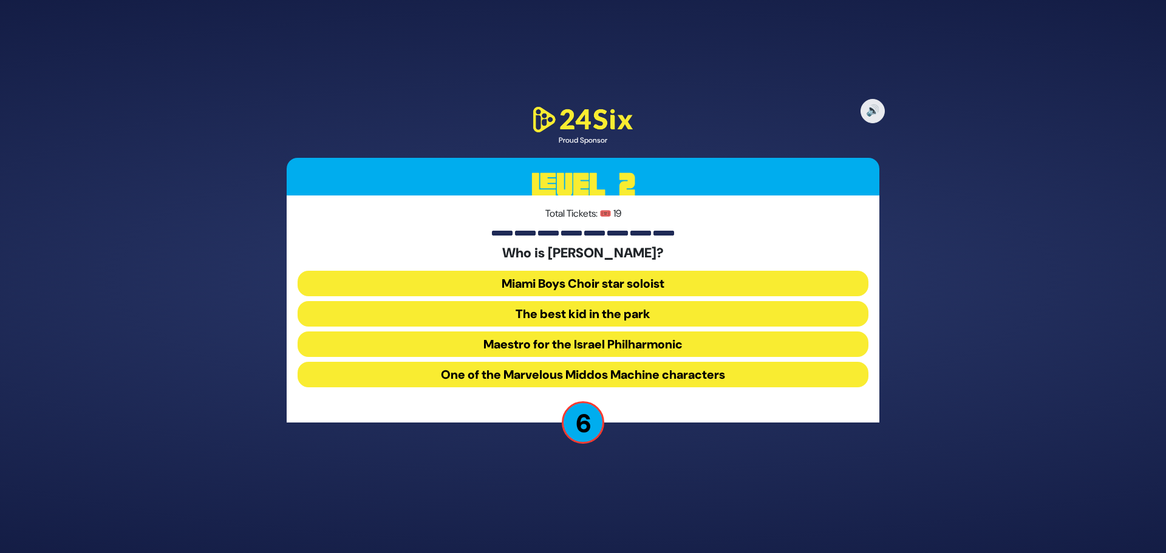
click at [582, 377] on button "One of the Marvelous Middos Machine characters" at bounding box center [583, 375] width 571 height 26
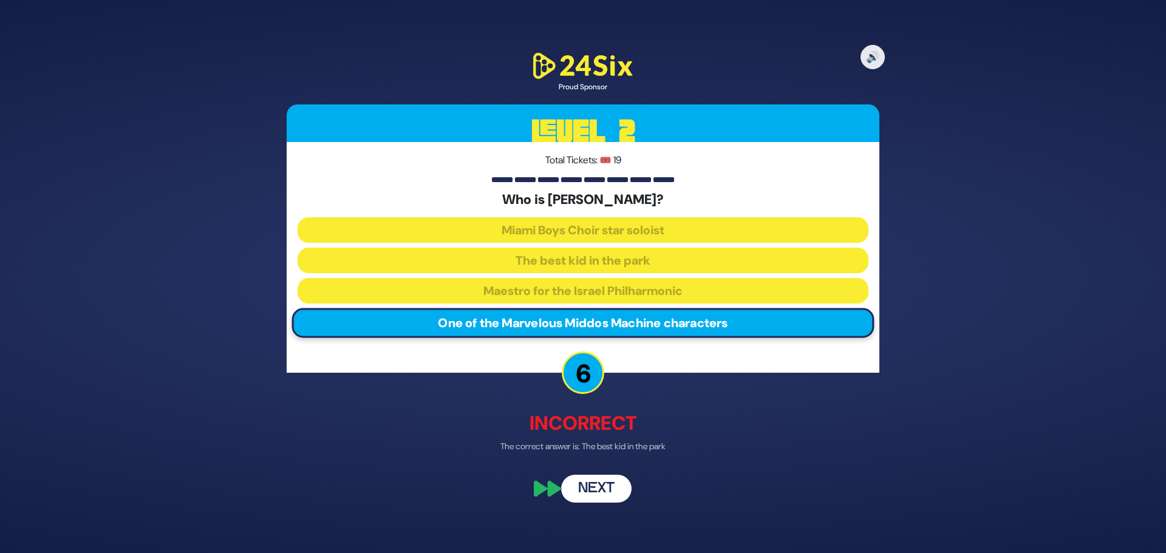
click at [584, 496] on button "Next" at bounding box center [596, 489] width 70 height 28
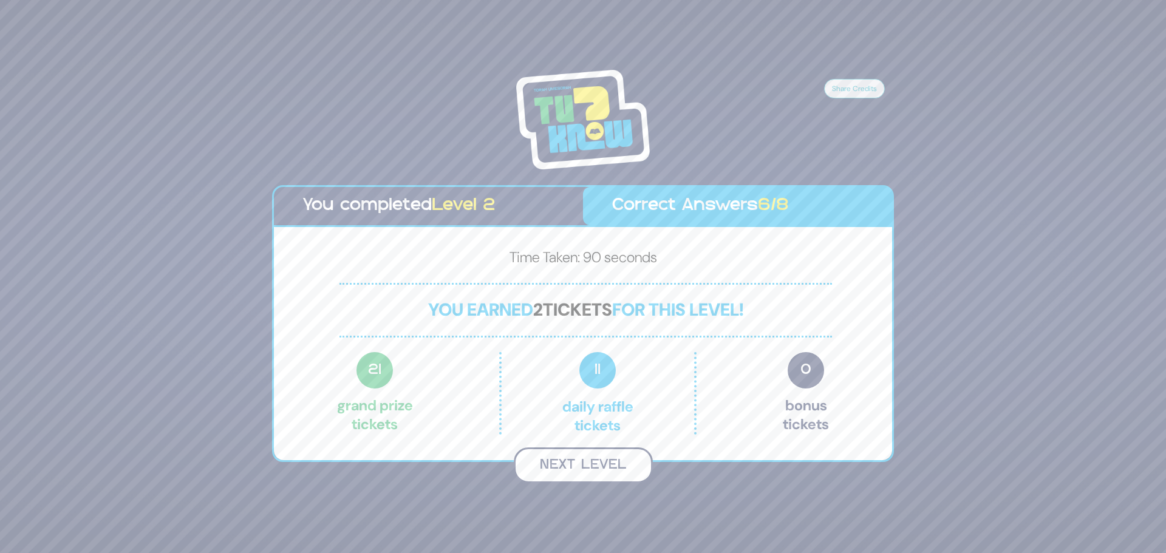
click at [607, 473] on button "Next Level" at bounding box center [583, 466] width 139 height 36
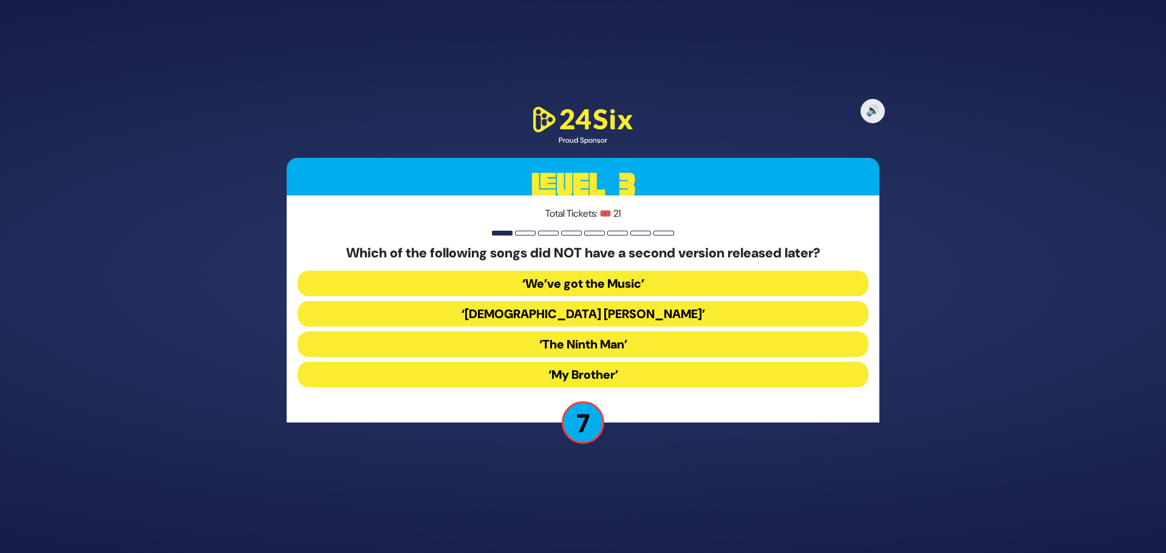
click at [604, 322] on button "‘Yeshivishe Reid’" at bounding box center [583, 314] width 571 height 26
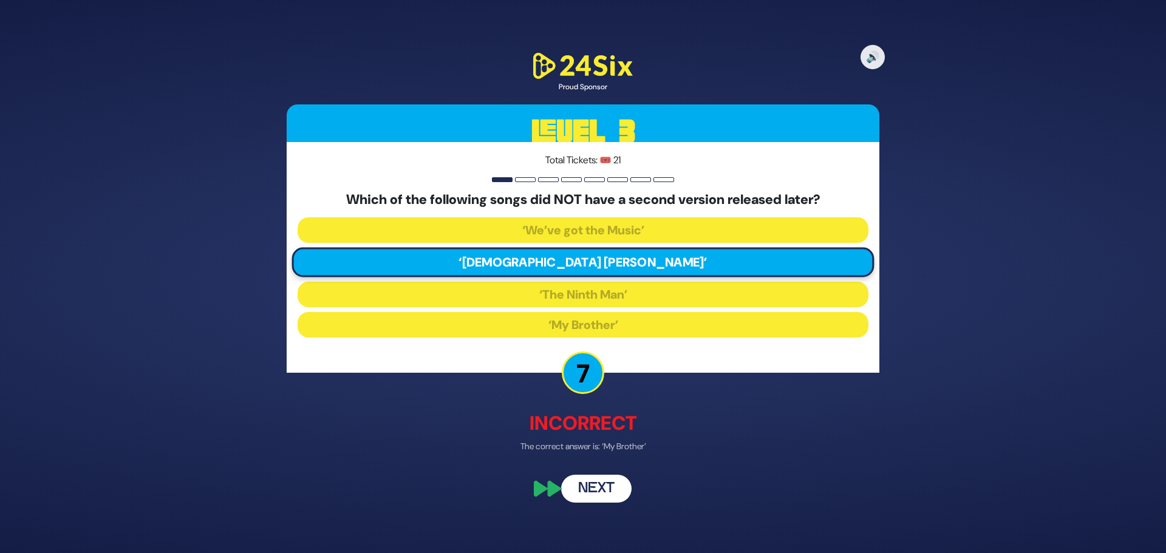
click at [570, 490] on button "Next" at bounding box center [596, 489] width 70 height 28
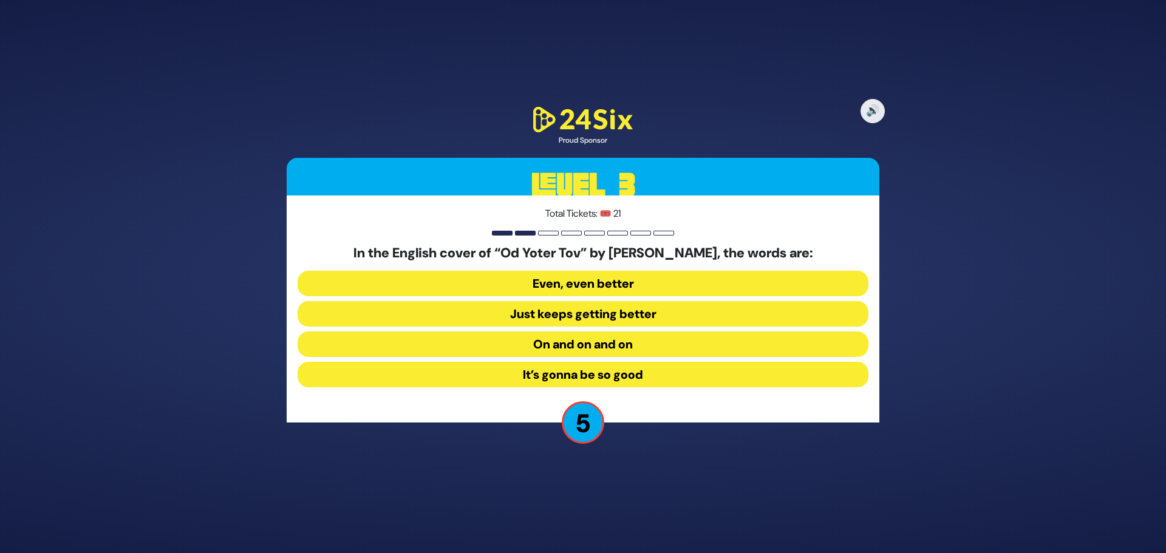
click at [584, 287] on button "Even, even better" at bounding box center [583, 284] width 571 height 26
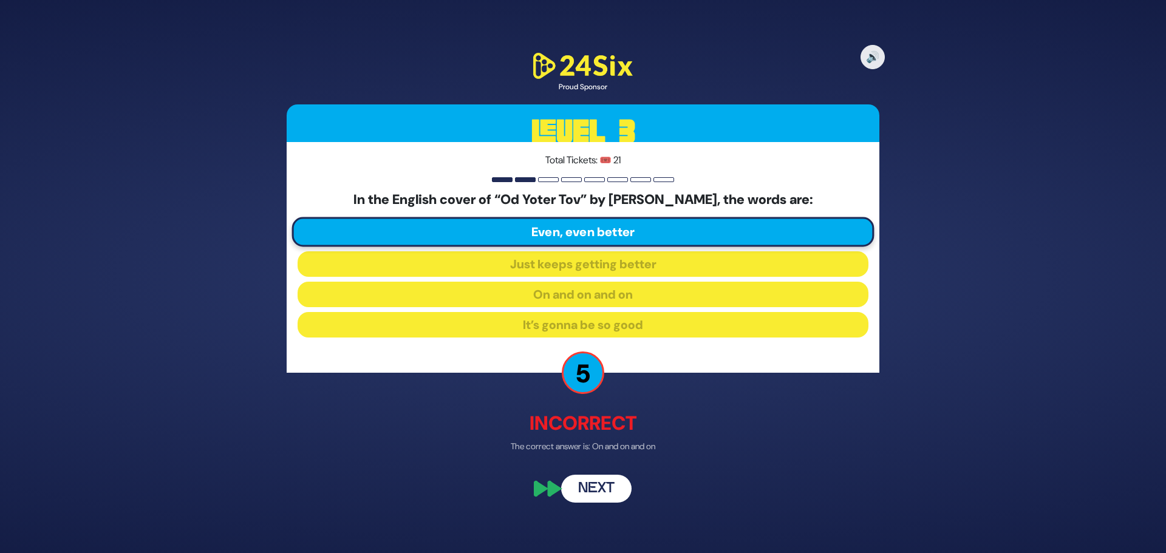
click at [596, 489] on button "Next" at bounding box center [596, 489] width 70 height 28
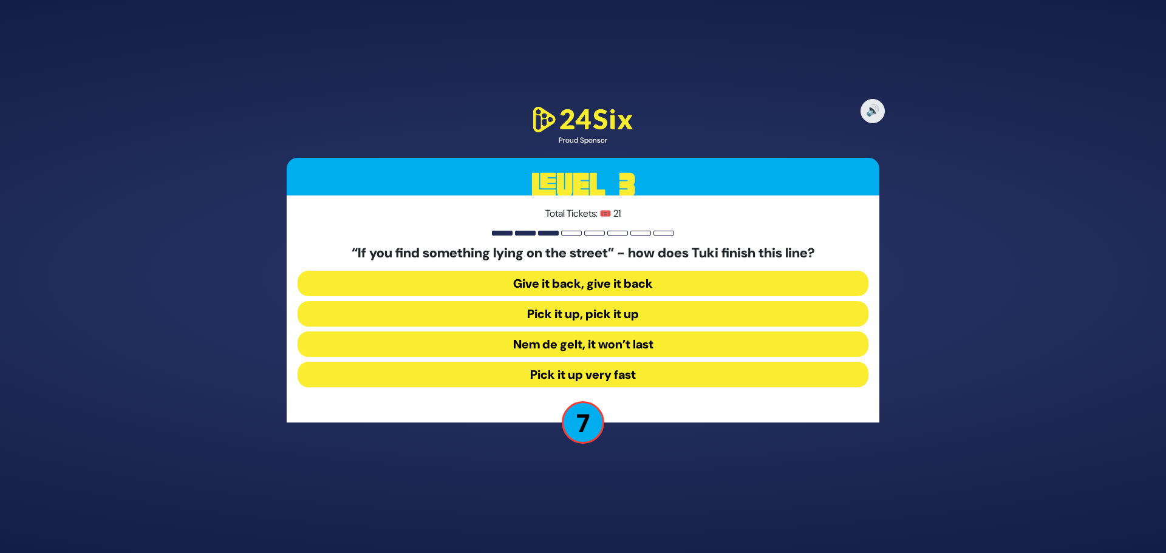
click at [617, 312] on button "Pick it up, pick it up" at bounding box center [583, 314] width 571 height 26
click at [617, 312] on div "“If you find something lying on the street” - how does Tuki finish this line? G…" at bounding box center [583, 318] width 571 height 147
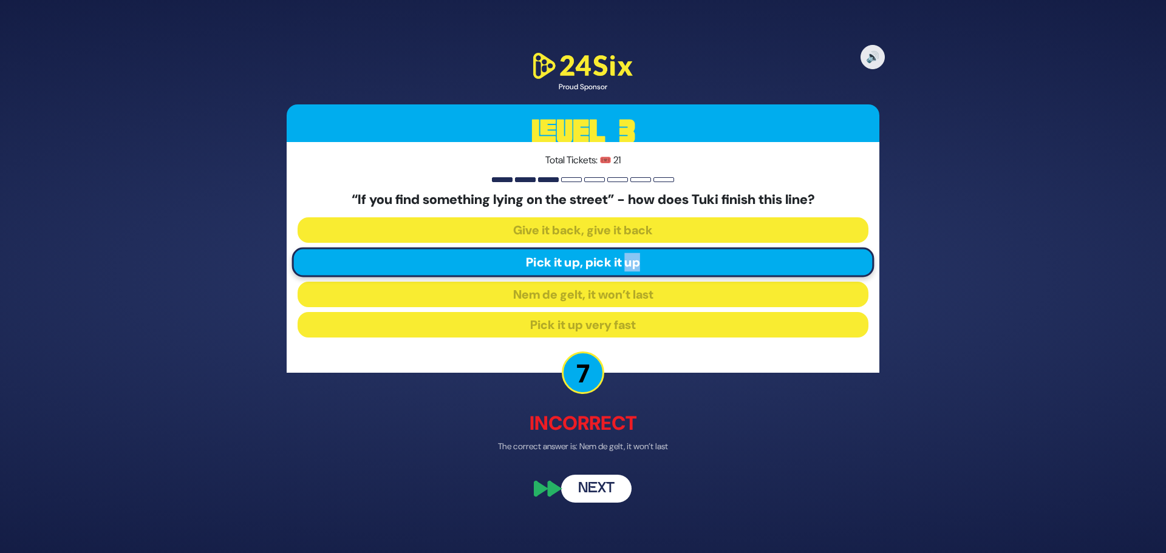
click at [604, 488] on button "Next" at bounding box center [596, 489] width 70 height 28
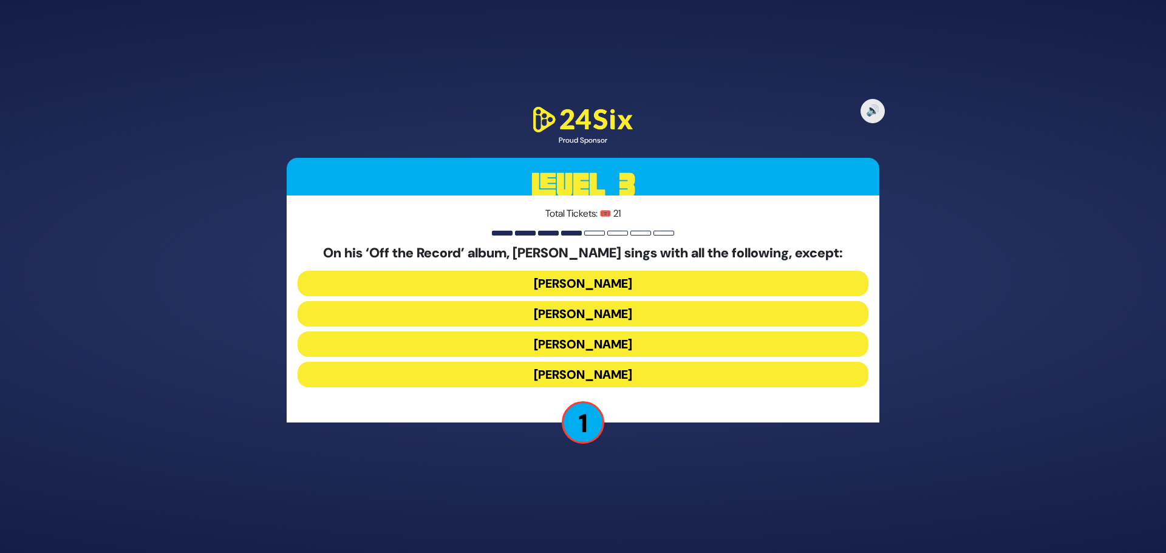
click at [611, 292] on button "Joey Newcomb" at bounding box center [583, 284] width 571 height 26
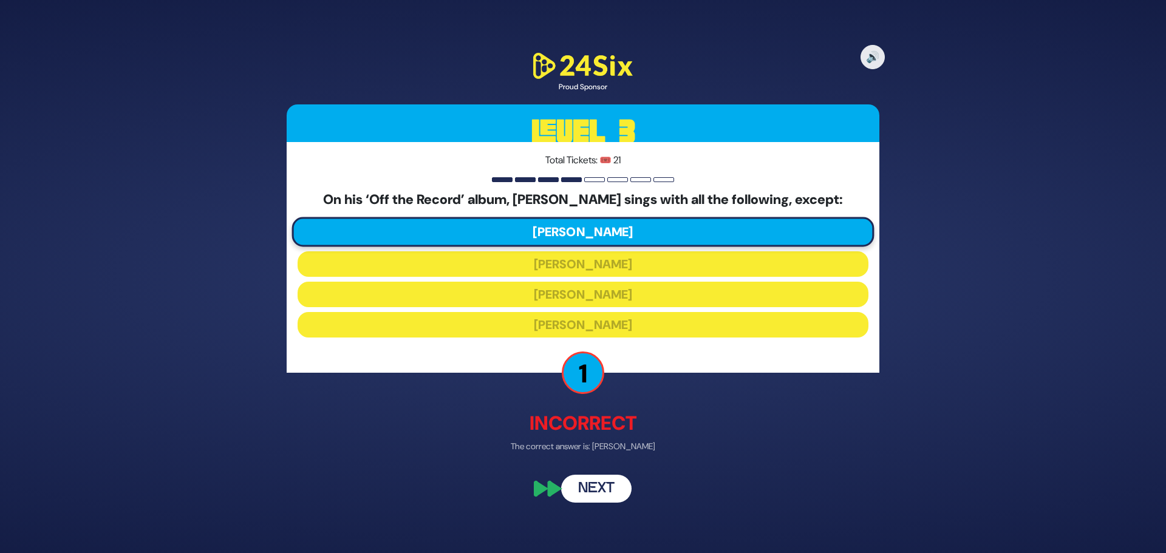
click at [587, 488] on button "Next" at bounding box center [596, 489] width 70 height 28
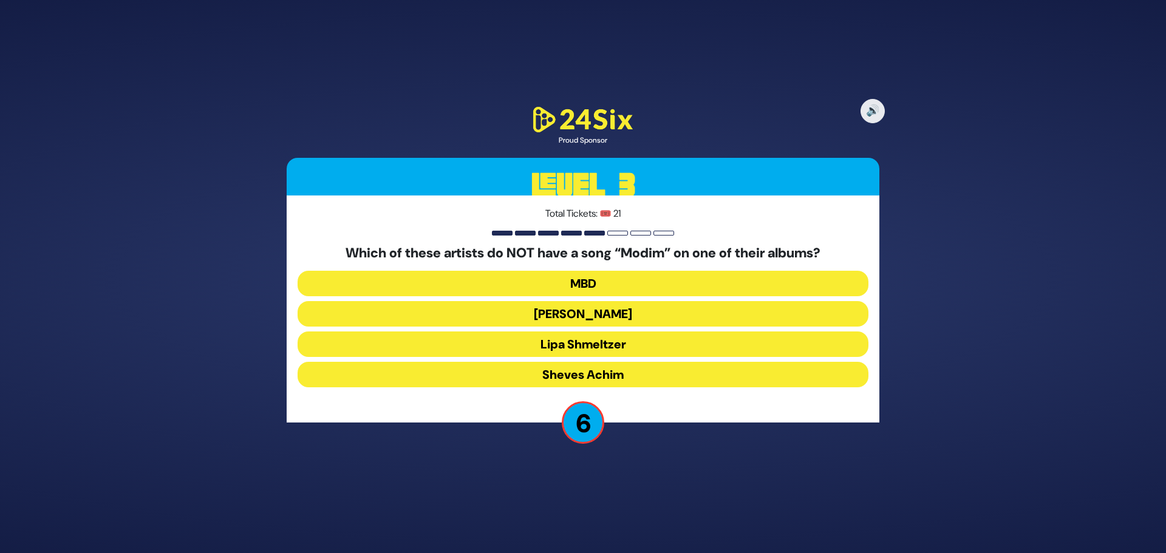
click at [593, 307] on button "Isaac Honig" at bounding box center [583, 314] width 571 height 26
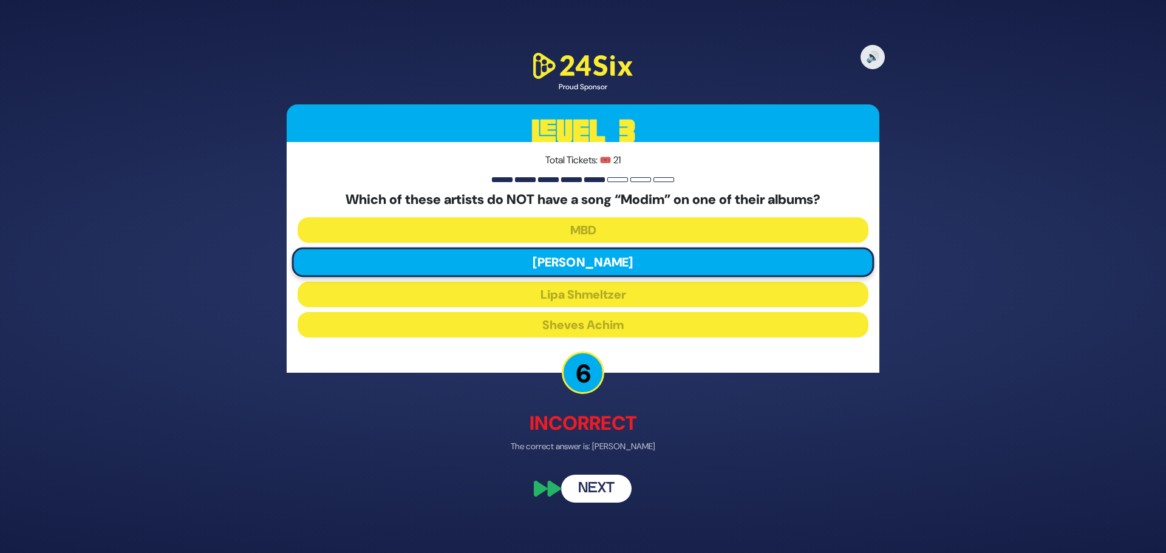
click at [586, 501] on button "Next" at bounding box center [596, 489] width 70 height 28
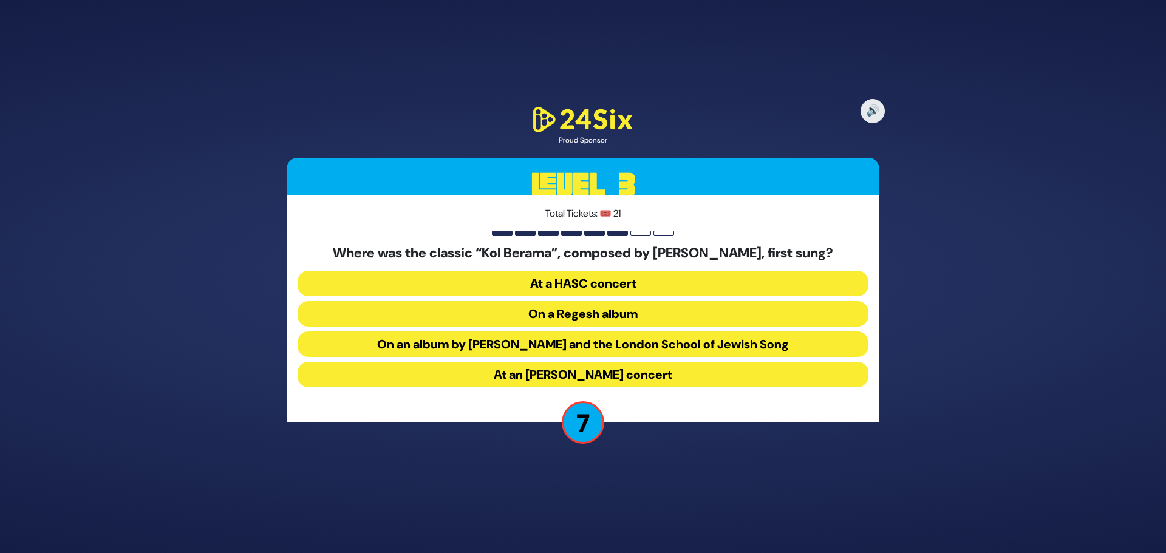
click at [626, 349] on button "On an album by Yigal Calek and the London School of Jewish Song" at bounding box center [583, 345] width 571 height 26
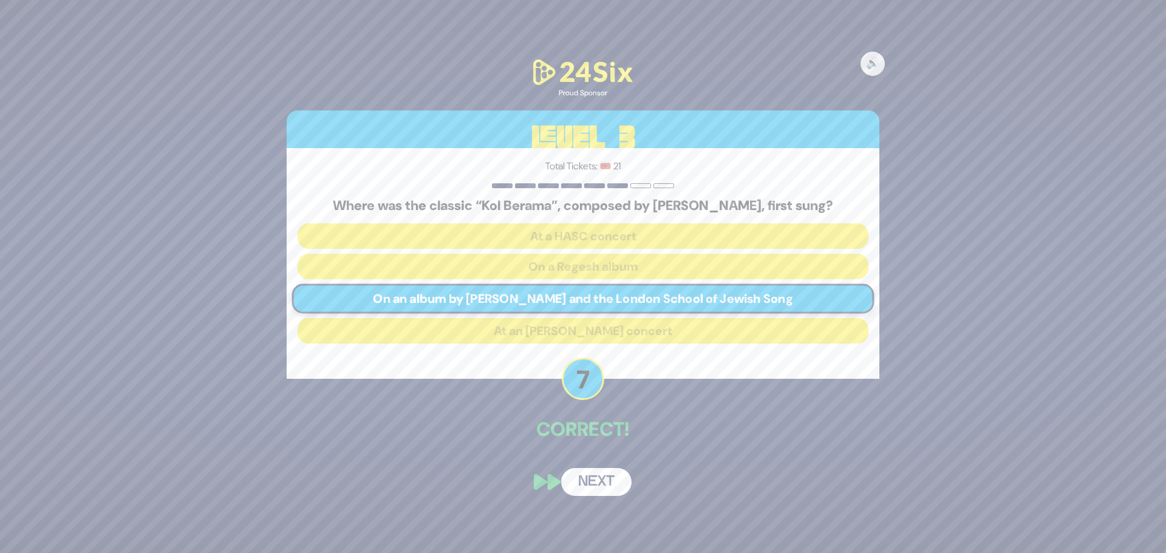
click at [600, 485] on button "Next" at bounding box center [596, 482] width 70 height 28
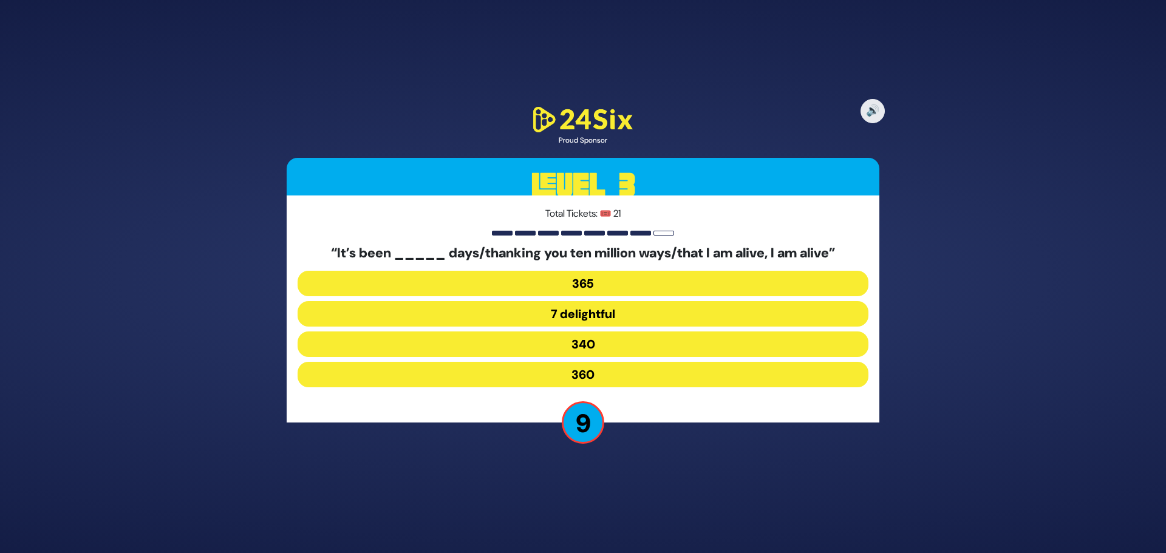
click at [581, 289] on button "365" at bounding box center [583, 284] width 571 height 26
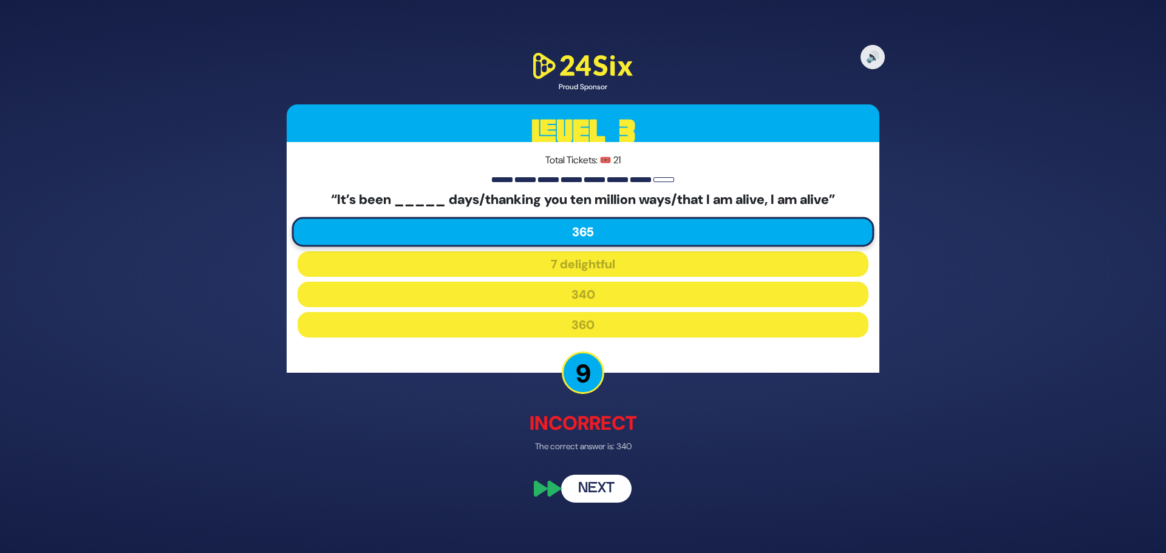
click at [599, 488] on button "Next" at bounding box center [596, 489] width 70 height 28
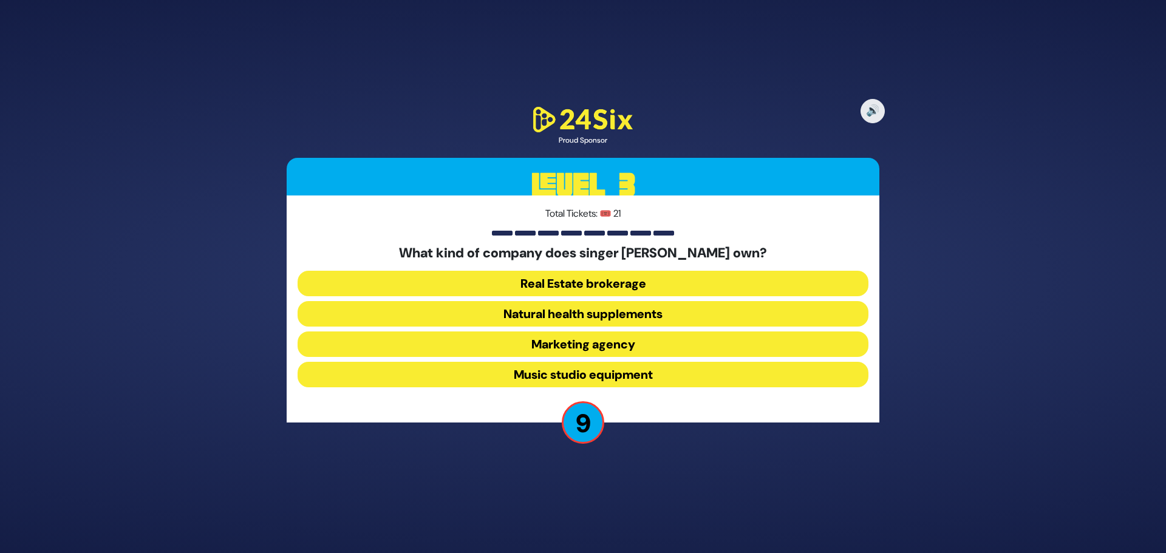
click at [622, 283] on button "Real Estate brokerage" at bounding box center [583, 284] width 571 height 26
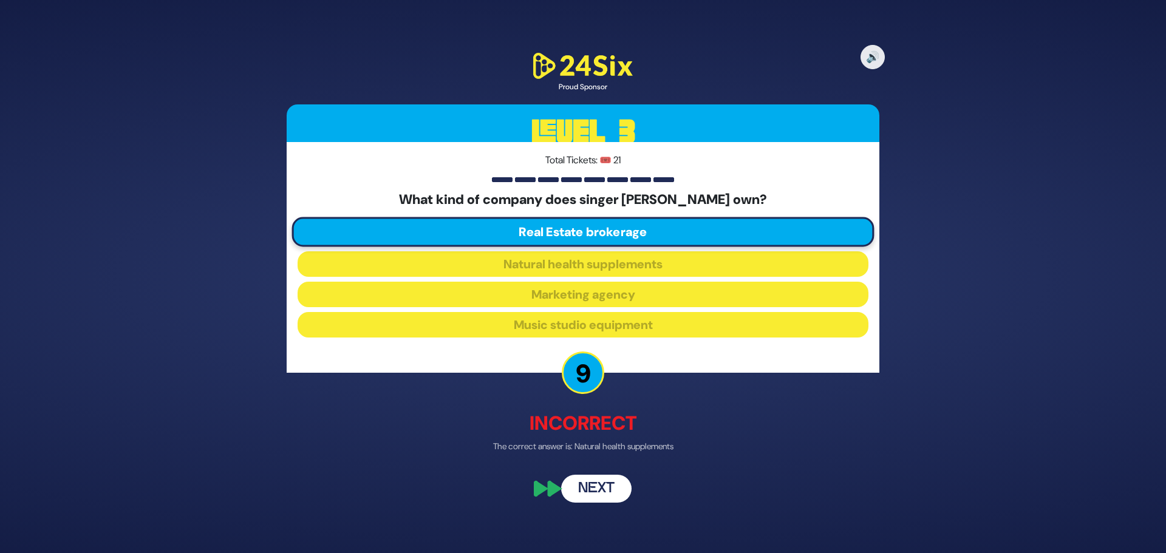
click at [587, 498] on button "Next" at bounding box center [596, 489] width 70 height 28
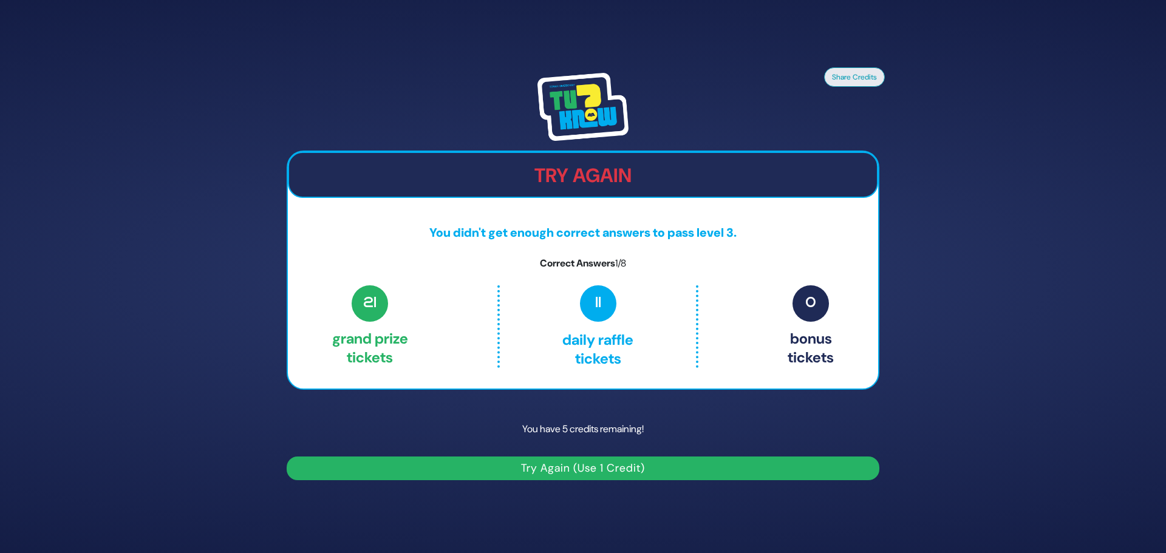
click at [570, 471] on button "Try Again (Use 1 Credit)" at bounding box center [583, 469] width 593 height 24
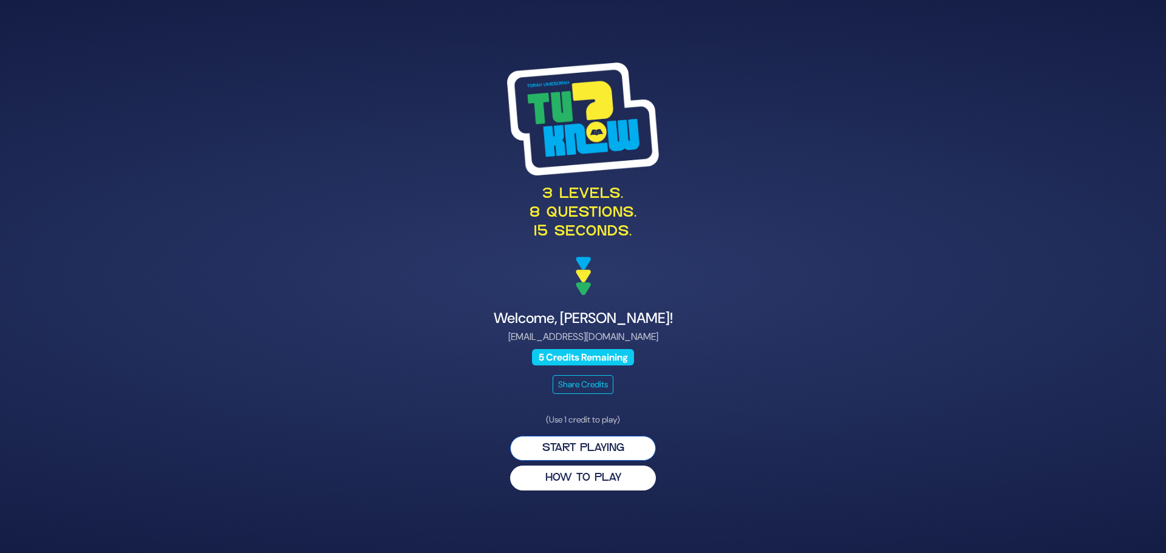
click at [547, 448] on button "Start Playing" at bounding box center [583, 448] width 146 height 25
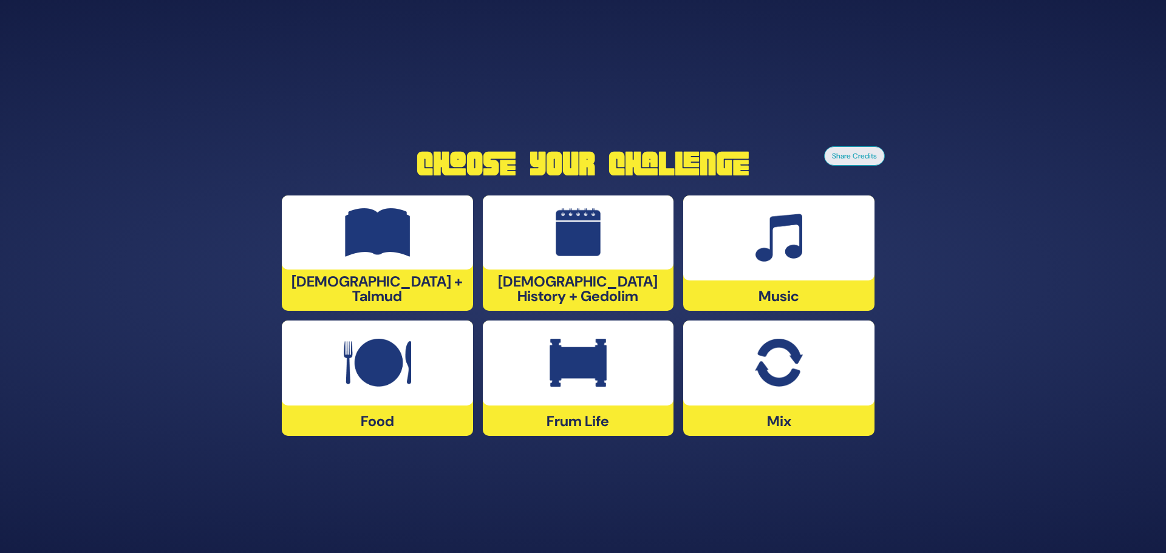
click at [737, 249] on div at bounding box center [778, 238] width 191 height 85
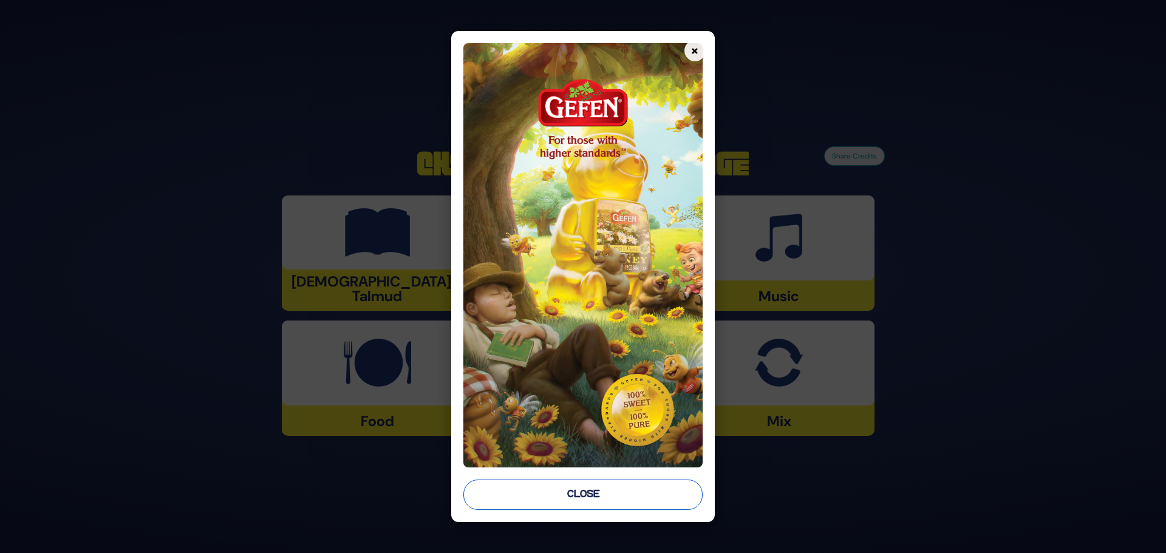
click at [561, 497] on button "Close" at bounding box center [582, 495] width 239 height 30
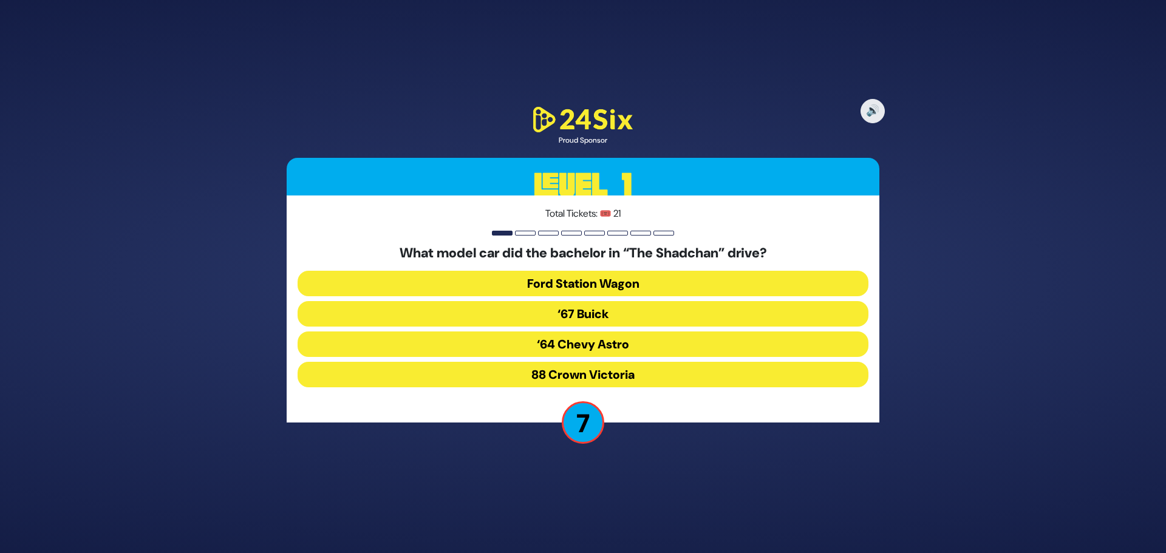
click at [585, 317] on button "‘67 Buick" at bounding box center [583, 314] width 571 height 26
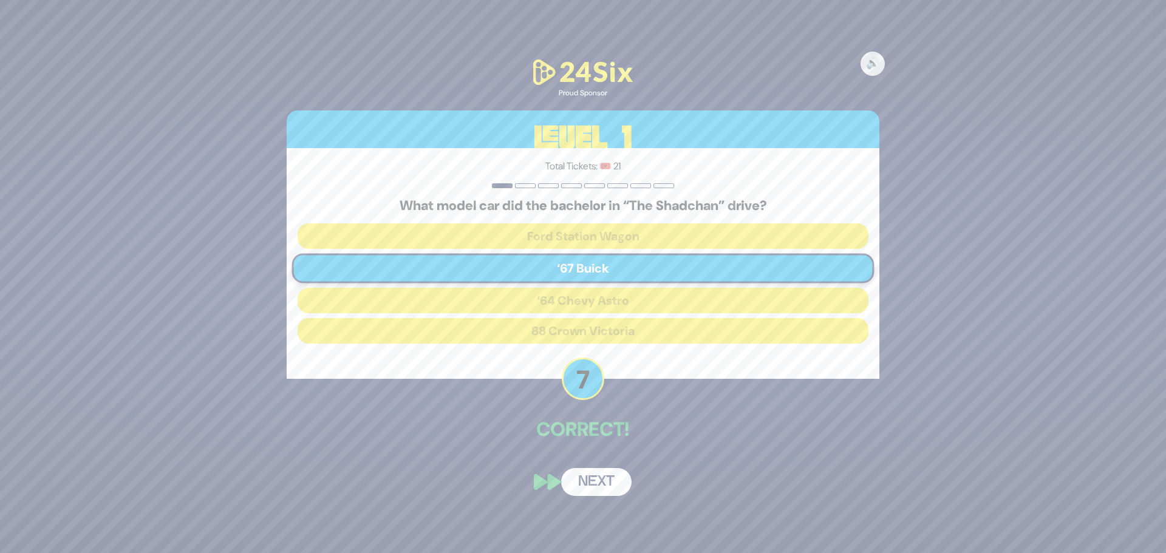
click at [592, 489] on button "Next" at bounding box center [596, 482] width 70 height 28
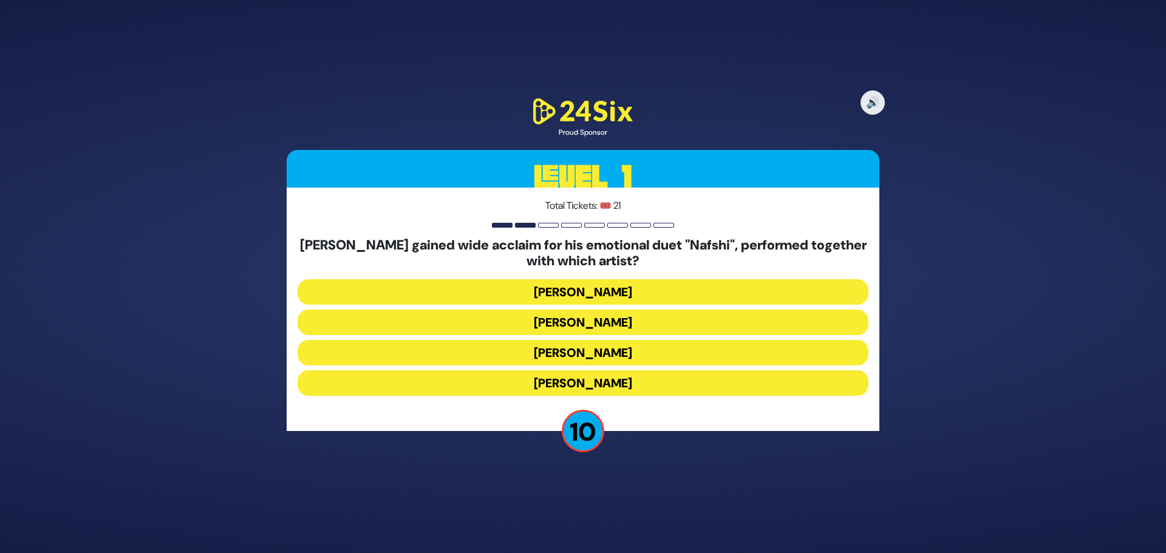
click at [608, 323] on button "[PERSON_NAME]" at bounding box center [583, 323] width 571 height 26
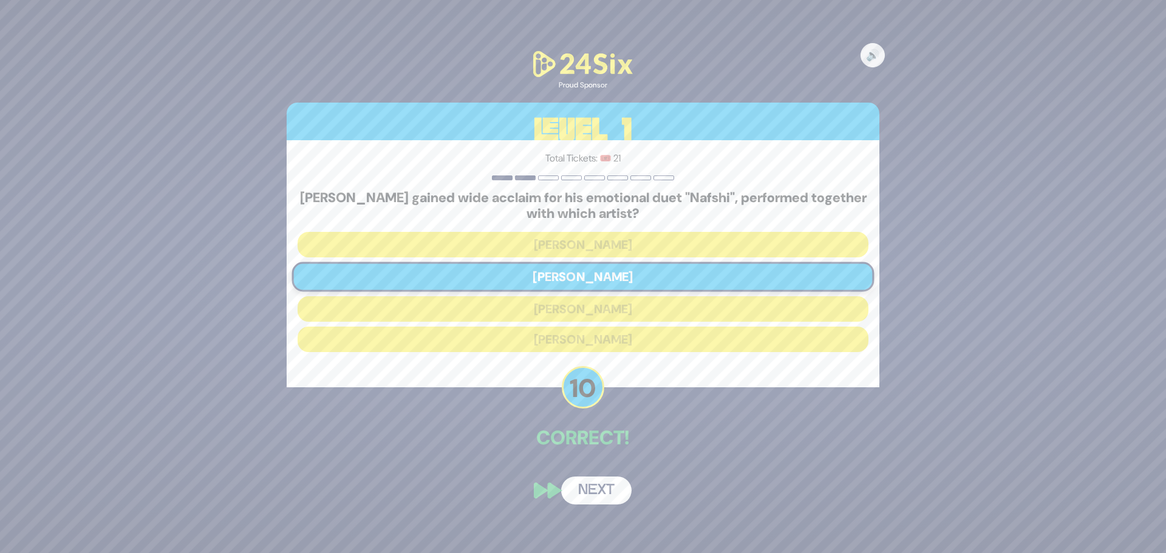
click at [594, 491] on button "Next" at bounding box center [596, 491] width 70 height 28
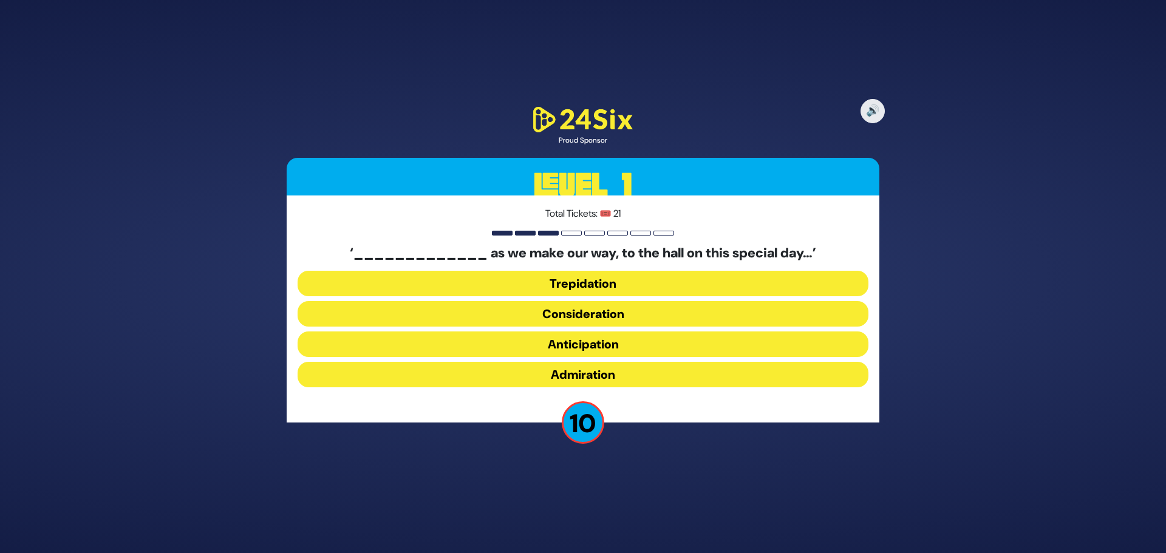
click at [590, 340] on button "Anticipation" at bounding box center [583, 345] width 571 height 26
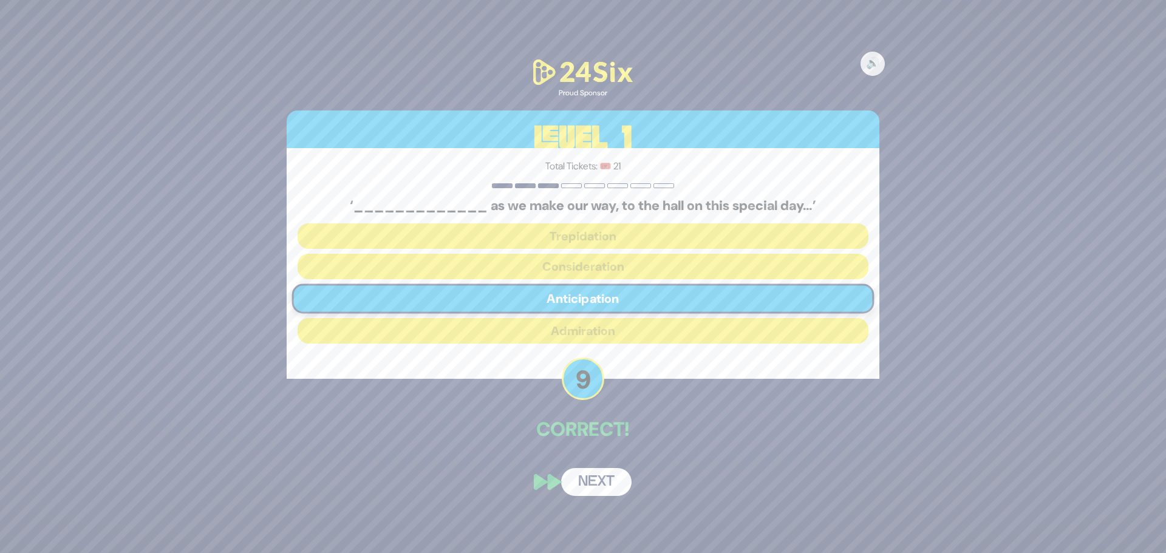
click at [582, 485] on button "Next" at bounding box center [596, 482] width 70 height 28
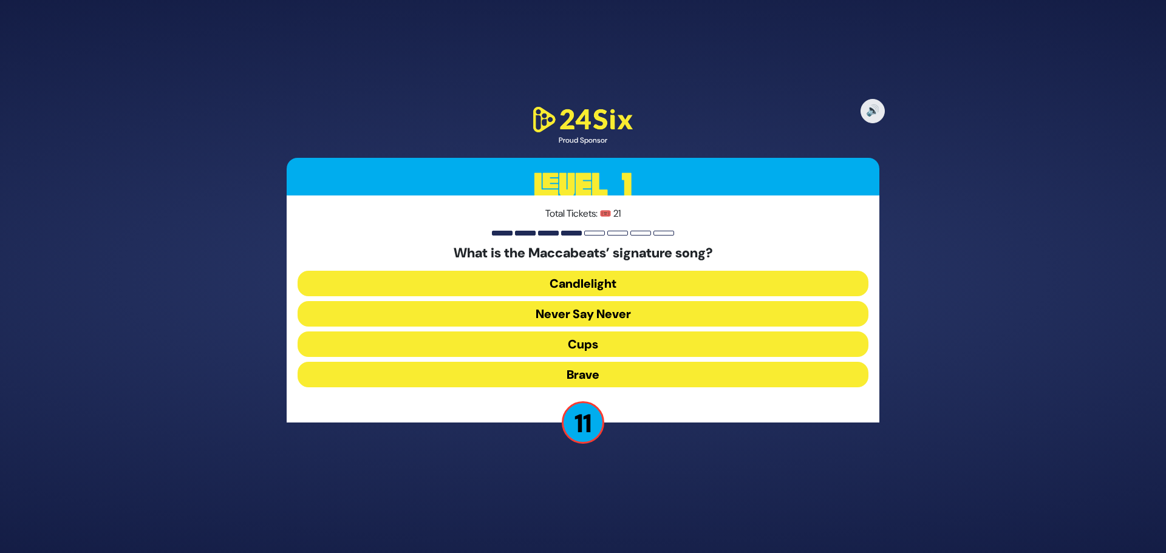
click at [610, 318] on button "Never Say Never" at bounding box center [583, 314] width 571 height 26
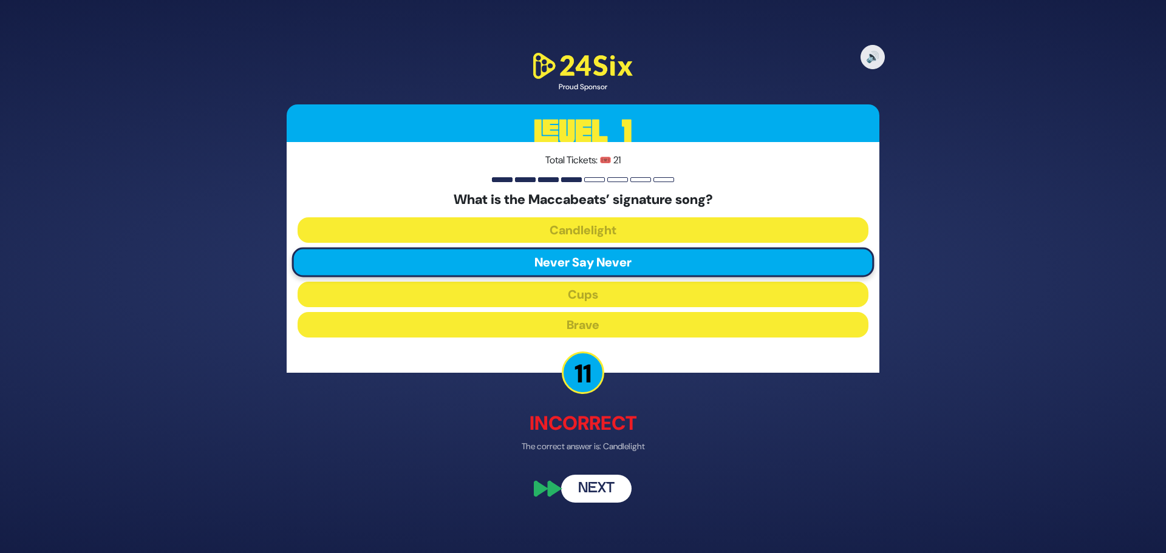
click at [591, 499] on button "Next" at bounding box center [596, 489] width 70 height 28
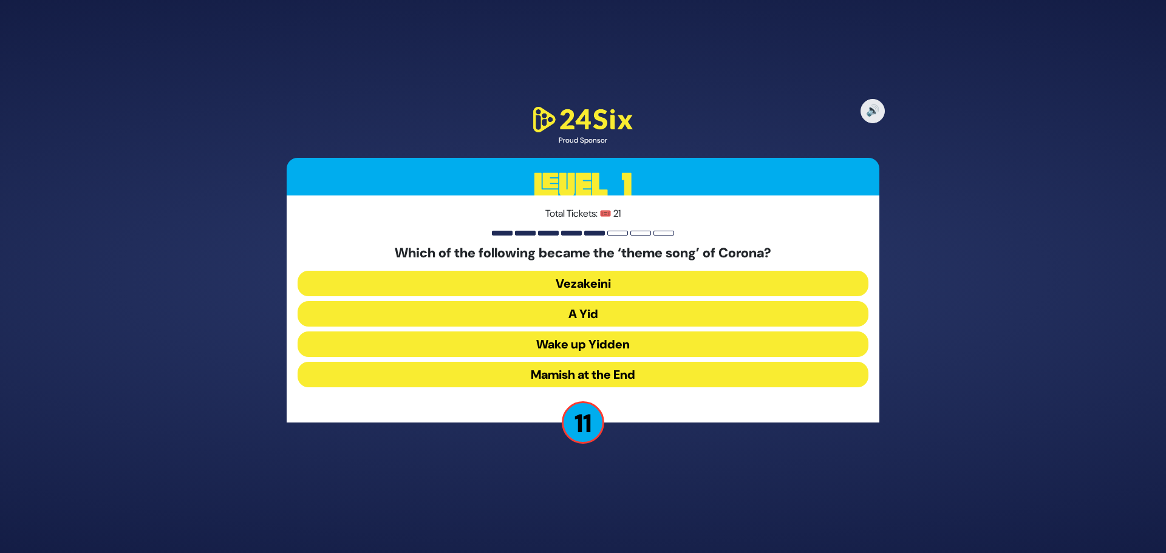
click at [604, 319] on button "A Yid" at bounding box center [583, 314] width 571 height 26
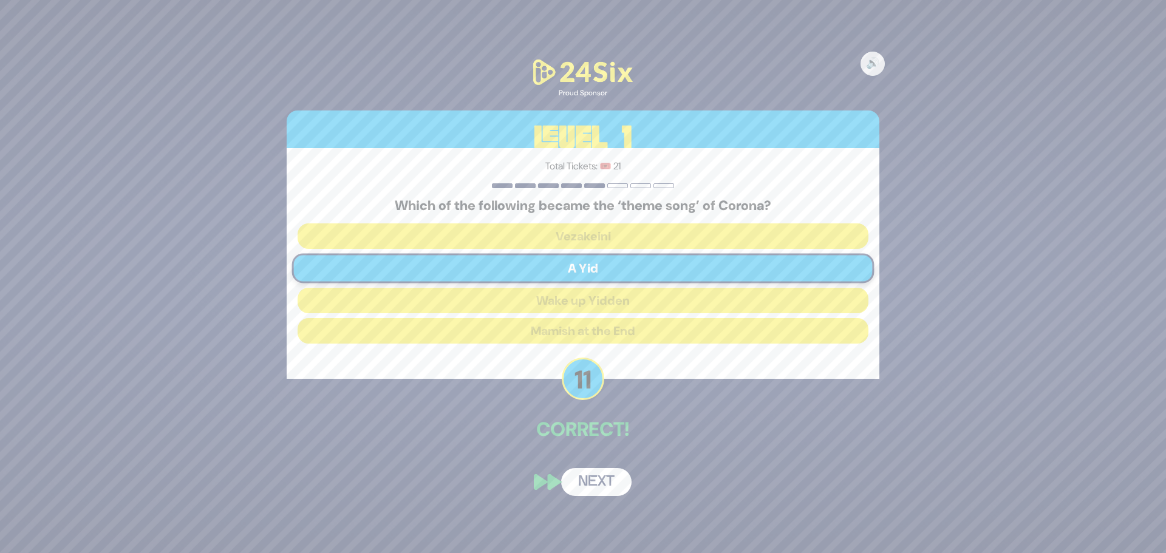
click at [609, 481] on button "Next" at bounding box center [596, 482] width 70 height 28
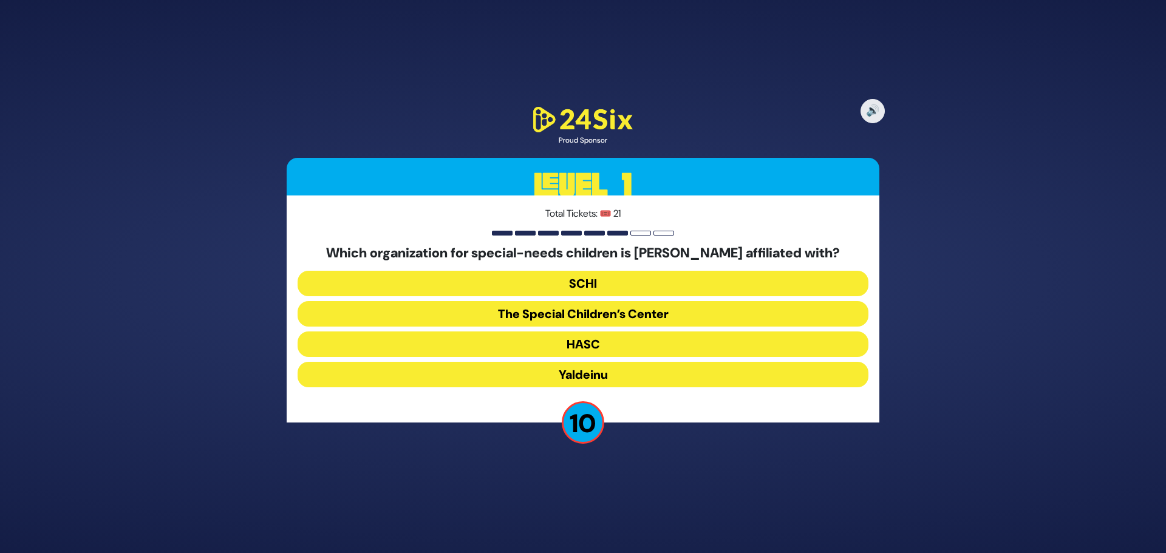
click at [607, 321] on button "The Special Children’s Center" at bounding box center [583, 314] width 571 height 26
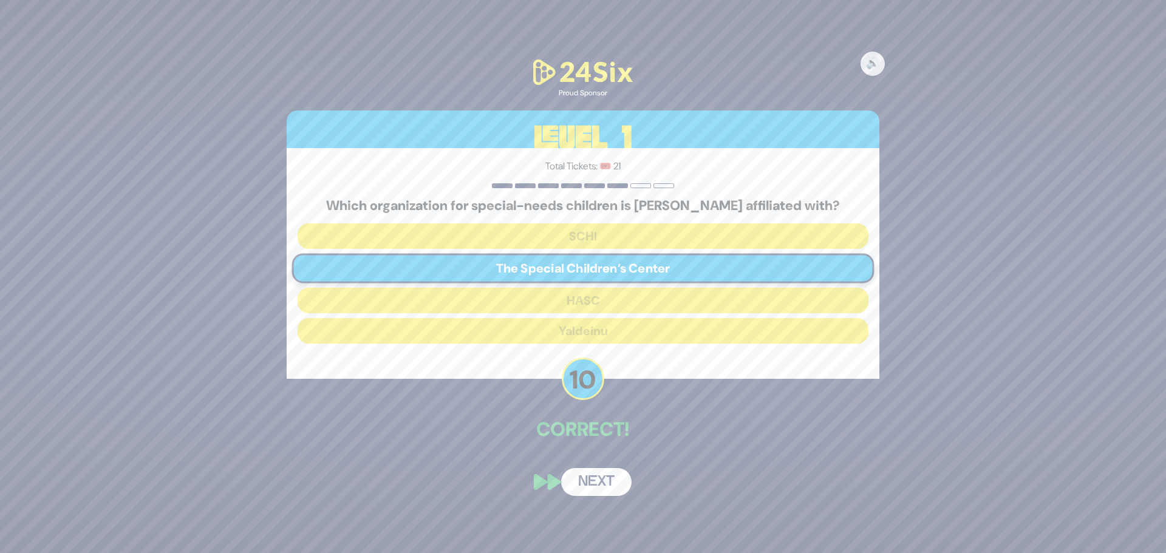
click at [596, 483] on button "Next" at bounding box center [596, 482] width 70 height 28
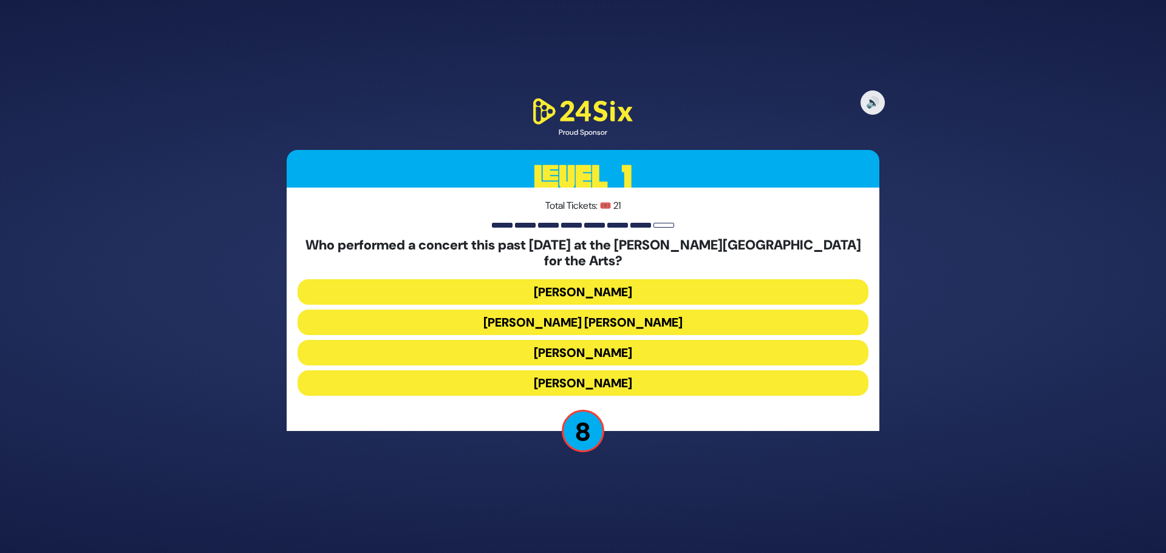
click at [605, 283] on button "[PERSON_NAME]" at bounding box center [583, 292] width 571 height 26
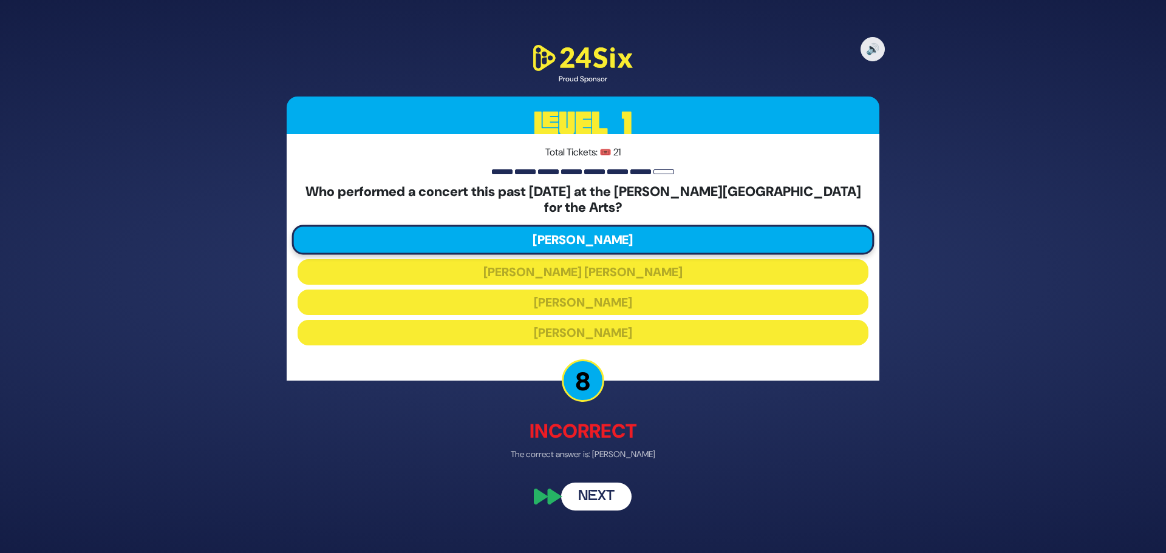
click at [594, 495] on button "Next" at bounding box center [596, 497] width 70 height 28
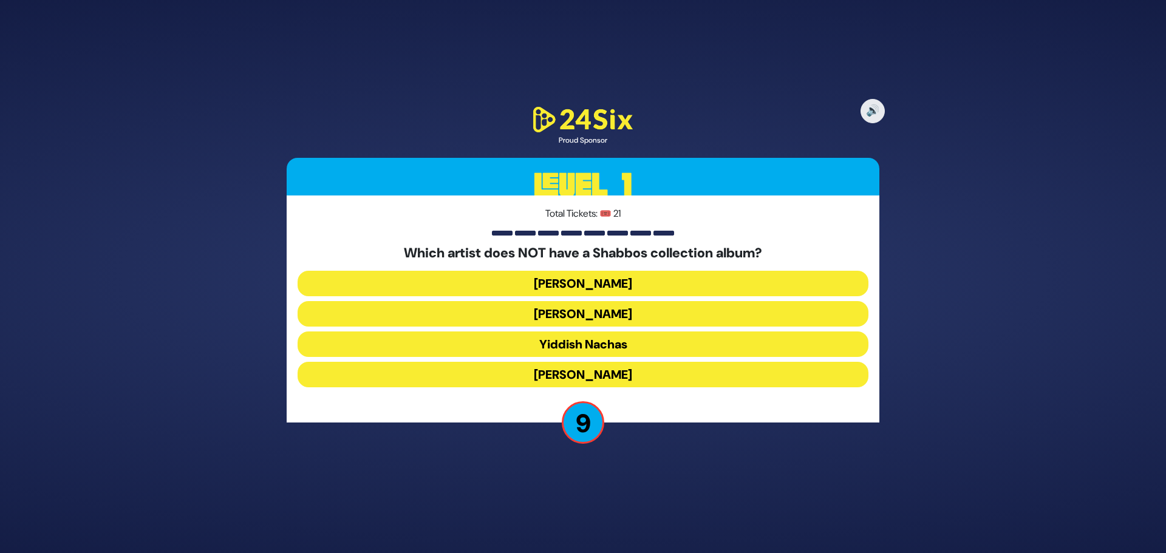
click at [604, 349] on button "Yiddish Nachas" at bounding box center [583, 345] width 571 height 26
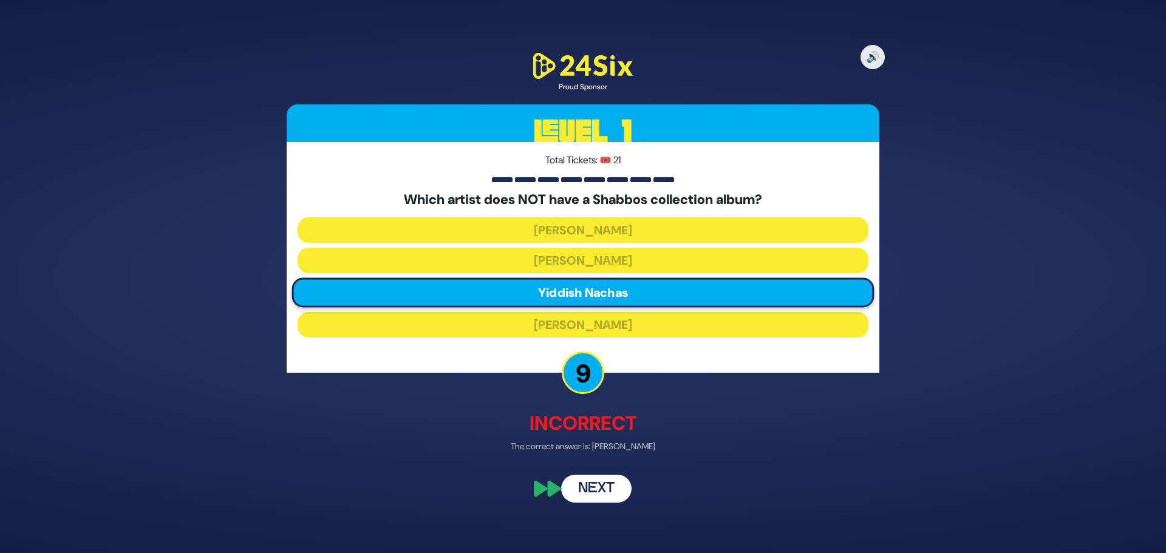
click at [588, 496] on button "Next" at bounding box center [596, 489] width 70 height 28
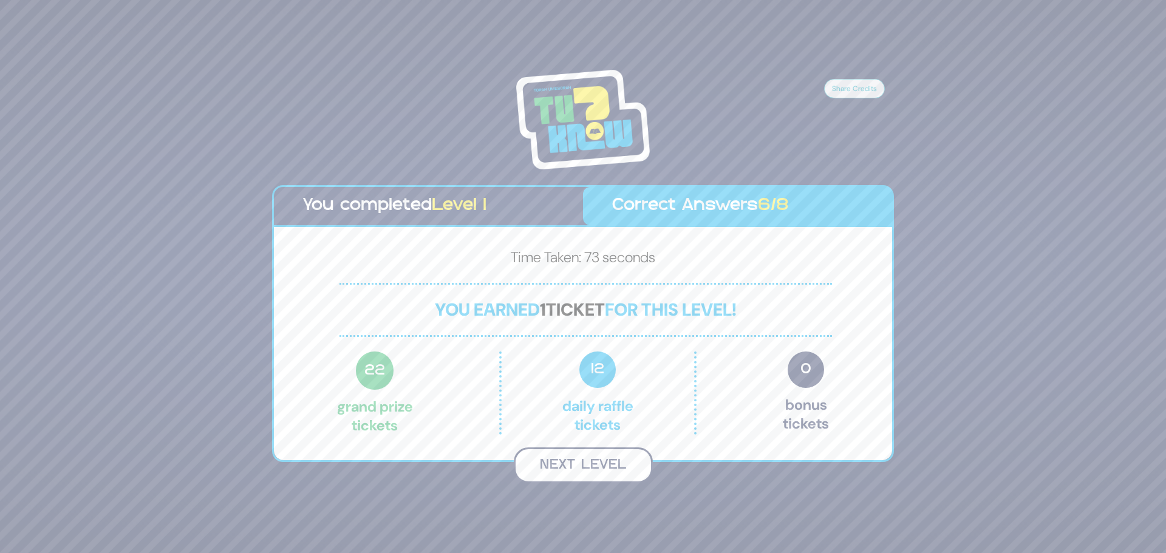
click at [593, 477] on button "Next Level" at bounding box center [583, 466] width 139 height 36
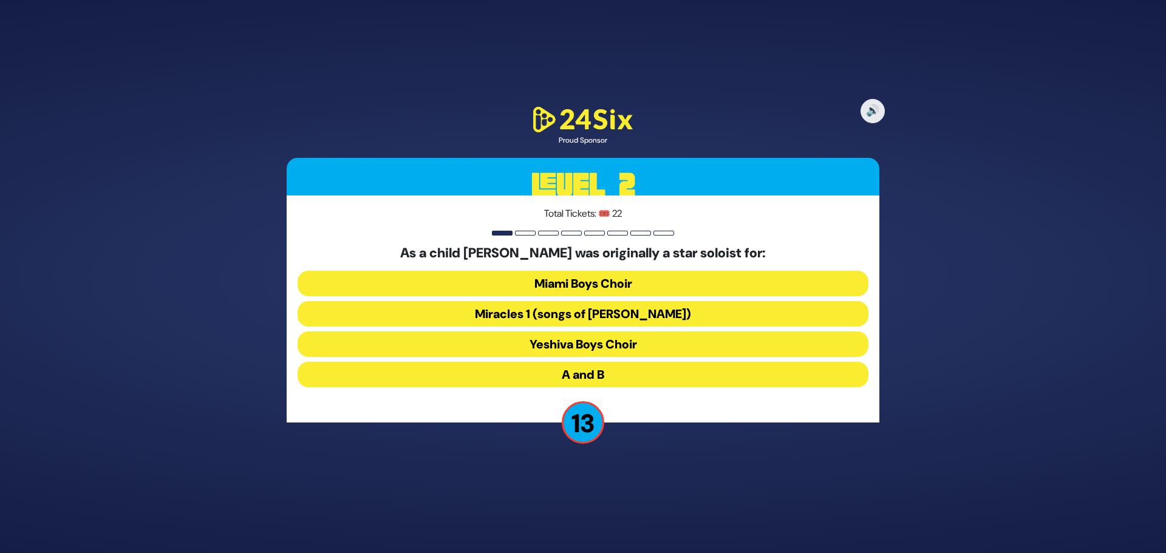
click at [590, 280] on button "Miami Boys Choir" at bounding box center [583, 284] width 571 height 26
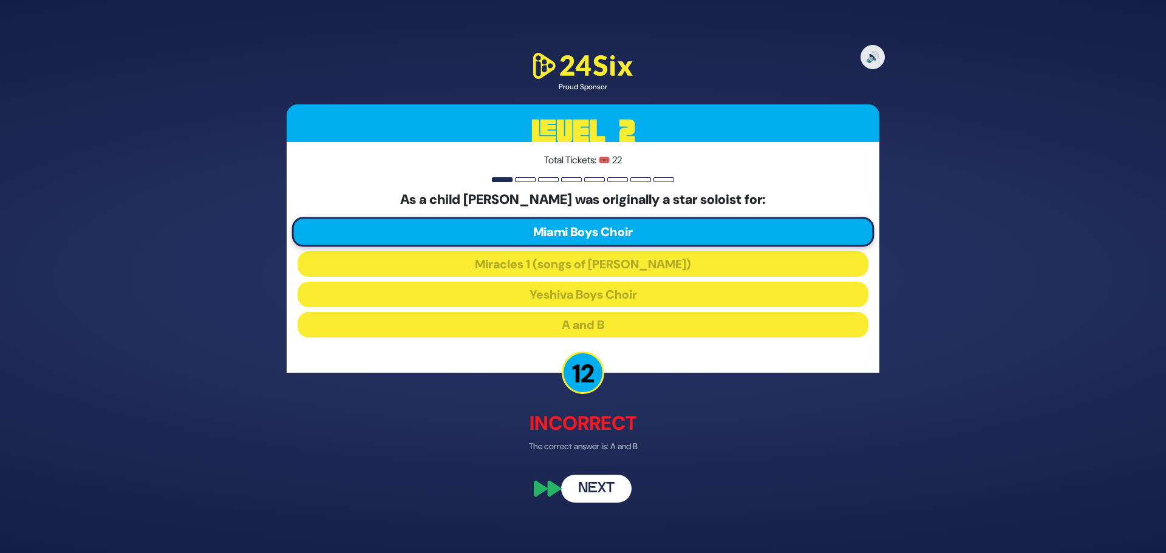
click at [610, 493] on button "Next" at bounding box center [596, 489] width 70 height 28
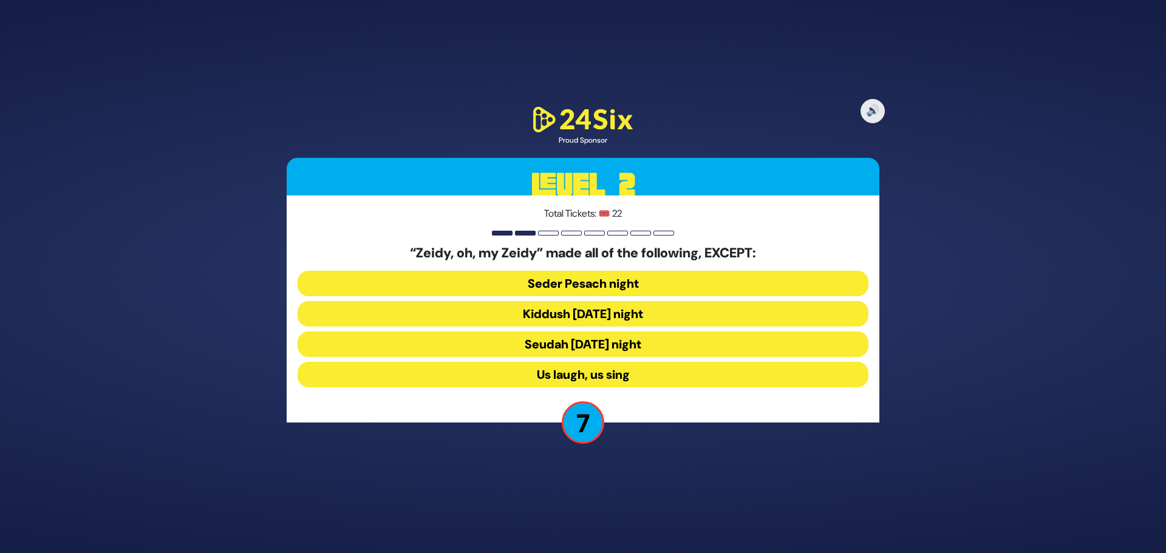
click at [615, 376] on button "Us laugh, us sing" at bounding box center [583, 375] width 571 height 26
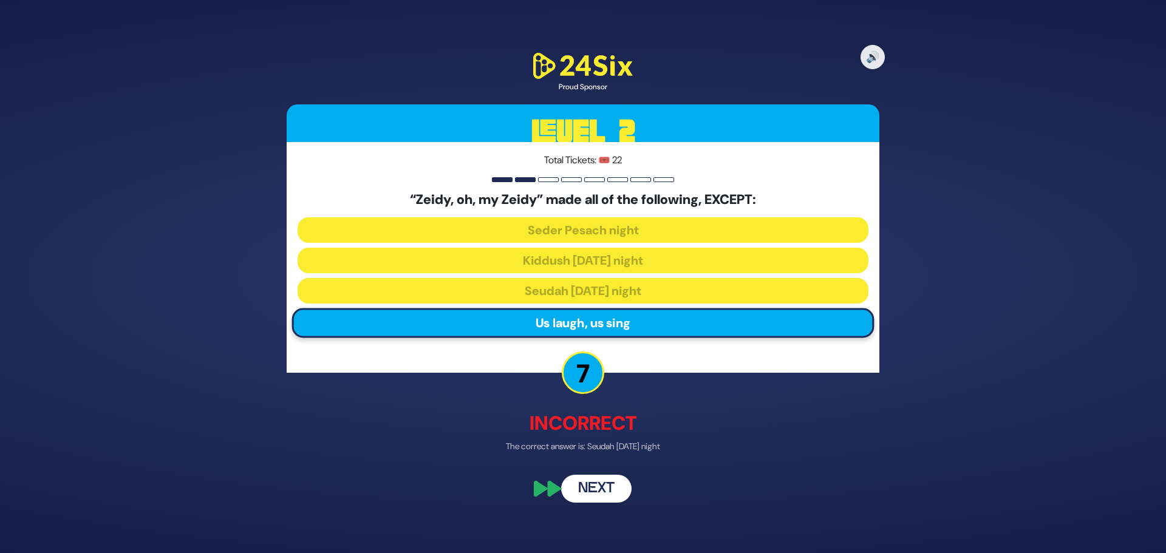
click at [604, 491] on button "Next" at bounding box center [596, 489] width 70 height 28
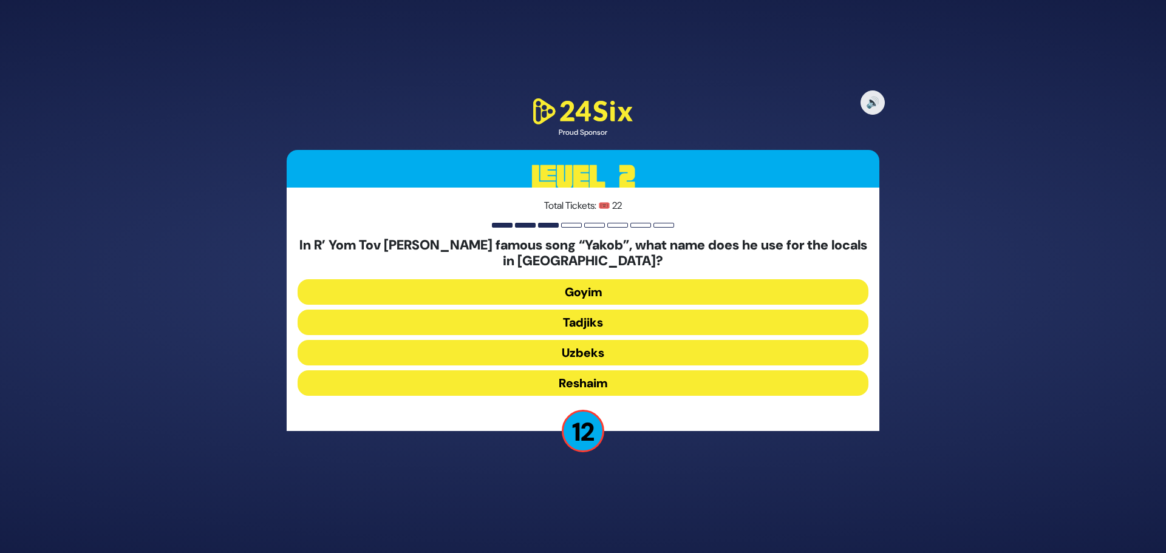
click at [602, 329] on button "Tadjiks" at bounding box center [583, 323] width 571 height 26
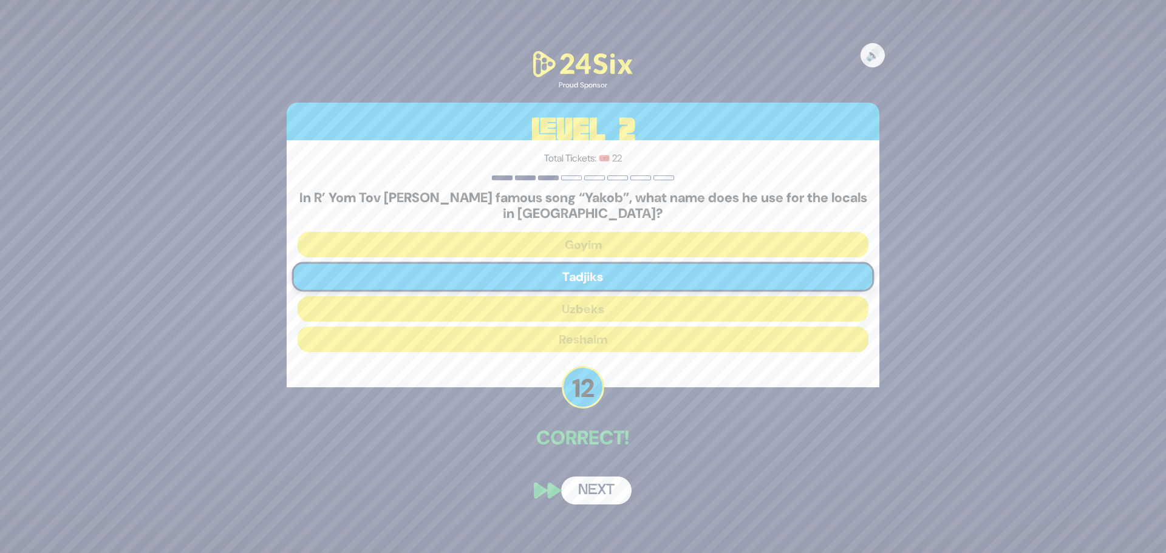
click at [602, 493] on button "Next" at bounding box center [596, 491] width 70 height 28
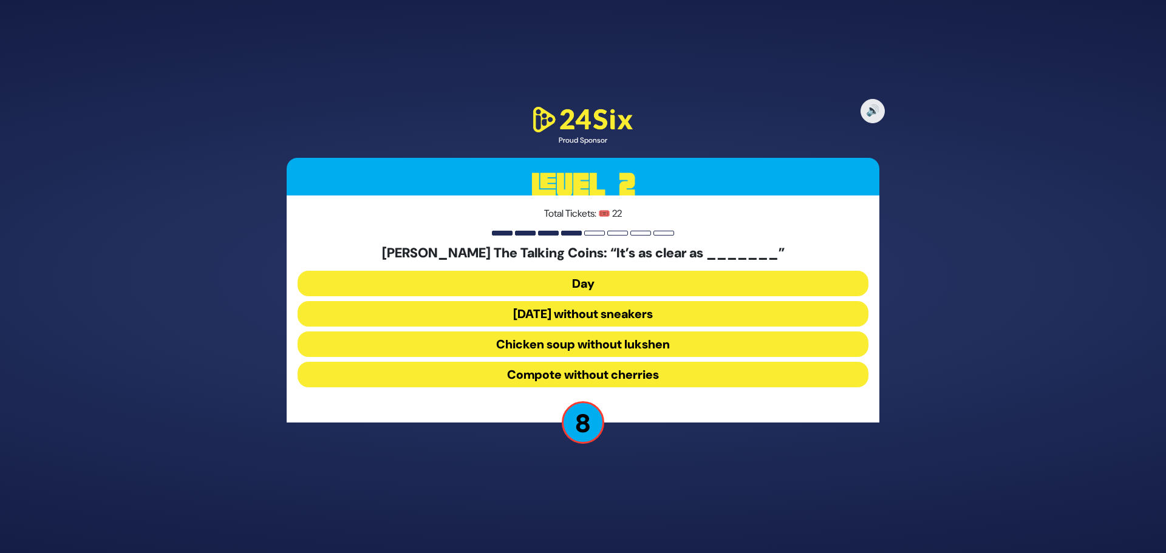
click at [620, 347] on button "Chicken soup without lukshen" at bounding box center [583, 345] width 571 height 26
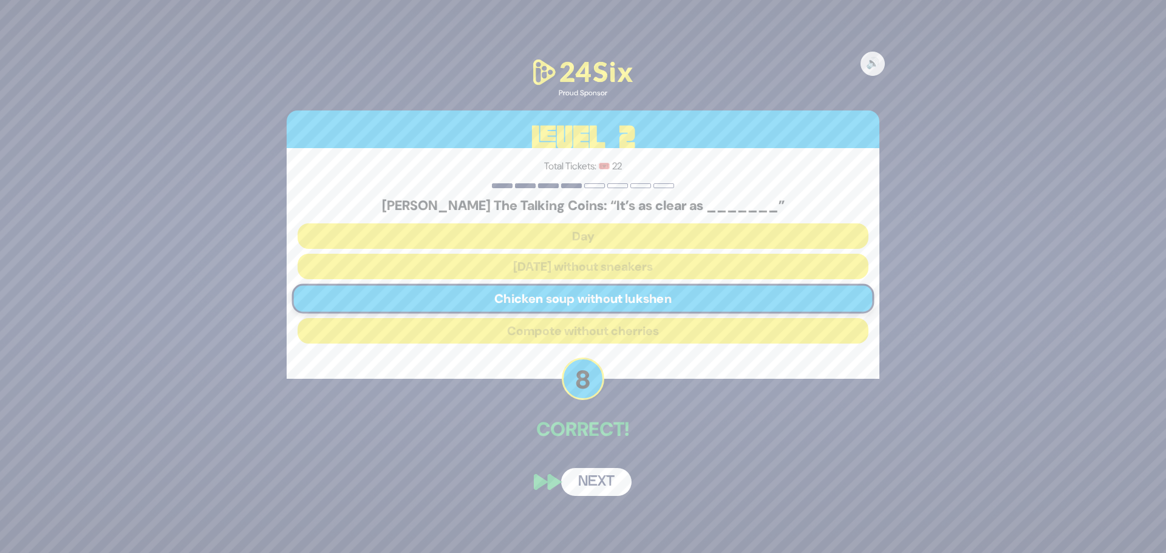
click at [610, 485] on button "Next" at bounding box center [596, 482] width 70 height 28
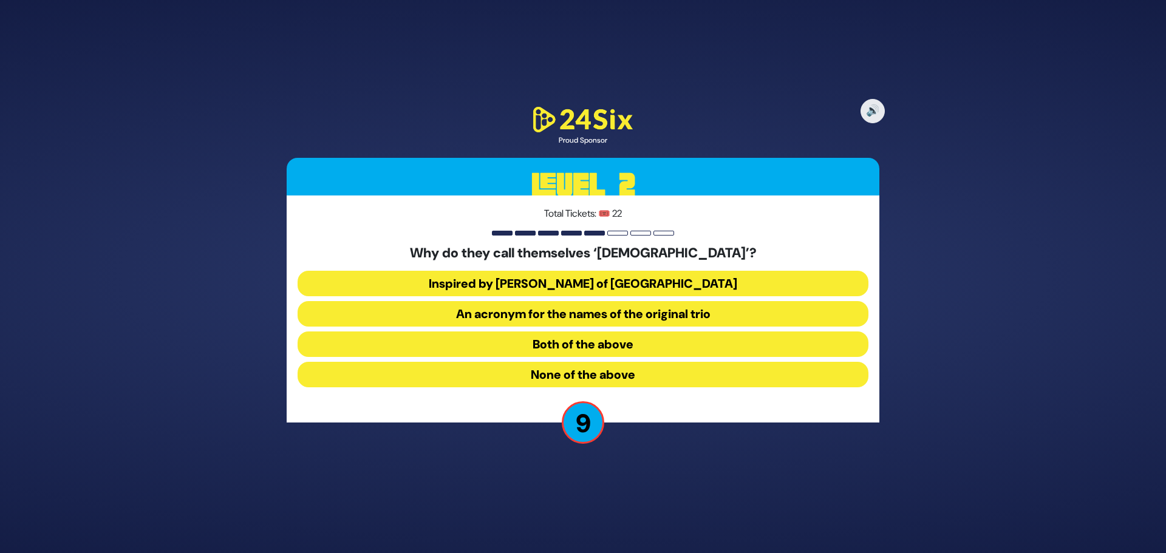
click at [621, 377] on button "None of the above" at bounding box center [583, 375] width 571 height 26
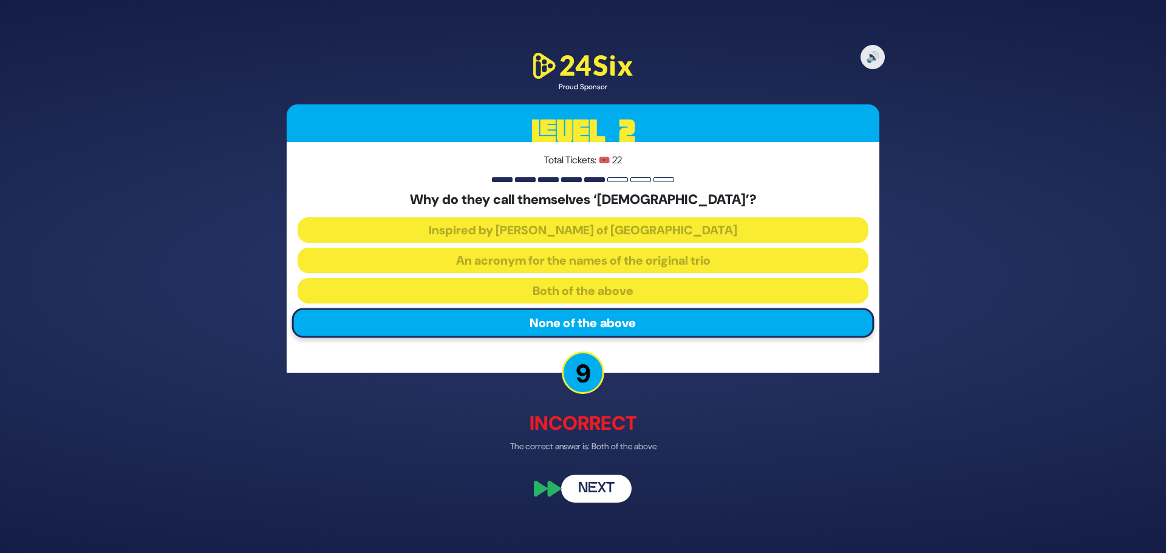
click at [590, 483] on button "Next" at bounding box center [596, 489] width 70 height 28
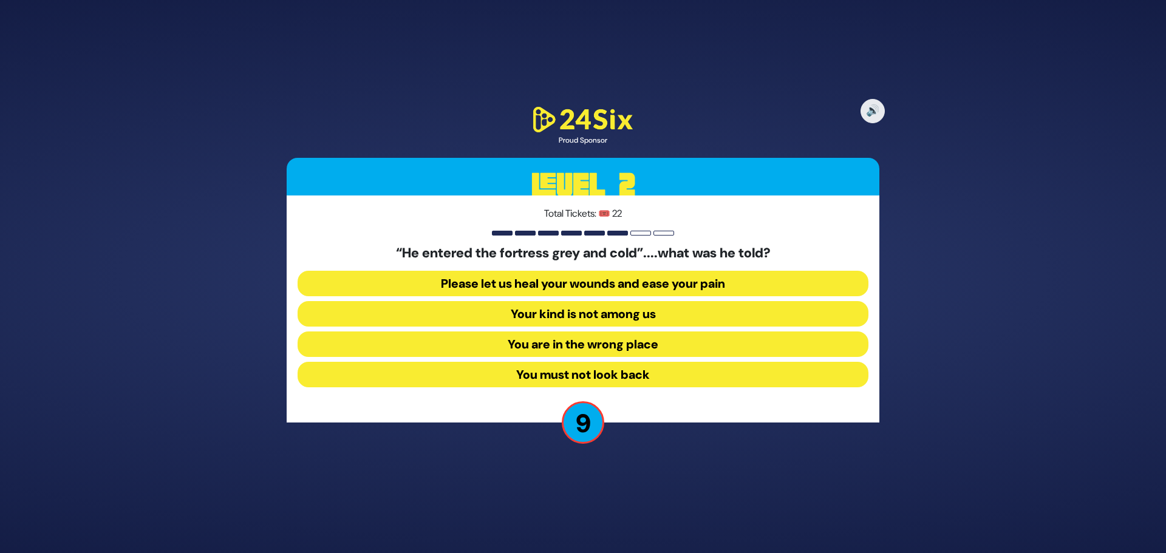
click at [589, 318] on button "Your kind is not among us" at bounding box center [583, 314] width 571 height 26
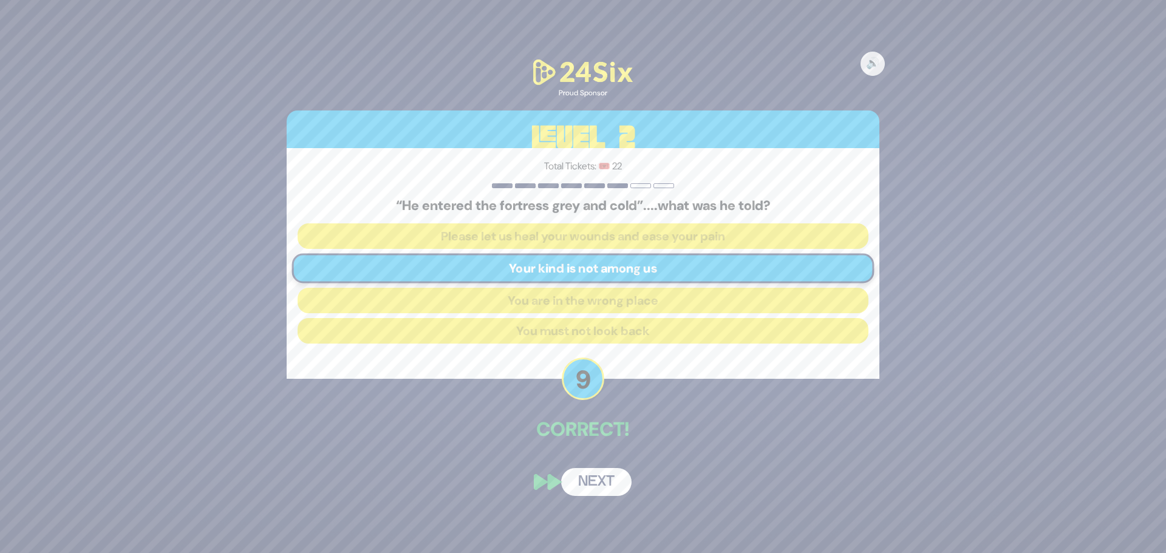
click at [582, 488] on button "Next" at bounding box center [596, 482] width 70 height 28
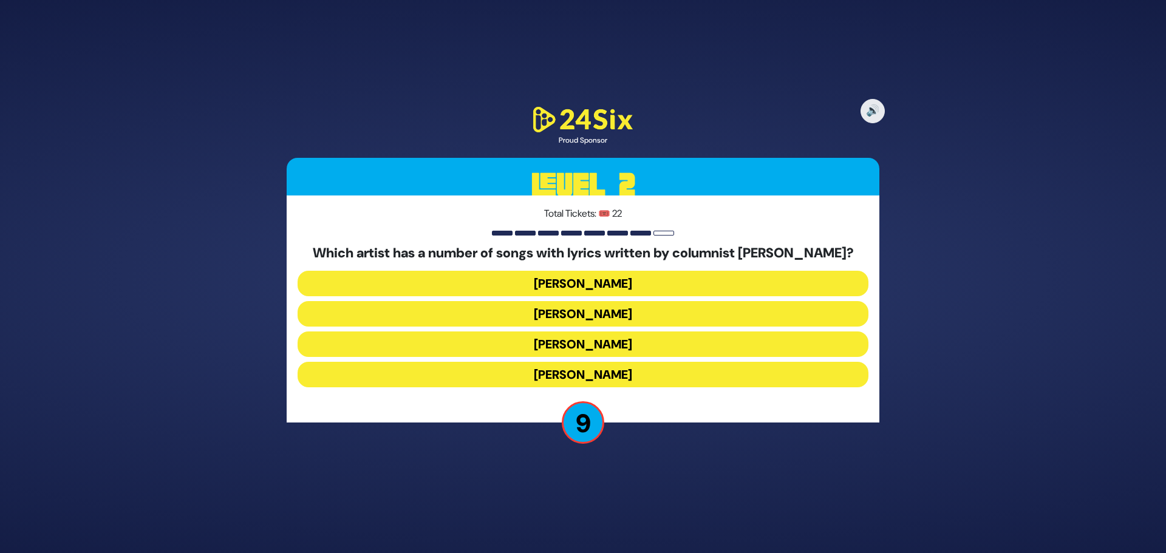
click at [604, 318] on button "Joey Newcomb" at bounding box center [583, 314] width 571 height 26
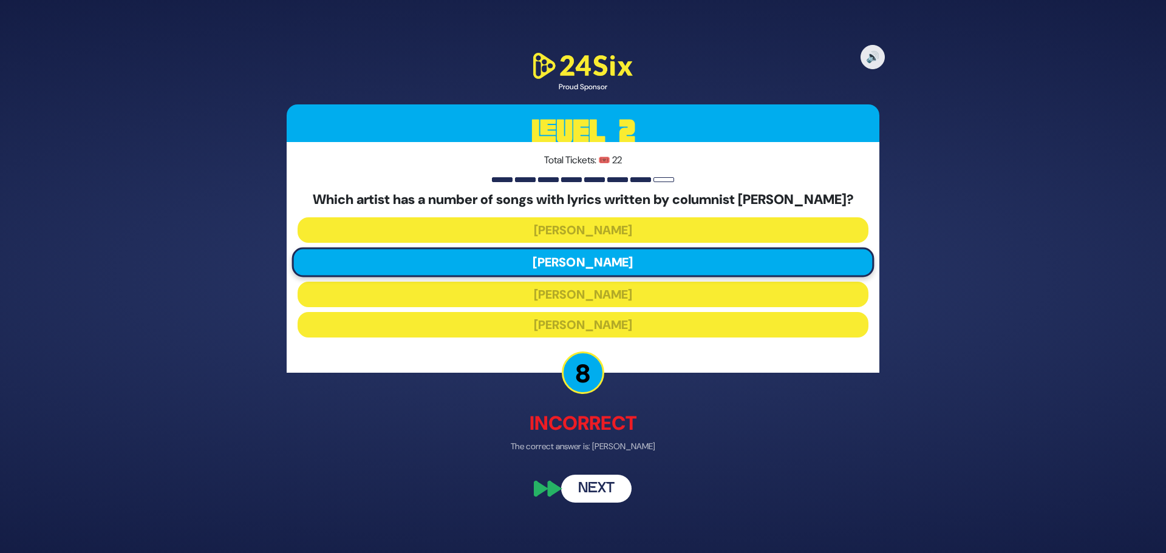
click at [594, 498] on button "Next" at bounding box center [596, 489] width 70 height 28
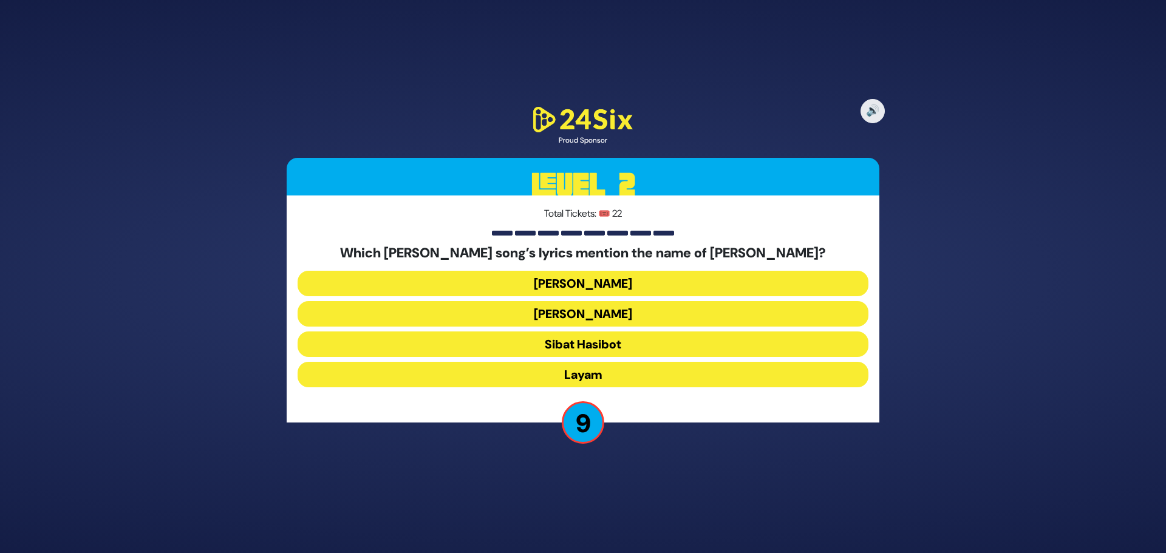
click at [599, 343] on button "Sibat Hasibot" at bounding box center [583, 345] width 571 height 26
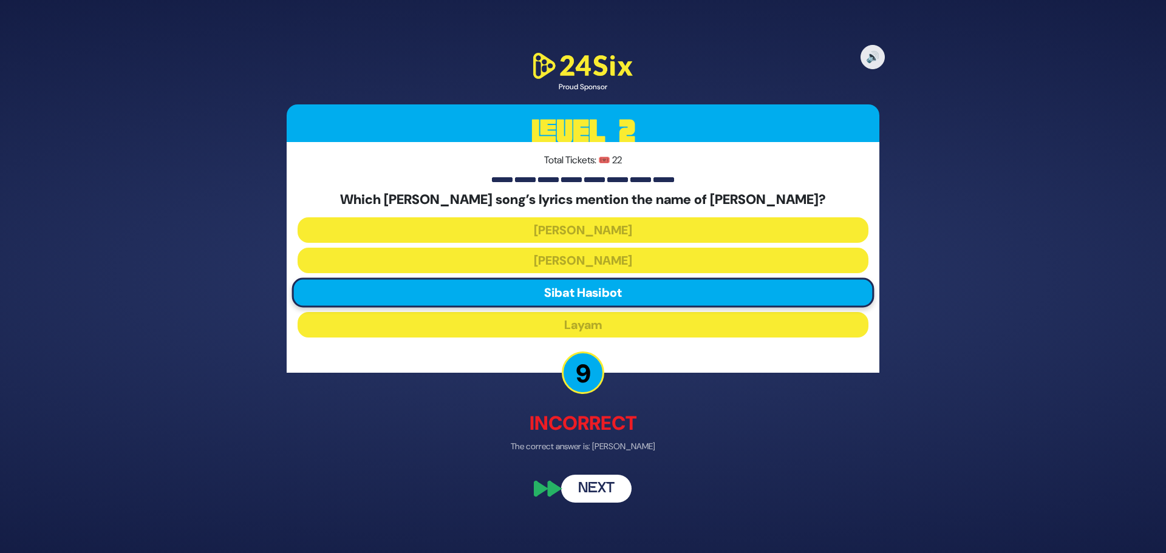
click at [591, 483] on button "Next" at bounding box center [596, 489] width 70 height 28
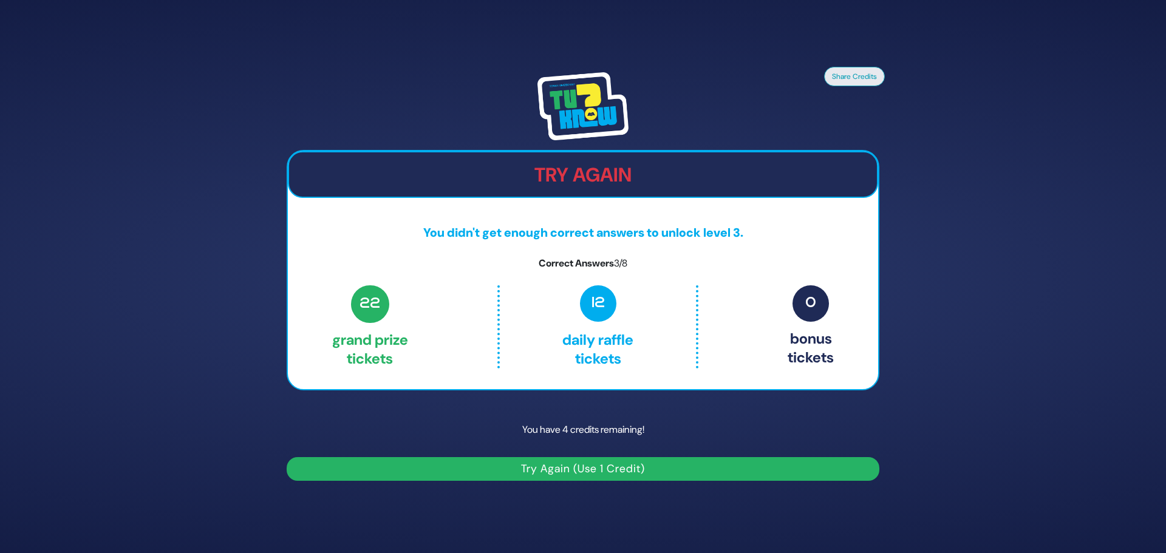
click at [598, 472] on button "Try Again (Use 1 Credit)" at bounding box center [583, 469] width 593 height 24
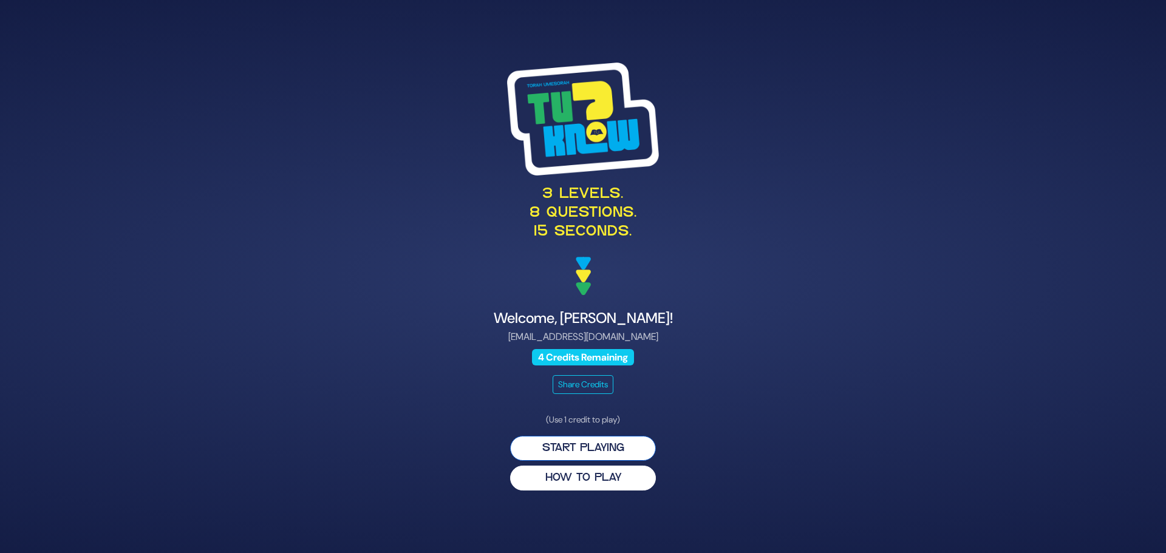
click at [587, 453] on button "Start Playing" at bounding box center [583, 448] width 146 height 25
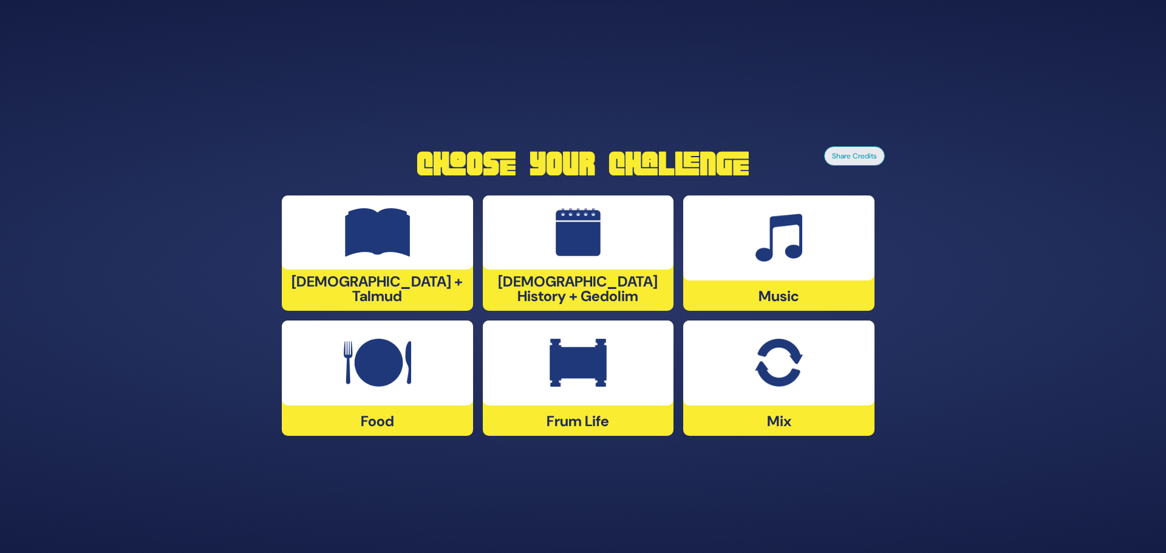
click at [746, 361] on div at bounding box center [778, 363] width 191 height 85
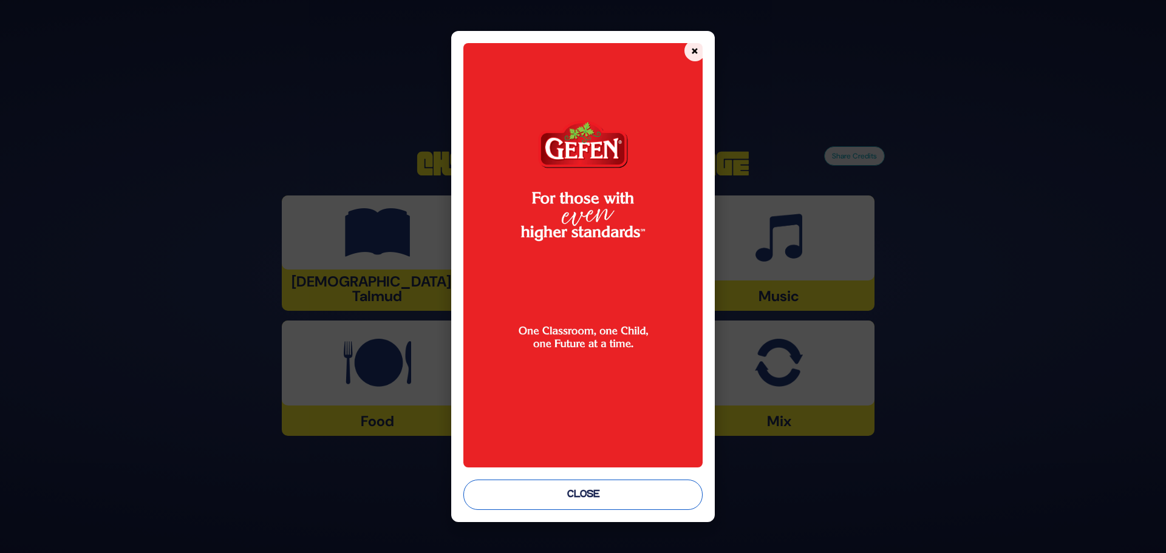
click at [598, 499] on button "Close" at bounding box center [582, 495] width 239 height 30
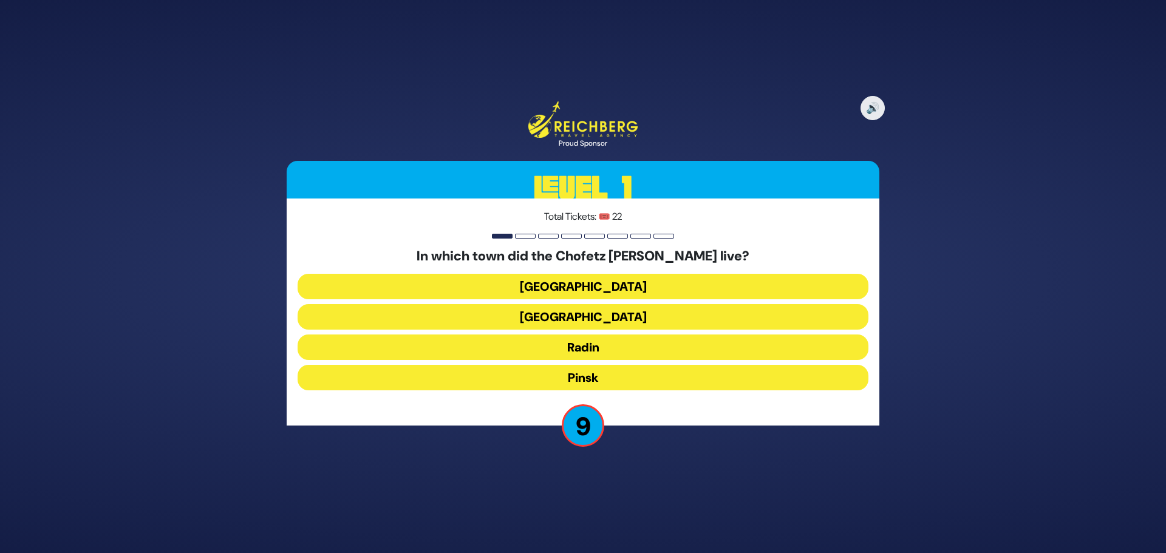
click at [588, 347] on button "Radin" at bounding box center [583, 348] width 571 height 26
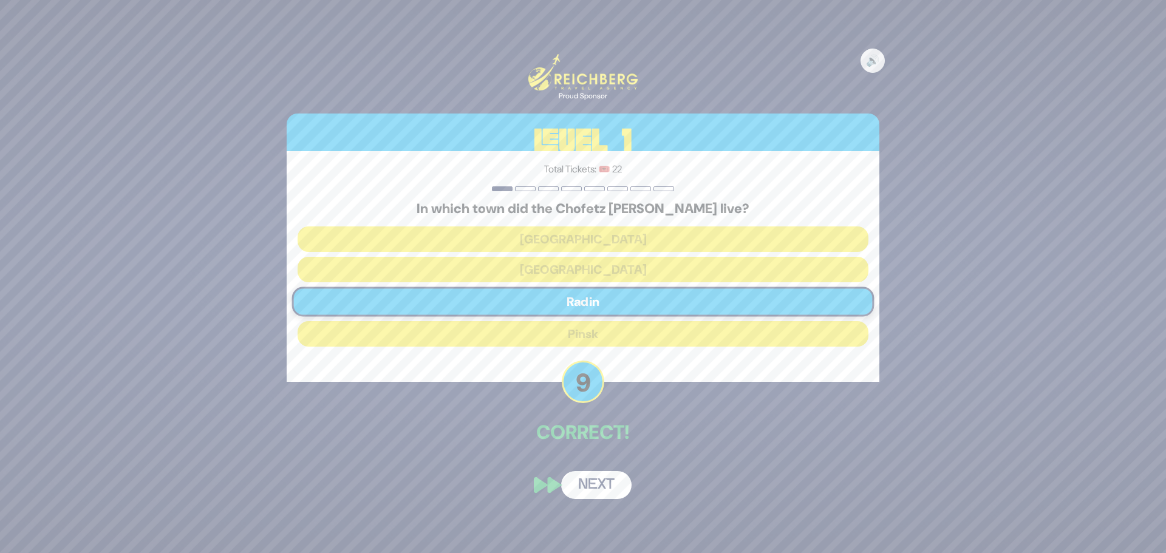
click at [603, 480] on button "Next" at bounding box center [596, 485] width 70 height 28
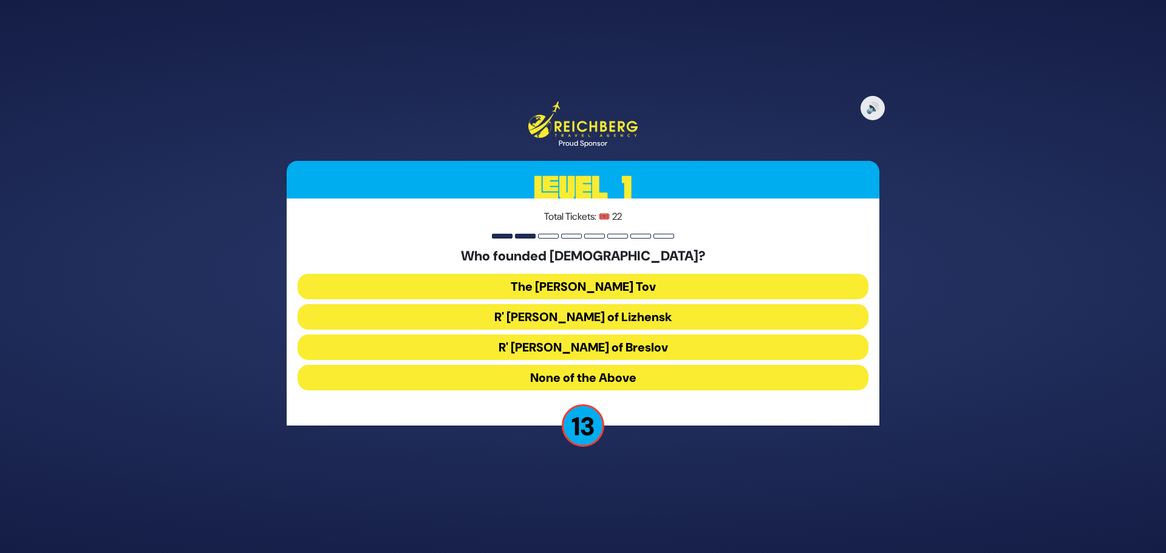
click at [590, 291] on button "The [PERSON_NAME] Tov" at bounding box center [583, 287] width 571 height 26
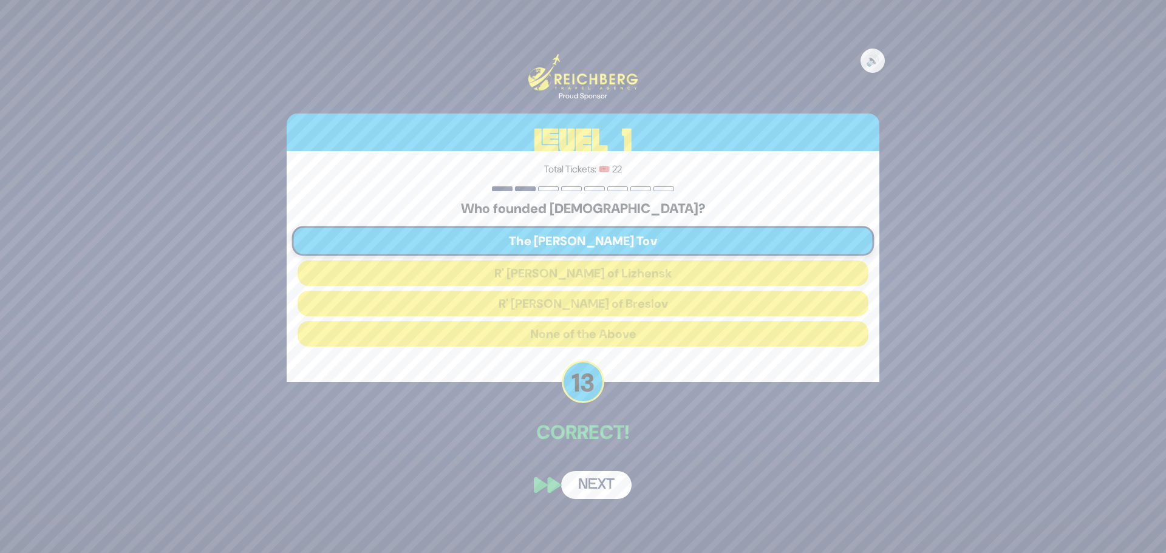
click at [585, 490] on button "Next" at bounding box center [596, 485] width 70 height 28
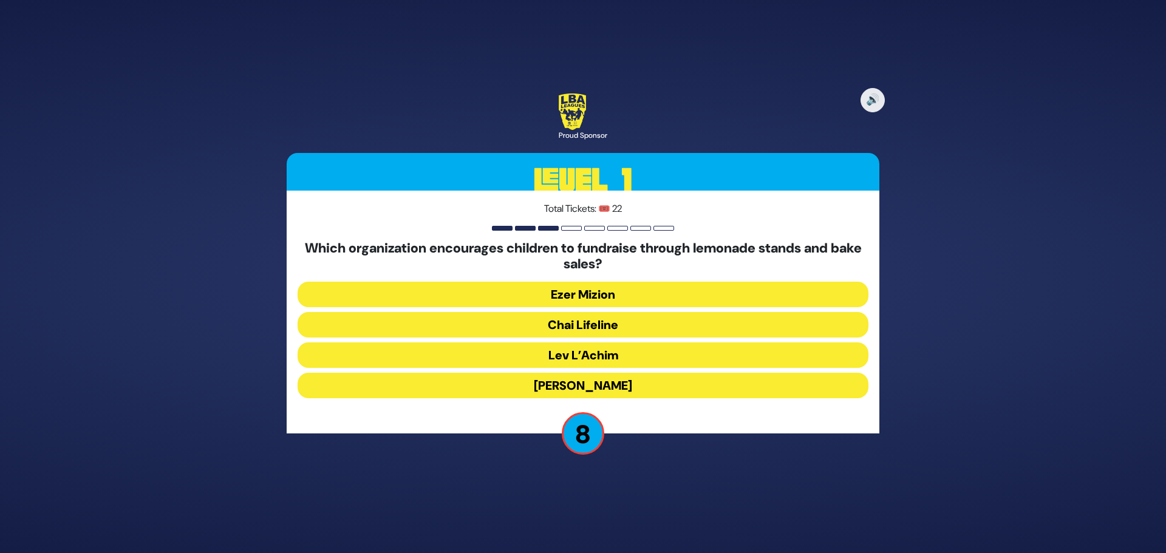
click at [607, 328] on button "Chai Lifeline" at bounding box center [583, 325] width 571 height 26
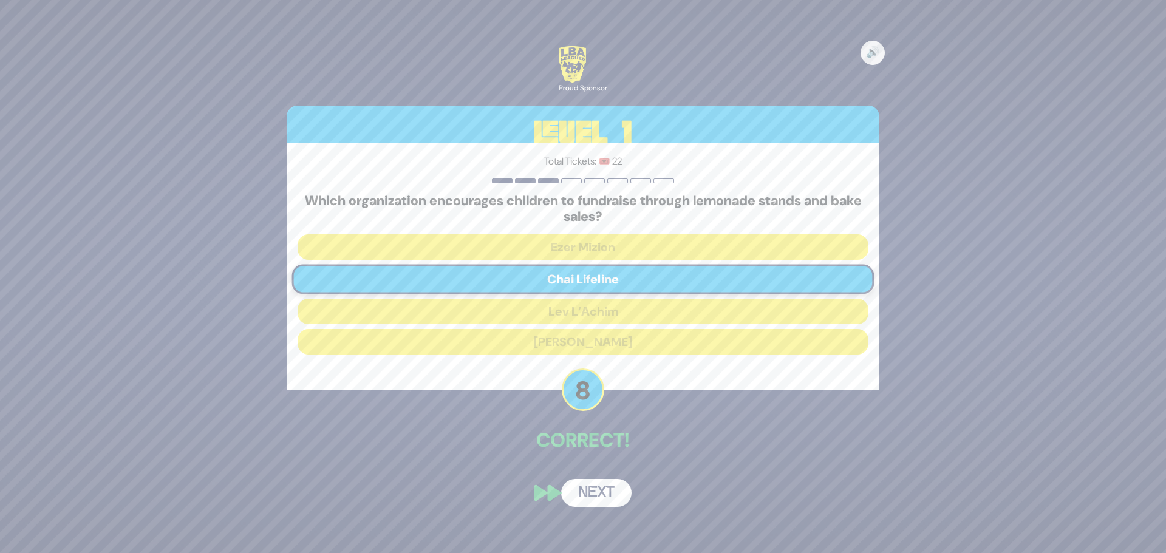
click at [609, 494] on button "Next" at bounding box center [596, 493] width 70 height 28
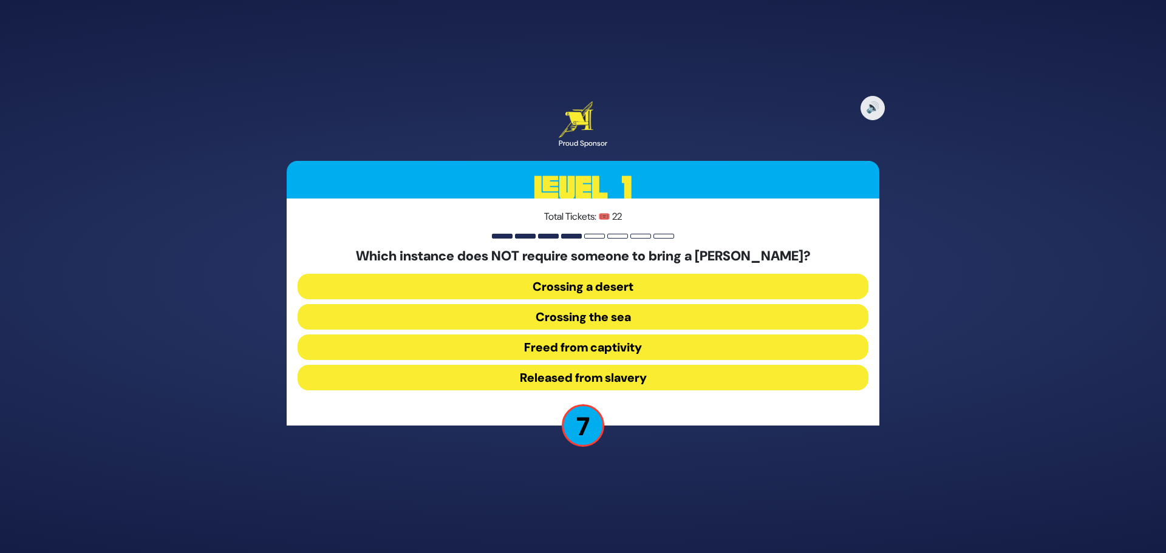
click at [610, 377] on button "Released from slavery" at bounding box center [583, 378] width 571 height 26
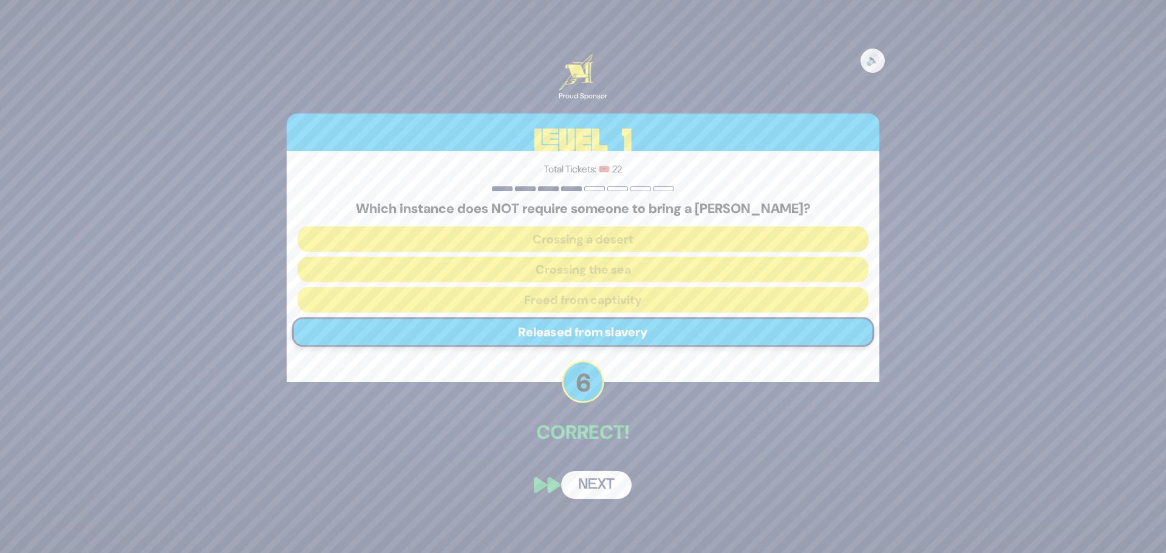
click at [608, 488] on button "Next" at bounding box center [596, 485] width 70 height 28
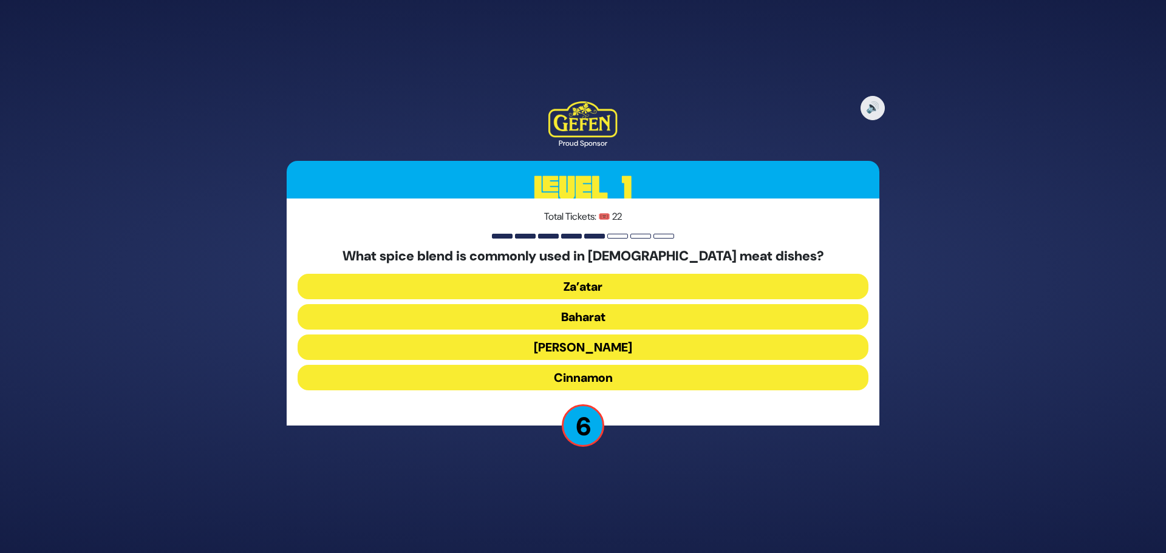
click at [589, 285] on button "Za’atar" at bounding box center [583, 287] width 571 height 26
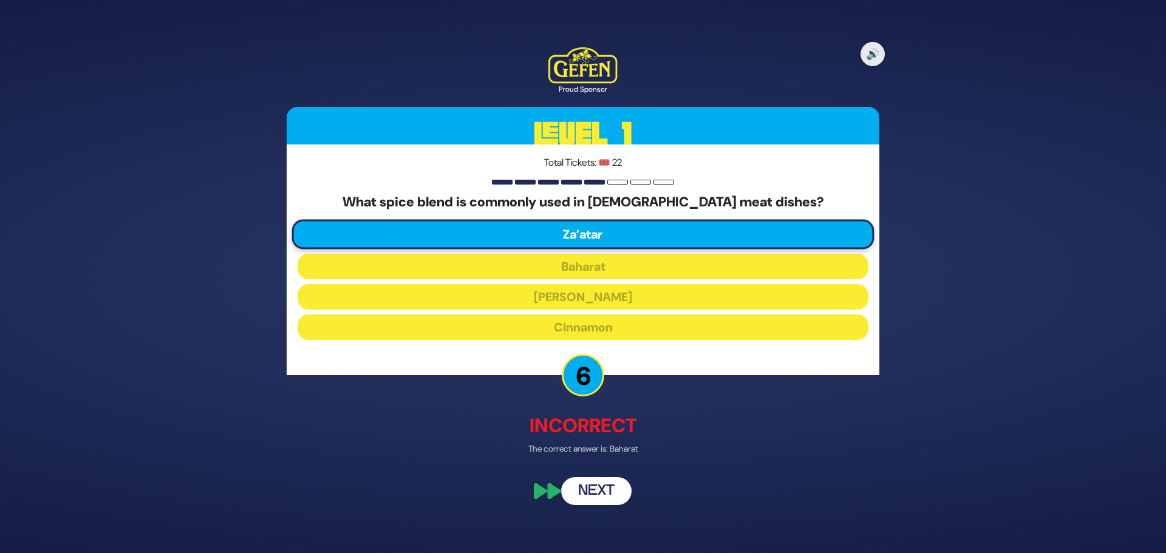
click at [601, 491] on button "Next" at bounding box center [596, 492] width 70 height 28
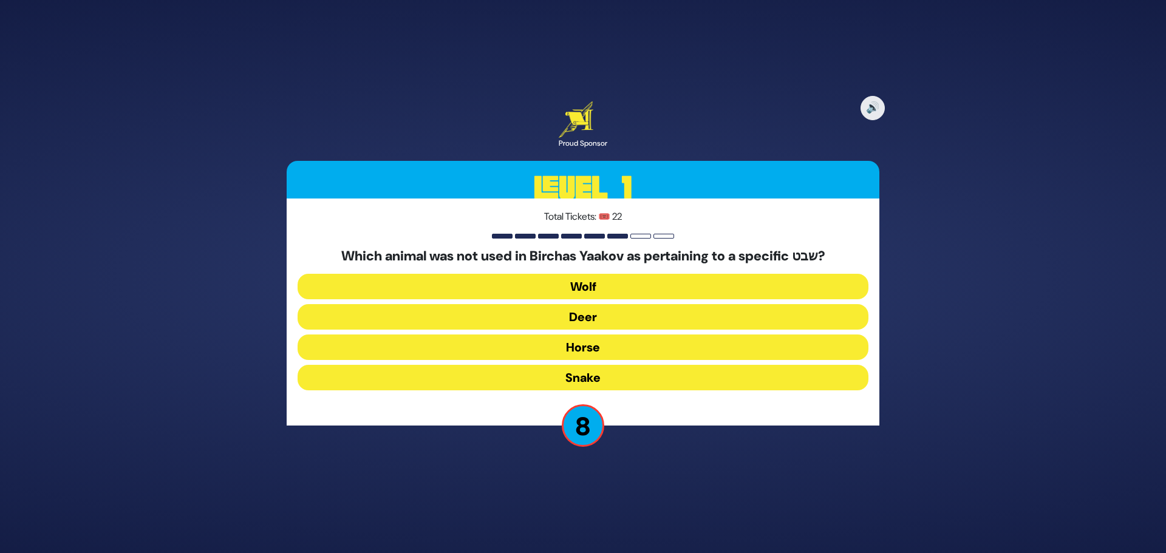
click at [584, 349] on button "Horse" at bounding box center [583, 348] width 571 height 26
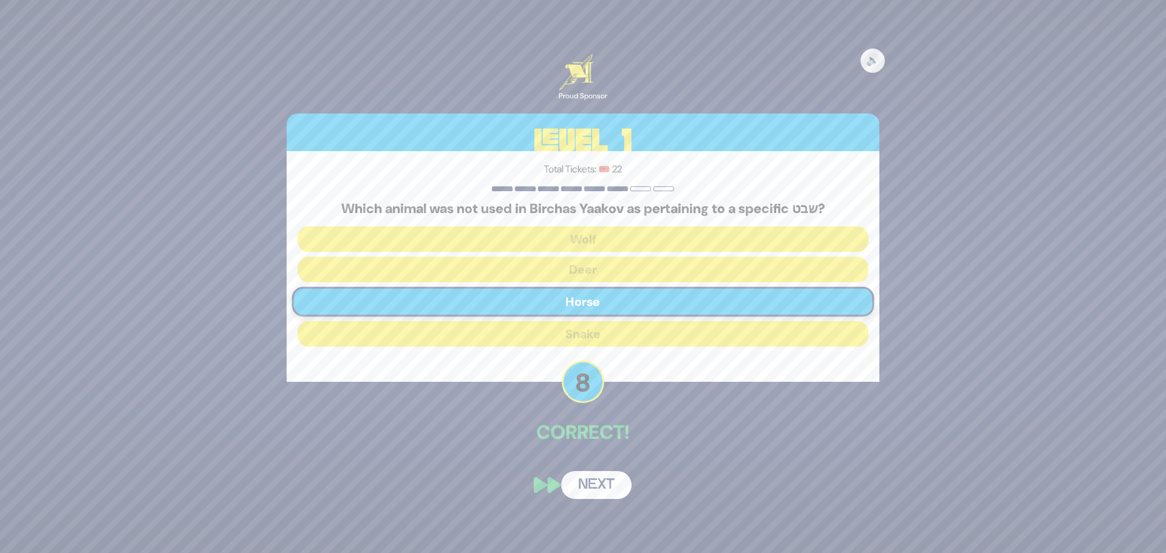
click at [593, 484] on button "Next" at bounding box center [596, 485] width 70 height 28
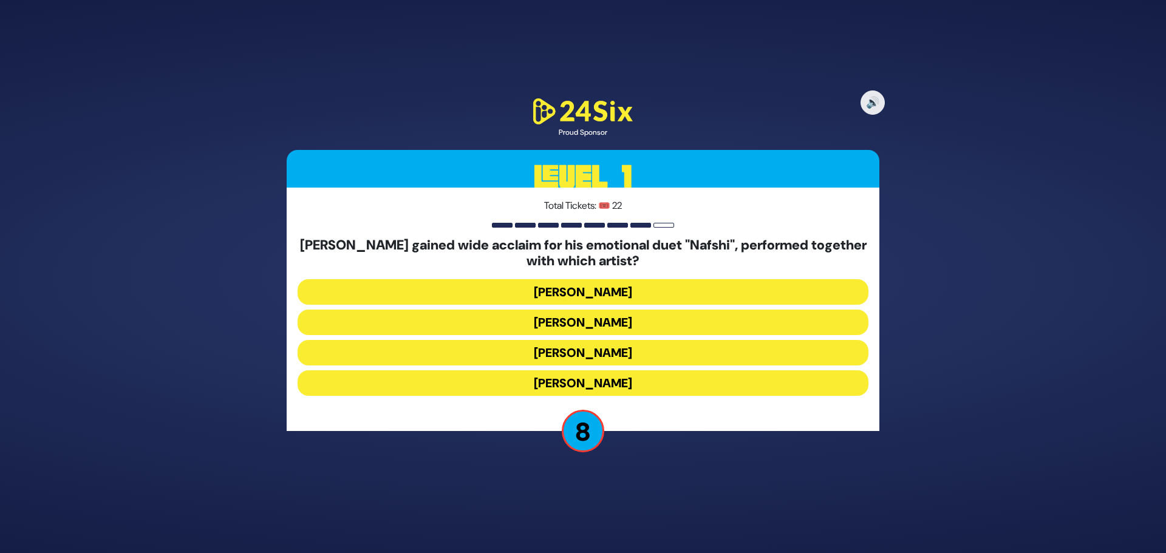
click at [589, 326] on button "[PERSON_NAME]" at bounding box center [583, 323] width 571 height 26
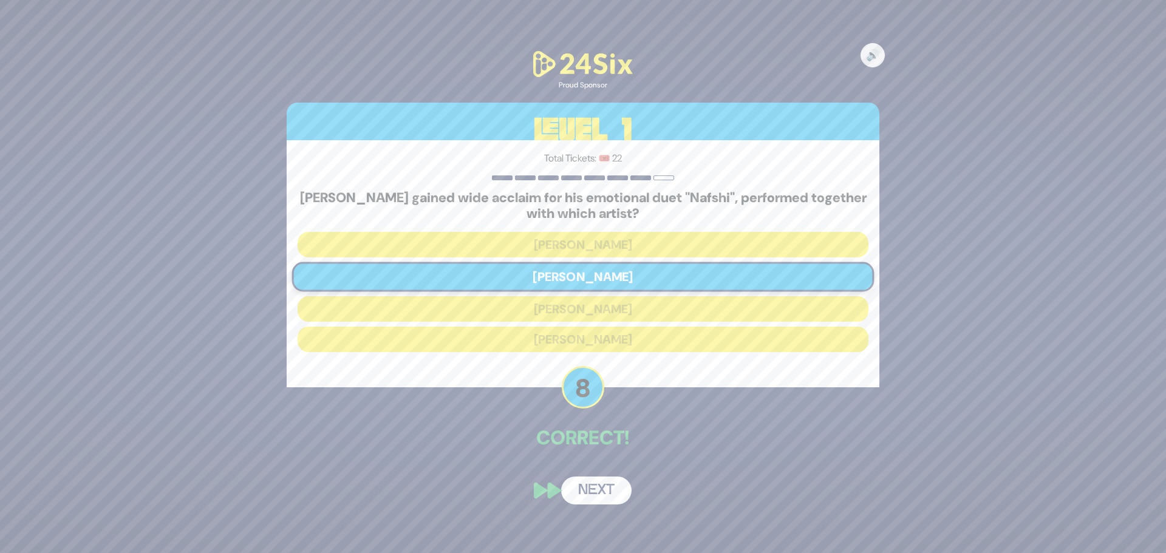
click at [596, 487] on button "Next" at bounding box center [596, 491] width 70 height 28
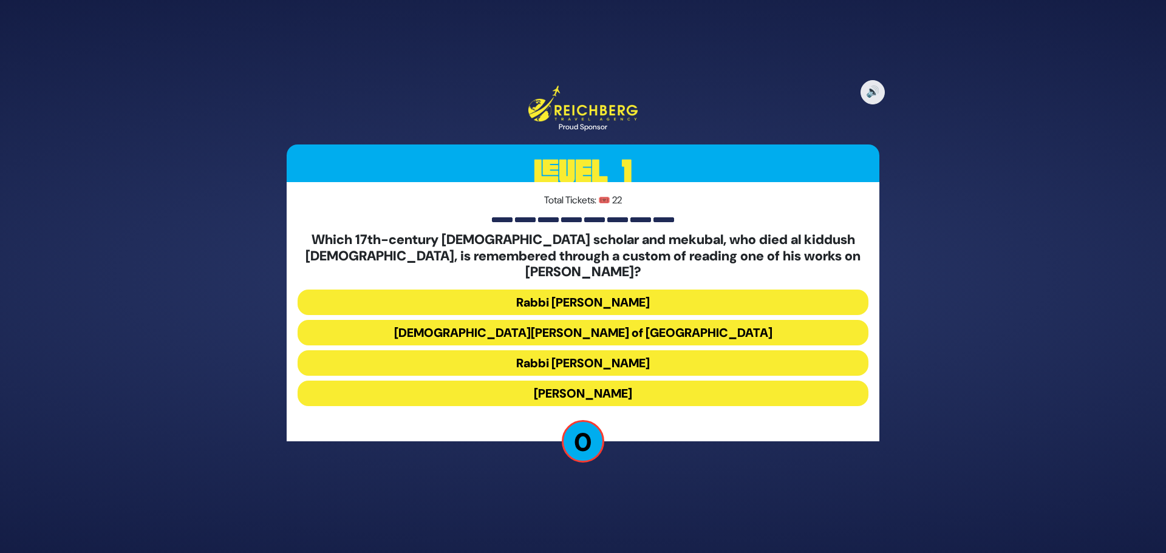
click at [606, 356] on button "Rabbi Chaim Vital" at bounding box center [583, 363] width 571 height 26
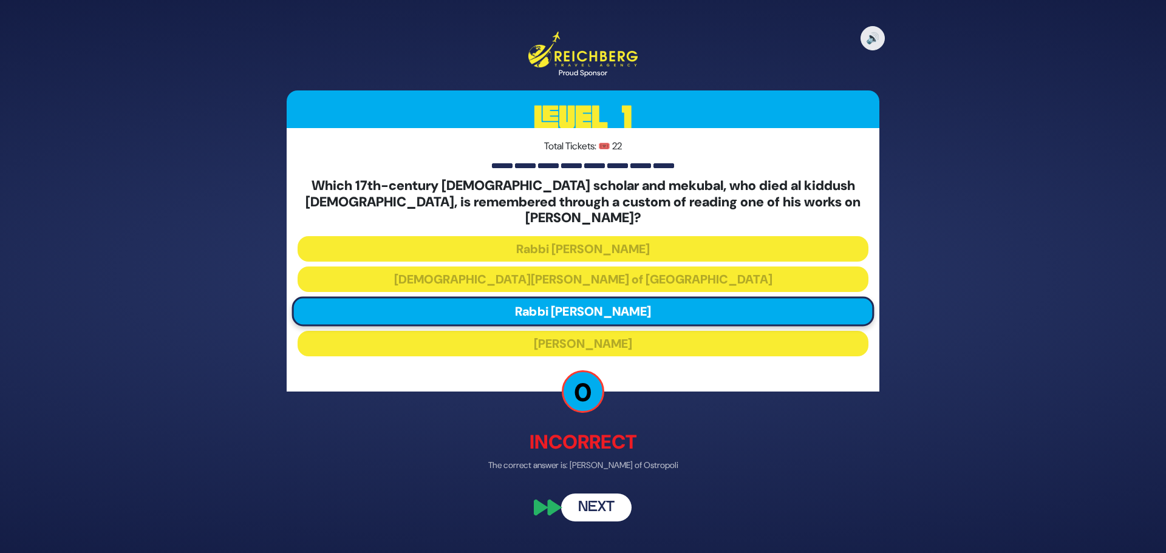
click at [600, 507] on button "Next" at bounding box center [596, 508] width 70 height 28
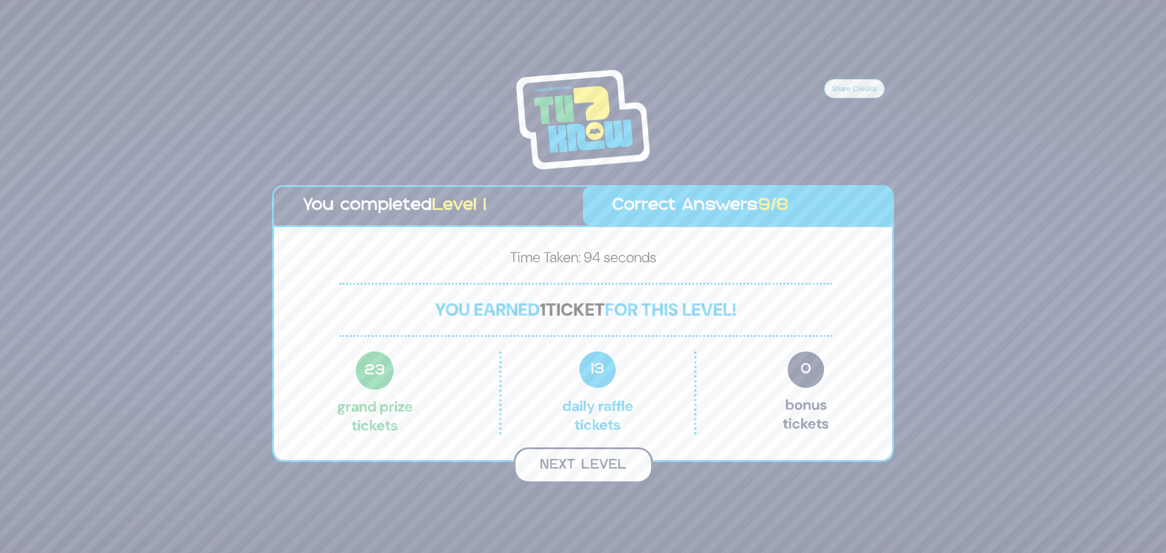
click at [607, 463] on button "Next Level" at bounding box center [583, 466] width 139 height 36
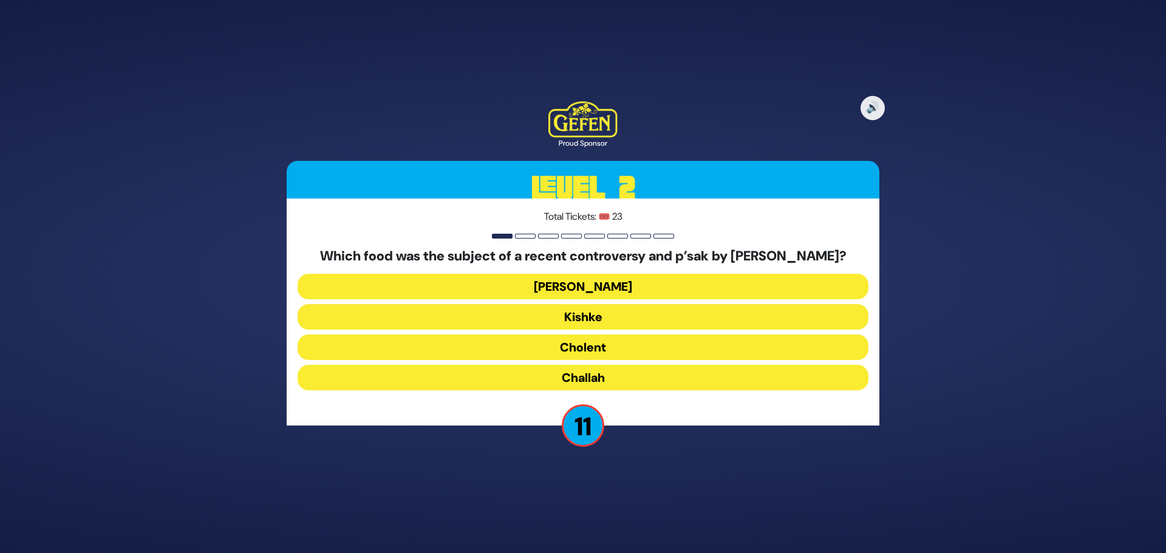
click at [612, 357] on button "Cholent" at bounding box center [583, 348] width 571 height 26
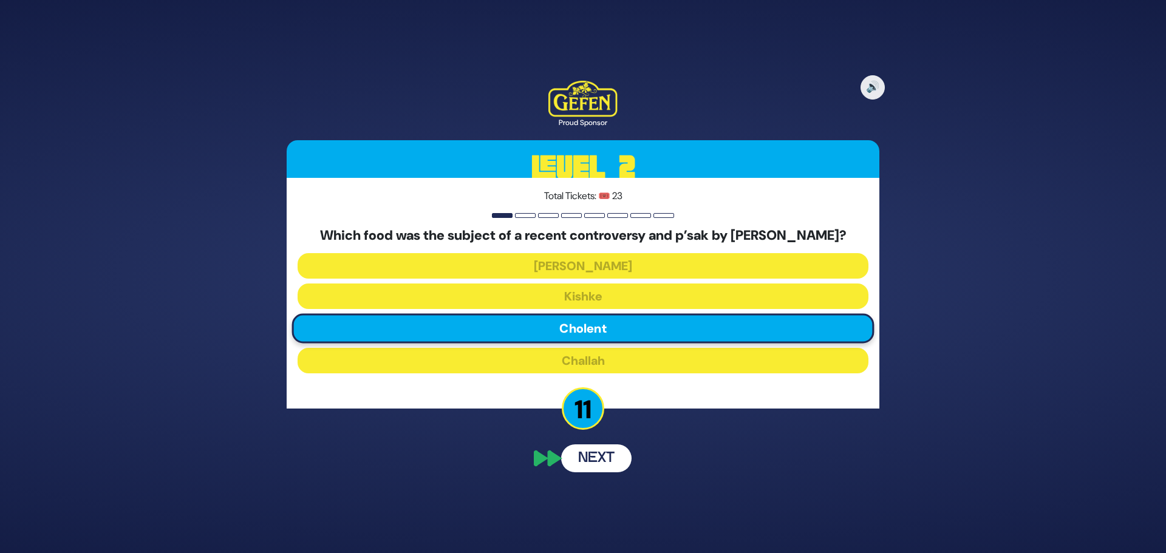
click at [585, 465] on button "Next" at bounding box center [596, 459] width 70 height 28
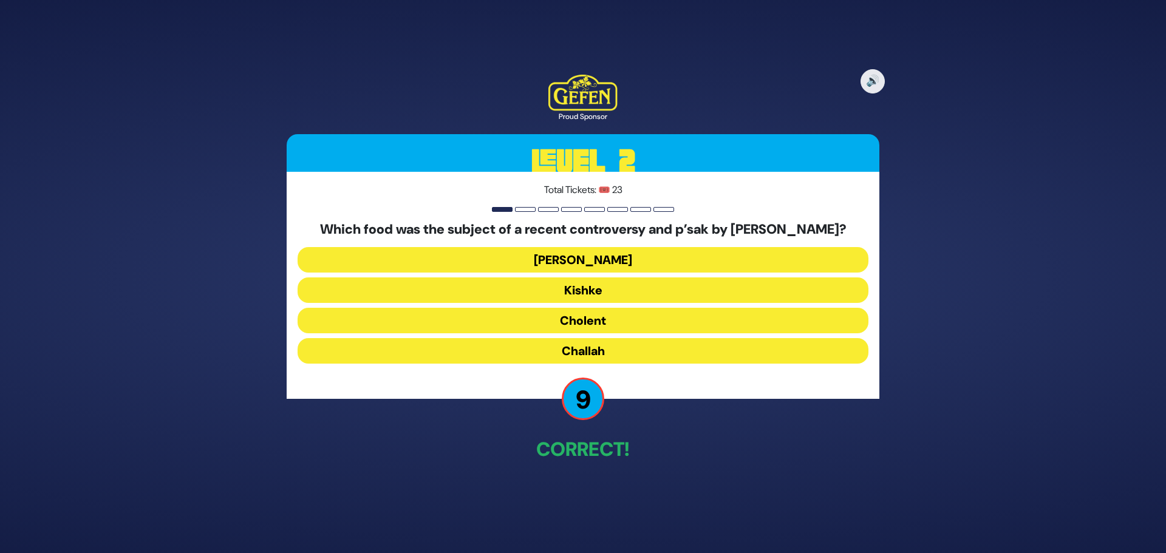
click at [590, 331] on button "Cholent" at bounding box center [583, 321] width 571 height 26
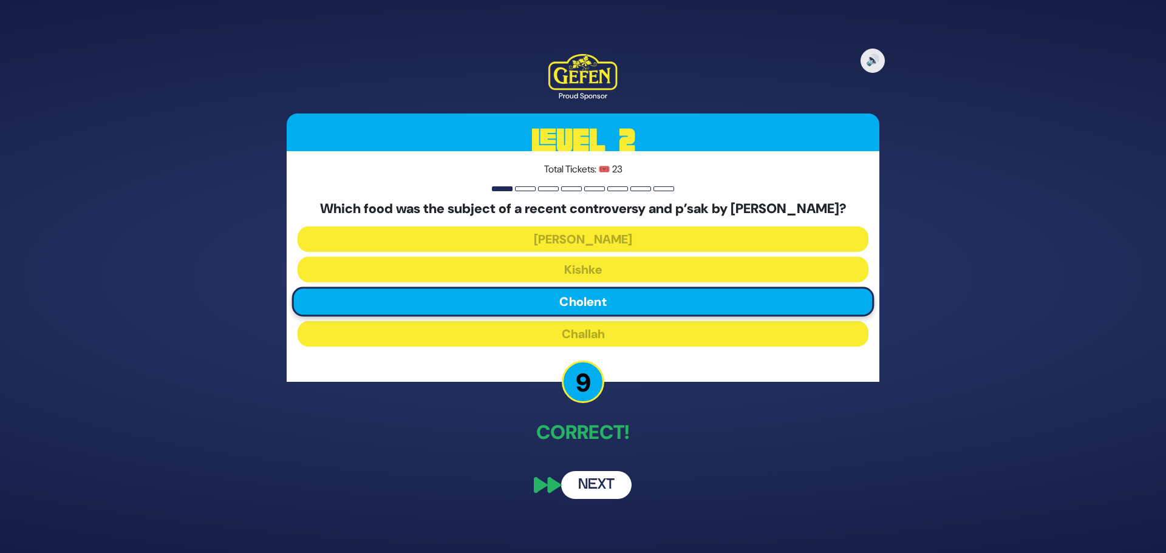
click at [598, 498] on button "Next" at bounding box center [596, 485] width 70 height 28
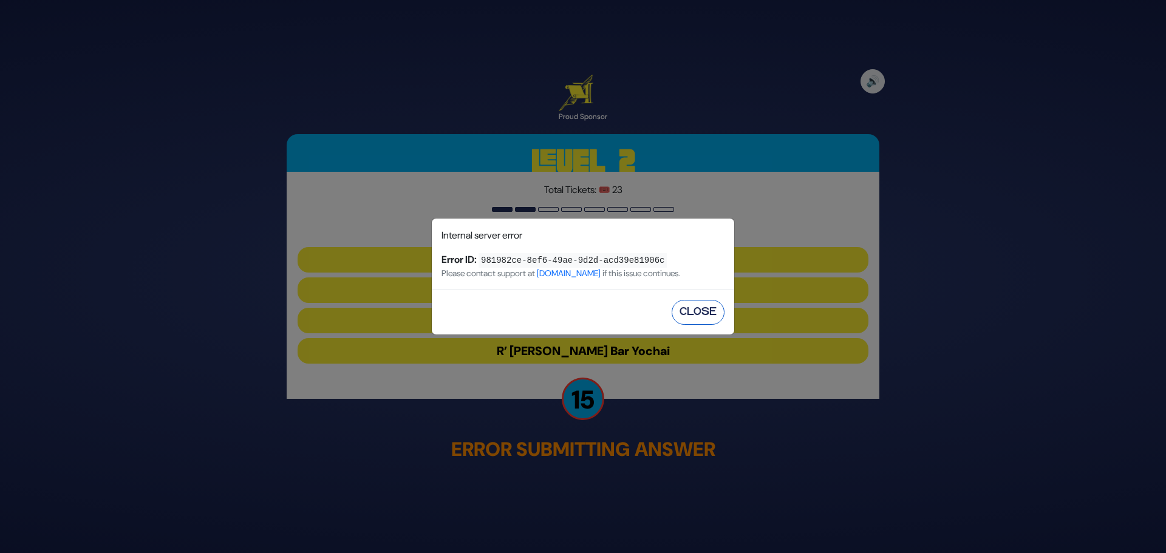
click at [694, 318] on button "Close" at bounding box center [698, 312] width 53 height 25
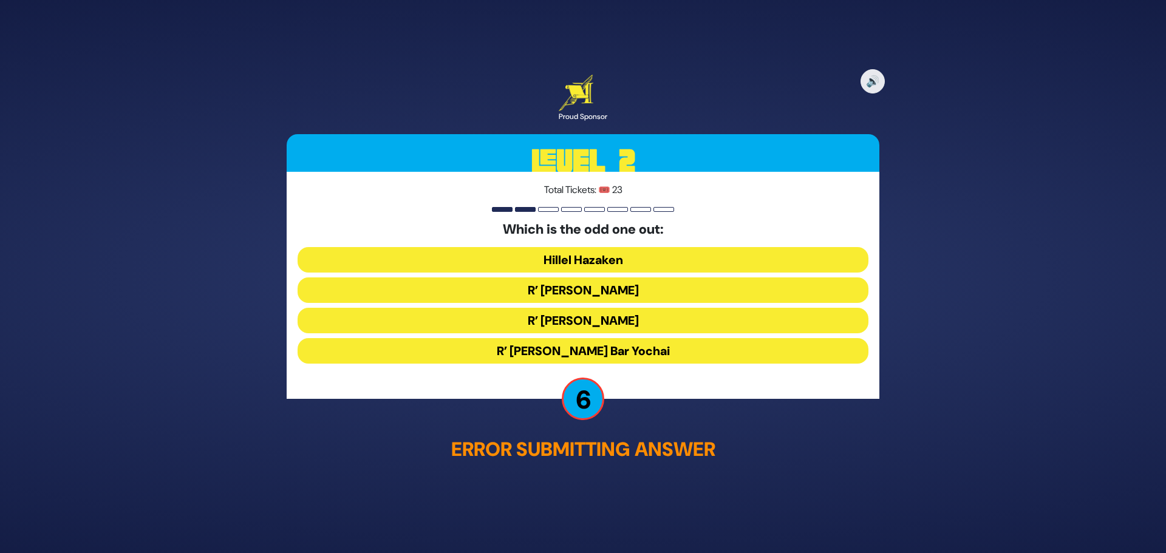
click at [587, 293] on button "R’ Shimon Ben Gamliel" at bounding box center [583, 291] width 571 height 26
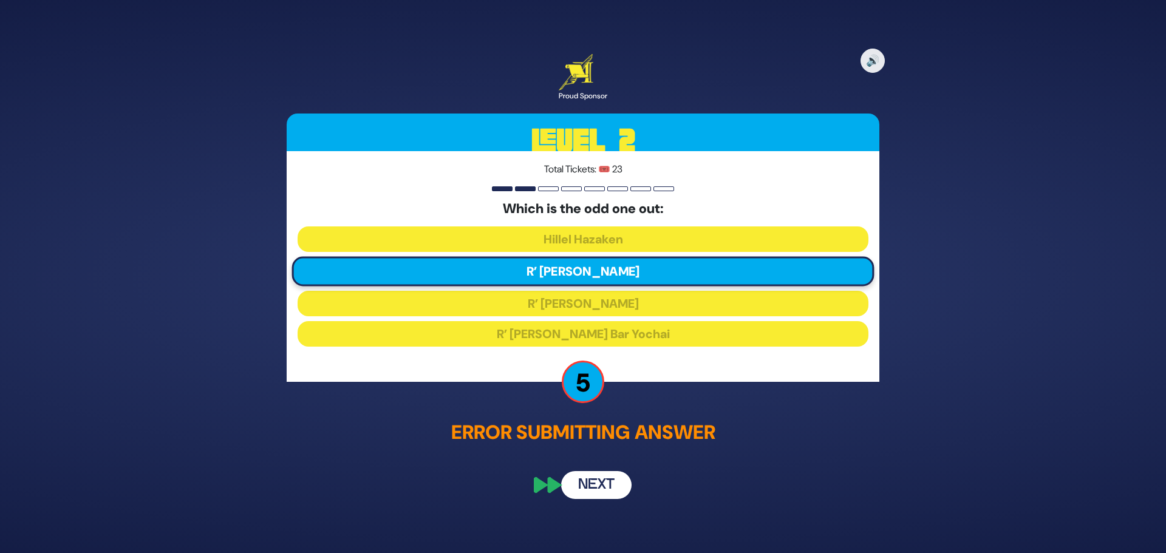
click at [598, 485] on button "Next" at bounding box center [596, 485] width 70 height 28
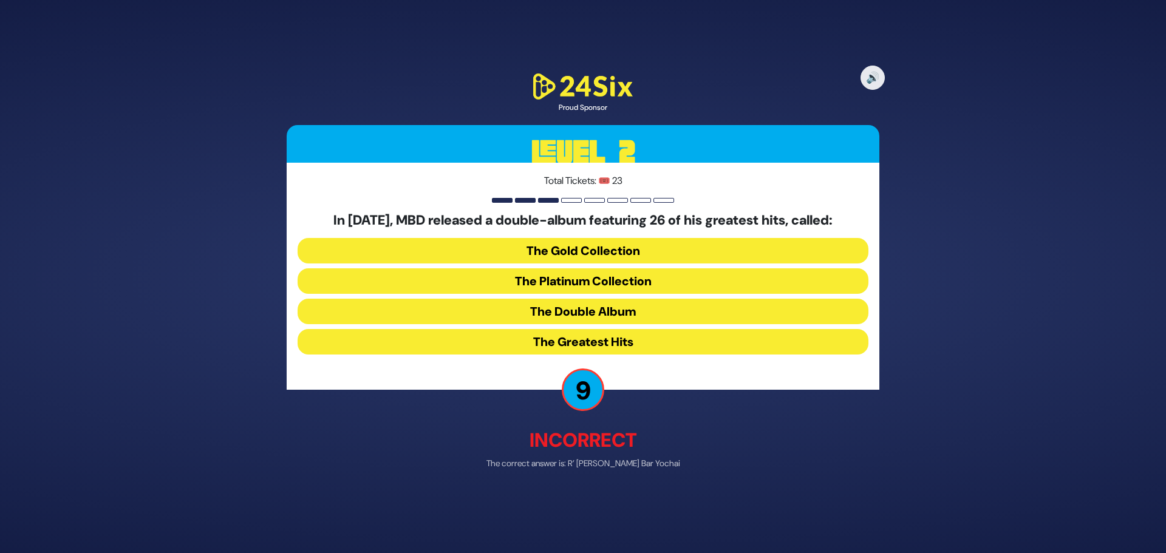
click at [607, 316] on button "The Double Album" at bounding box center [583, 312] width 571 height 26
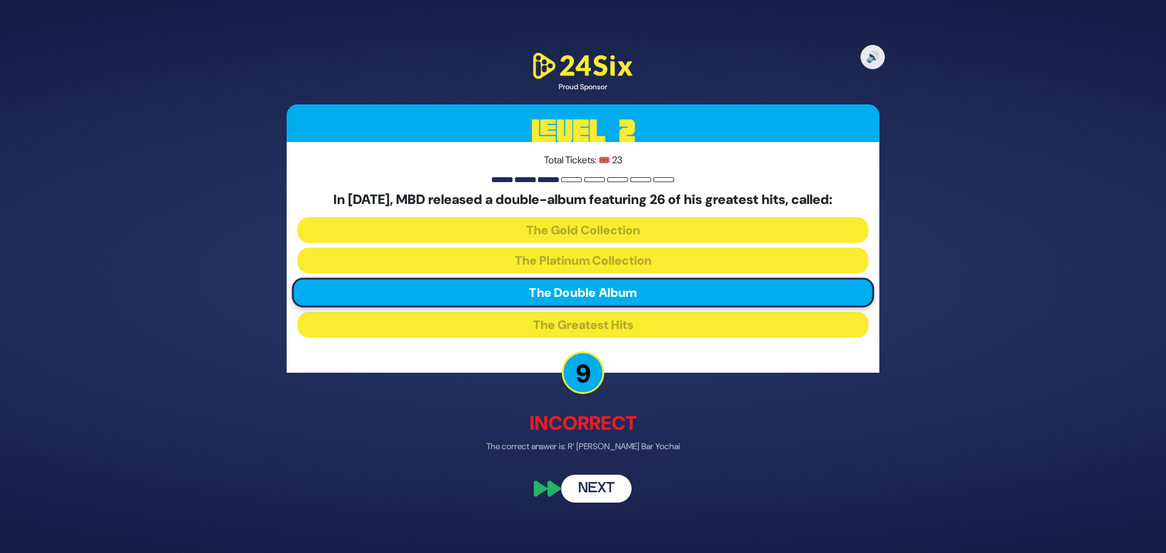
click at [592, 485] on button "Next" at bounding box center [596, 489] width 70 height 28
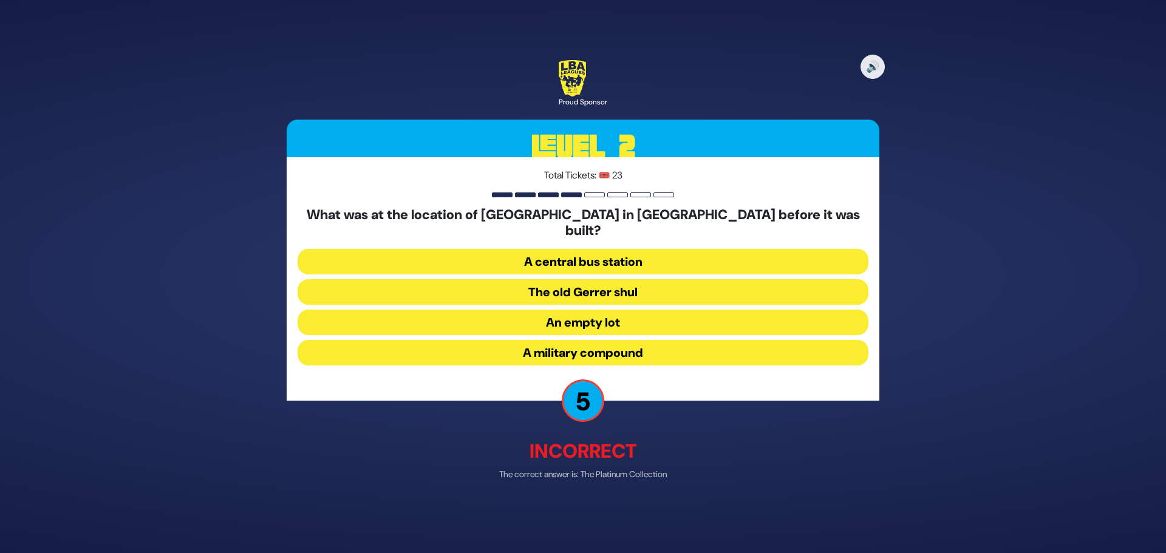
click at [631, 340] on button "A military compound" at bounding box center [583, 353] width 571 height 26
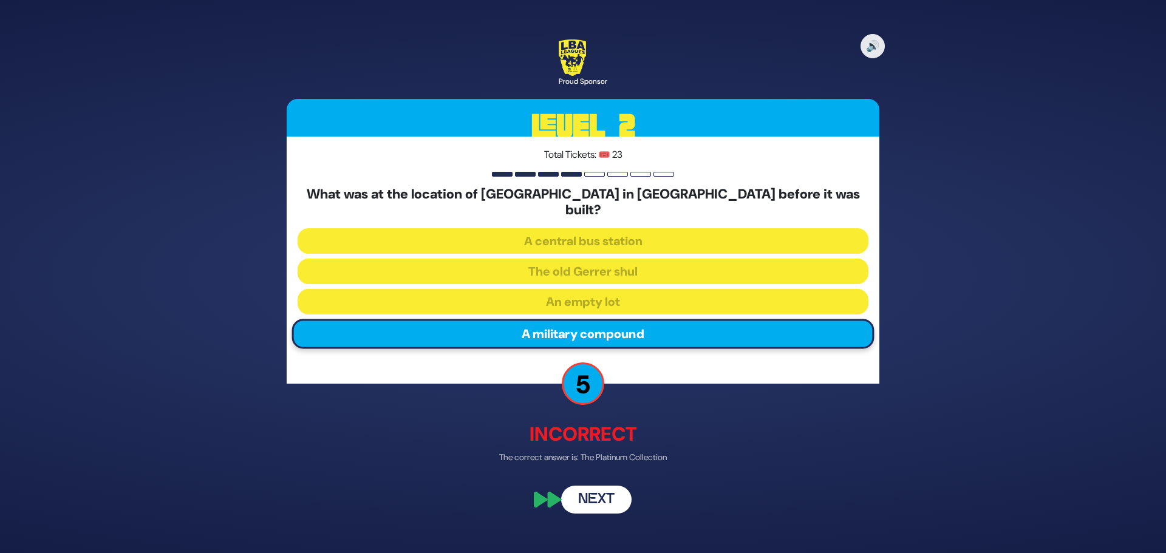
click at [595, 491] on button "Next" at bounding box center [596, 500] width 70 height 28
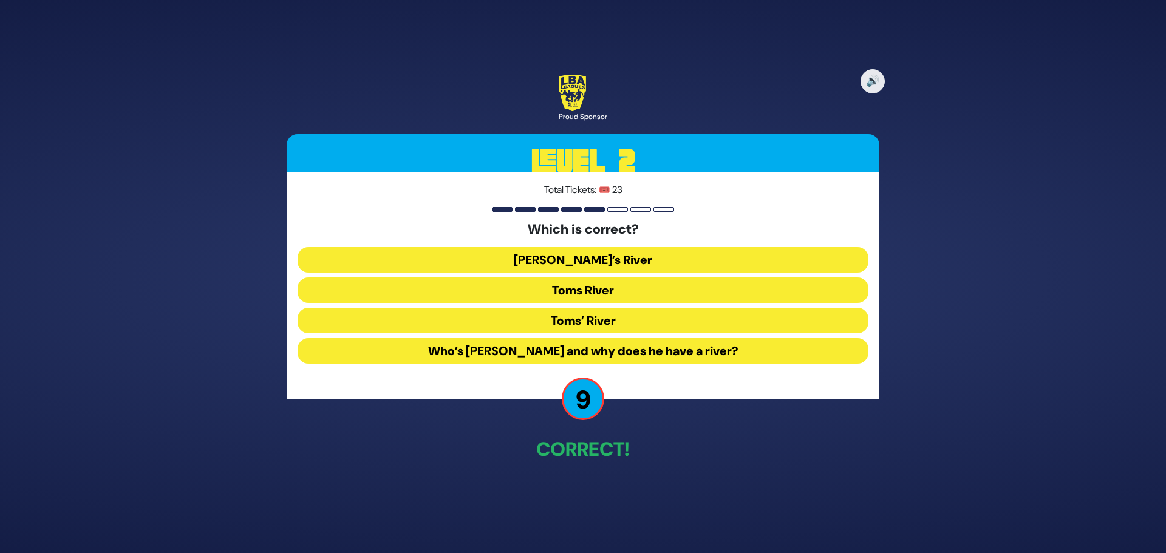
click at [596, 295] on button "Toms River" at bounding box center [583, 291] width 571 height 26
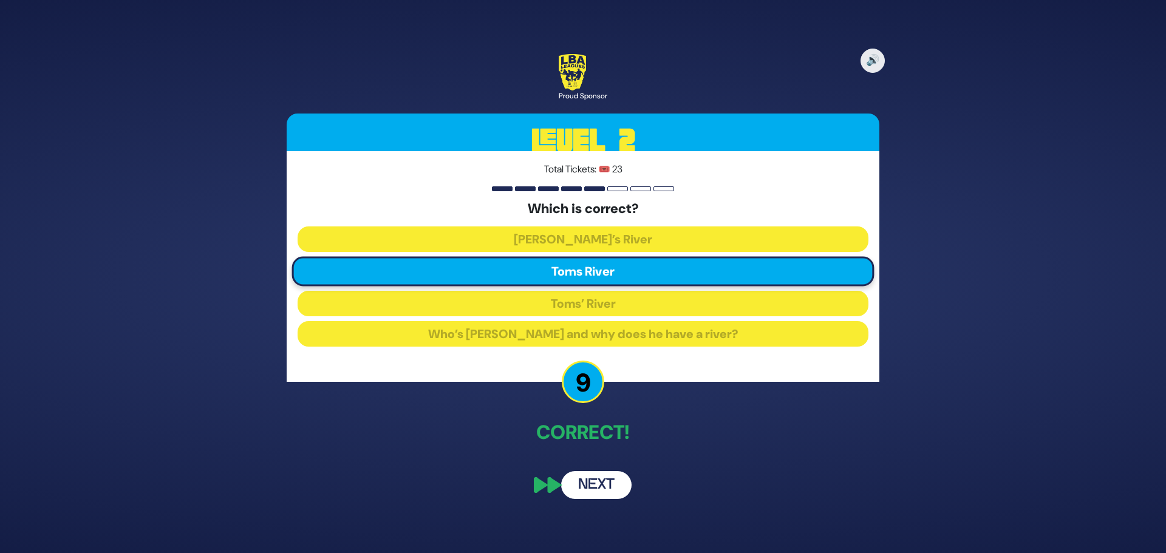
click at [587, 491] on button "Next" at bounding box center [596, 485] width 70 height 28
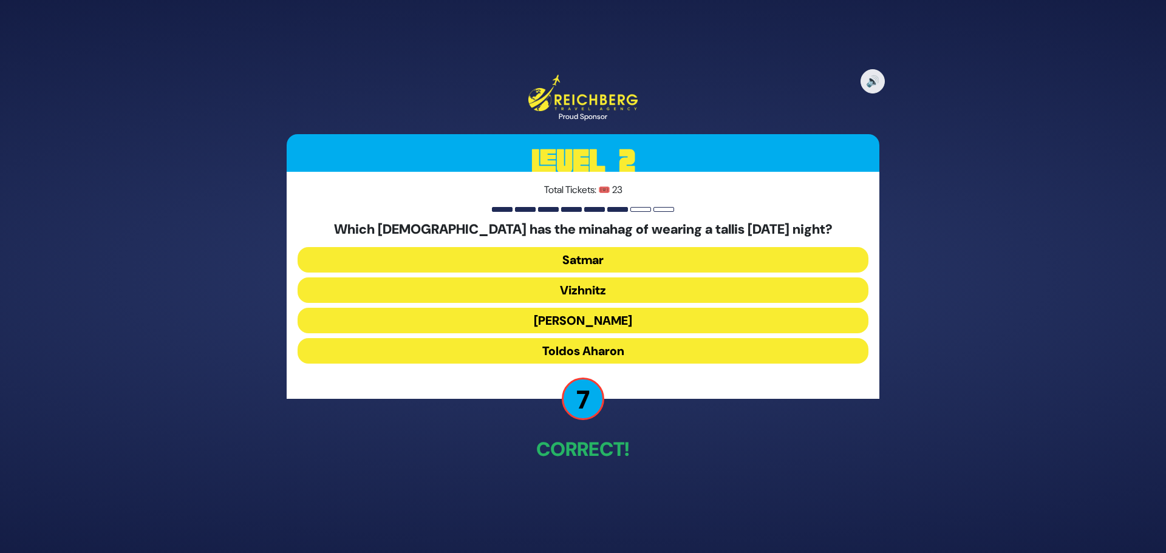
click at [610, 351] on button "Toldos Aharon" at bounding box center [583, 351] width 571 height 26
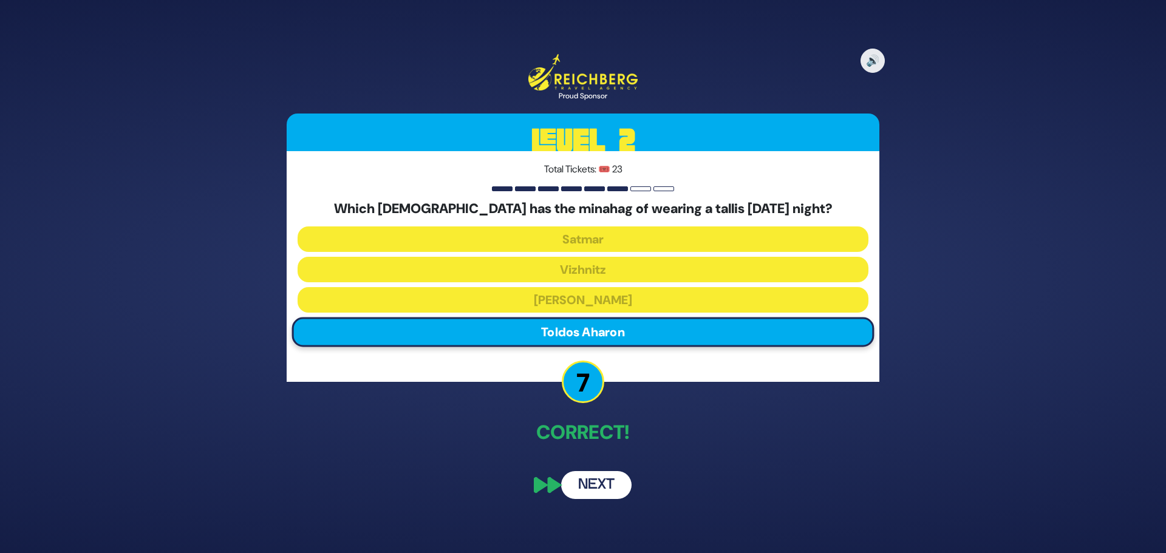
click at [608, 497] on button "Next" at bounding box center [596, 485] width 70 height 28
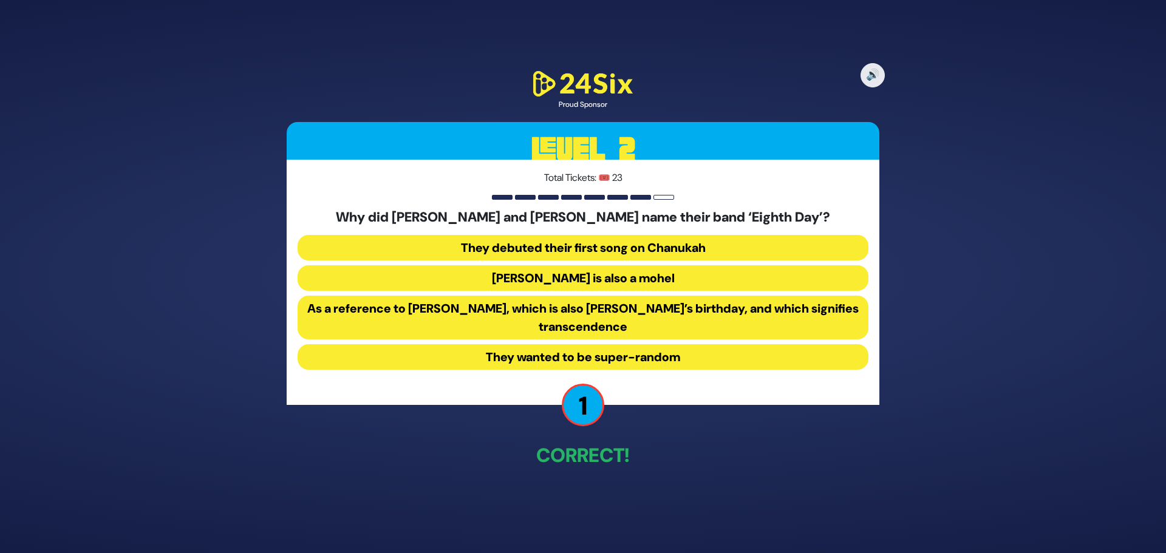
click at [622, 360] on button "They wanted to be super-random" at bounding box center [583, 357] width 571 height 26
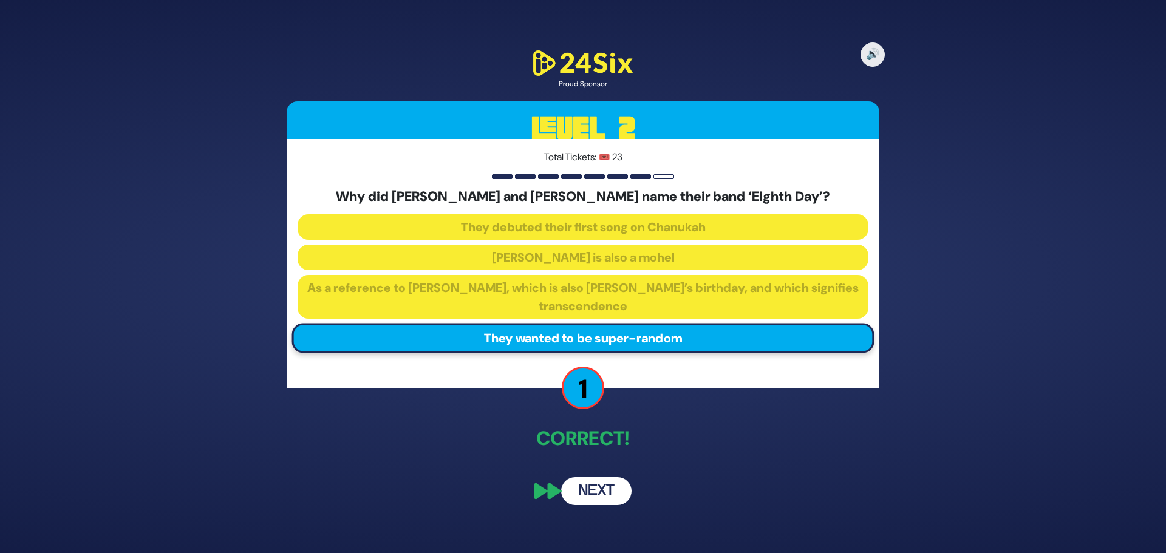
click at [595, 483] on button "Next" at bounding box center [596, 491] width 70 height 28
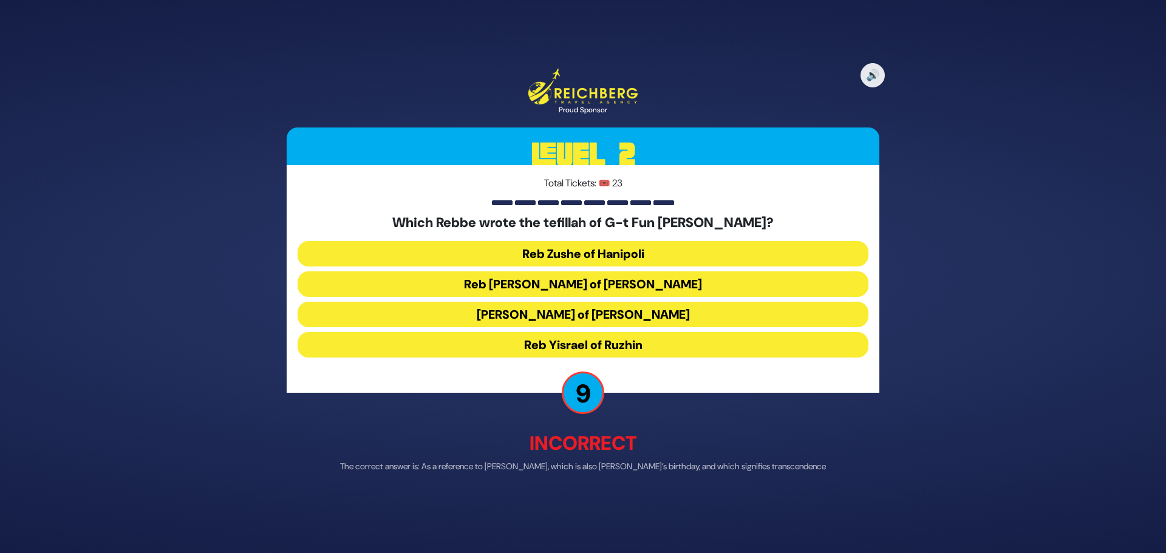
click at [596, 290] on button "Reb Levi Yitzchok of Berditchev" at bounding box center [583, 284] width 571 height 26
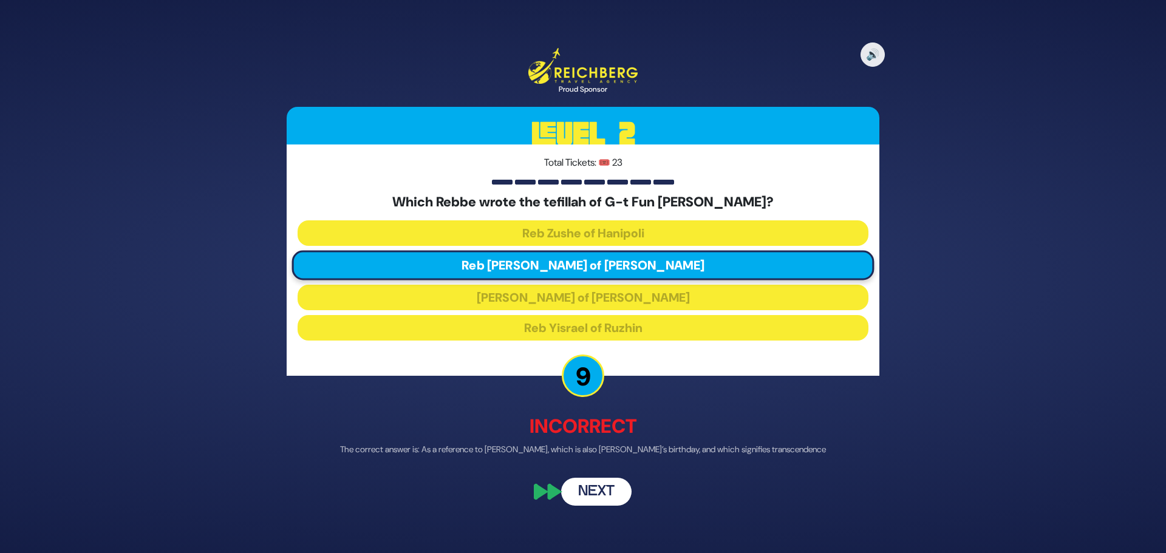
click at [608, 499] on button "Next" at bounding box center [596, 491] width 70 height 28
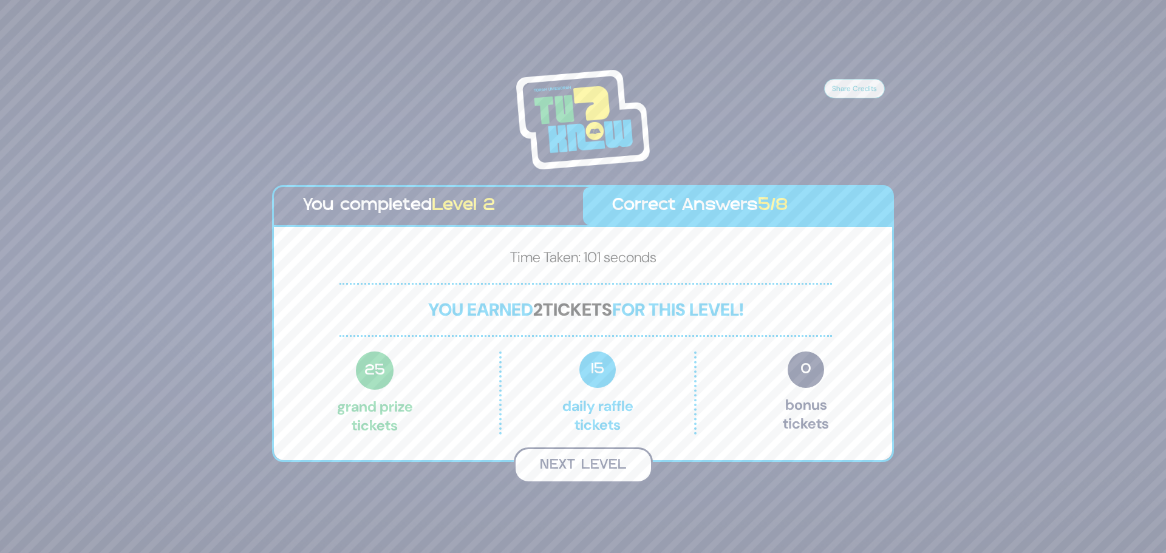
click at [601, 463] on button "Next Level" at bounding box center [583, 466] width 139 height 36
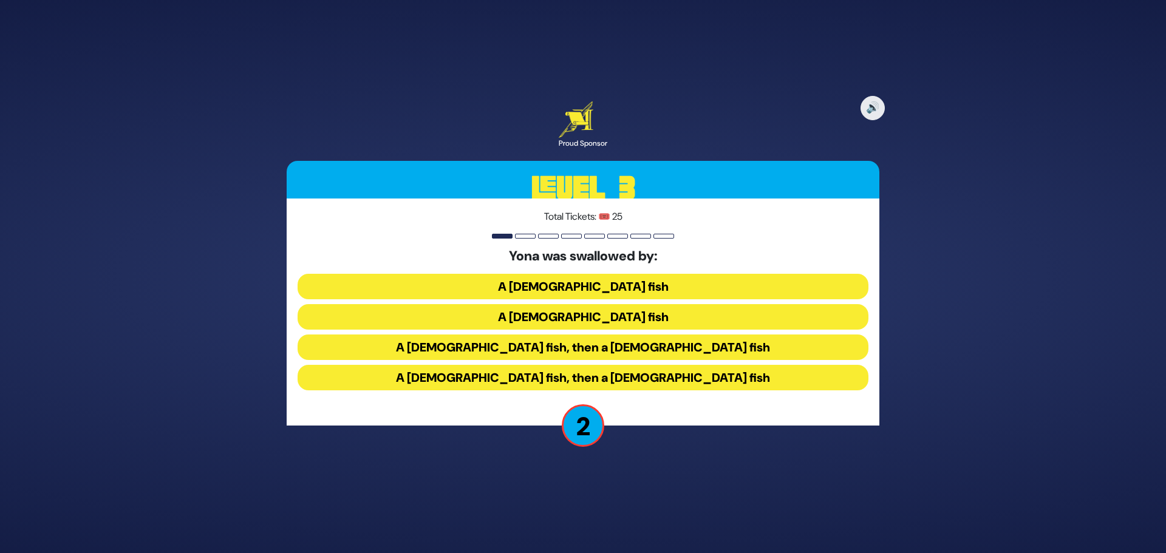
click at [595, 377] on button "A female fish, then a male fish" at bounding box center [583, 378] width 571 height 26
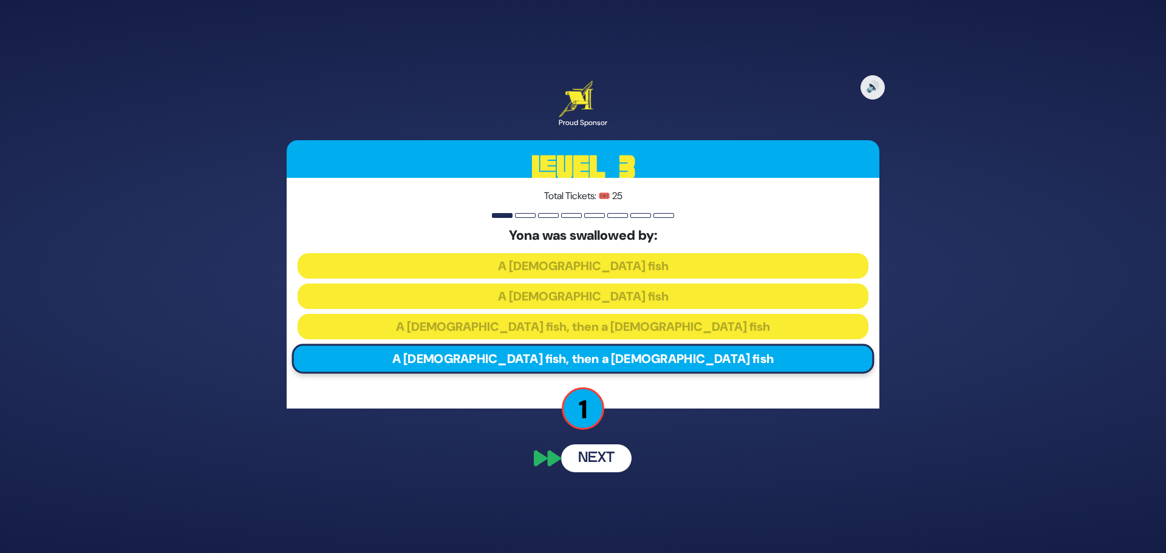
click at [593, 462] on button "Next" at bounding box center [596, 459] width 70 height 28
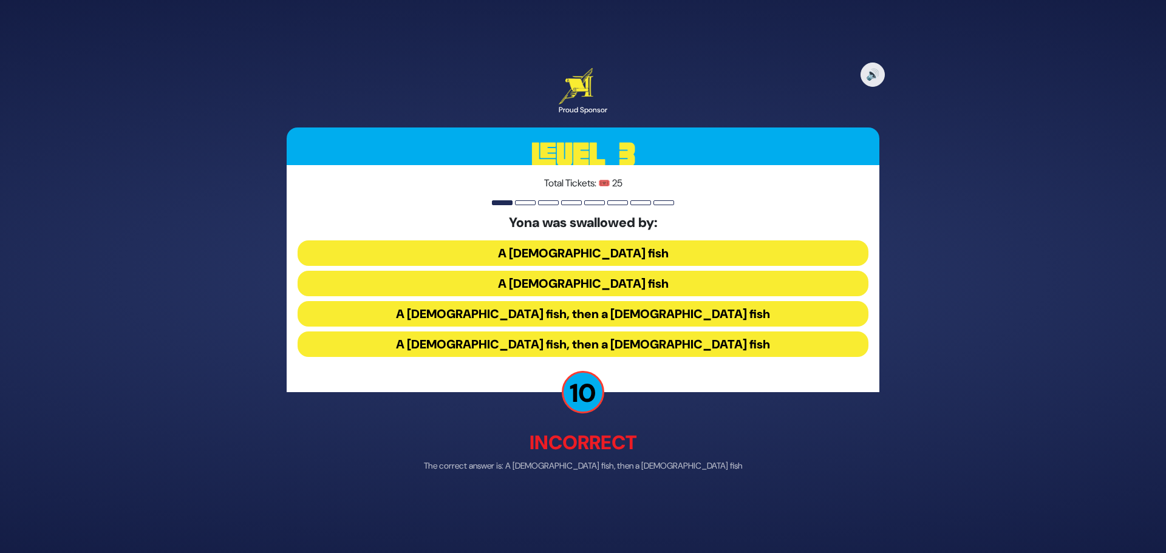
click at [578, 319] on button "A male fish, then a female fish" at bounding box center [583, 315] width 571 height 26
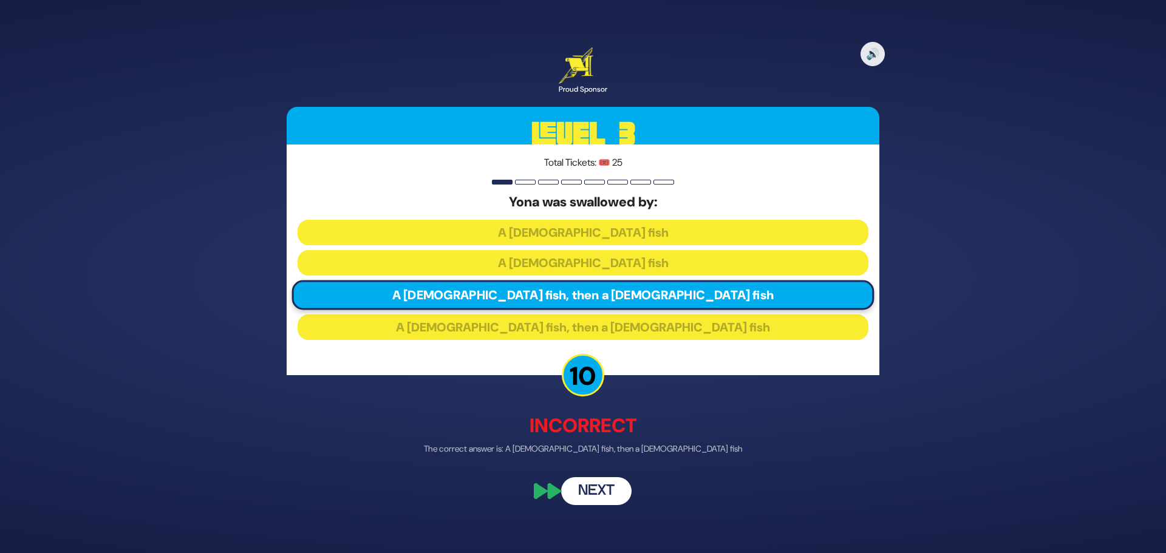
click at [609, 499] on button "Next" at bounding box center [596, 492] width 70 height 28
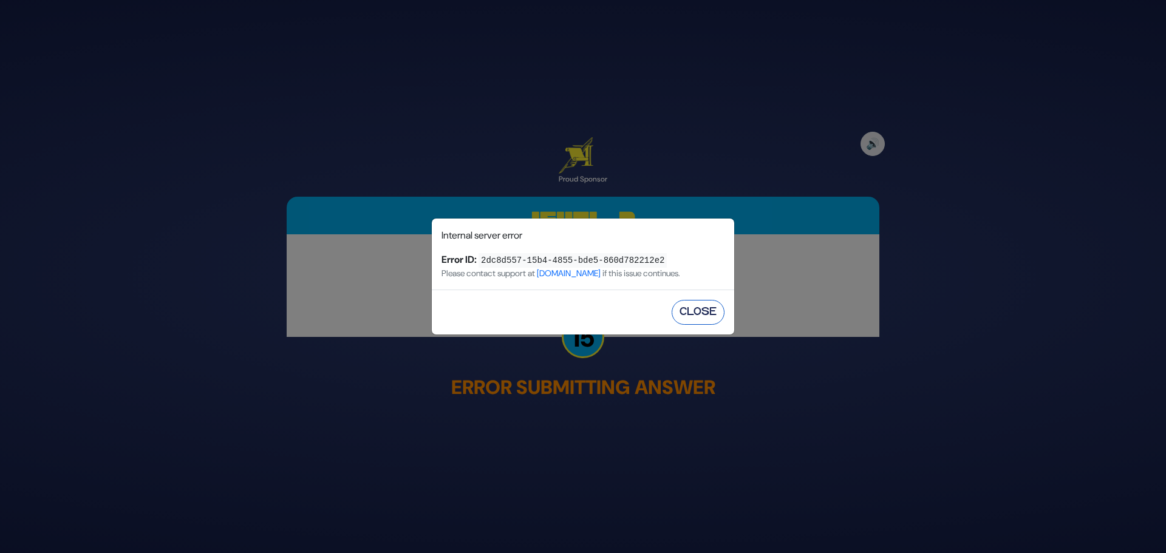
click at [688, 313] on button "Close" at bounding box center [698, 312] width 53 height 25
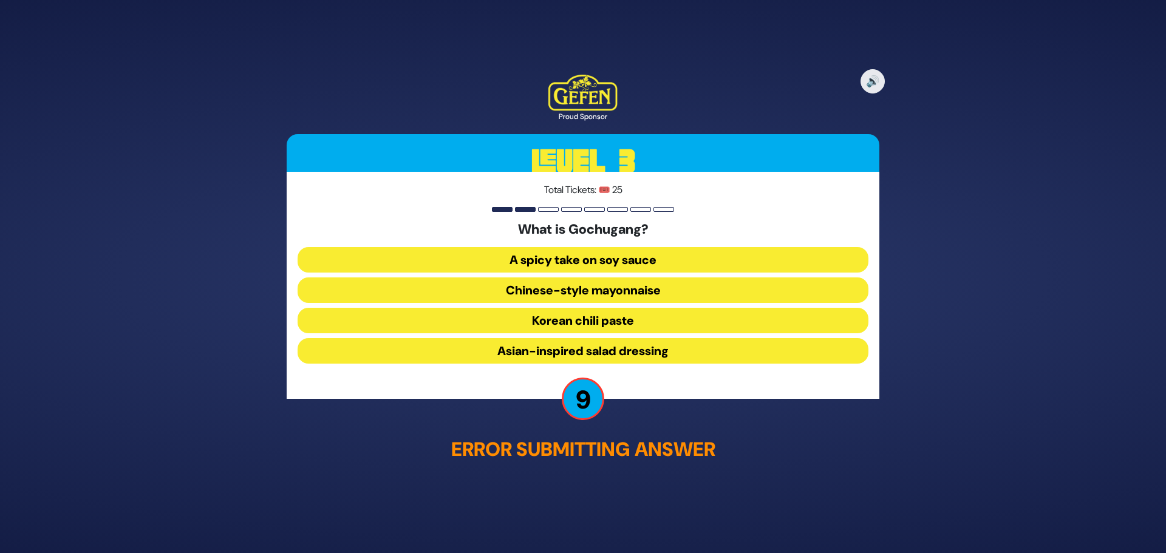
click at [609, 319] on button "Korean chili paste" at bounding box center [583, 321] width 571 height 26
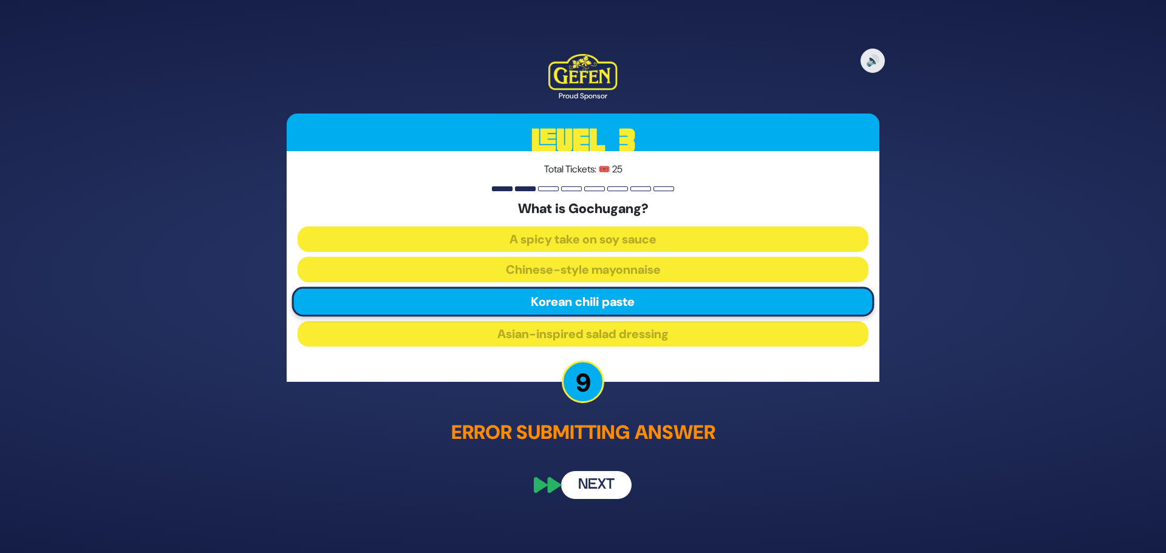
click at [598, 496] on button "Next" at bounding box center [596, 485] width 70 height 28
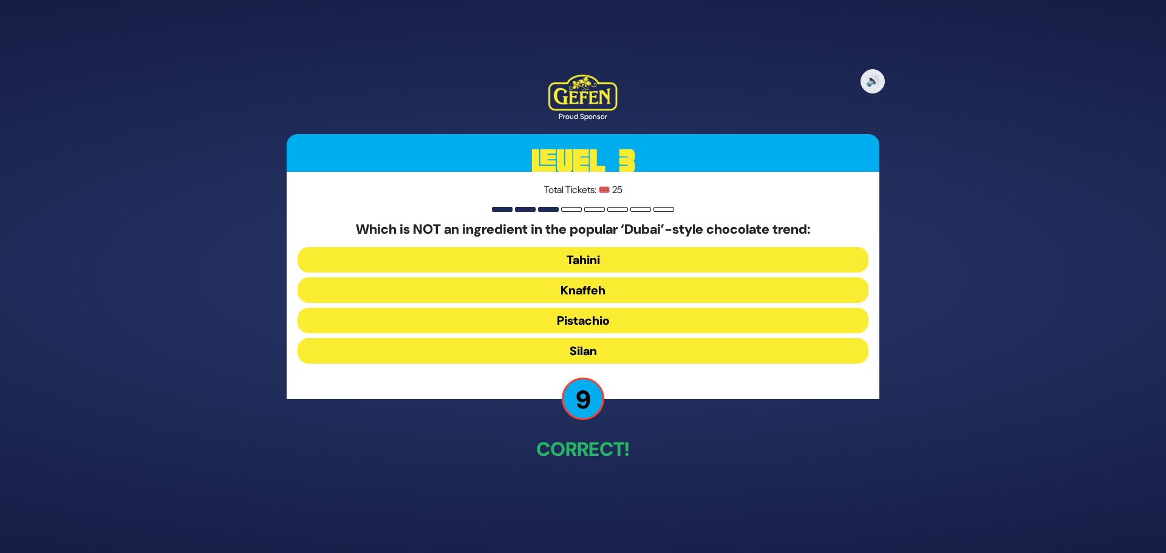
click at [593, 350] on button "Silan" at bounding box center [583, 351] width 571 height 26
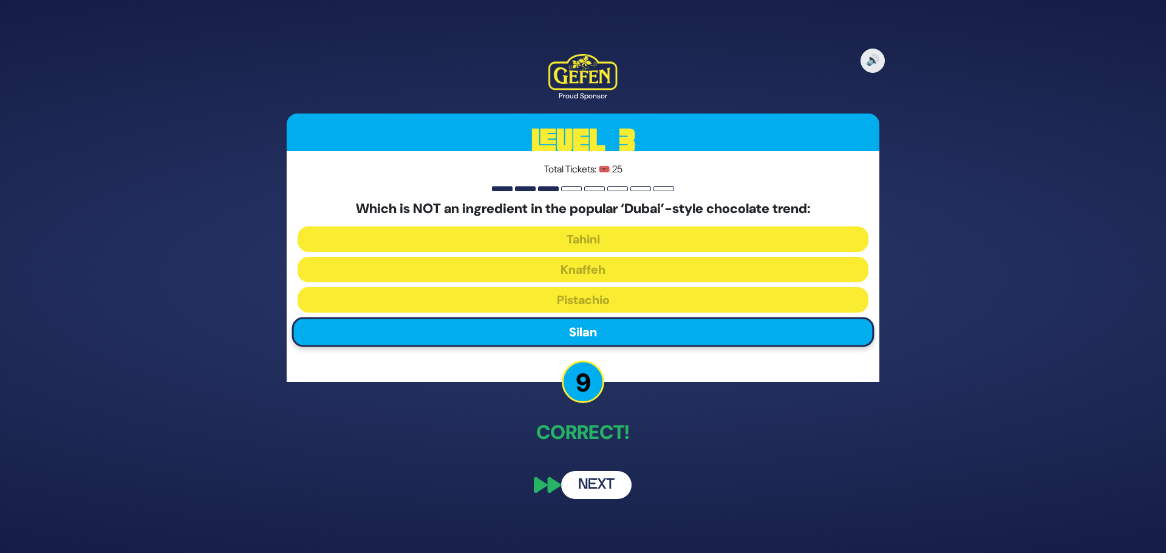
click at [597, 490] on button "Next" at bounding box center [596, 485] width 70 height 28
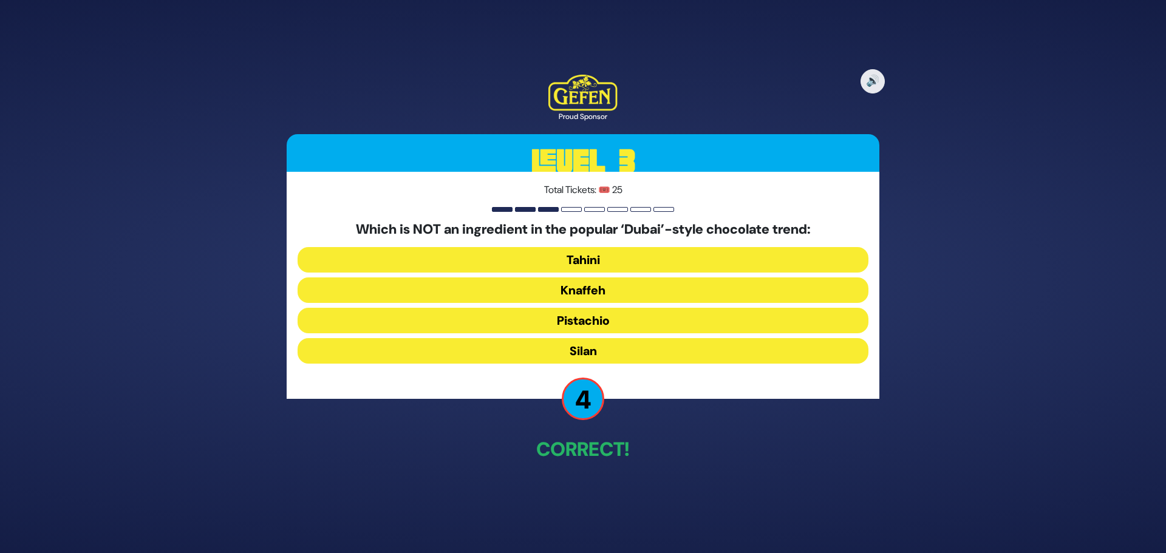
click at [604, 356] on button "Silan" at bounding box center [583, 351] width 571 height 26
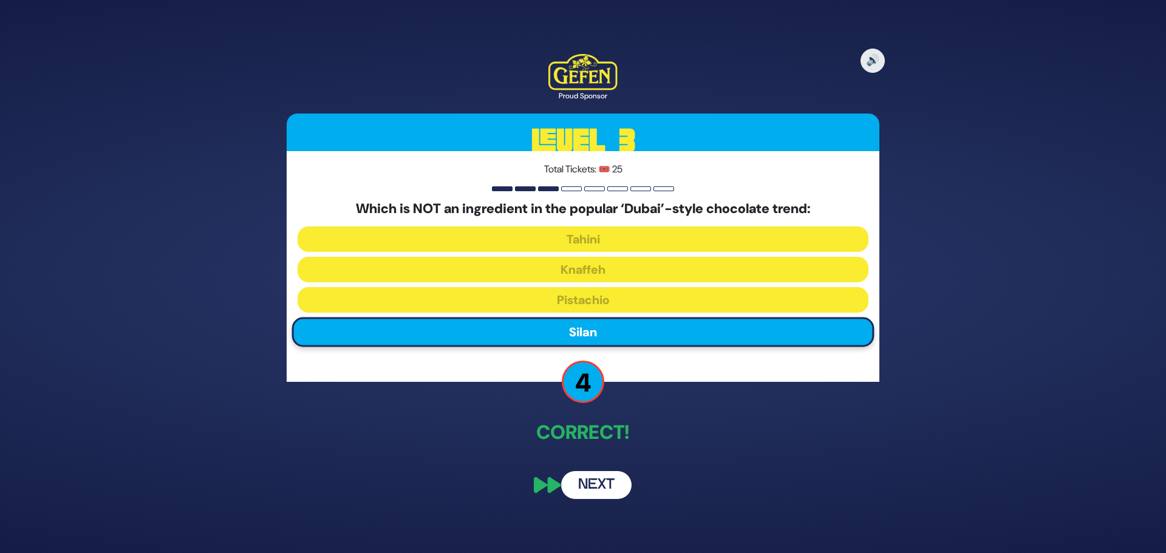
click at [610, 491] on button "Next" at bounding box center [596, 485] width 70 height 28
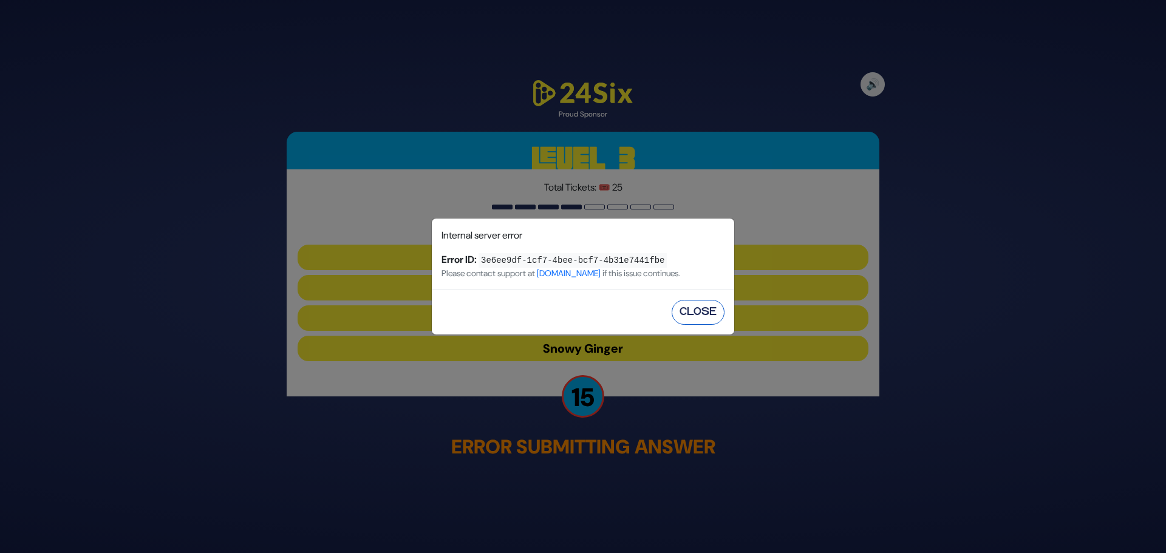
click at [680, 315] on button "Close" at bounding box center [698, 312] width 53 height 25
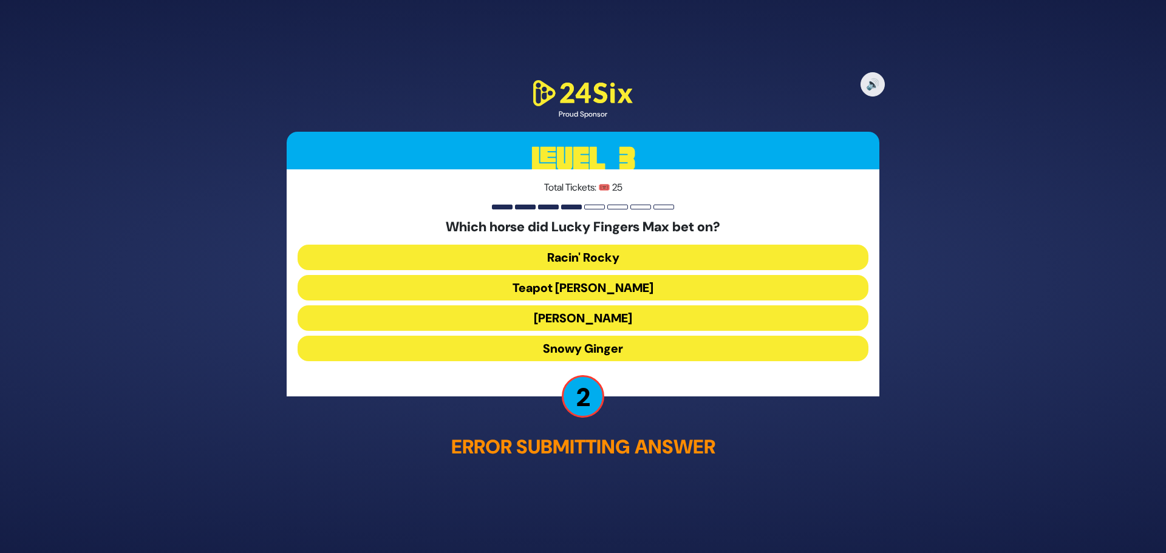
click at [602, 289] on button "Teapot Kelly" at bounding box center [583, 288] width 571 height 26
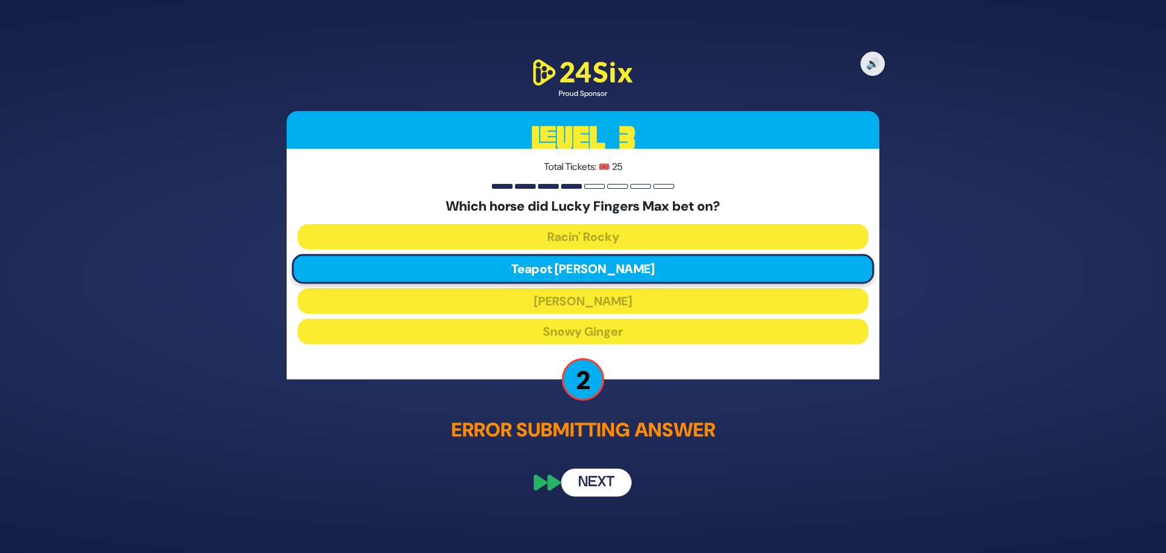
click at [614, 476] on button "Next" at bounding box center [596, 482] width 70 height 28
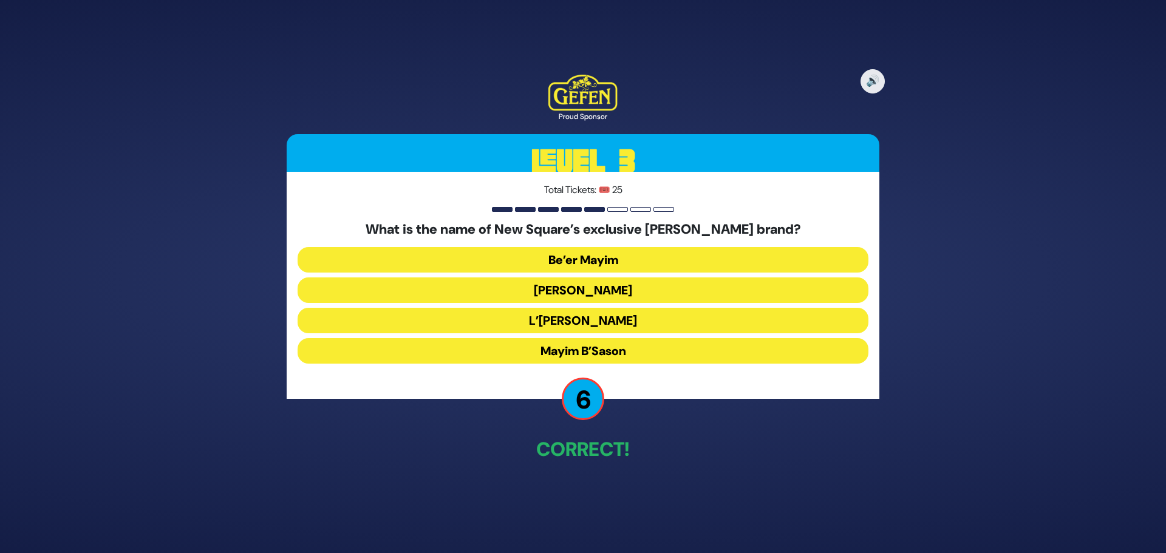
click at [598, 262] on button "Be’er Mayim" at bounding box center [583, 260] width 571 height 26
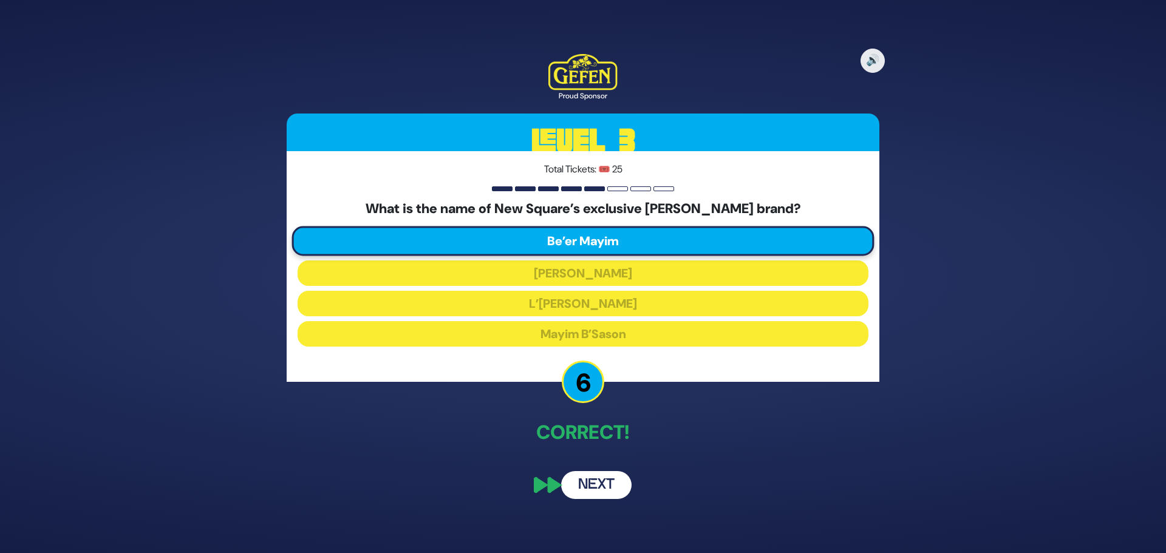
click at [599, 492] on button "Next" at bounding box center [596, 485] width 70 height 28
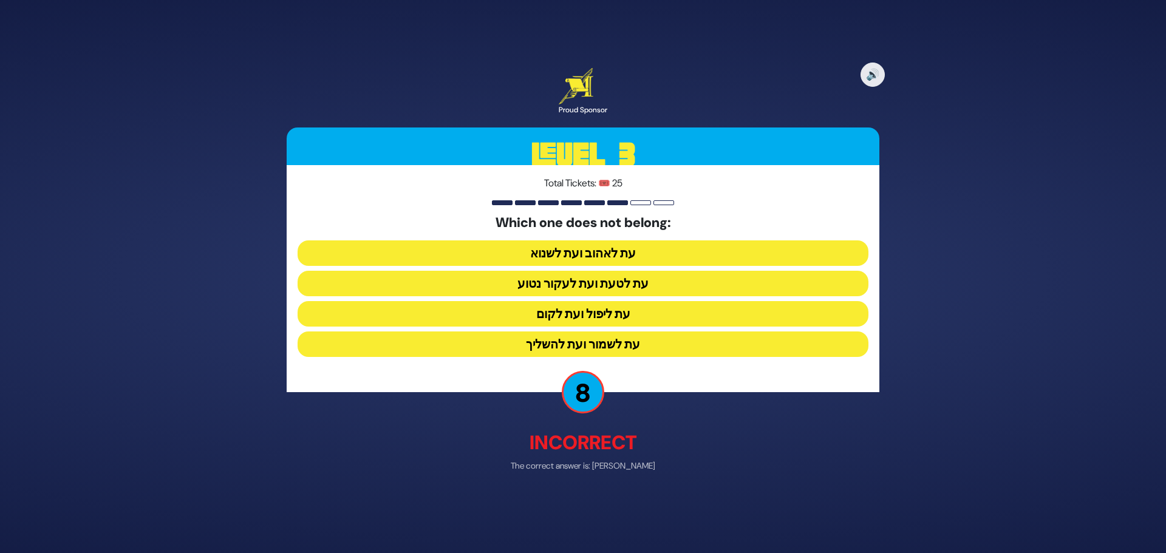
click at [613, 346] on button "עת לשמור ועת להשליך" at bounding box center [583, 345] width 571 height 26
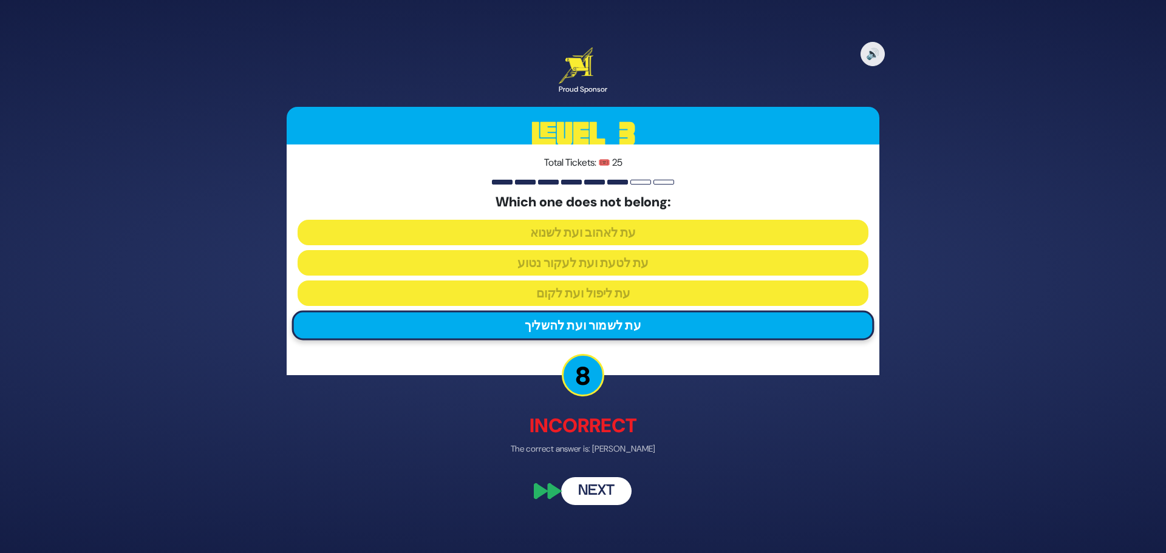
click at [594, 491] on button "Next" at bounding box center [596, 492] width 70 height 28
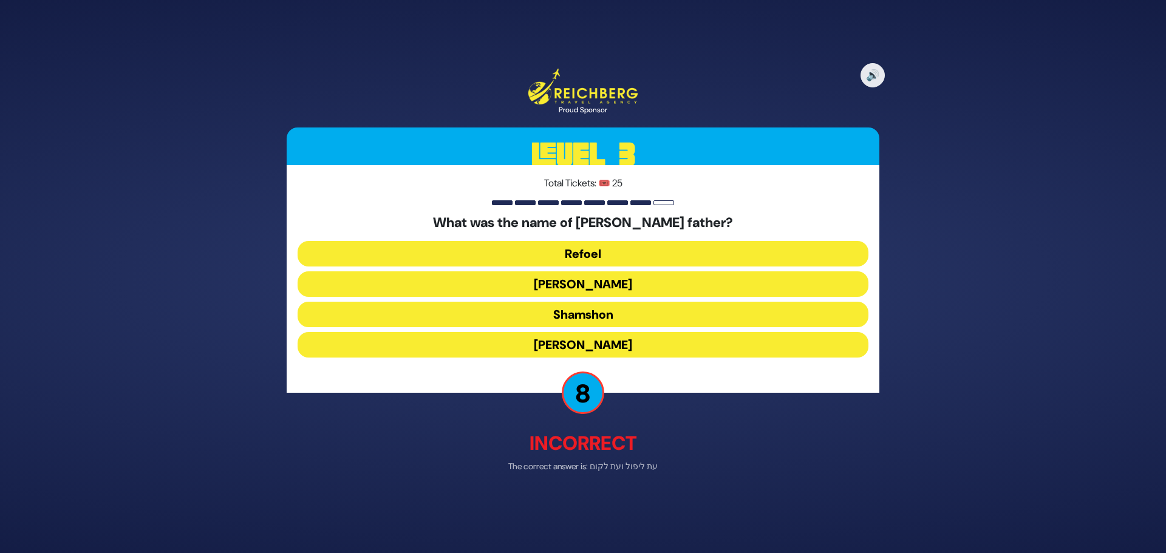
click at [610, 341] on button "Tzvi" at bounding box center [583, 345] width 571 height 26
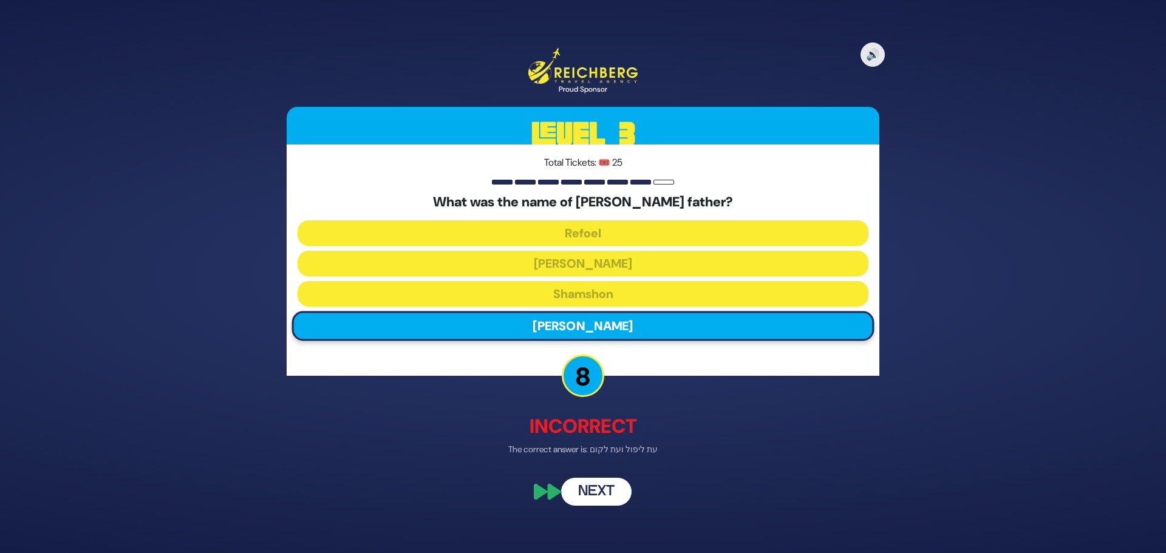
click at [592, 499] on button "Next" at bounding box center [596, 491] width 70 height 28
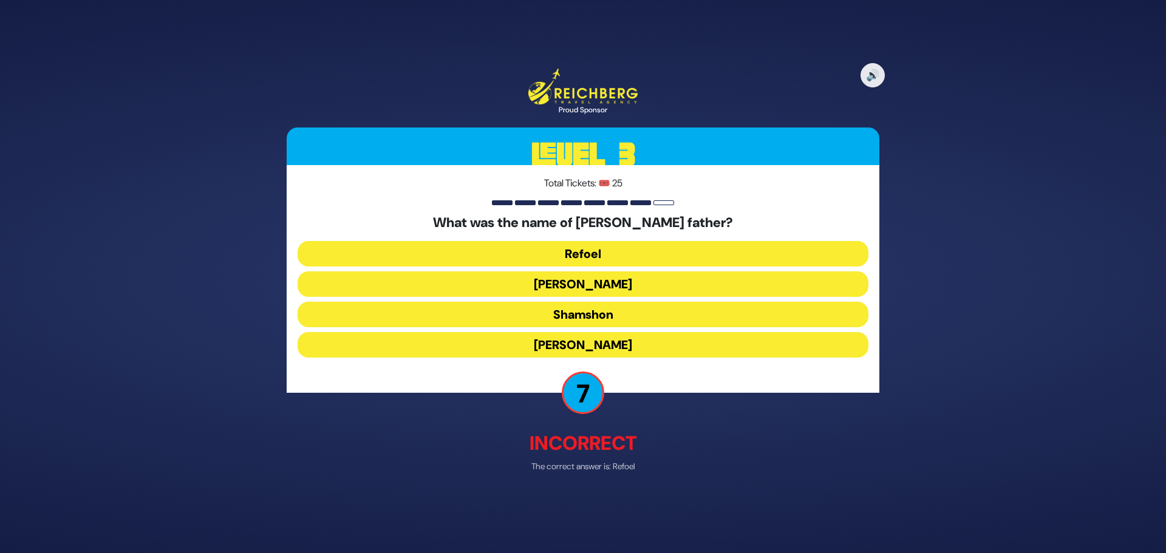
click at [590, 281] on button "Yehuda" at bounding box center [583, 284] width 571 height 26
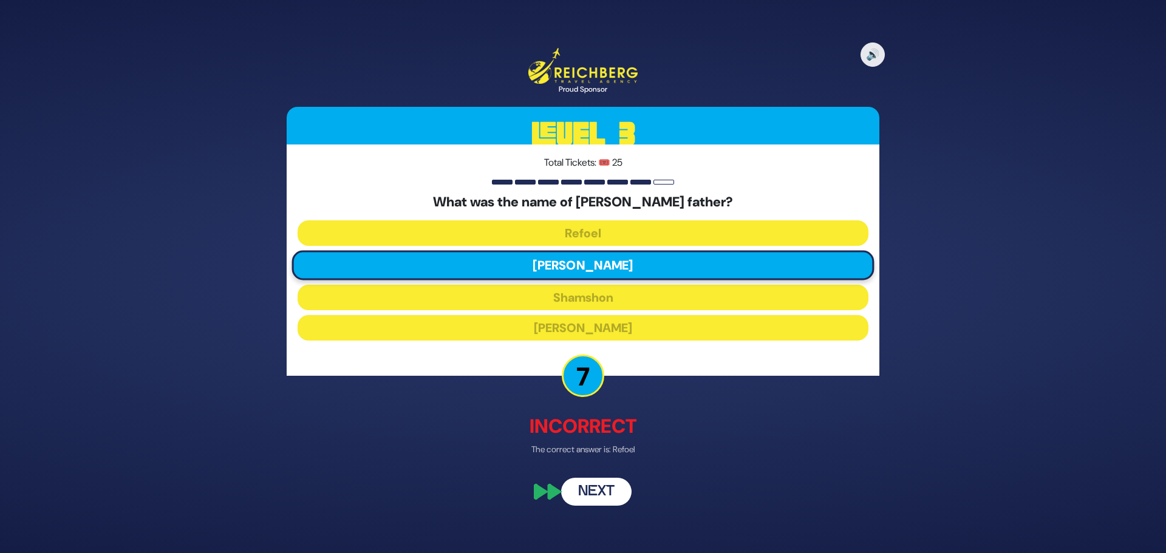
click at [612, 507] on div "🔊 Proud Sponsor Level 3 Total Tickets: 🎟️ 25 What was the name of Rav Samson Ra…" at bounding box center [583, 276] width 622 height 487
click at [613, 496] on button "Next" at bounding box center [596, 491] width 70 height 28
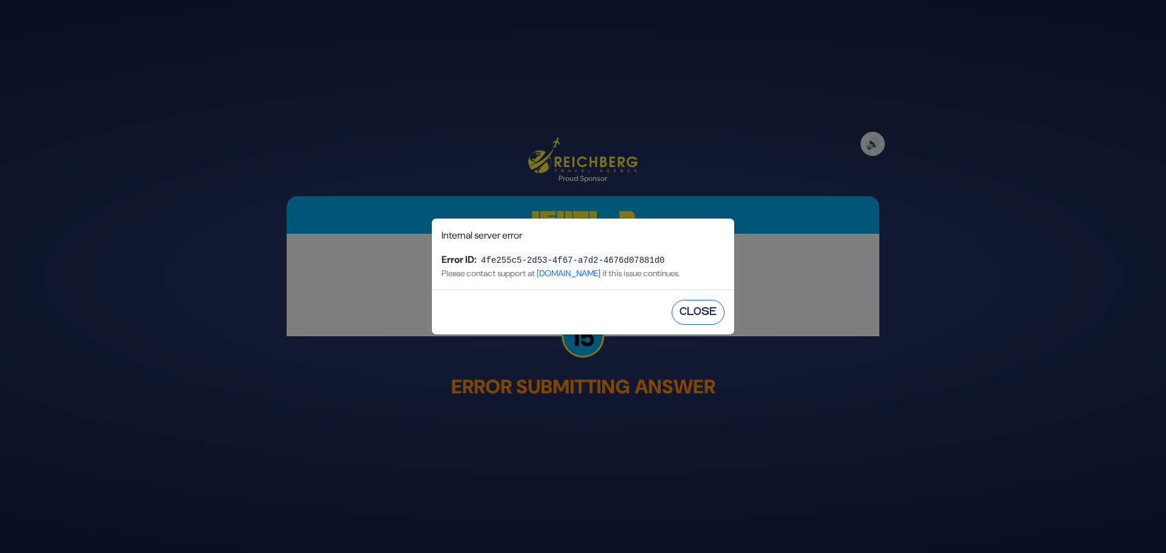
click at [695, 306] on button "Close" at bounding box center [698, 312] width 53 height 25
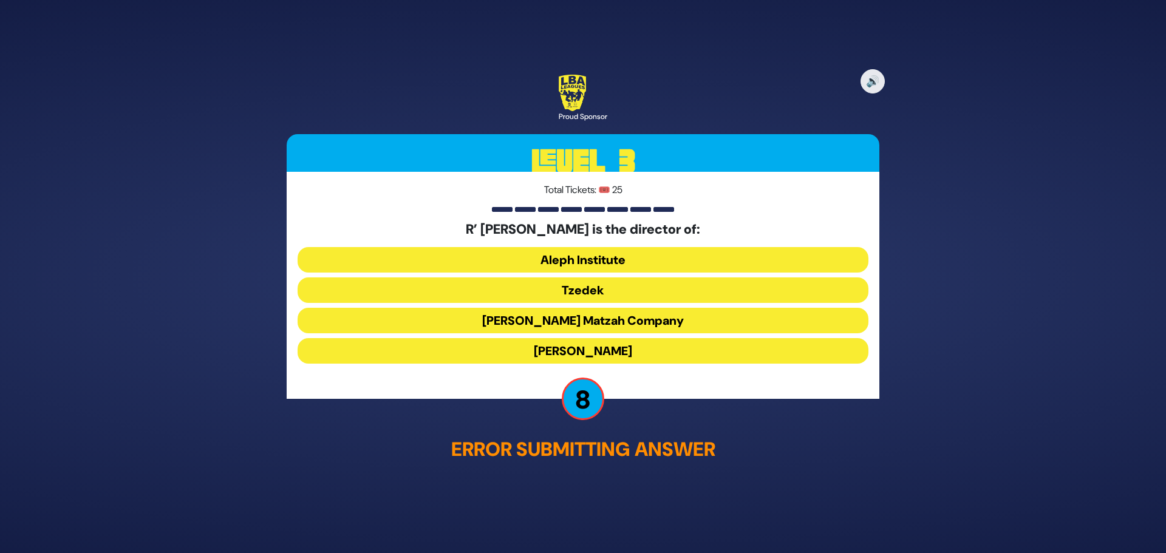
click at [605, 265] on button "Aleph Institute" at bounding box center [583, 260] width 571 height 26
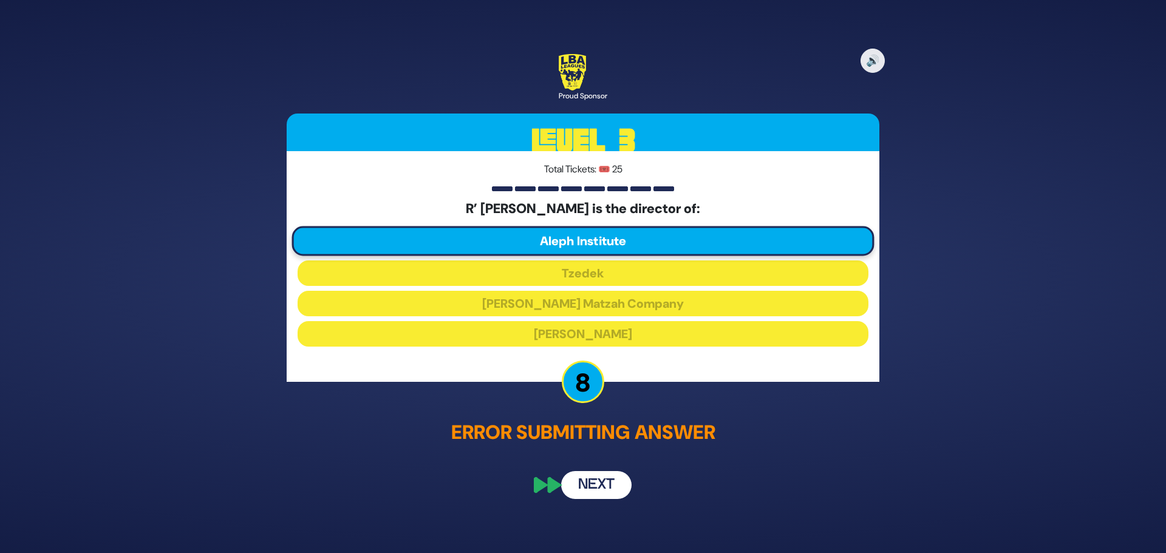
click at [620, 484] on button "Next" at bounding box center [596, 485] width 70 height 28
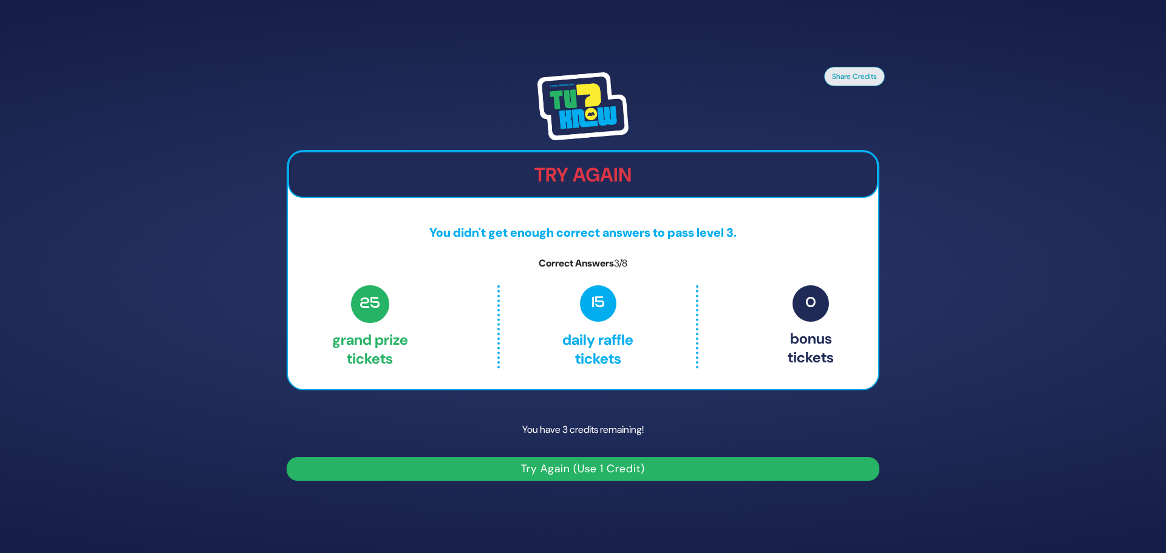
click at [553, 471] on button "Try Again (Use 1 Credit)" at bounding box center [583, 469] width 593 height 24
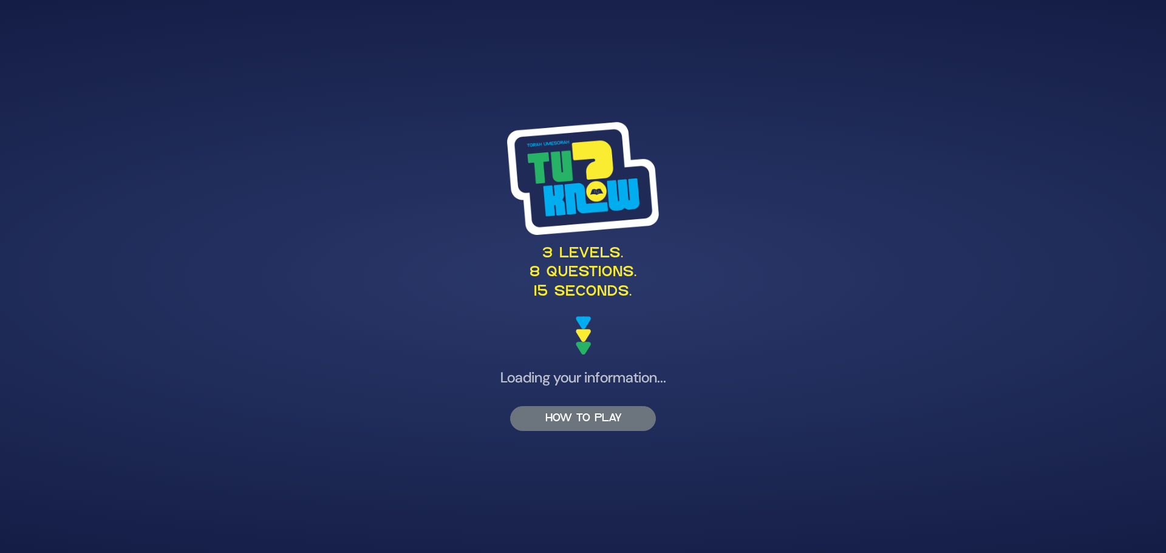
click at [569, 411] on button "HOW TO PLAY" at bounding box center [583, 418] width 146 height 25
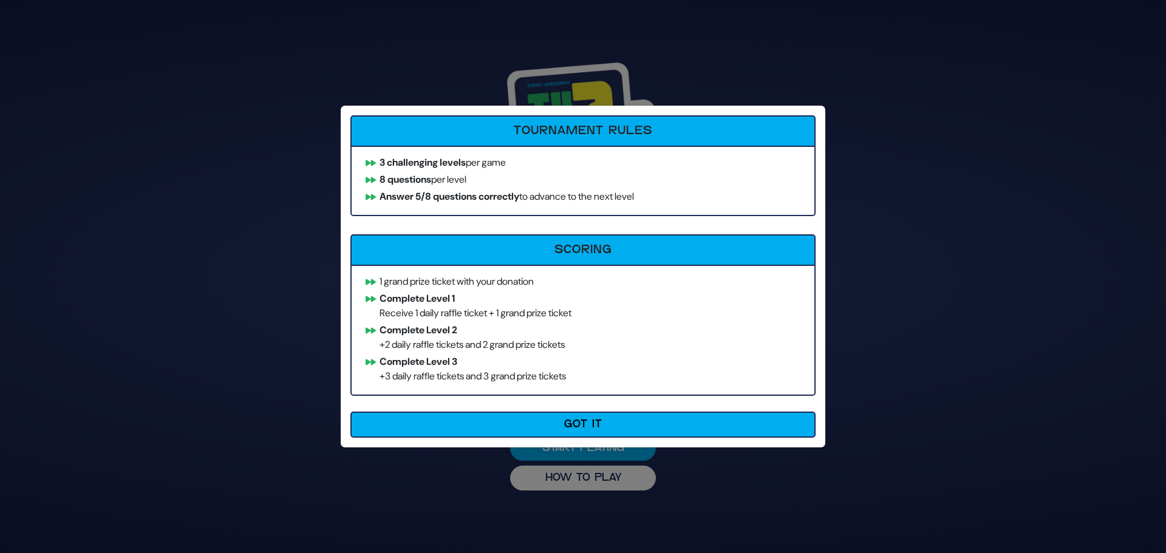
click at [579, 433] on button "Got It" at bounding box center [582, 425] width 465 height 26
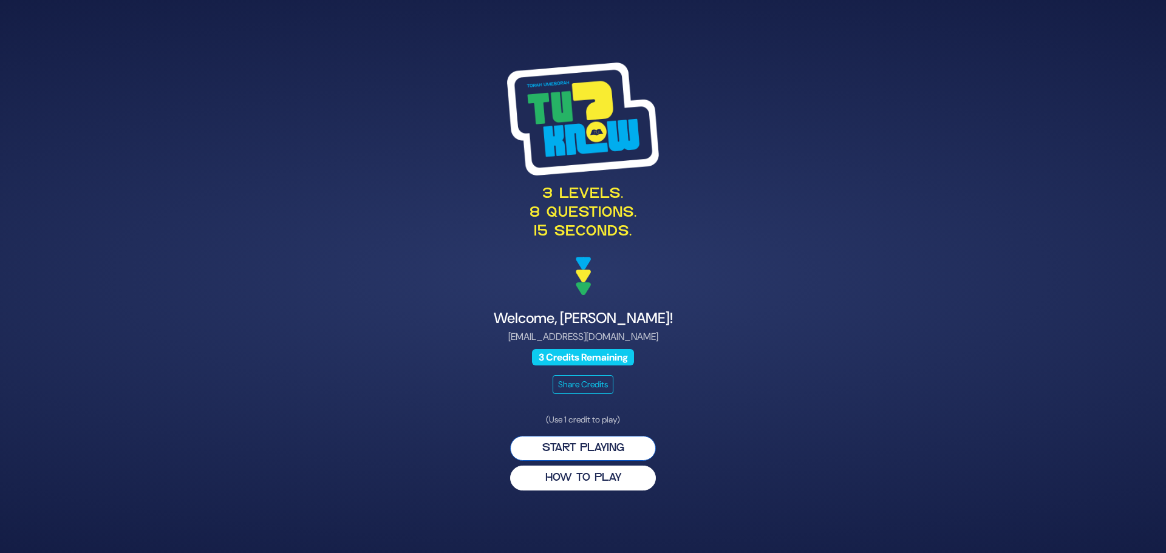
click at [589, 451] on button "Start Playing" at bounding box center [583, 448] width 146 height 25
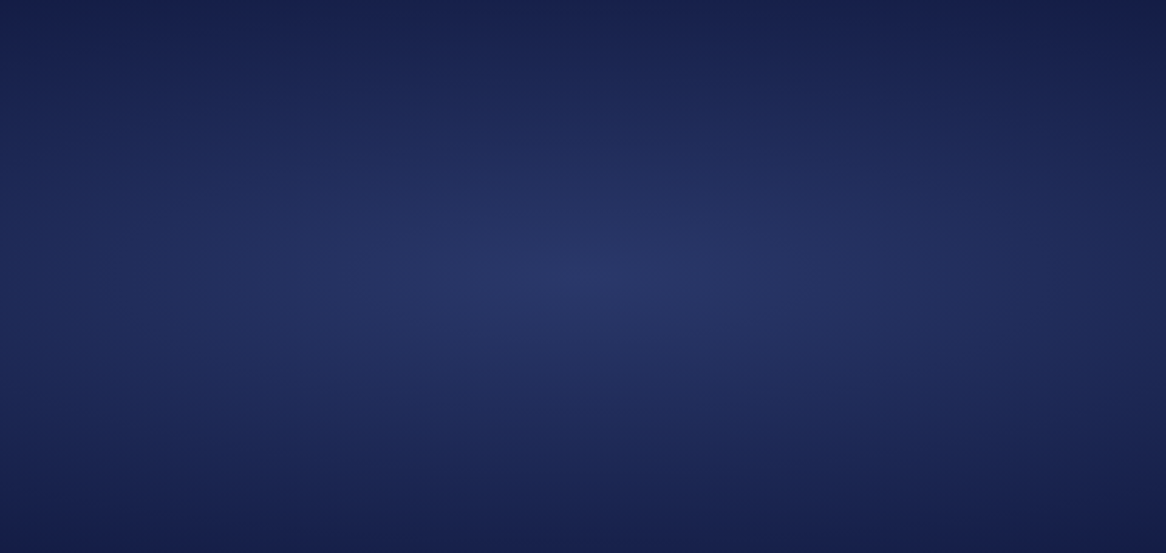
click at [601, 453] on div at bounding box center [583, 276] width 1166 height 553
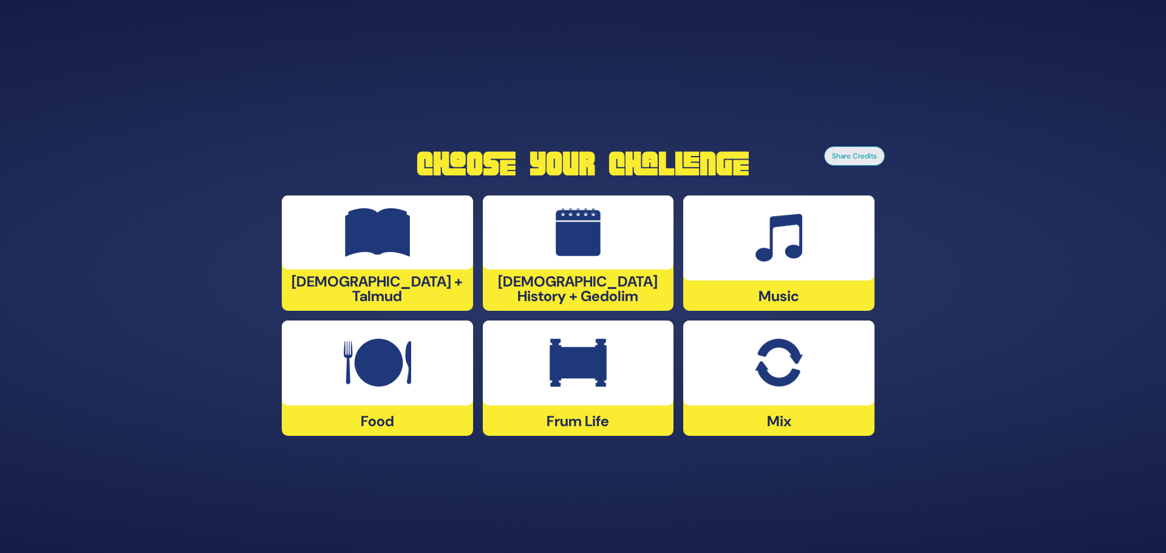
click at [784, 255] on img at bounding box center [779, 238] width 47 height 49
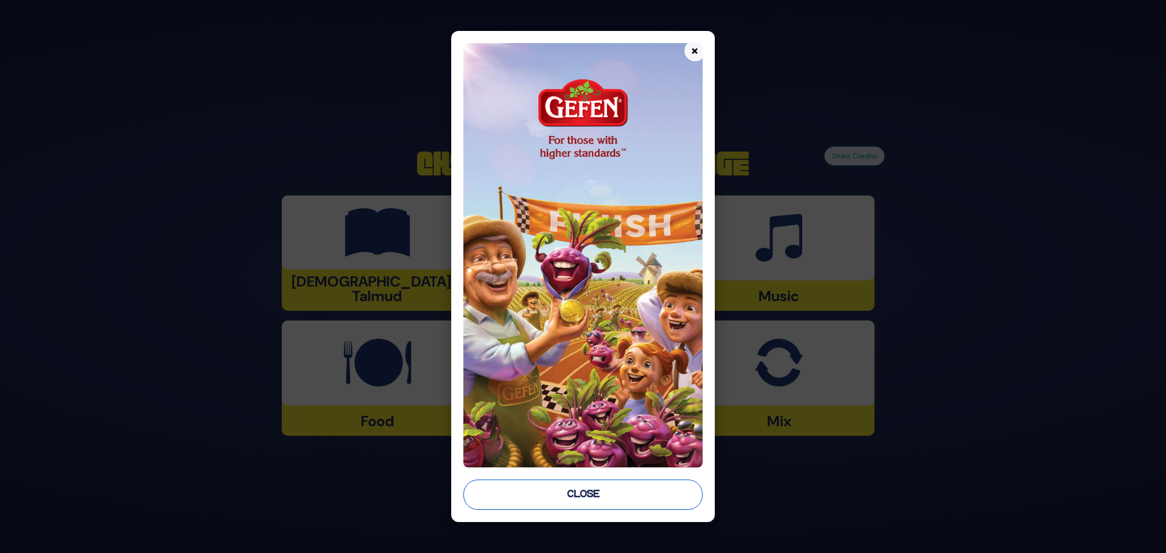
click at [561, 493] on button "Close" at bounding box center [582, 495] width 239 height 30
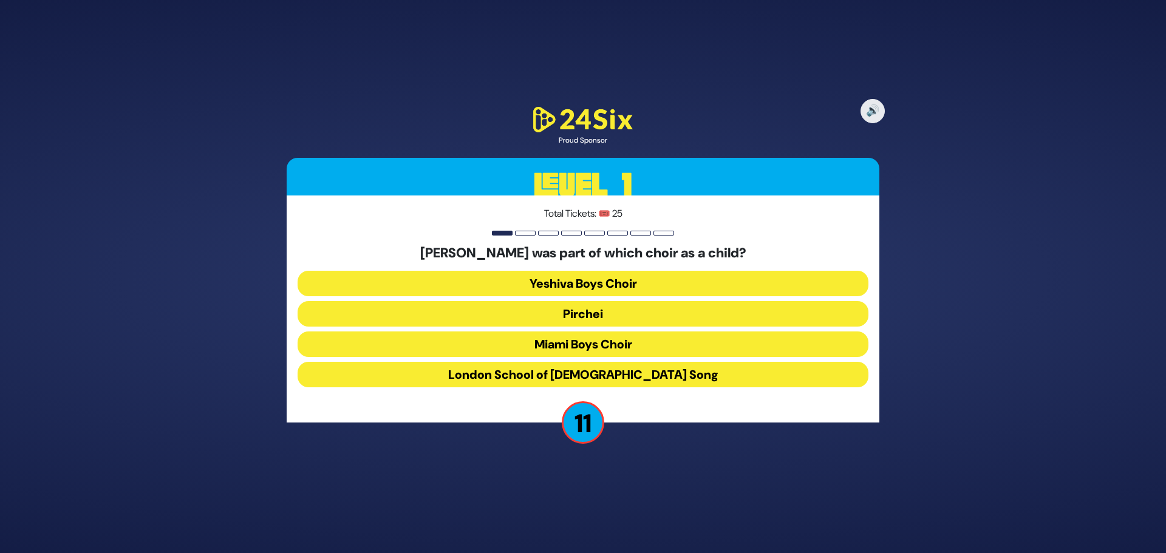
click at [617, 342] on button "Miami Boys Choir" at bounding box center [583, 345] width 571 height 26
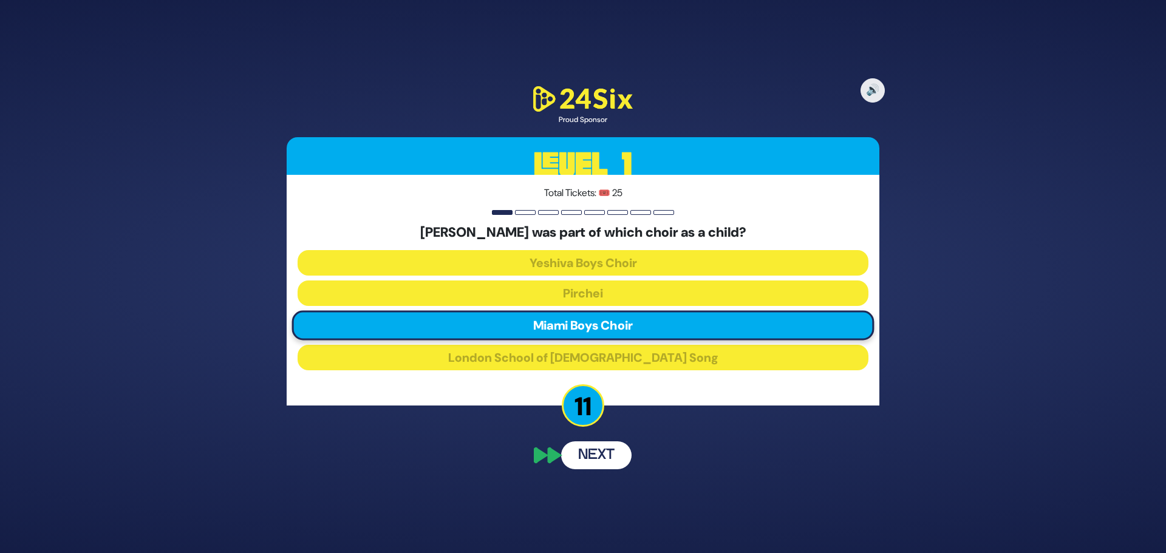
click at [609, 454] on button "Next" at bounding box center [596, 456] width 70 height 28
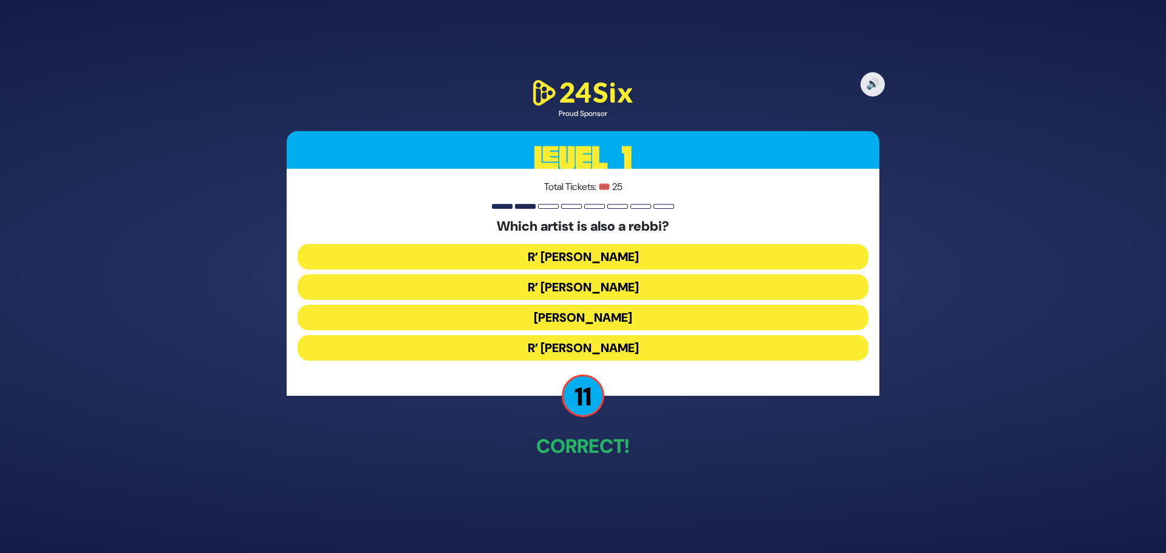
click at [599, 294] on button "R’ [PERSON_NAME]" at bounding box center [583, 288] width 571 height 26
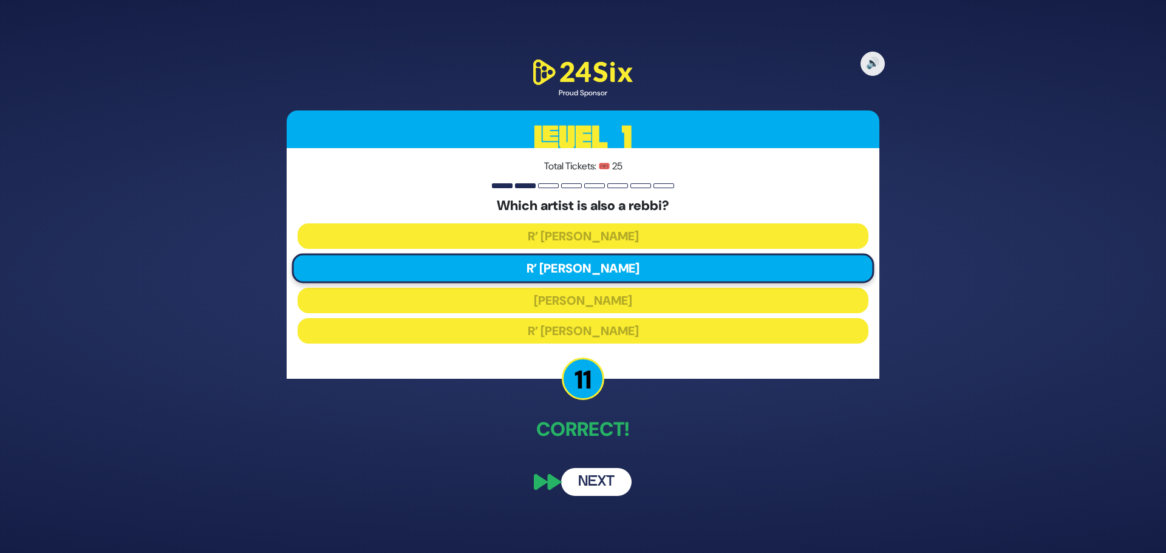
click at [611, 491] on button "Next" at bounding box center [596, 482] width 70 height 28
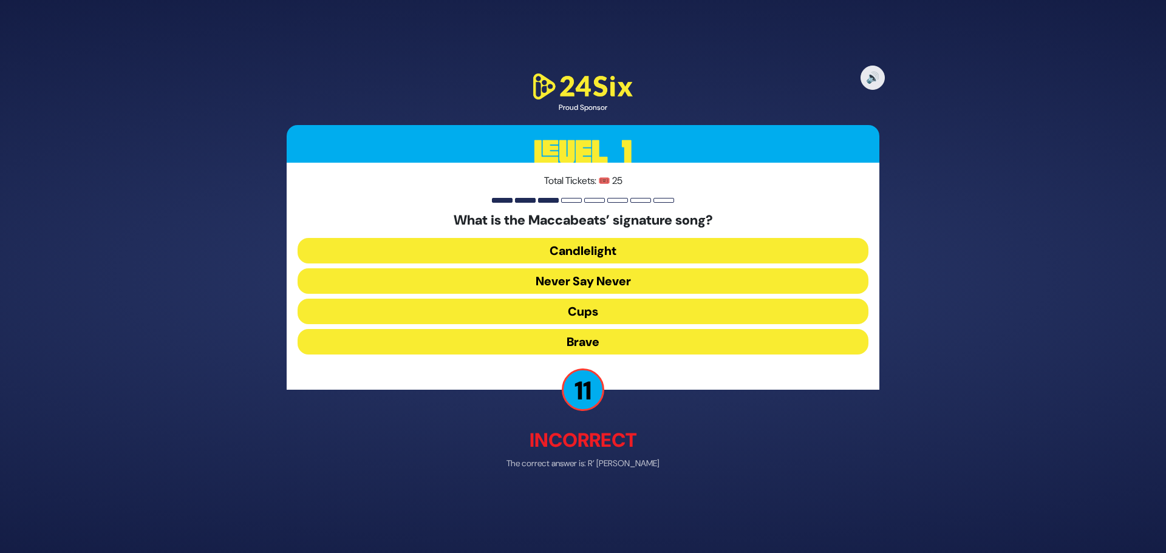
click at [622, 279] on button "Never Say Never" at bounding box center [583, 281] width 571 height 26
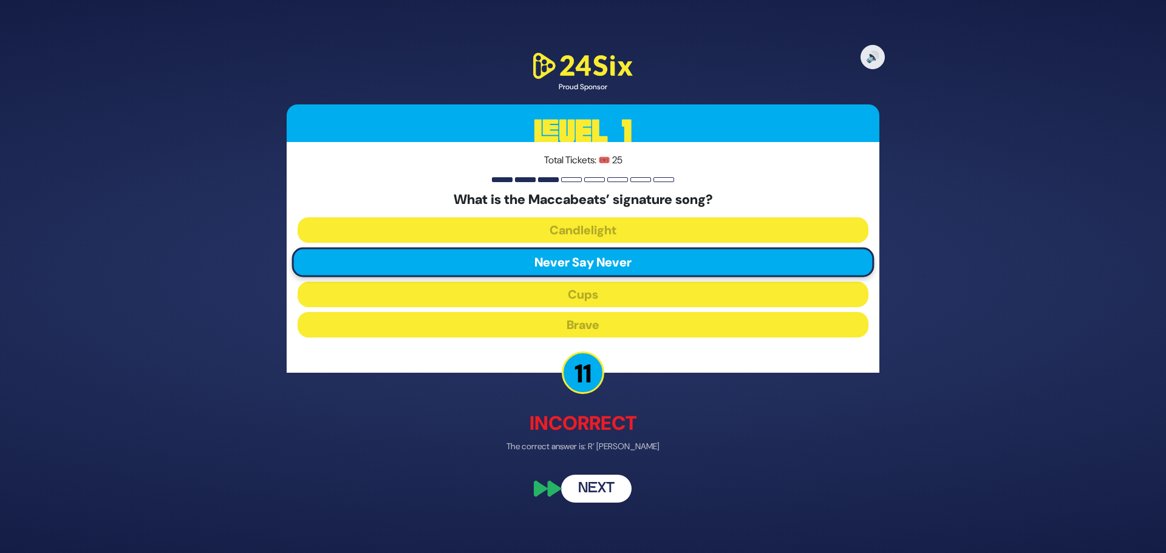
click at [600, 496] on button "Next" at bounding box center [596, 489] width 70 height 28
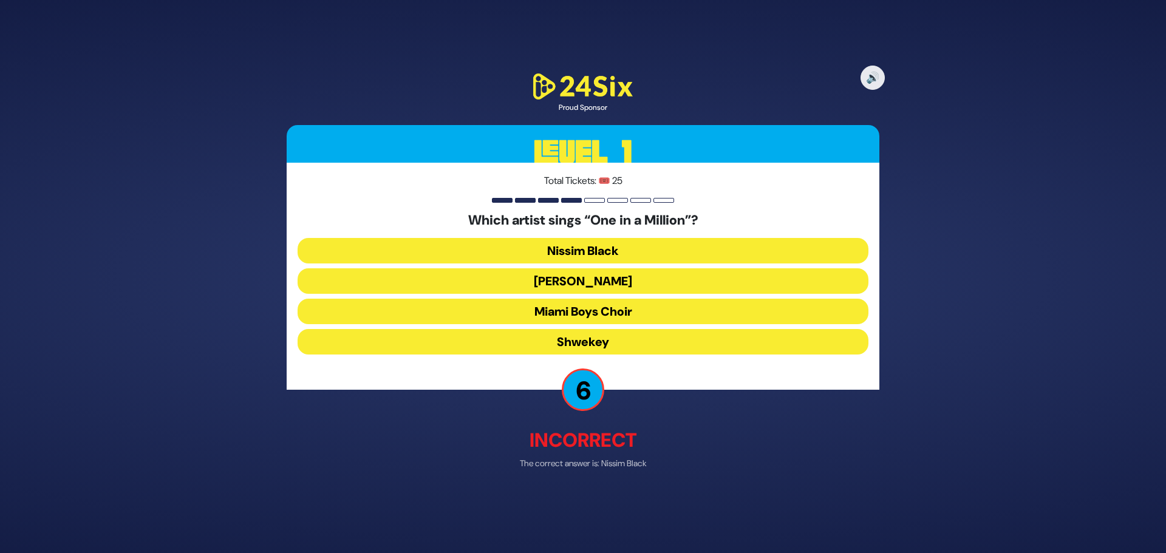
click at [608, 274] on button "[PERSON_NAME]" at bounding box center [583, 281] width 571 height 26
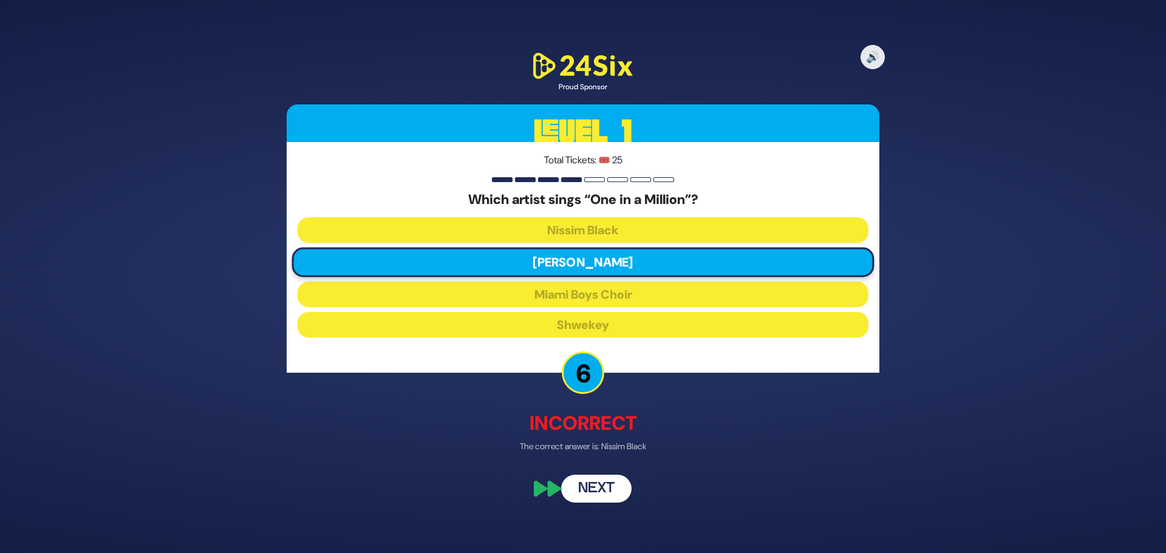
click at [601, 493] on button "Next" at bounding box center [596, 489] width 70 height 28
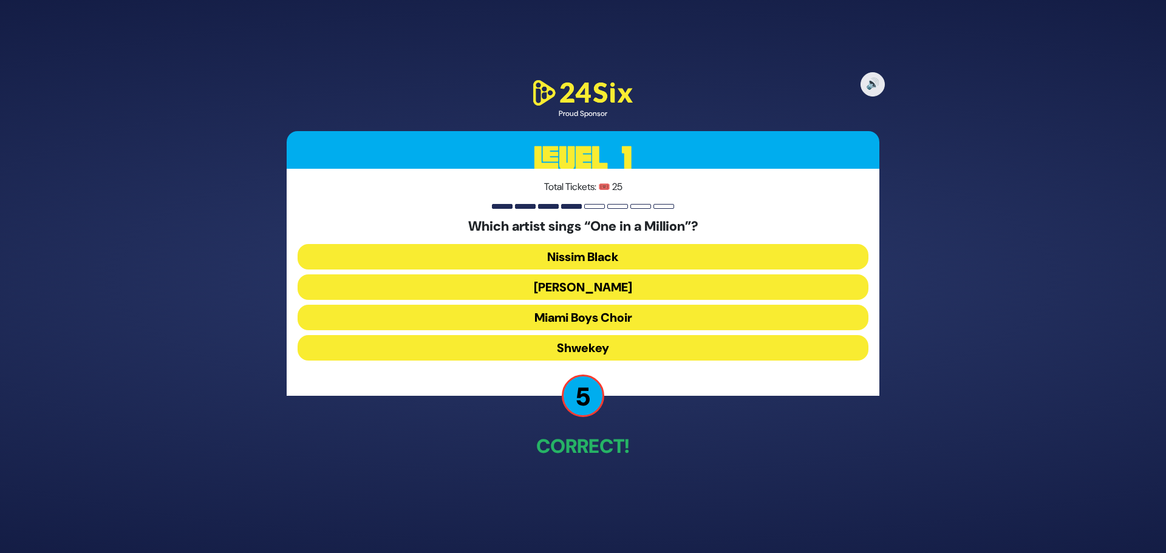
click at [589, 291] on button "[PERSON_NAME]" at bounding box center [583, 288] width 571 height 26
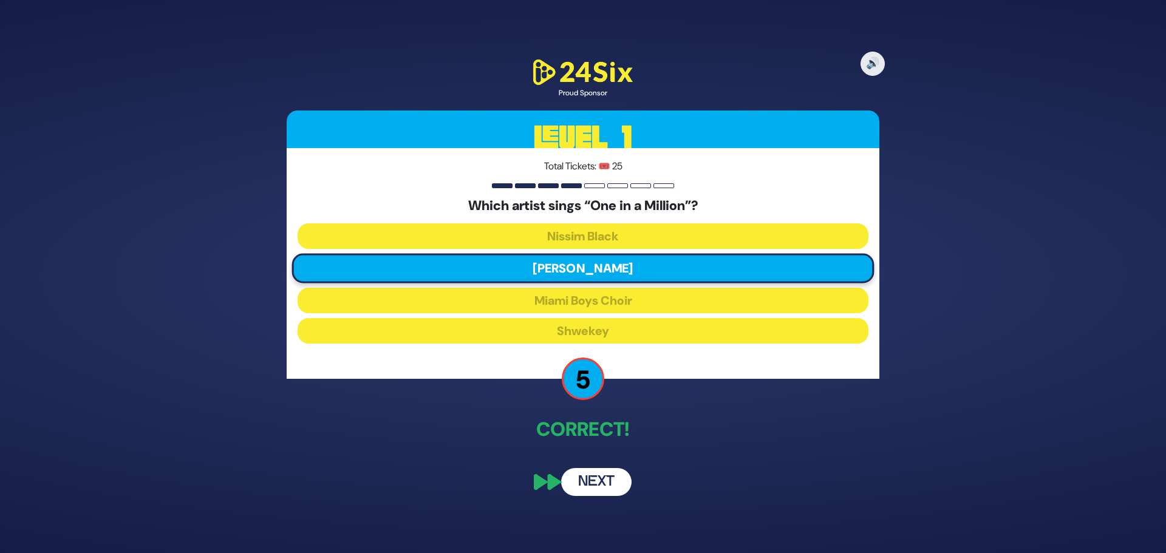
click at [603, 494] on button "Next" at bounding box center [596, 482] width 70 height 28
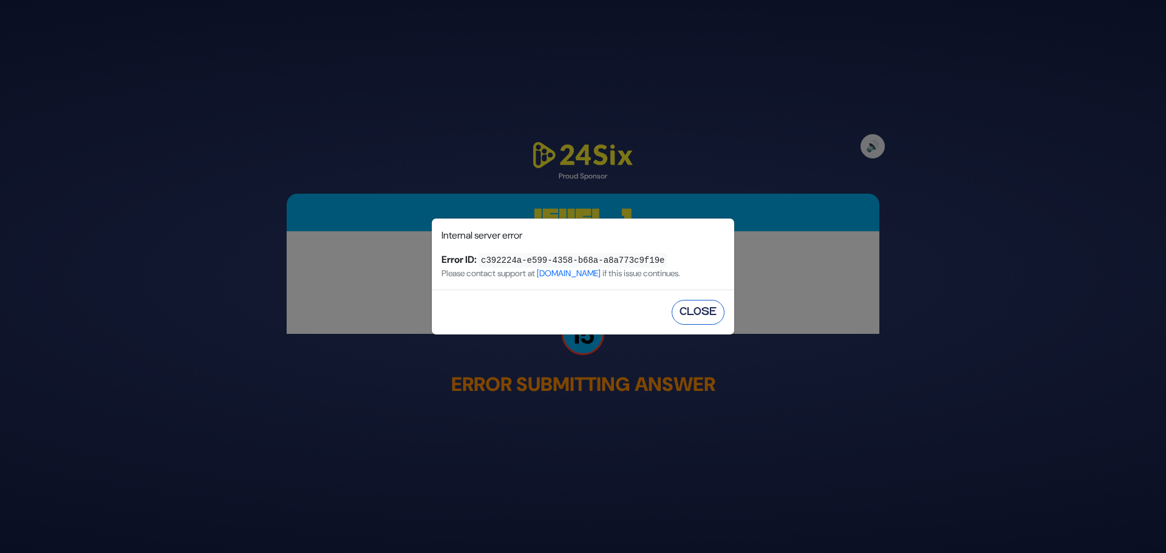
click at [722, 306] on button "Close" at bounding box center [698, 312] width 53 height 25
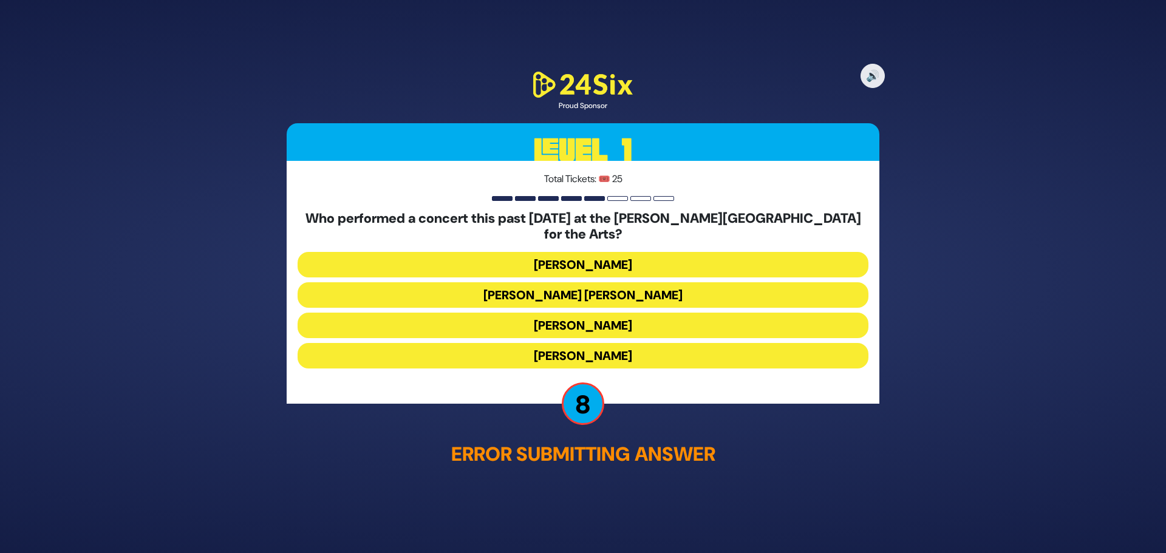
click at [606, 353] on button "[PERSON_NAME]" at bounding box center [583, 357] width 571 height 26
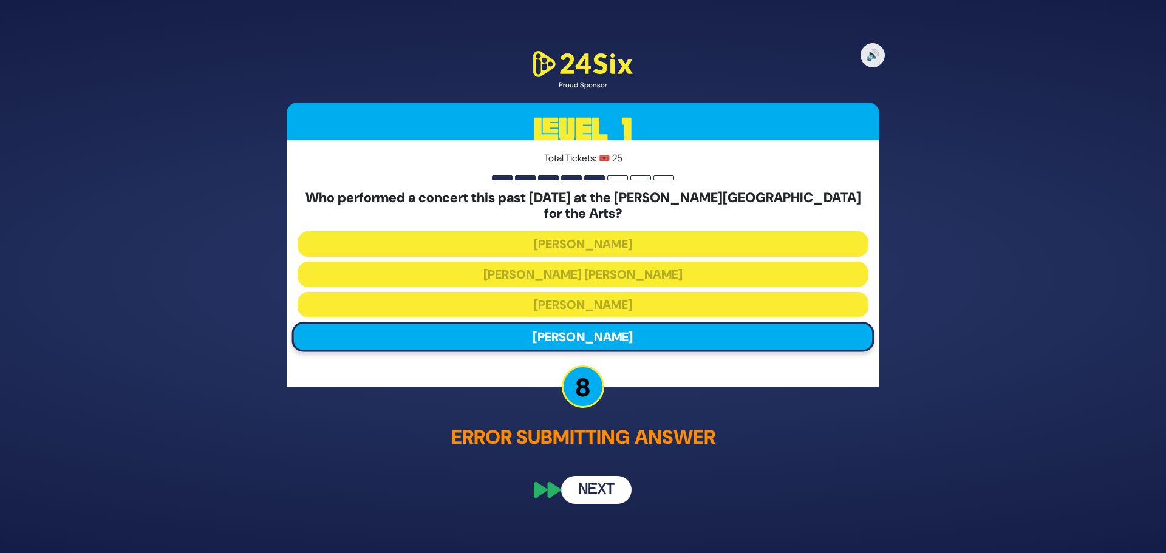
click at [597, 488] on button "Next" at bounding box center [596, 491] width 70 height 28
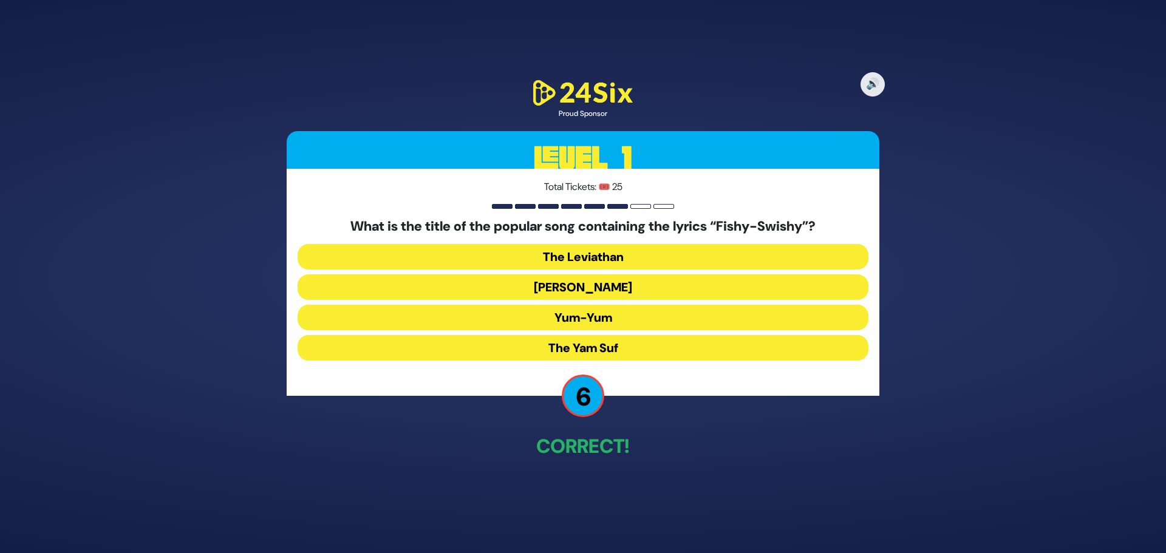
click at [617, 353] on button "The Yam Suf" at bounding box center [583, 348] width 571 height 26
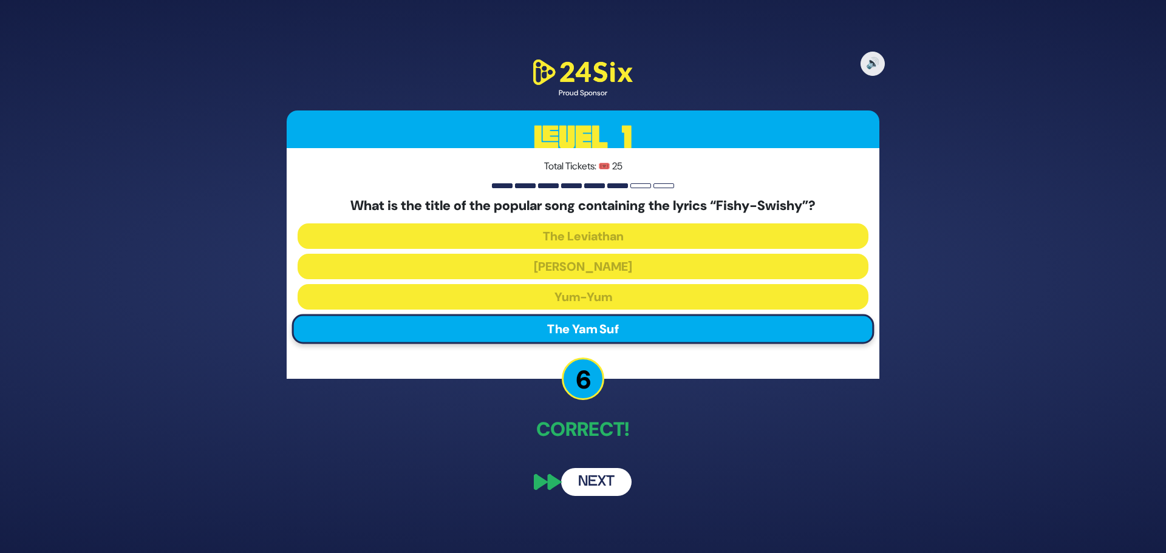
click at [600, 484] on button "Next" at bounding box center [596, 482] width 70 height 28
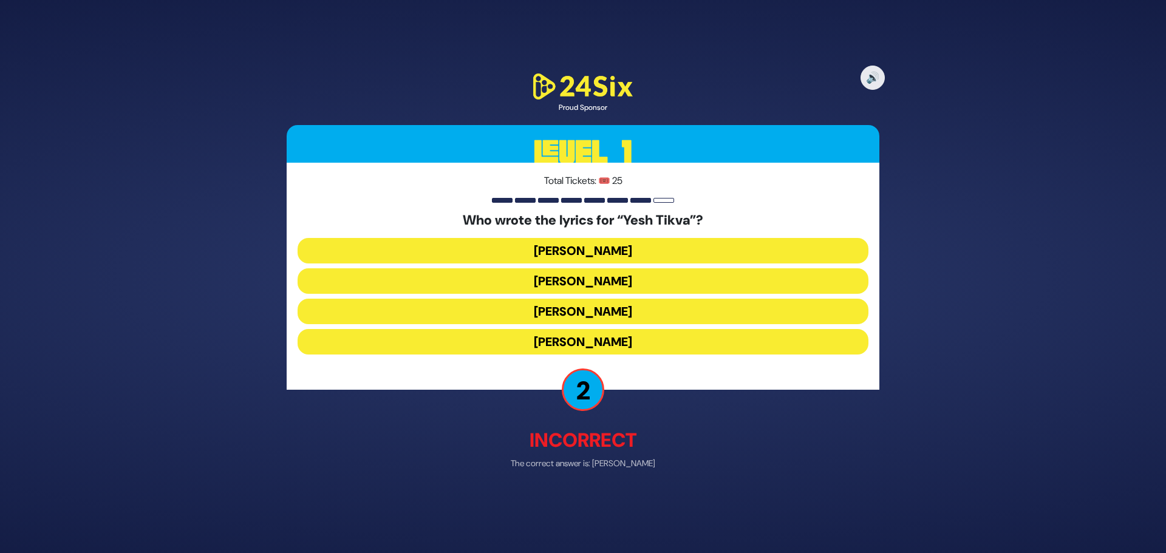
click at [623, 342] on button "Chayala Neuhaus" at bounding box center [583, 342] width 571 height 26
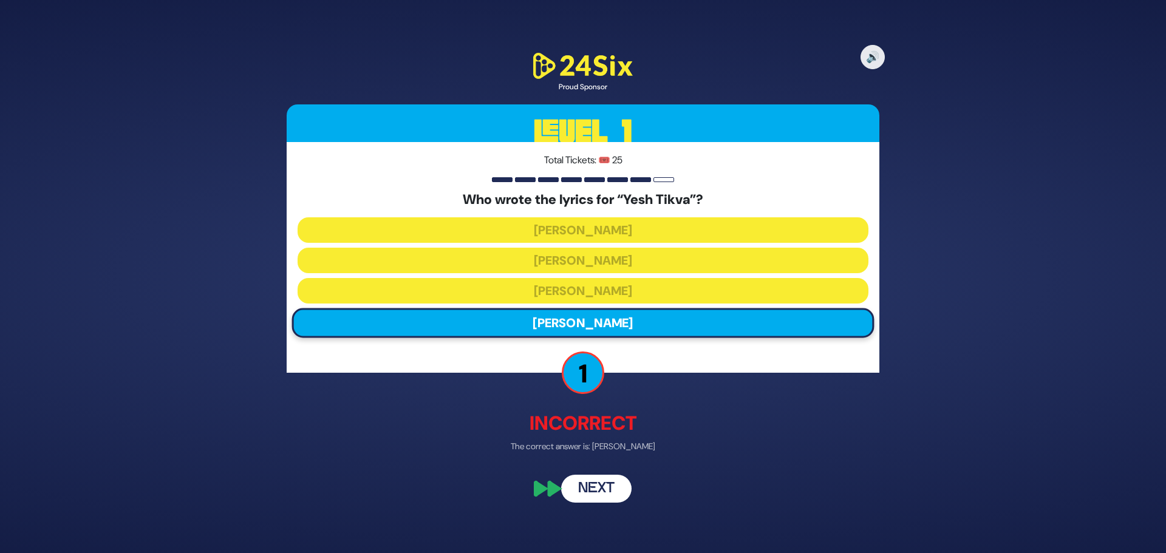
click at [609, 488] on button "Next" at bounding box center [596, 489] width 70 height 28
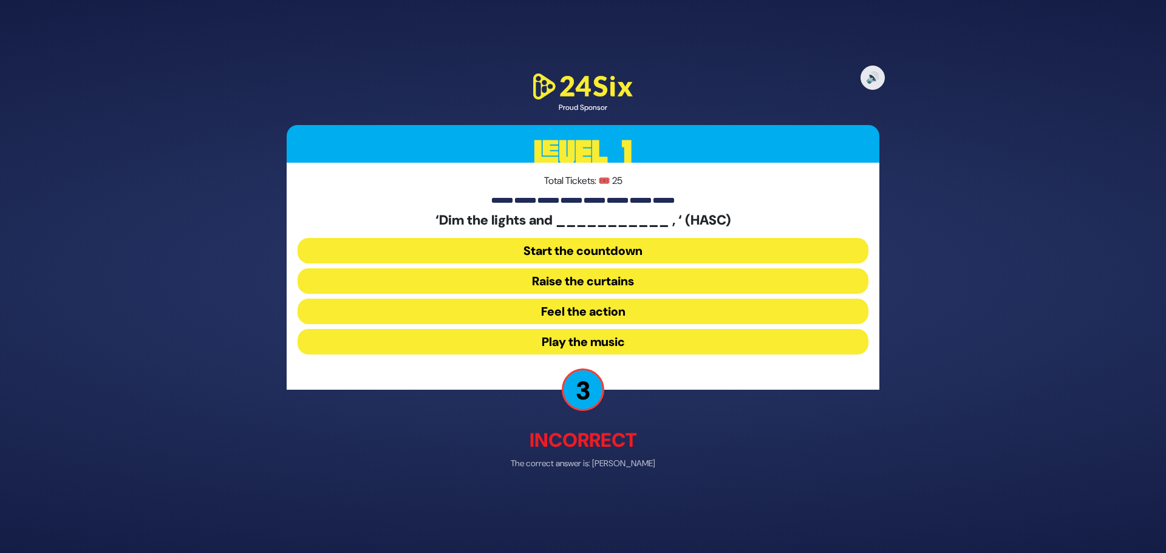
click at [601, 287] on button "Raise the curtains" at bounding box center [583, 281] width 571 height 26
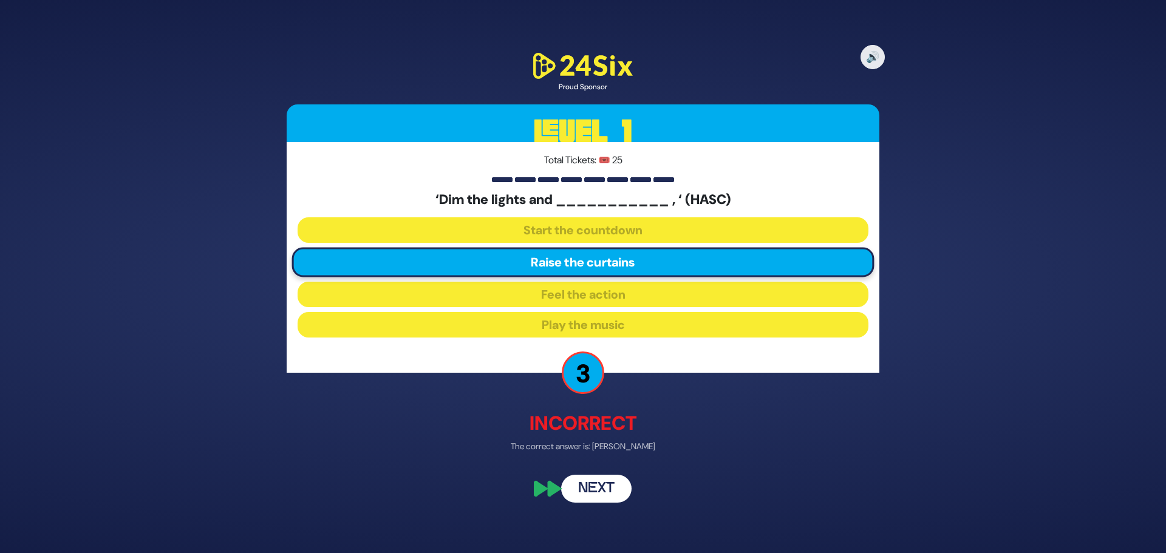
click at [598, 487] on button "Next" at bounding box center [596, 489] width 70 height 28
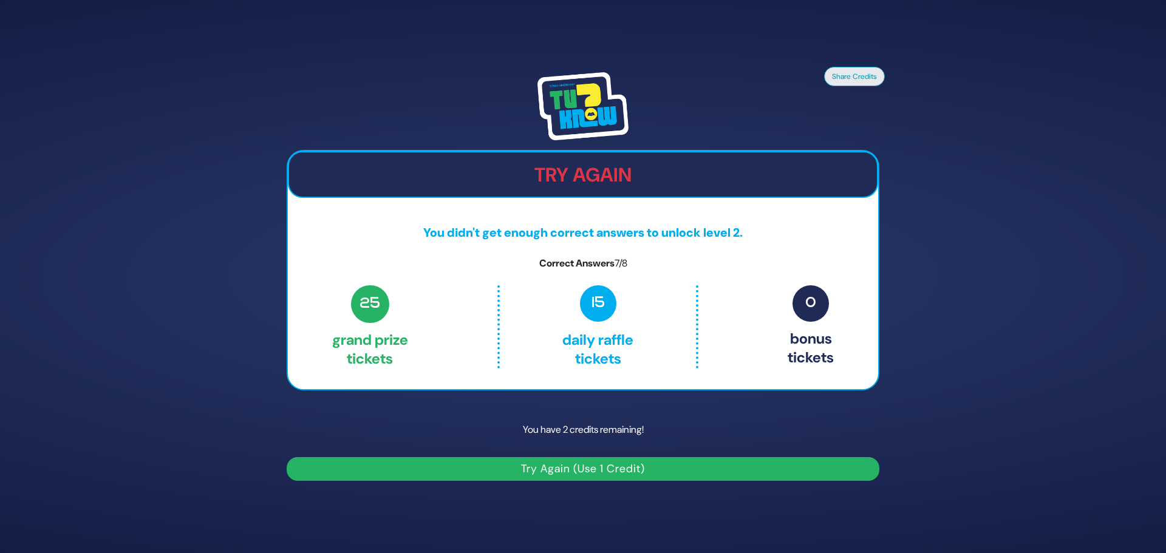
click at [569, 470] on button "Try Again (Use 1 Credit)" at bounding box center [583, 469] width 593 height 24
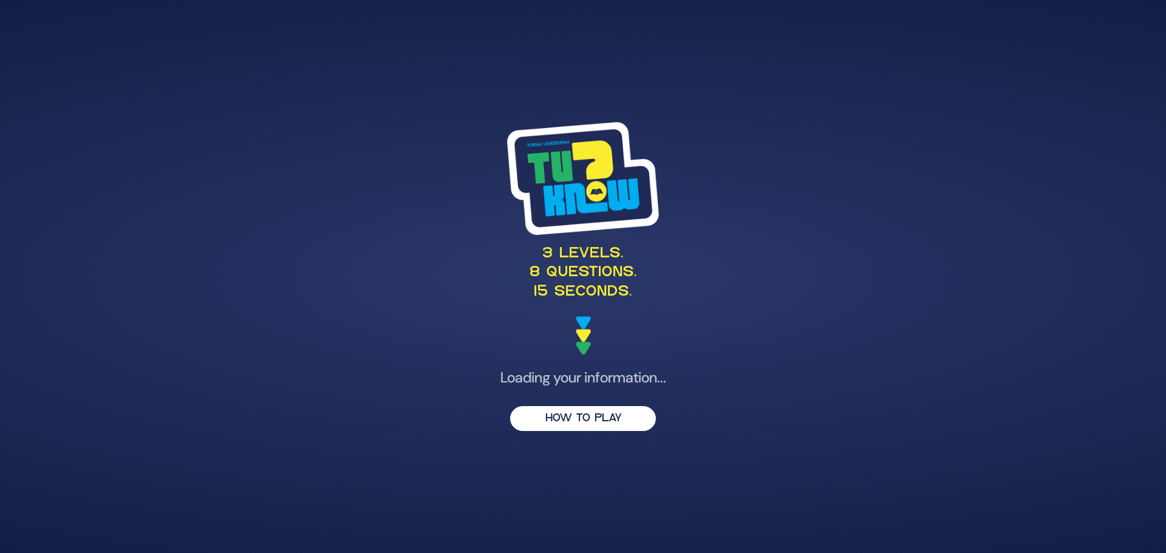
click at [762, 367] on div "3 levels. 8 questions. 15 seconds. Loading your information... HOW TO PLAY" at bounding box center [583, 277] width 622 height 338
click at [347, 349] on div "3 levels. 8 questions. 15 seconds." at bounding box center [583, 238] width 593 height 233
click at [524, 425] on button "HOW TO PLAY" at bounding box center [583, 418] width 146 height 25
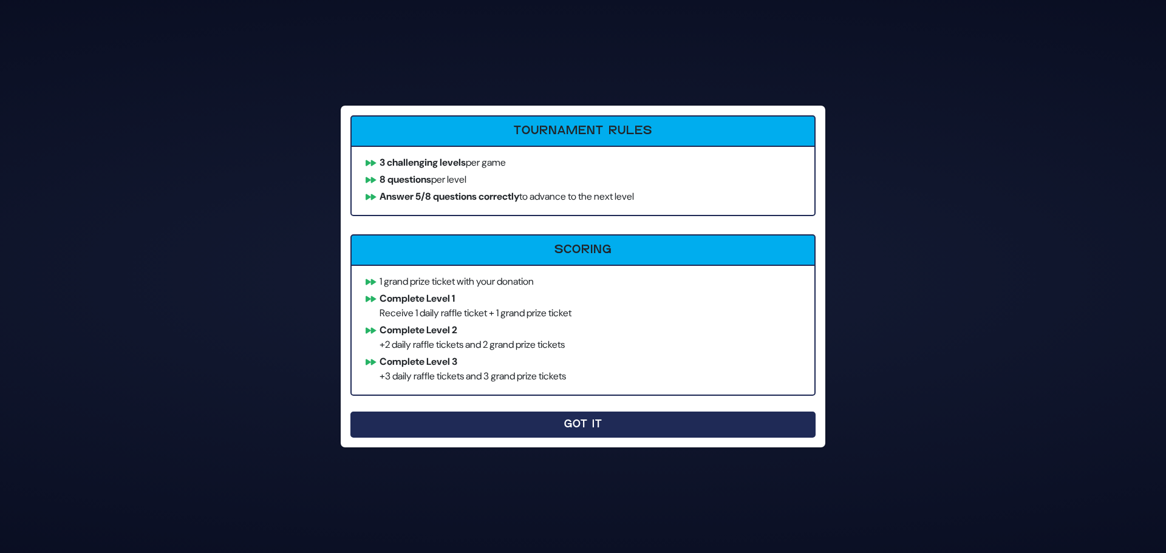
click at [583, 418] on button "Got It" at bounding box center [582, 425] width 465 height 26
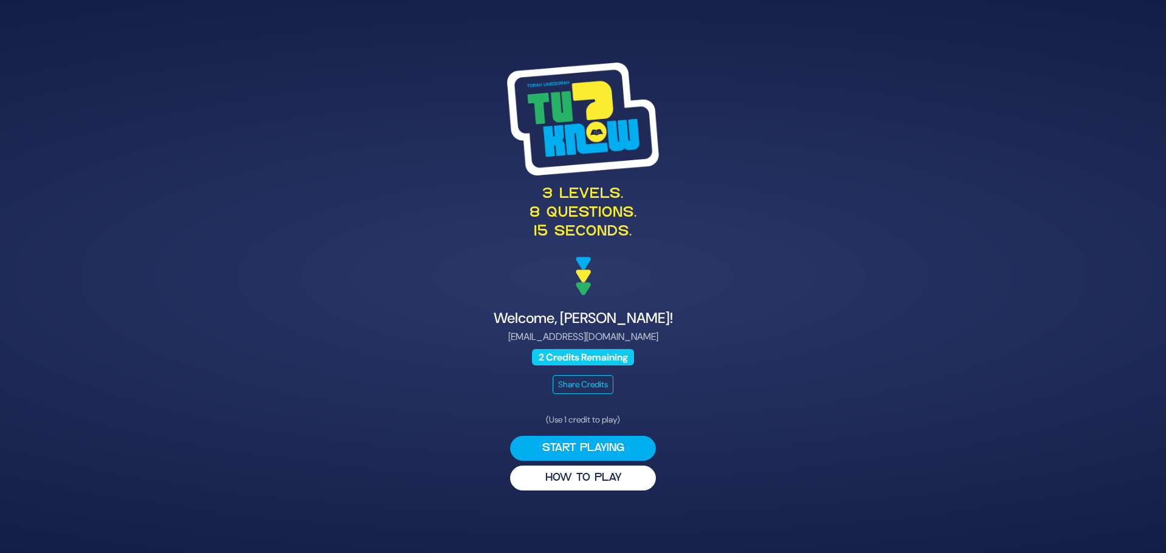
click at [779, 432] on div "3 levels. 8 questions. 15 seconds. Welcome, Chaya Perlstein! chayaberko97@gmail…" at bounding box center [583, 277] width 622 height 458
click at [576, 448] on button "Start Playing" at bounding box center [583, 448] width 146 height 25
click at [585, 449] on button "Start Playing" at bounding box center [583, 448] width 146 height 25
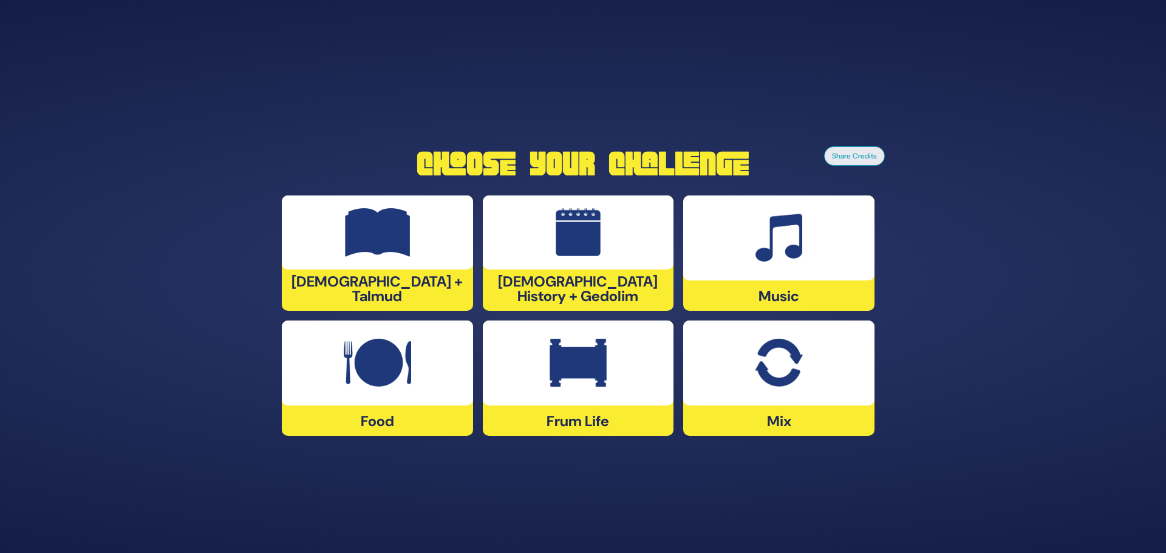
click at [763, 233] on img at bounding box center [779, 238] width 47 height 49
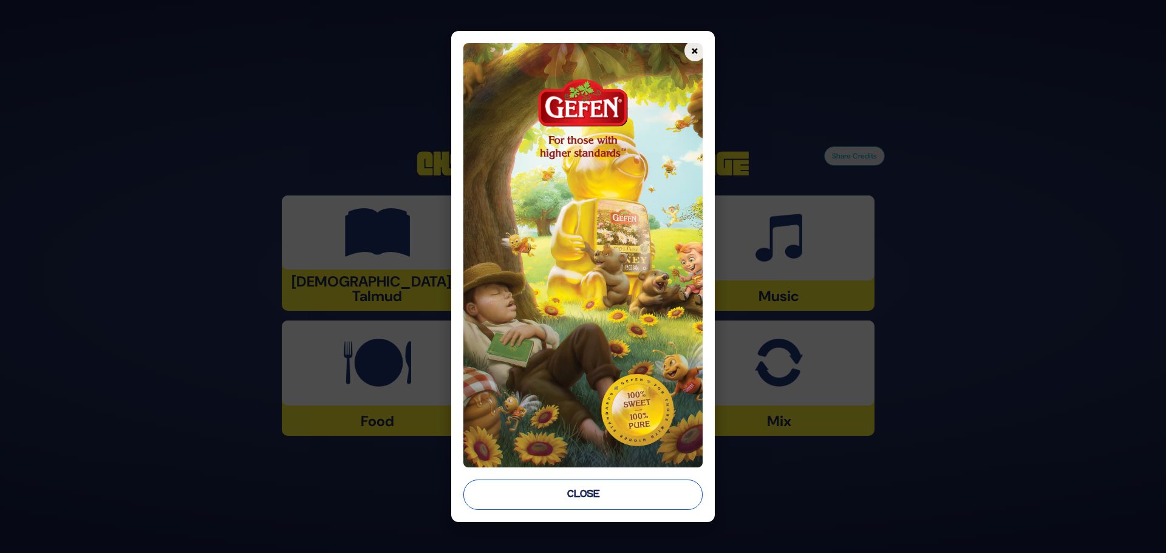
click at [575, 509] on button "Close" at bounding box center [582, 495] width 239 height 30
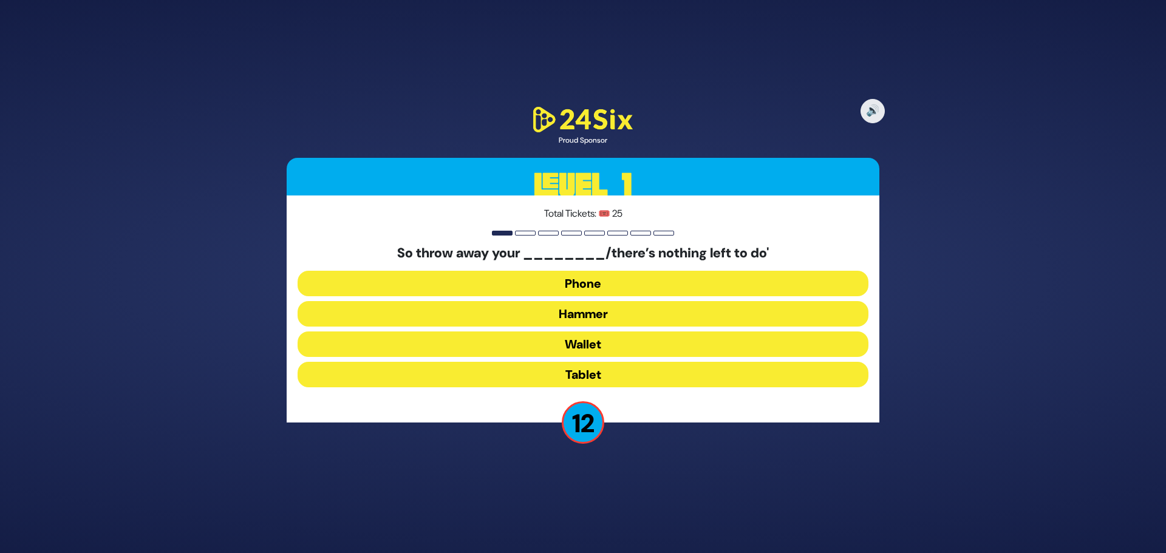
click at [573, 314] on button "Hammer" at bounding box center [583, 314] width 571 height 26
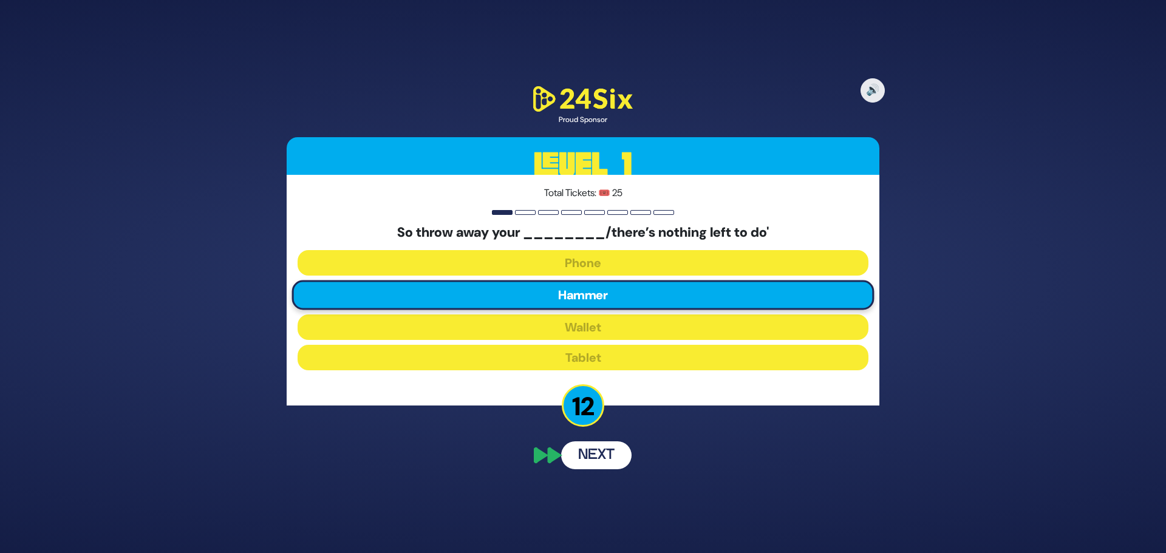
click at [586, 460] on button "Next" at bounding box center [596, 456] width 70 height 28
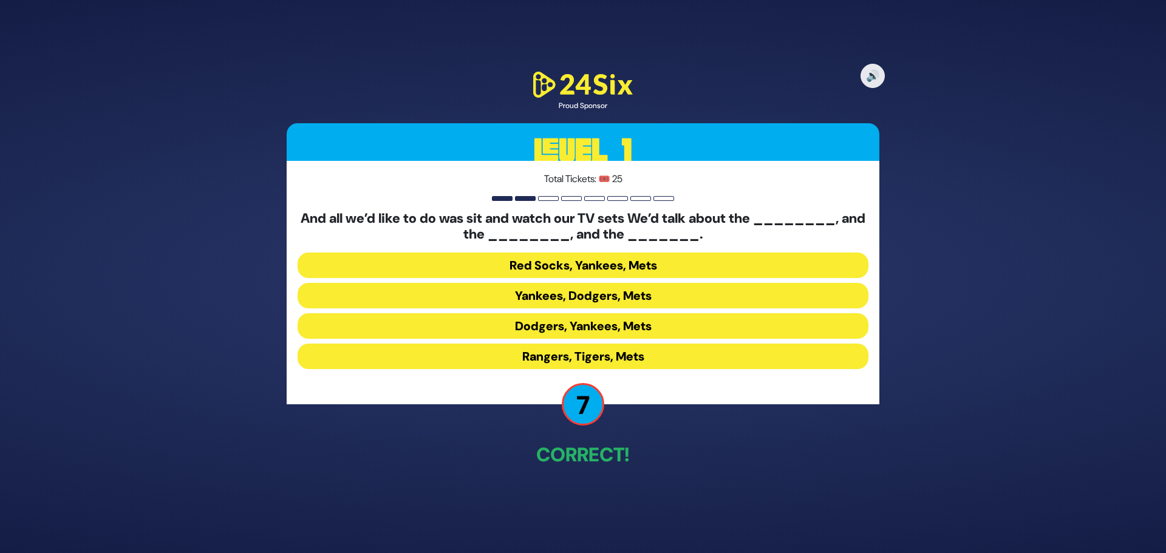
click at [618, 298] on button "Yankees, Dodgers, Mets" at bounding box center [583, 296] width 571 height 26
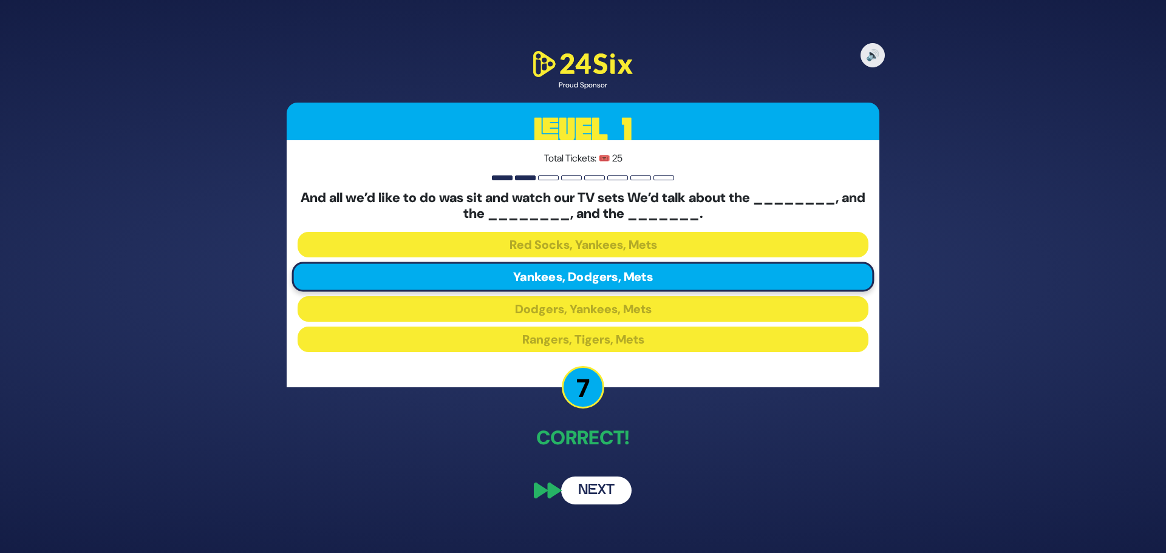
click at [610, 499] on button "Next" at bounding box center [596, 491] width 70 height 28
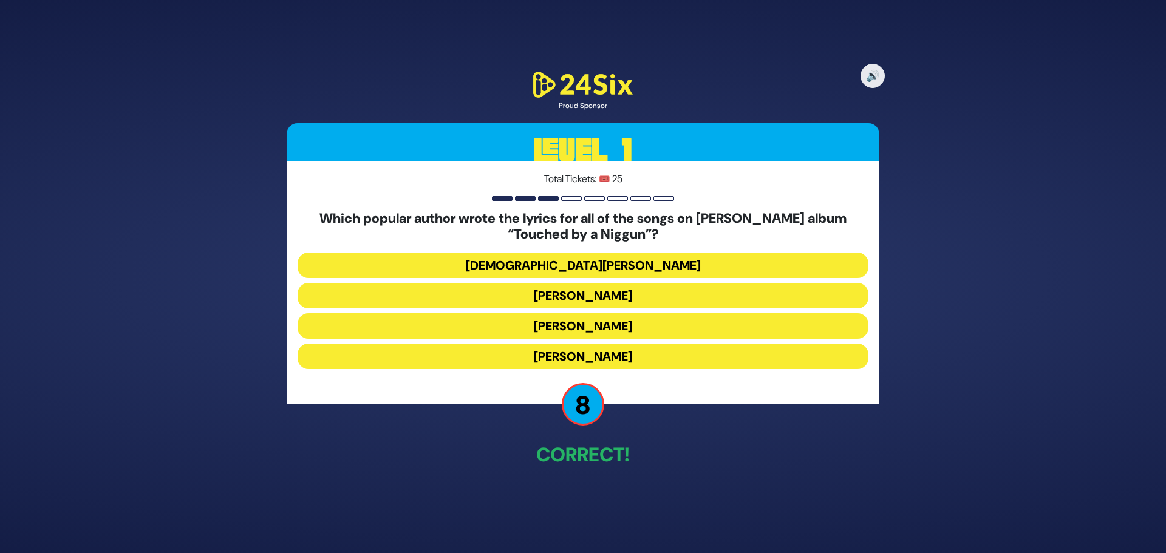
click at [621, 261] on button "Rabbi Yechiel Spero" at bounding box center [583, 266] width 571 height 26
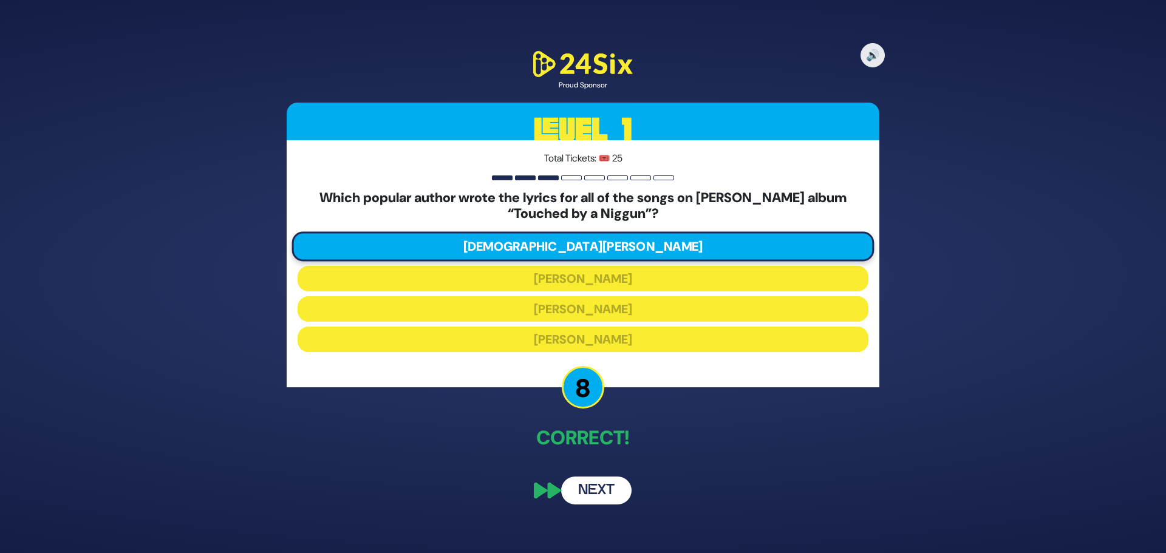
click at [612, 500] on button "Next" at bounding box center [596, 491] width 70 height 28
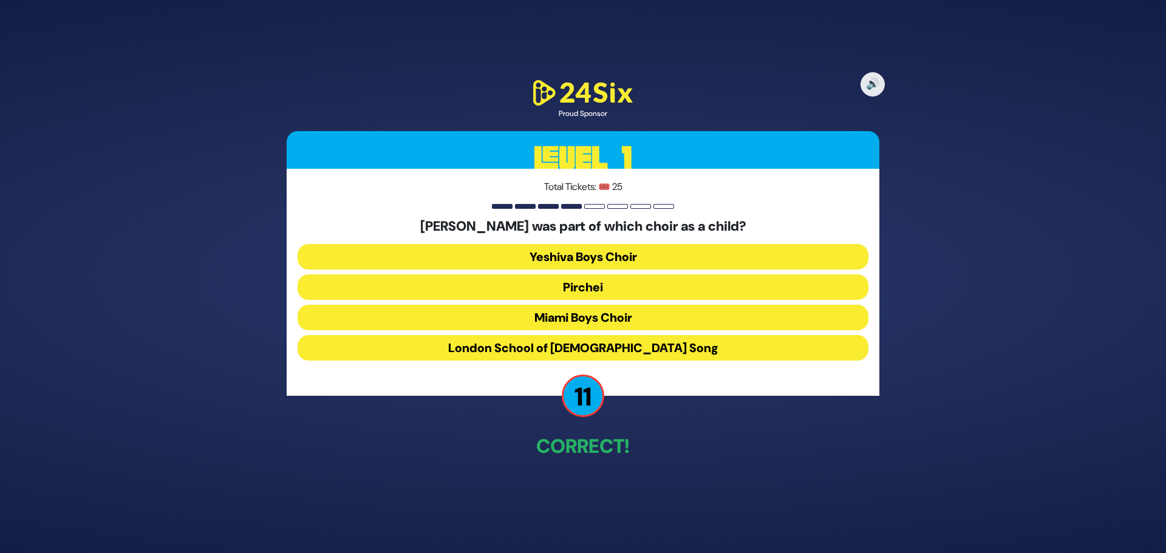
click at [631, 320] on button "Miami Boys Choir" at bounding box center [583, 318] width 571 height 26
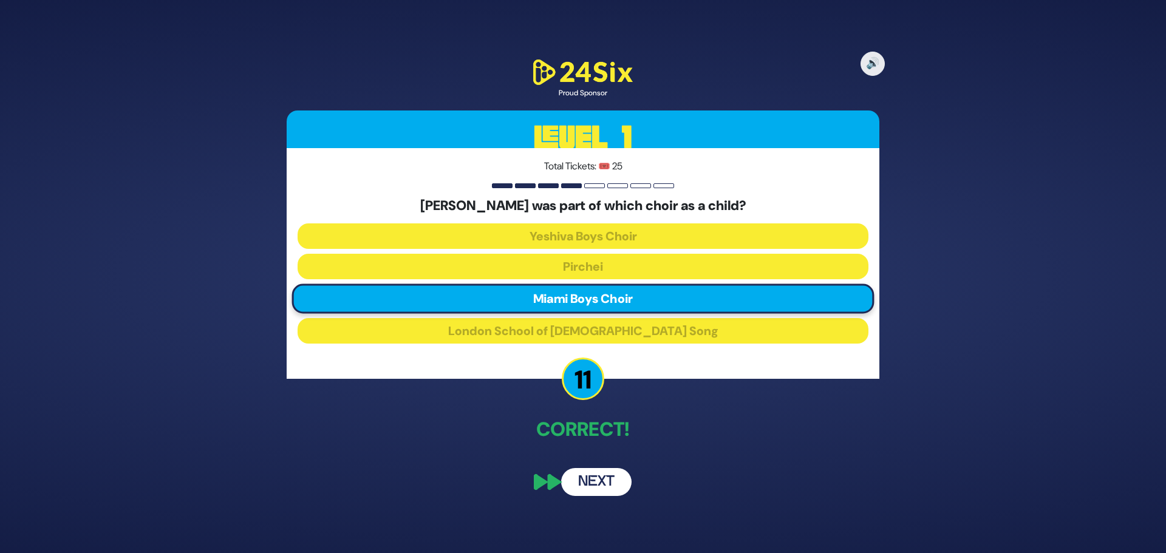
click at [606, 485] on button "Next" at bounding box center [596, 482] width 70 height 28
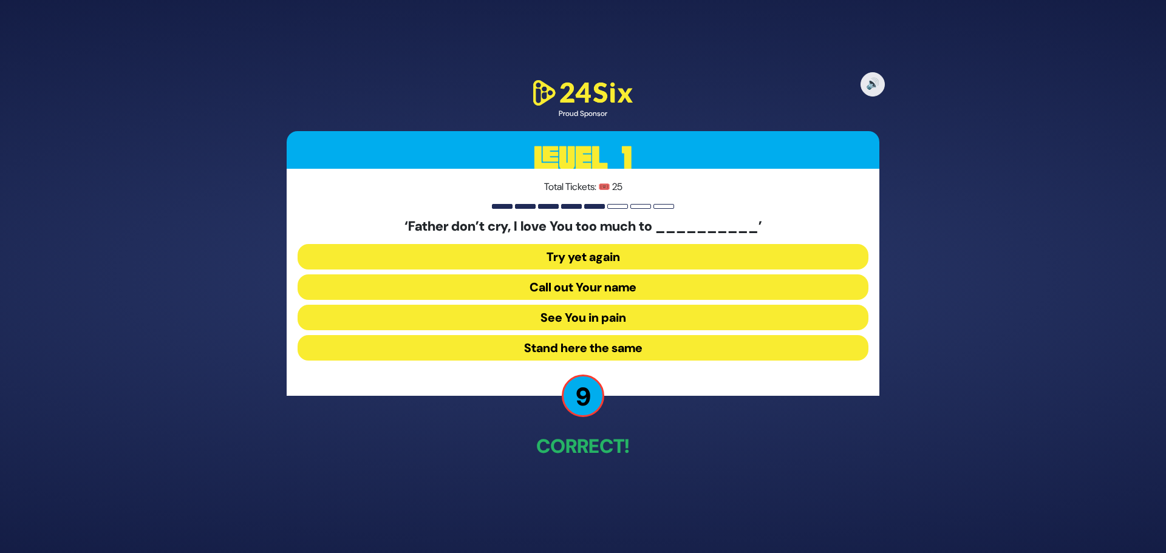
click at [612, 318] on button "See You in pain" at bounding box center [583, 318] width 571 height 26
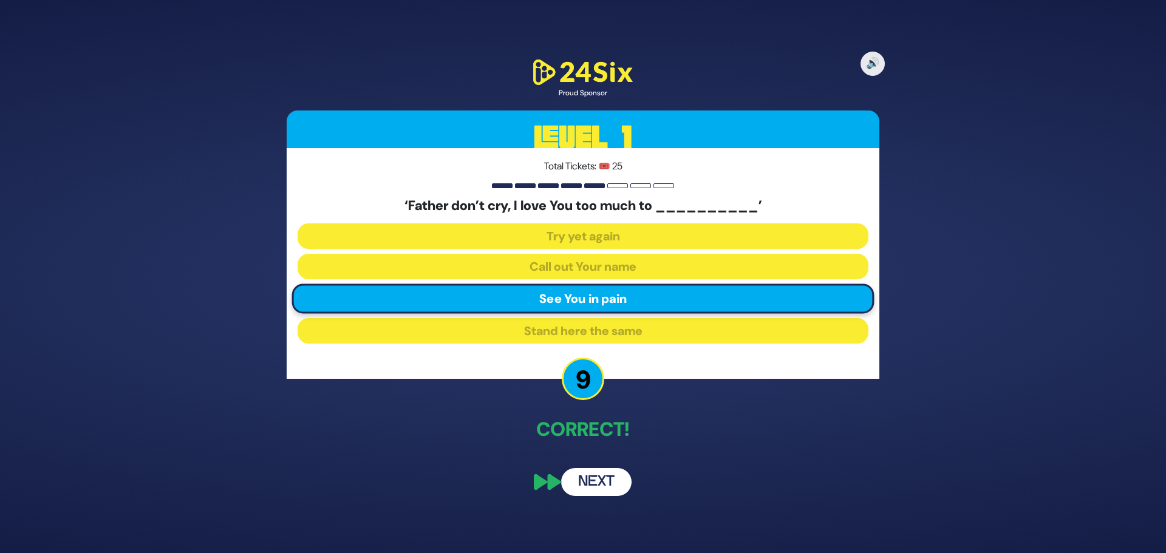
click at [598, 482] on button "Next" at bounding box center [596, 482] width 70 height 28
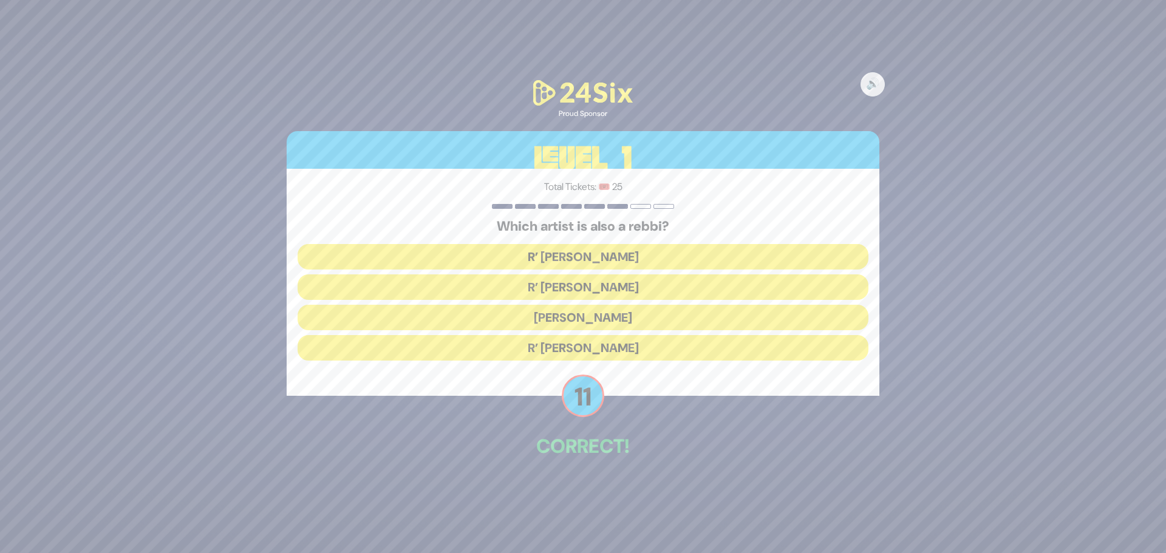
click at [624, 352] on button "R’ Baruch Levine" at bounding box center [583, 348] width 571 height 26
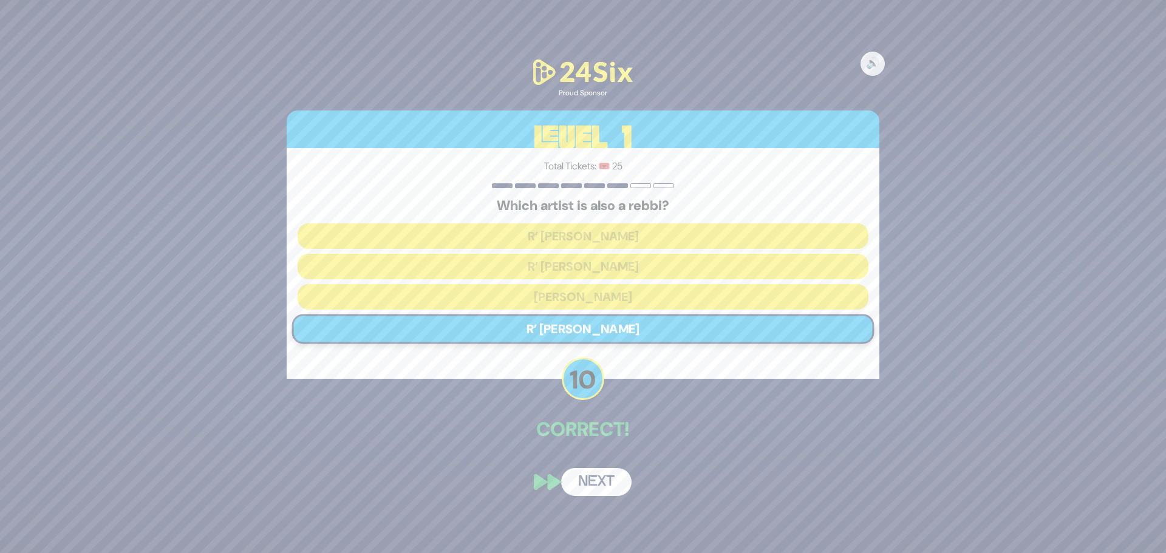
click at [609, 480] on button "Next" at bounding box center [596, 482] width 70 height 28
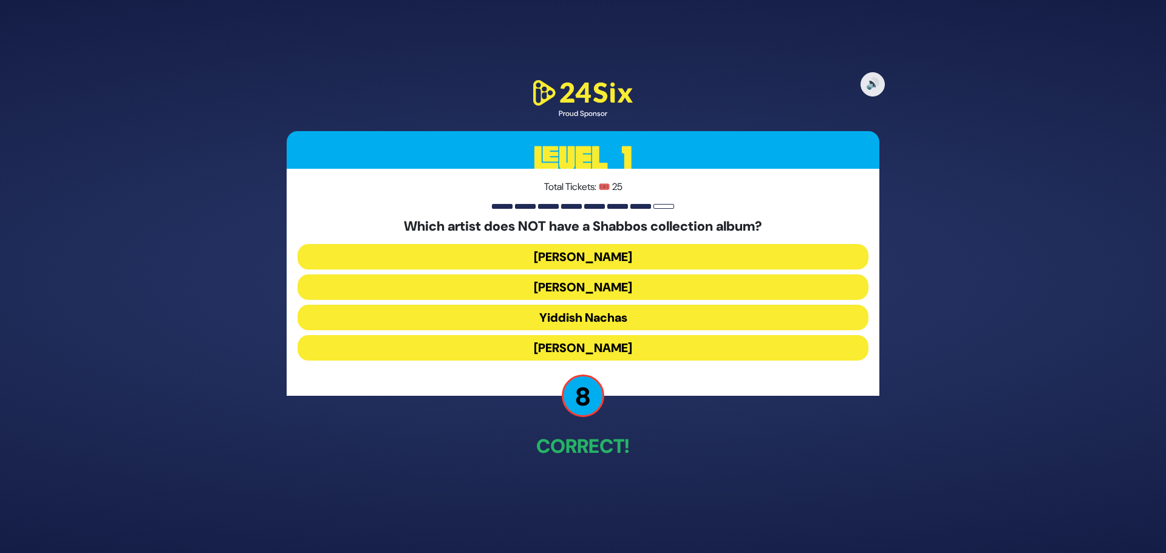
click at [612, 350] on button "Yaakov Shwekey" at bounding box center [583, 348] width 571 height 26
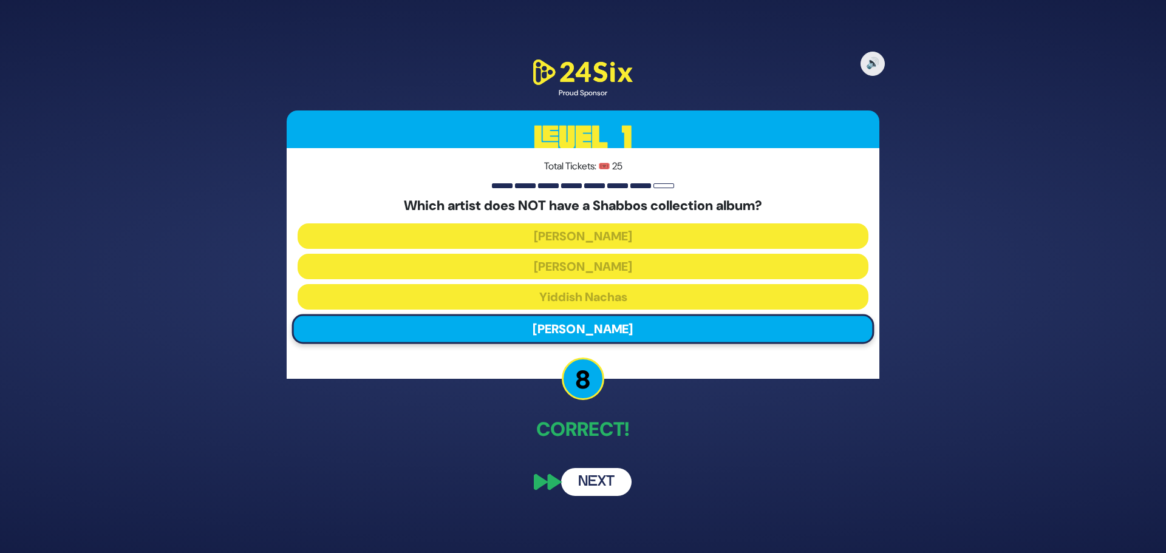
click at [609, 481] on button "Next" at bounding box center [596, 482] width 70 height 28
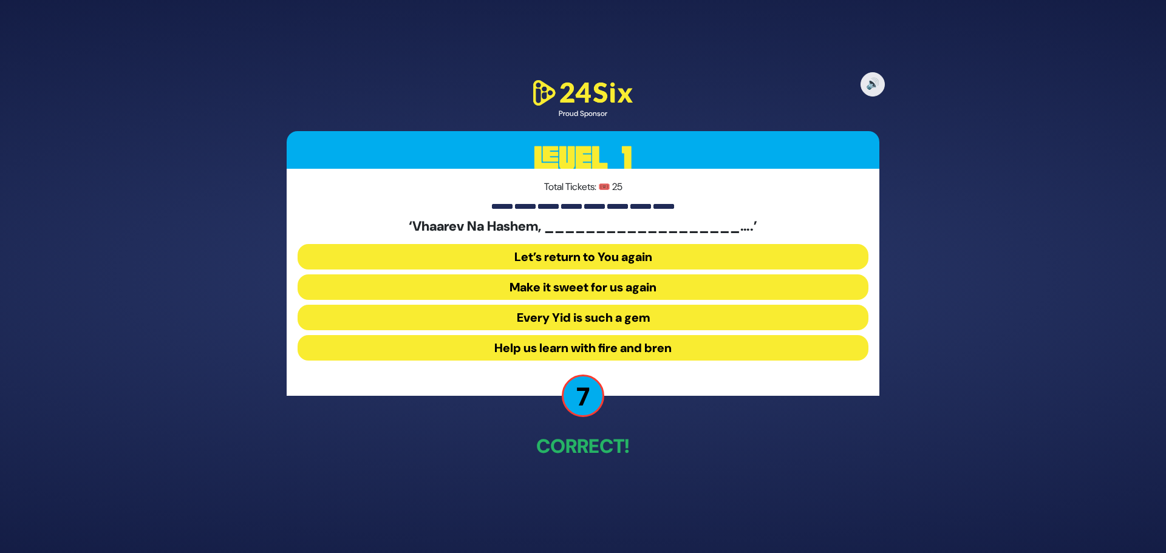
click at [610, 251] on button "Let’s return to You again" at bounding box center [583, 257] width 571 height 26
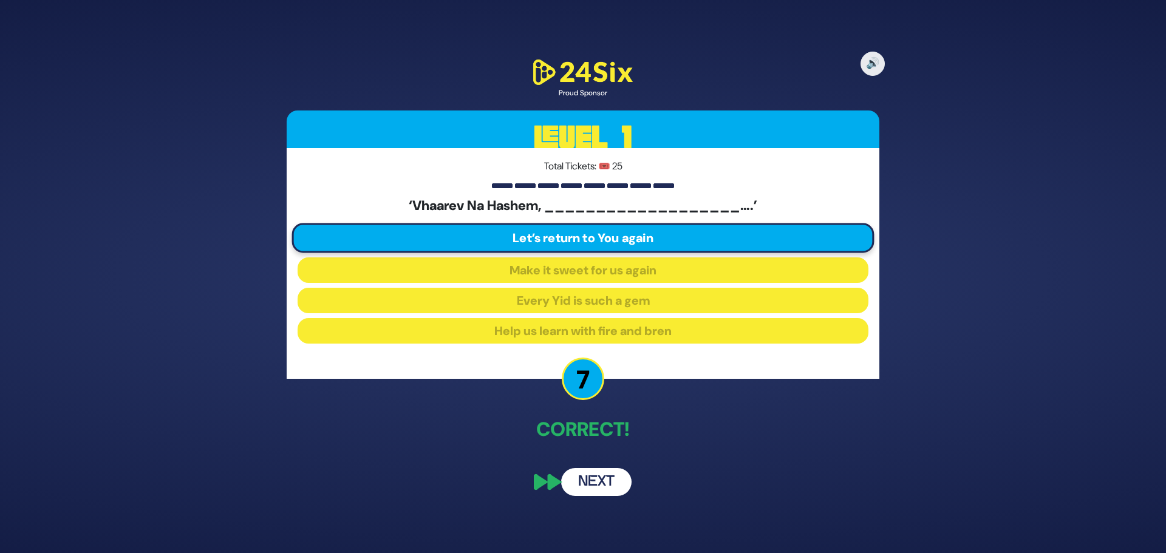
click at [603, 483] on button "Next" at bounding box center [596, 482] width 70 height 28
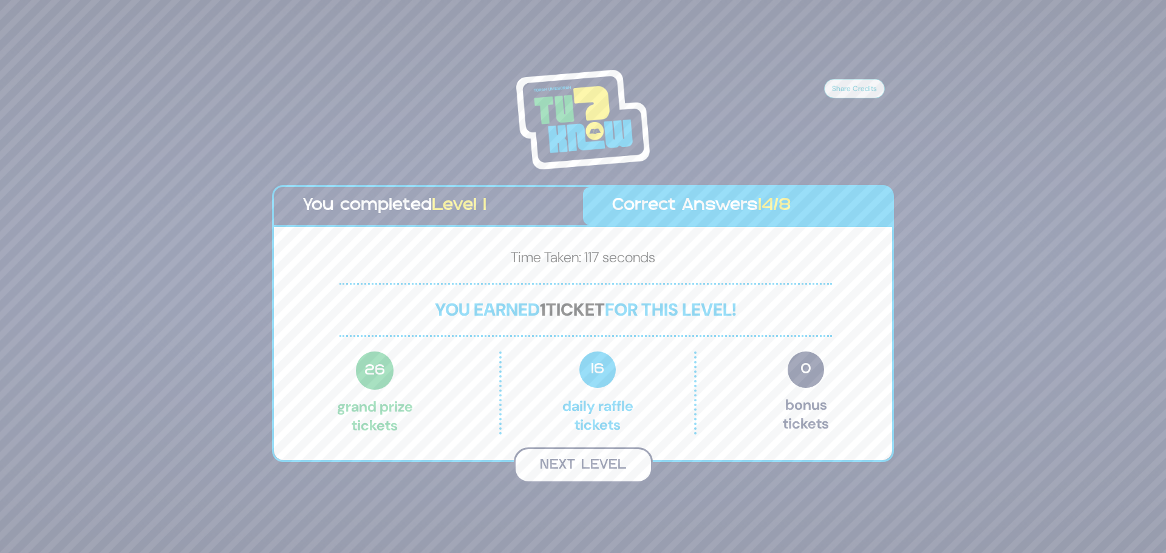
click at [628, 471] on button "Next Level" at bounding box center [583, 466] width 139 height 36
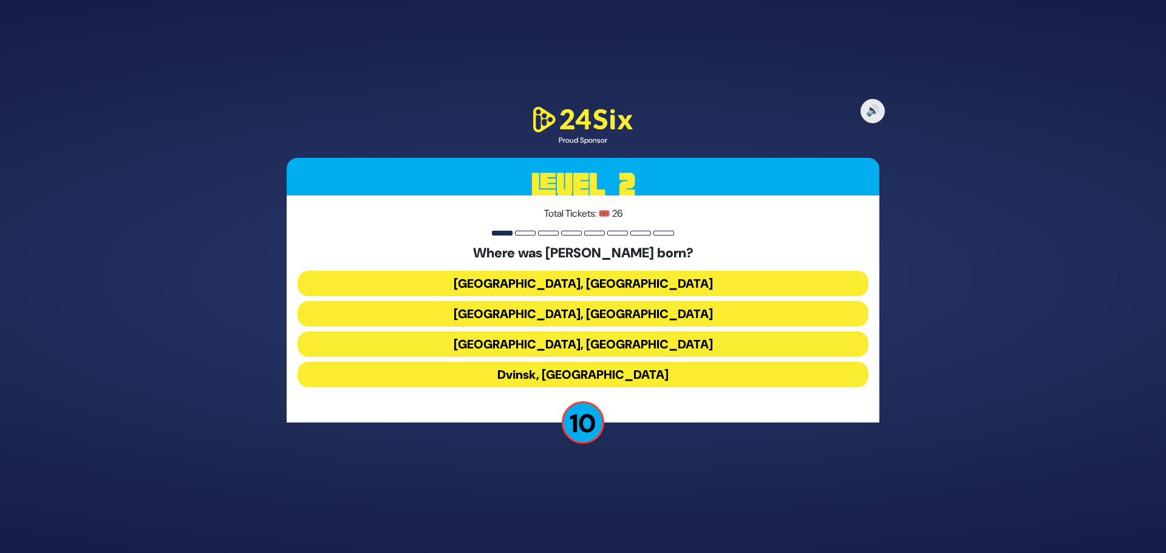
click at [621, 347] on button "Kraków, Poland" at bounding box center [583, 345] width 571 height 26
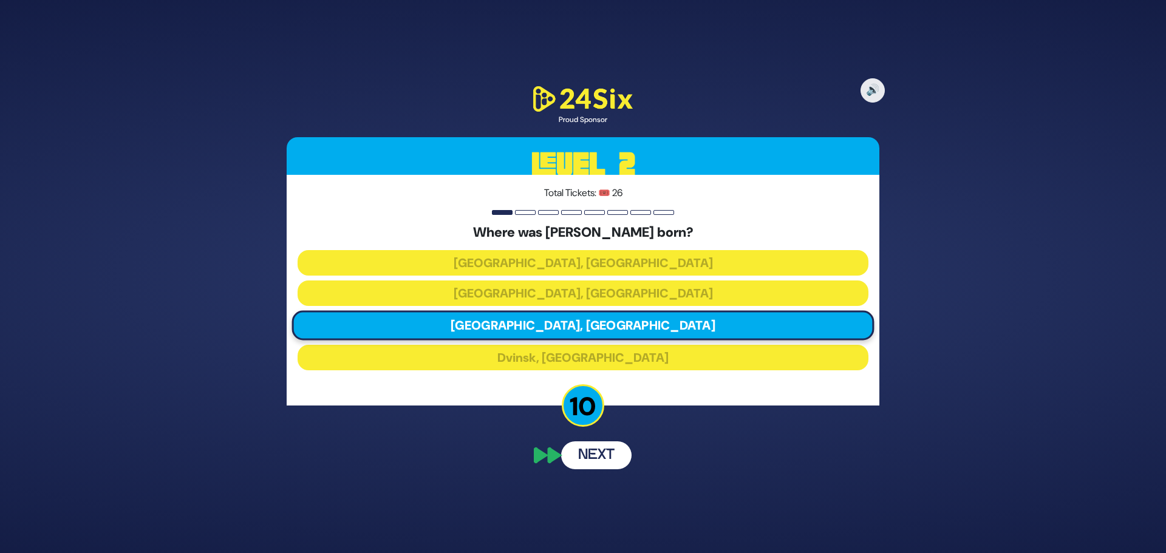
click at [585, 466] on button "Next" at bounding box center [596, 456] width 70 height 28
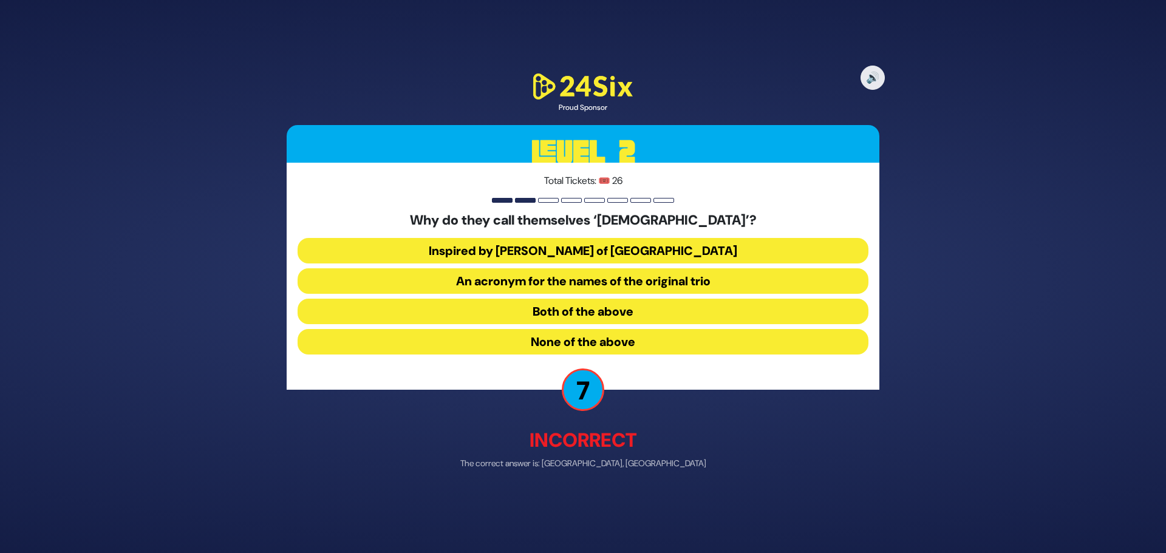
click at [609, 340] on button "None of the above" at bounding box center [583, 342] width 571 height 26
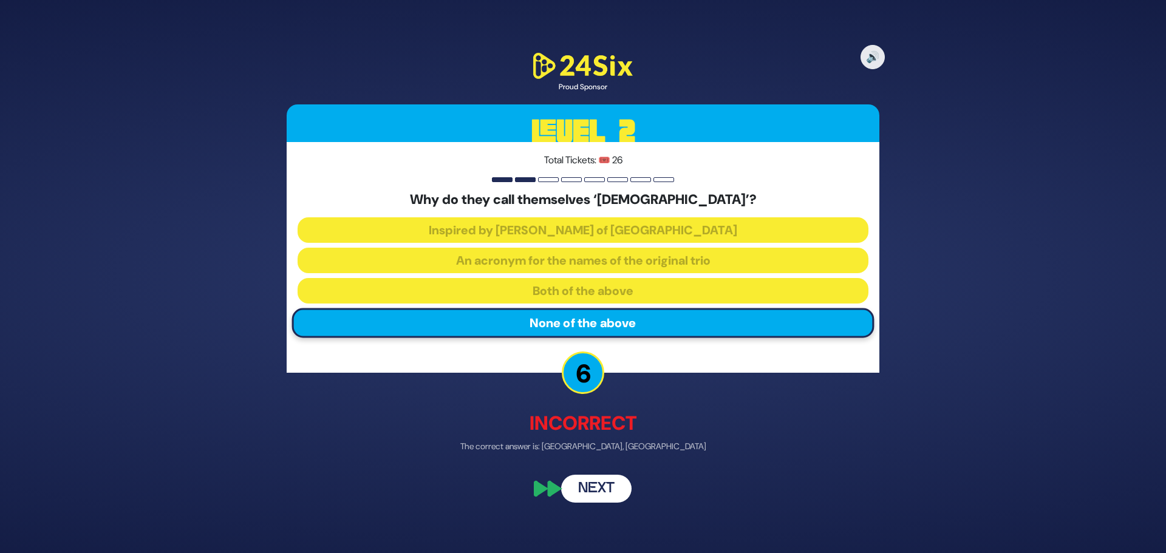
click at [590, 494] on button "Next" at bounding box center [596, 489] width 70 height 28
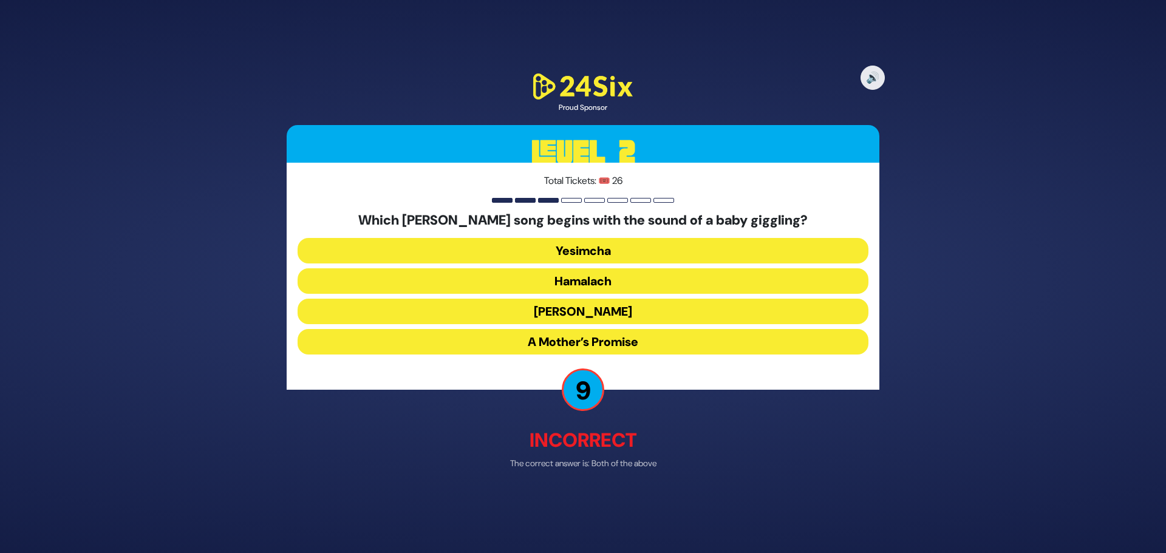
click at [601, 250] on button "Yesimcha" at bounding box center [583, 251] width 571 height 26
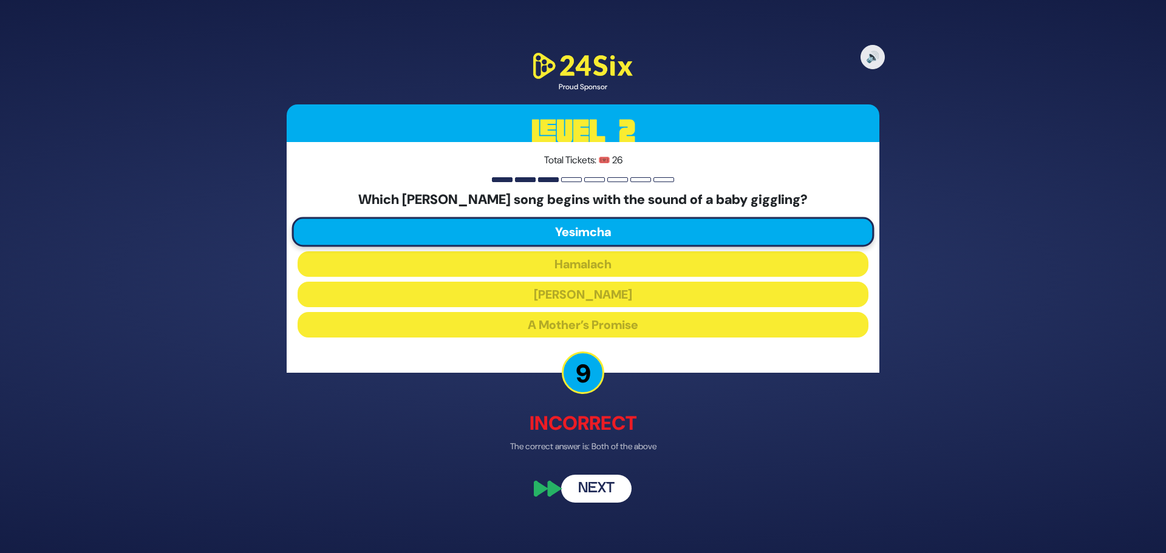
click at [614, 497] on button "Next" at bounding box center [596, 489] width 70 height 28
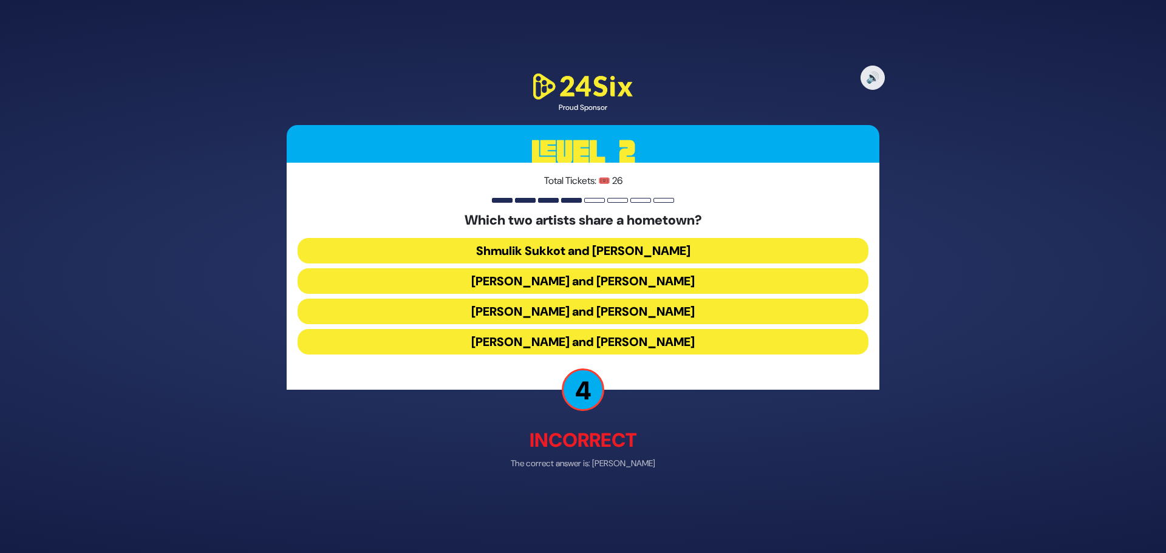
click at [619, 282] on button "Abie Rotenberg and Baruch Levine" at bounding box center [583, 281] width 571 height 26
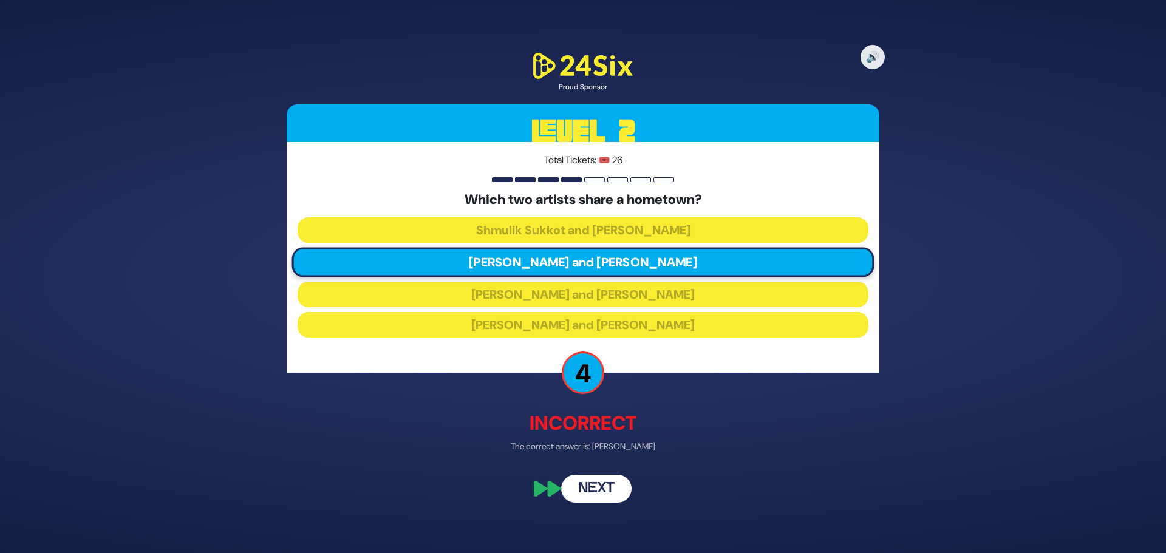
click at [596, 501] on button "Next" at bounding box center [596, 489] width 70 height 28
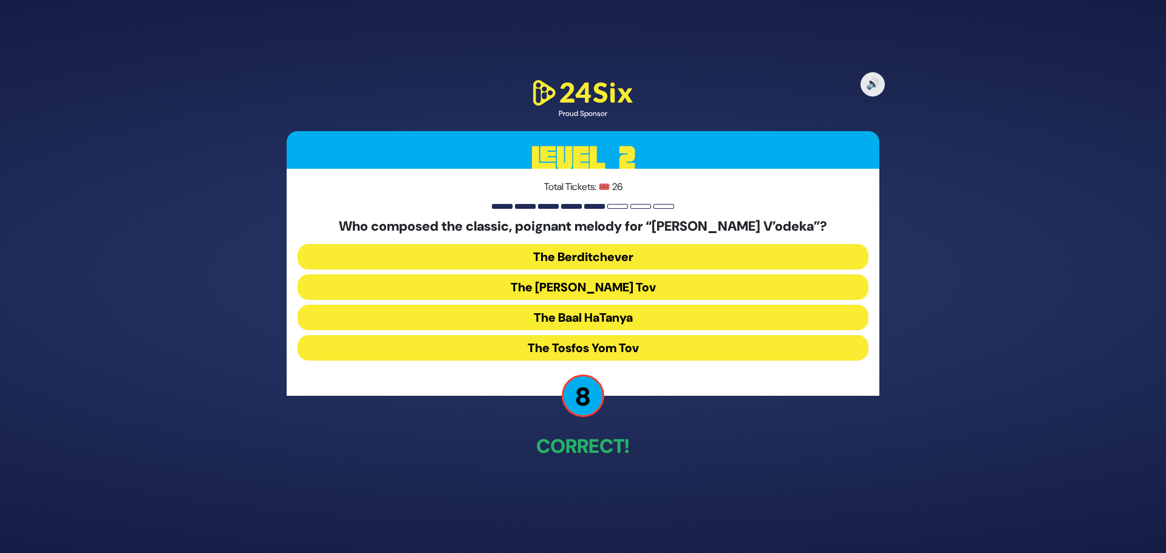
click at [627, 254] on button "The Berditchever" at bounding box center [583, 257] width 571 height 26
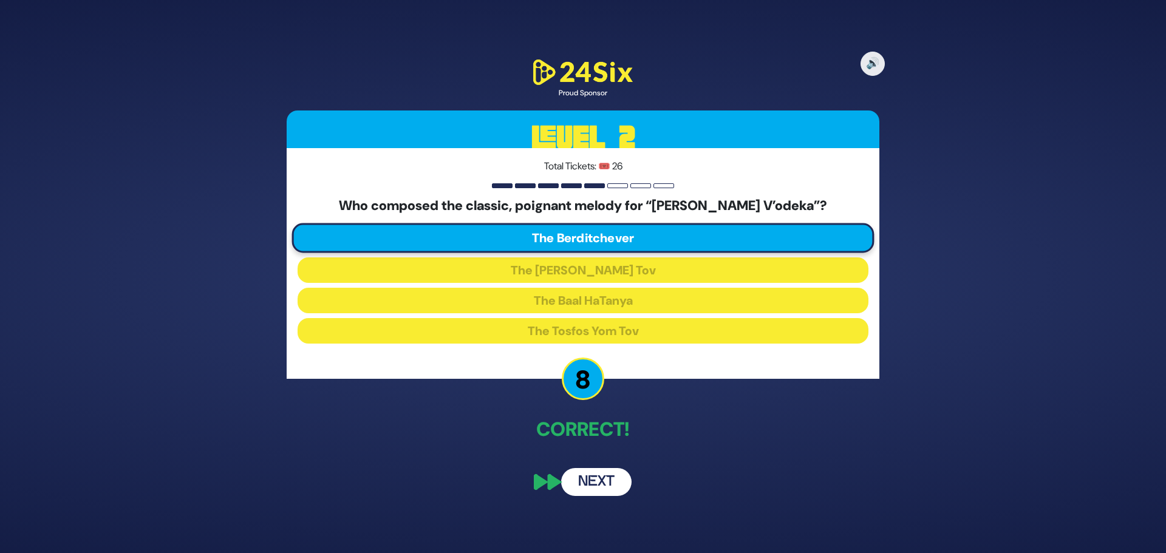
click at [596, 483] on button "Next" at bounding box center [596, 482] width 70 height 28
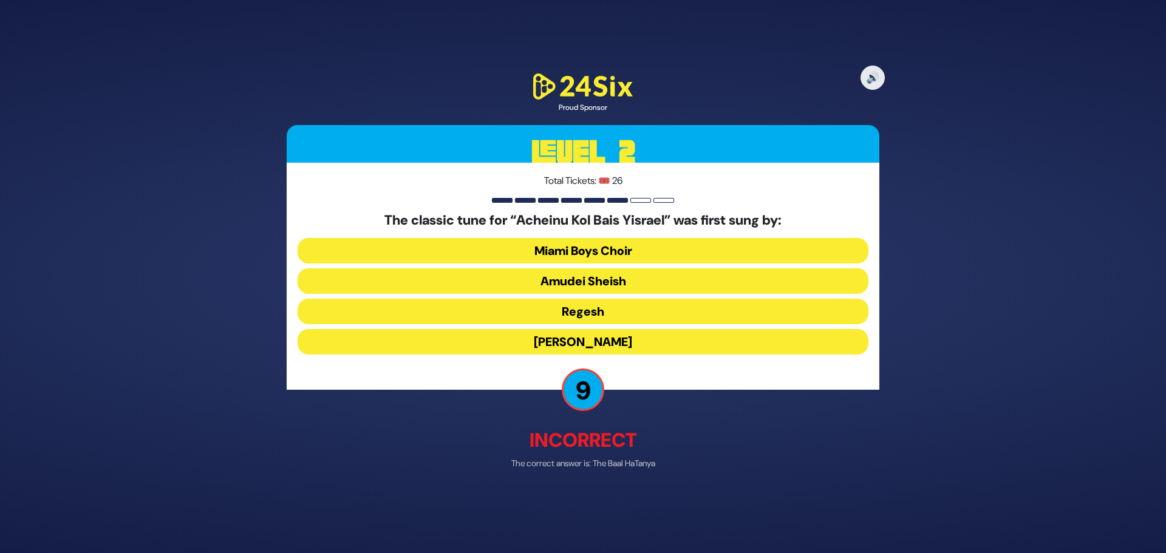
click at [607, 340] on button "Abie Rotenberg" at bounding box center [583, 342] width 571 height 26
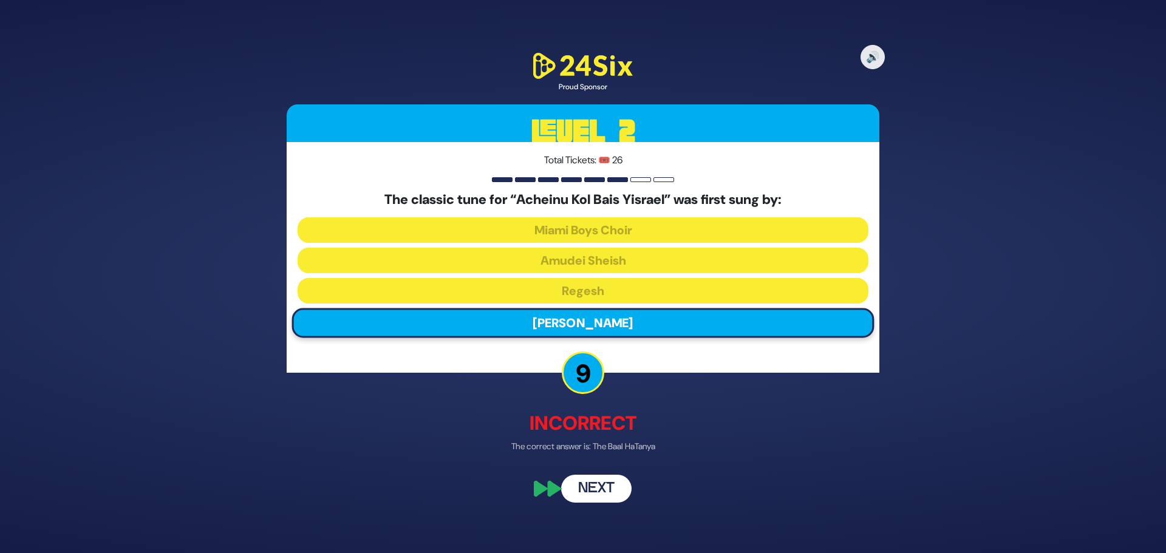
click at [601, 497] on button "Next" at bounding box center [596, 489] width 70 height 28
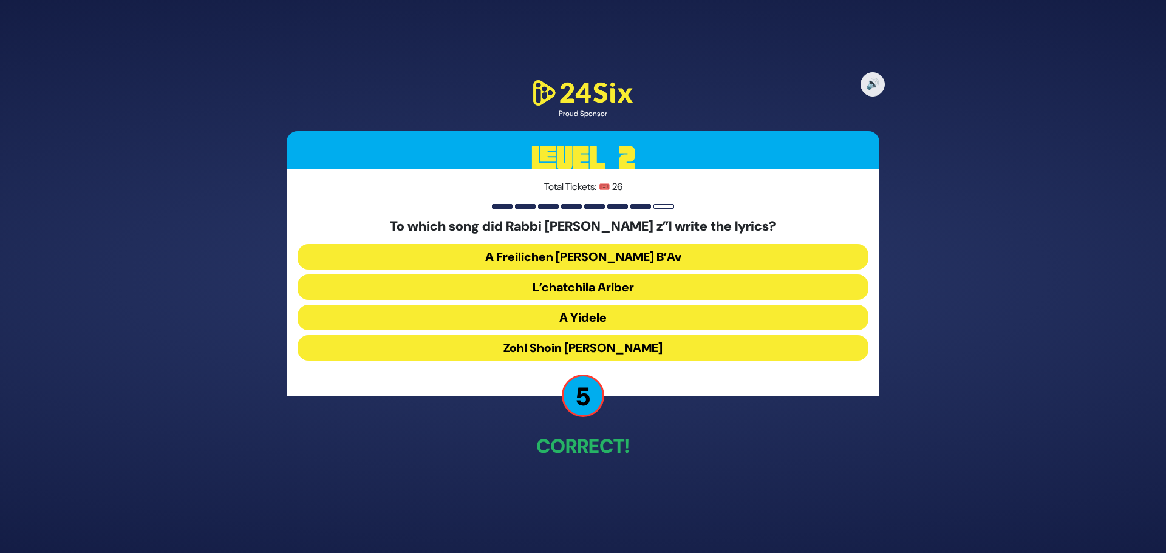
click at [620, 255] on button "A Freilichen Tisha B’Av" at bounding box center [583, 257] width 571 height 26
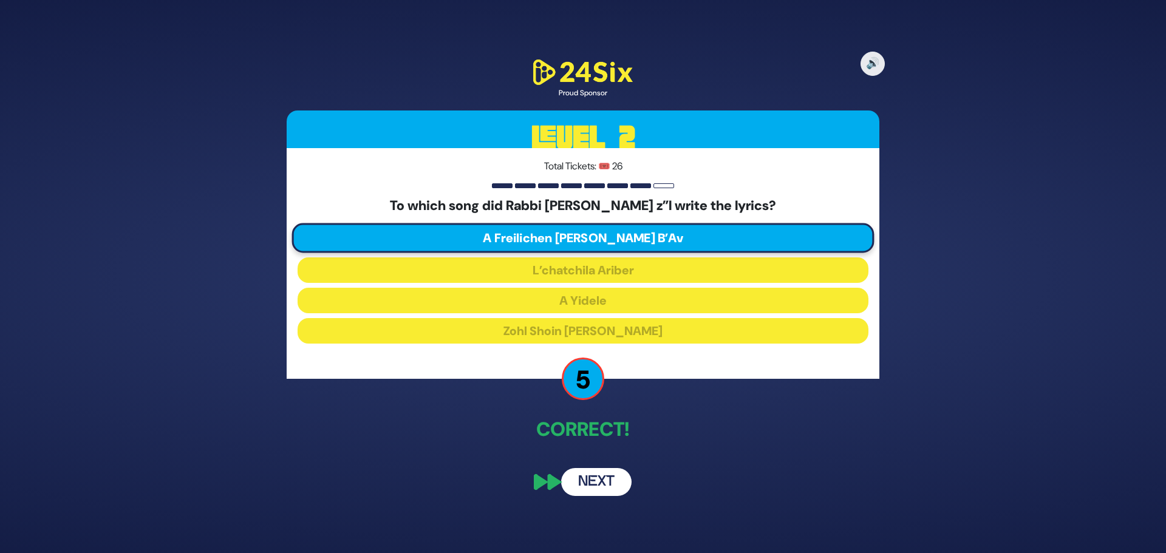
click at [583, 488] on button "Next" at bounding box center [596, 482] width 70 height 28
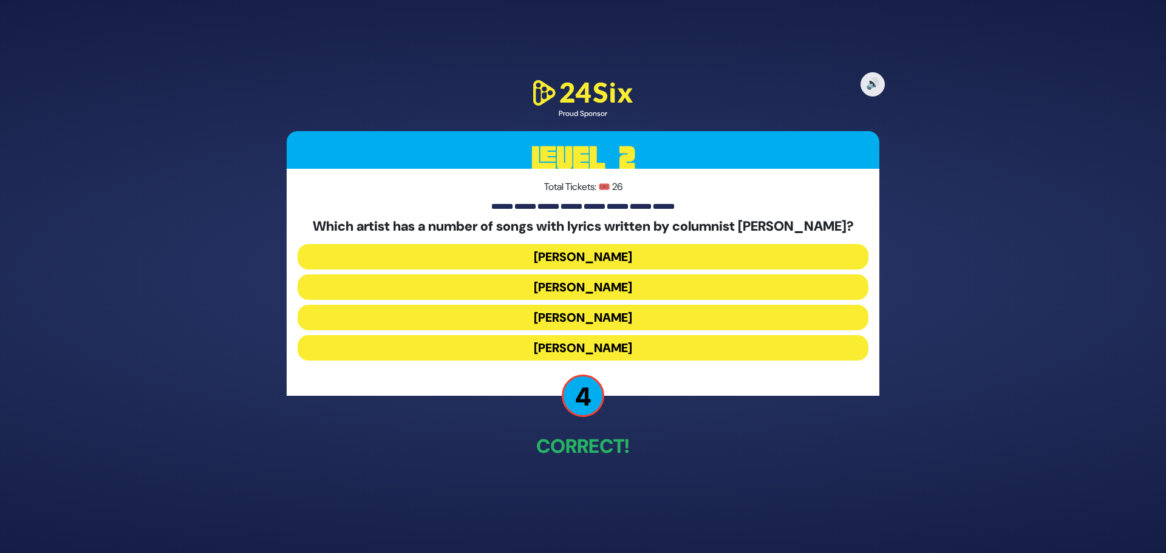
click at [597, 351] on button "Baruch Levine" at bounding box center [583, 348] width 571 height 26
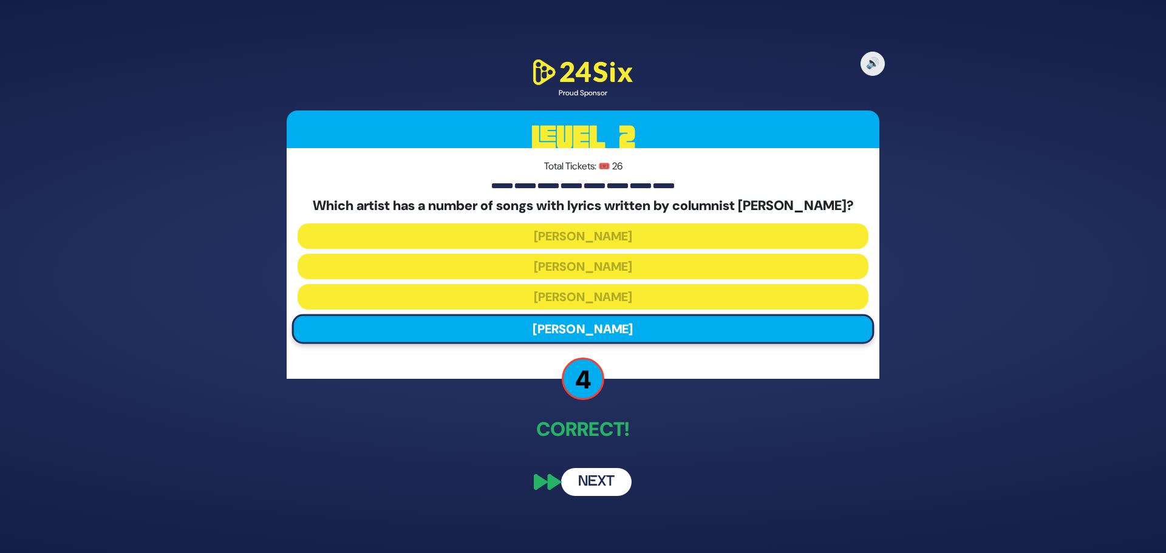
click at [581, 491] on button "Next" at bounding box center [596, 482] width 70 height 28
click at [592, 485] on button "Next" at bounding box center [596, 482] width 70 height 28
click at [589, 485] on button "Next" at bounding box center [596, 482] width 70 height 28
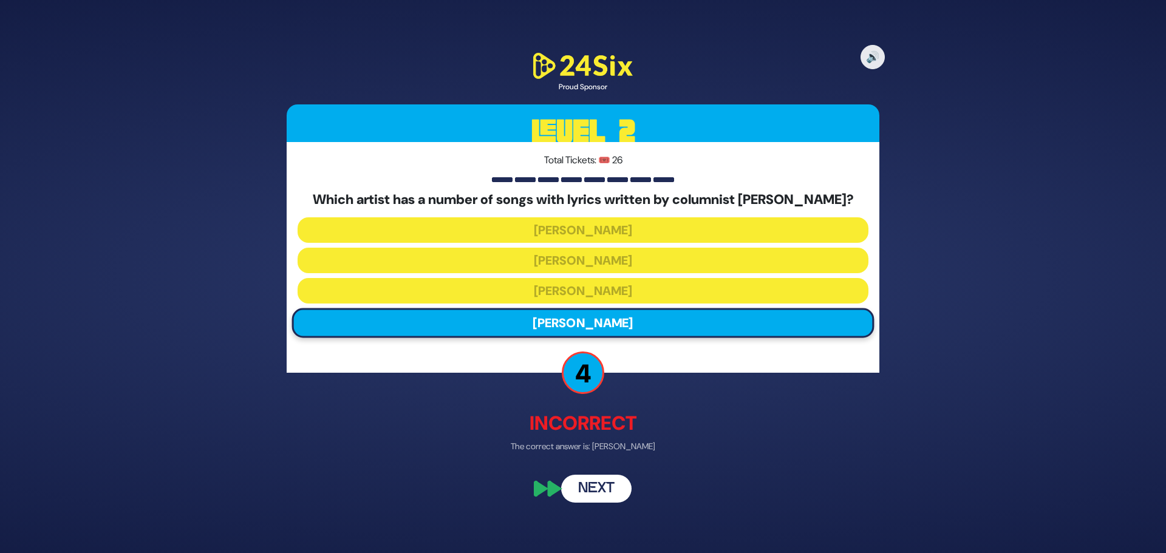
click at [1011, 454] on div "🔊 Proud Sponsor Level 2 Total Tickets: 🎟️ 26 Which artist has a number of songs…" at bounding box center [583, 276] width 1166 height 553
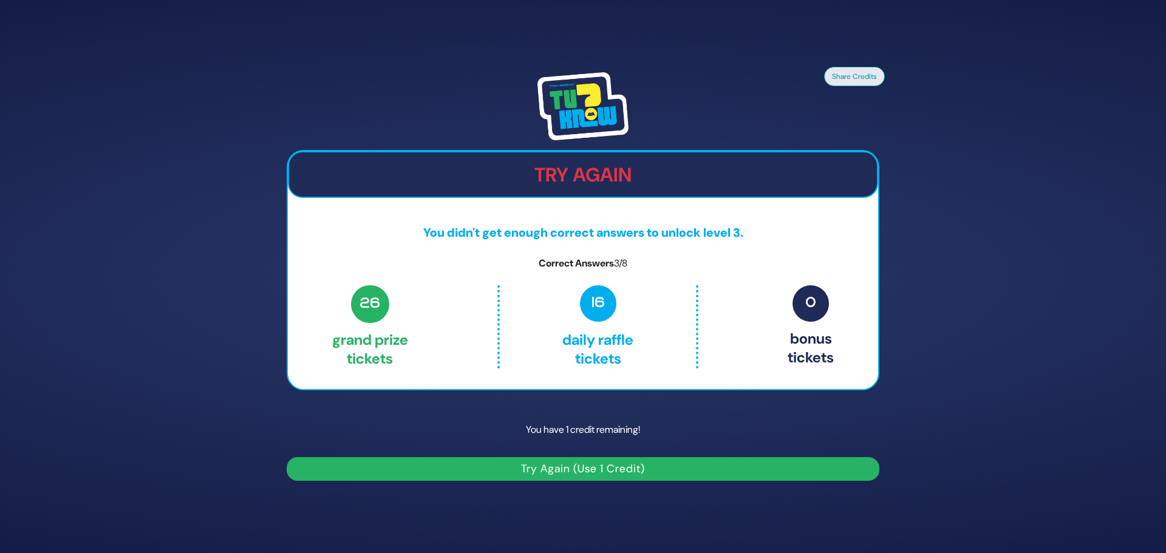
click at [581, 477] on button "Try Again (Use 1 Credit)" at bounding box center [583, 469] width 593 height 24
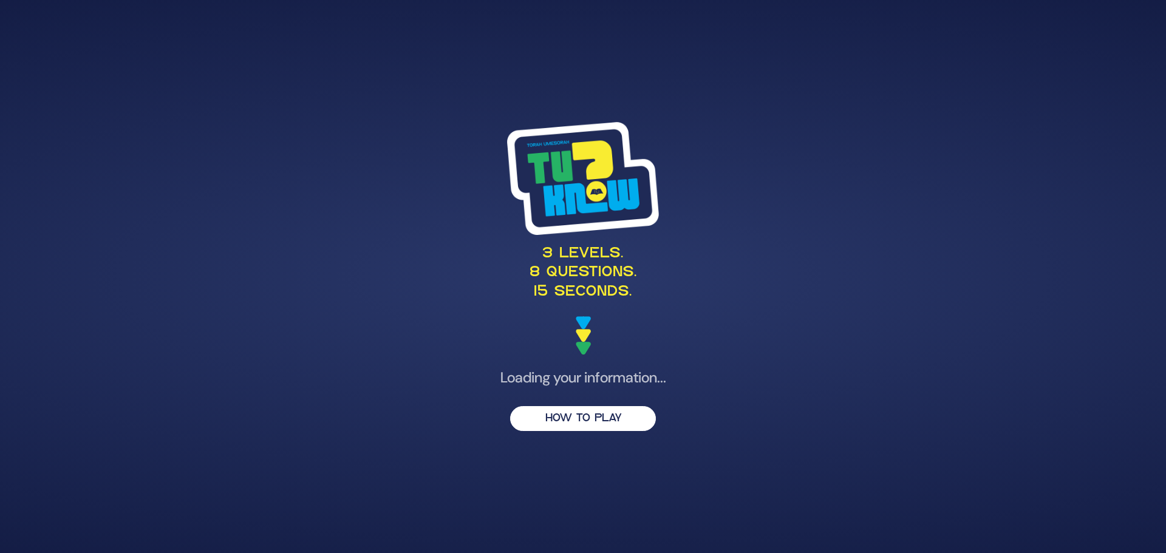
click at [427, 344] on div "3 levels. 8 questions. 15 seconds." at bounding box center [583, 238] width 593 height 233
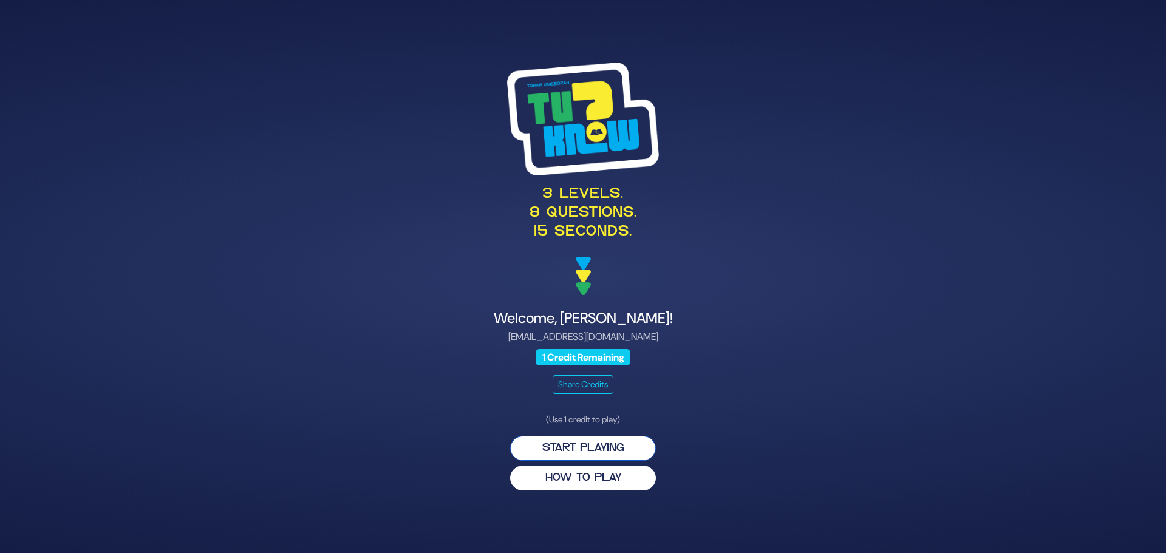
click at [535, 442] on button "Start Playing" at bounding box center [583, 448] width 146 height 25
click at [550, 449] on button "Start Playing" at bounding box center [583, 448] width 146 height 25
